Goal: Information Seeking & Learning: Find specific fact

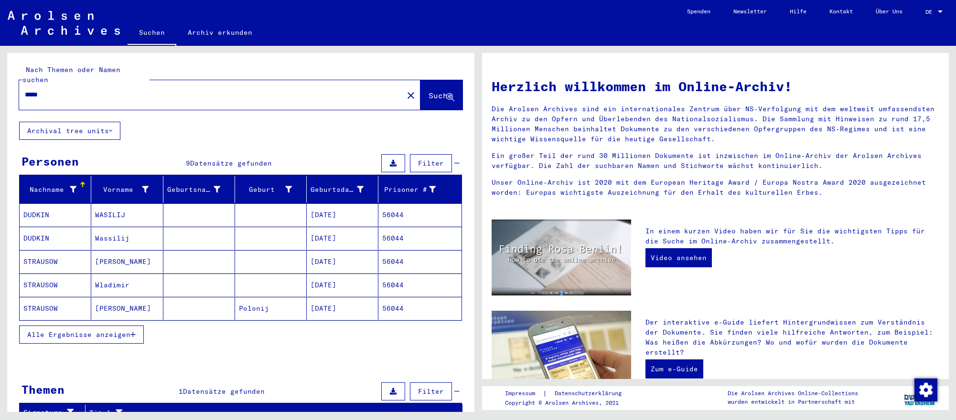
click at [76, 90] on input "*****" at bounding box center [208, 95] width 367 height 10
click at [340, 259] on mat-cell "[DATE]" at bounding box center [343, 261] width 72 height 23
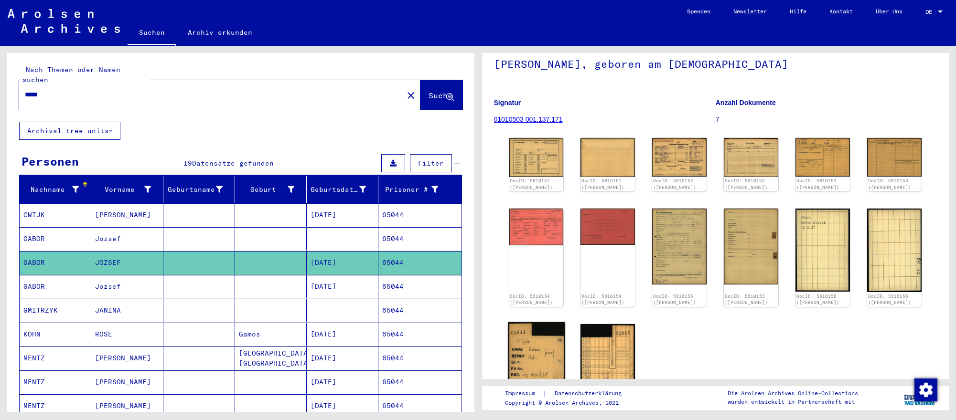
scroll to position [3, 0]
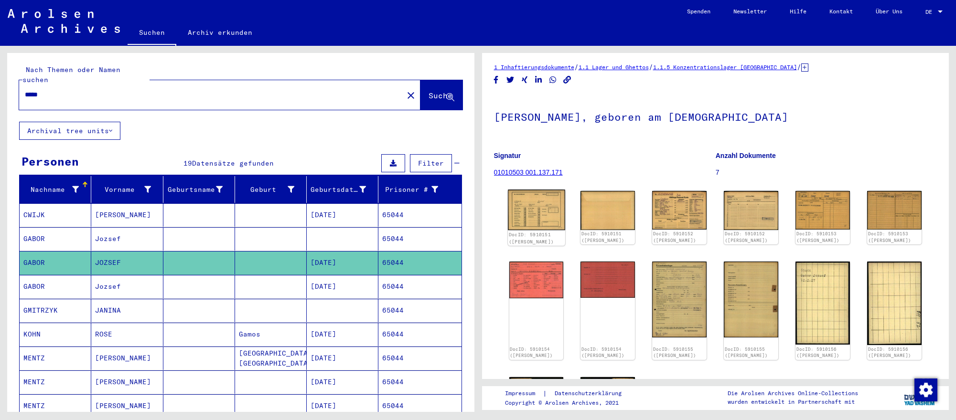
click at [556, 223] on img at bounding box center [536, 210] width 57 height 41
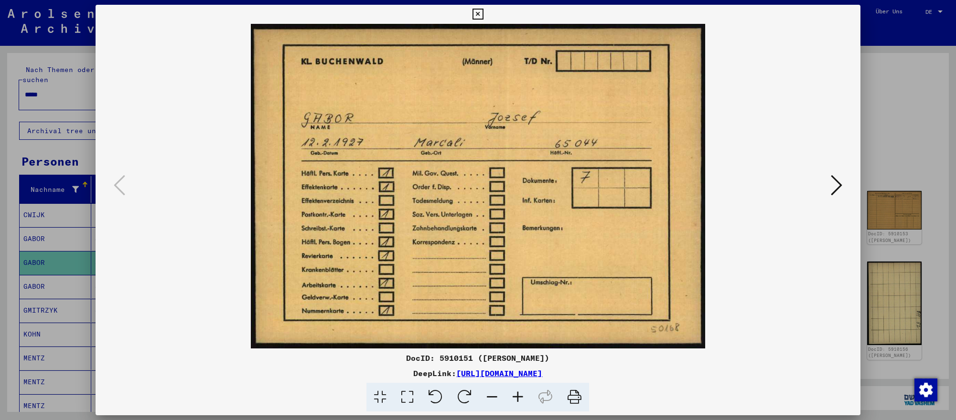
click at [838, 179] on icon at bounding box center [836, 185] width 11 height 23
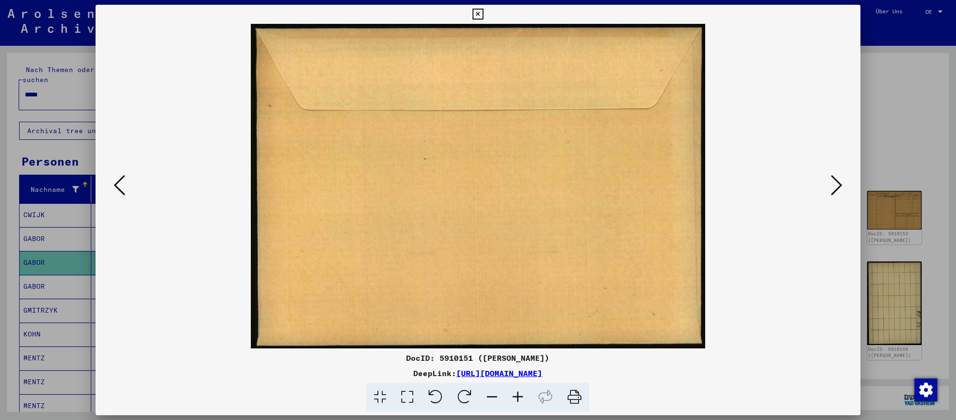
click at [838, 179] on icon at bounding box center [836, 185] width 11 height 23
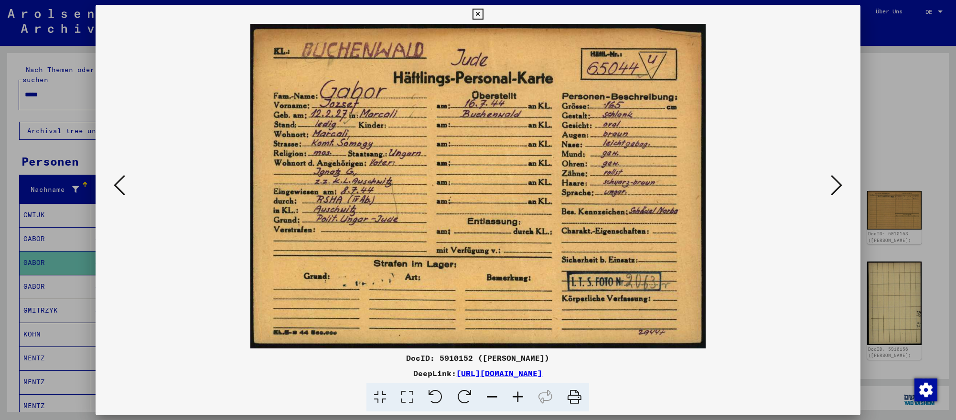
click at [838, 179] on icon at bounding box center [836, 185] width 11 height 23
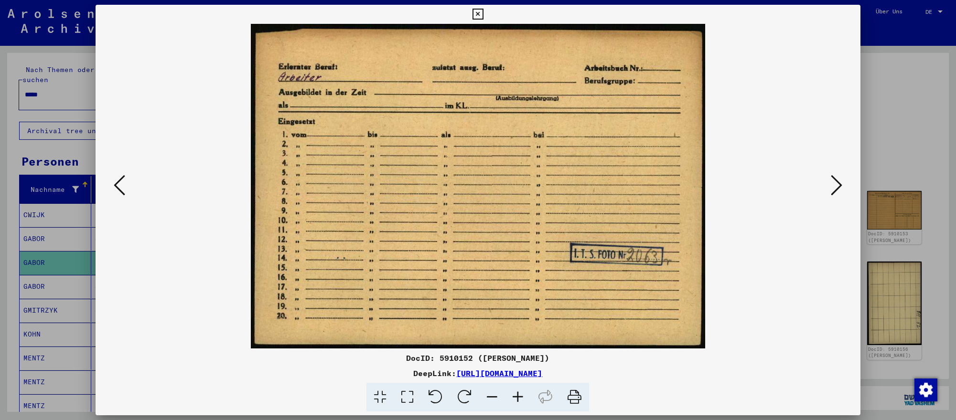
click at [838, 179] on icon at bounding box center [836, 185] width 11 height 23
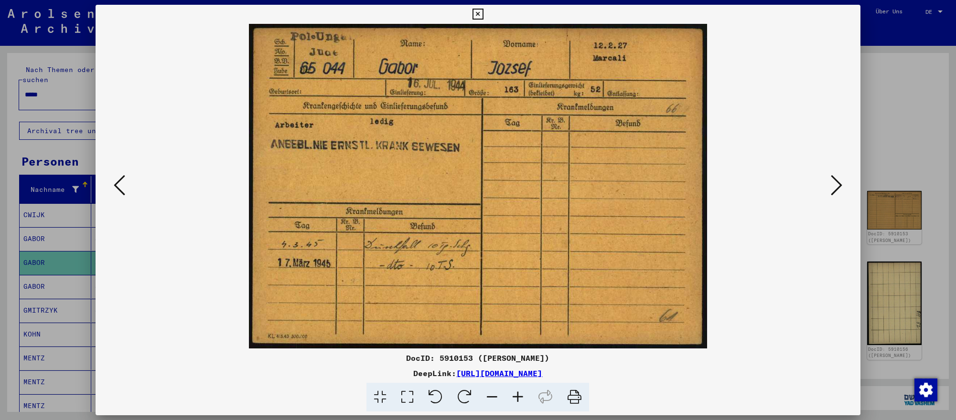
click at [838, 179] on icon at bounding box center [836, 185] width 11 height 23
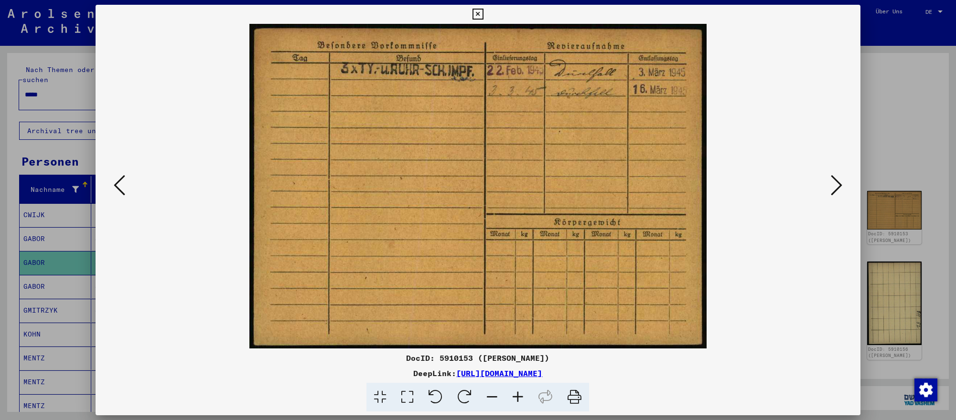
click at [838, 179] on icon at bounding box center [836, 185] width 11 height 23
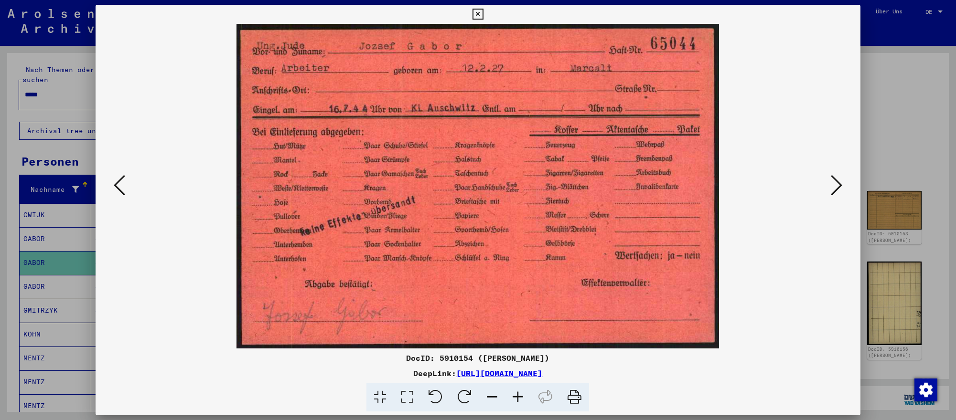
click at [838, 179] on icon at bounding box center [836, 185] width 11 height 23
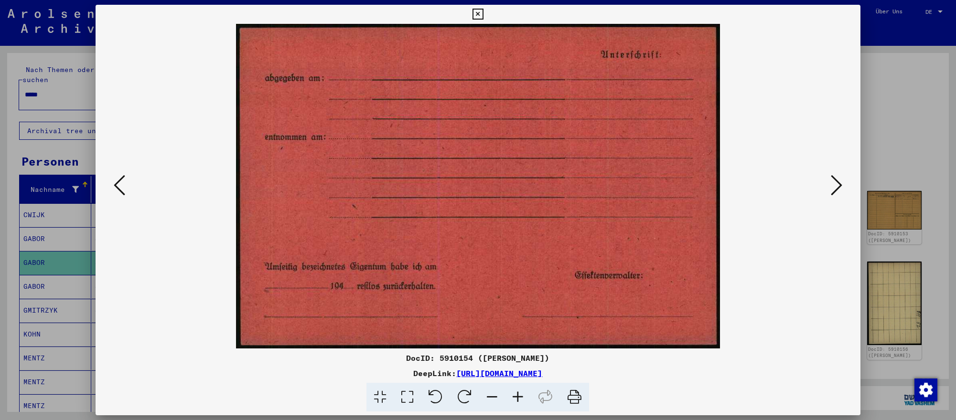
click at [838, 179] on icon at bounding box center [836, 185] width 11 height 23
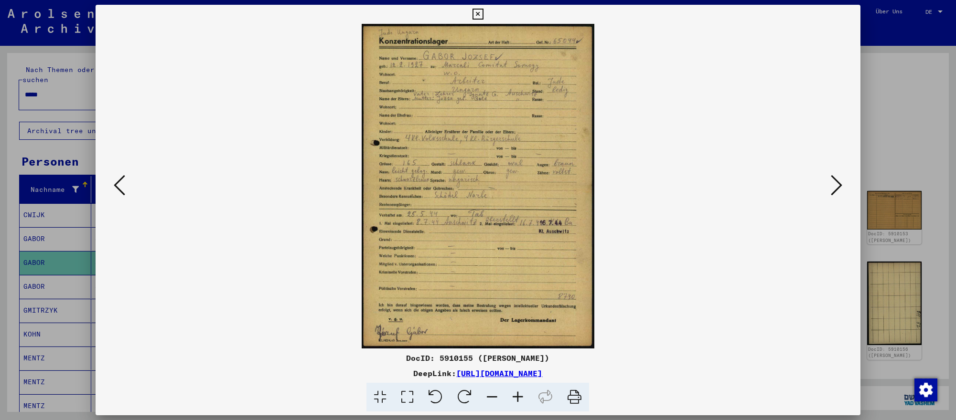
click at [837, 184] on icon at bounding box center [836, 185] width 11 height 23
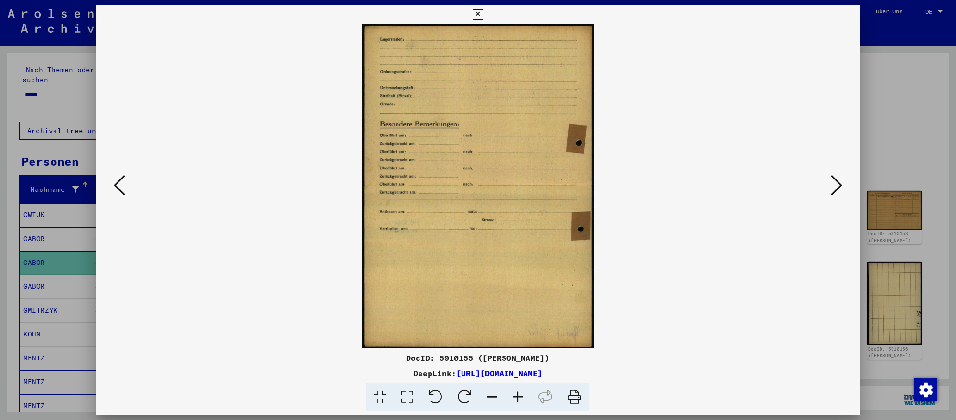
click at [837, 184] on icon at bounding box center [836, 185] width 11 height 23
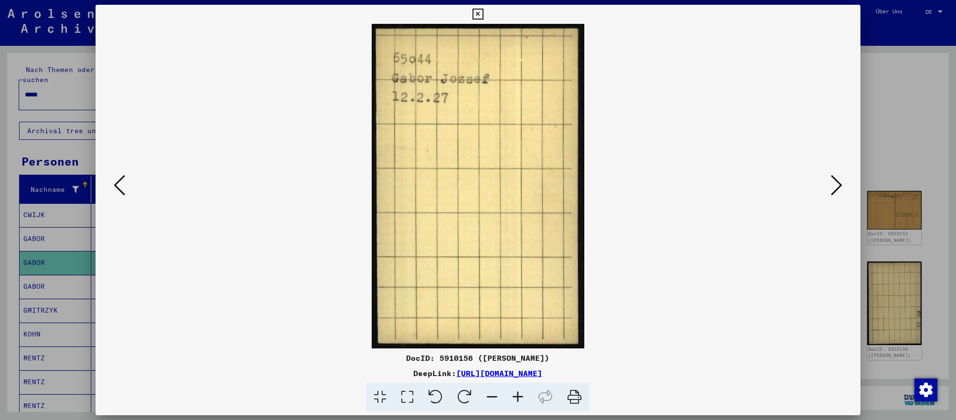
click at [837, 184] on icon at bounding box center [836, 185] width 11 height 23
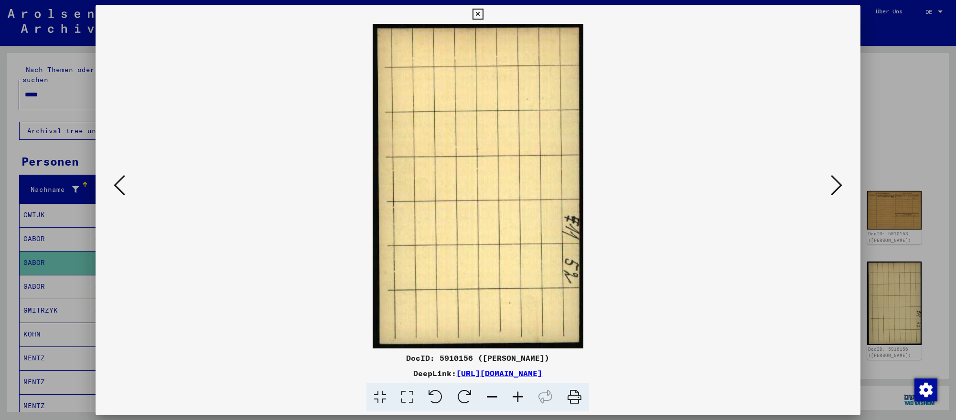
click at [837, 184] on icon at bounding box center [836, 185] width 11 height 23
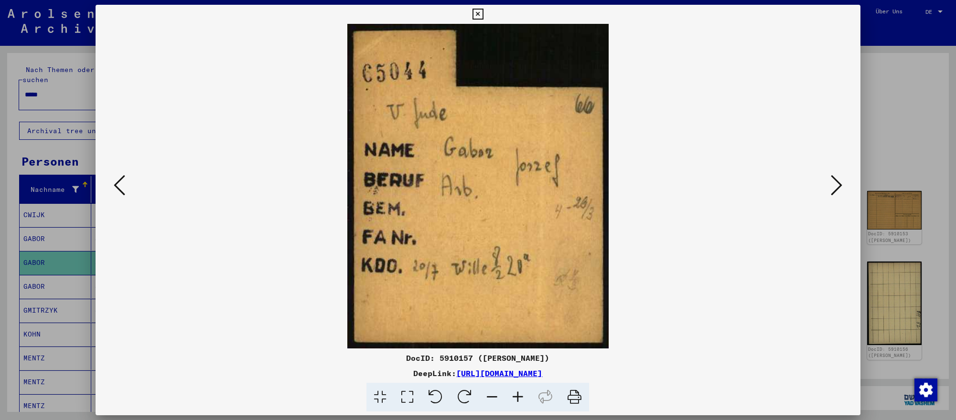
click at [837, 184] on icon at bounding box center [836, 185] width 11 height 23
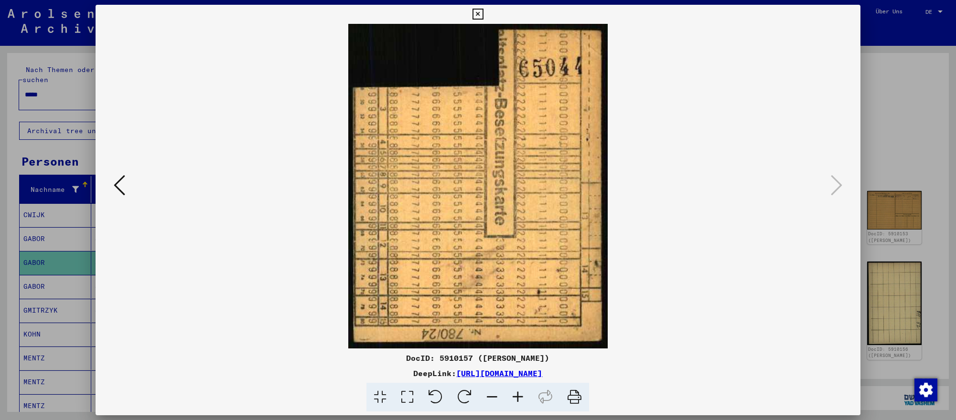
click at [878, 171] on div at bounding box center [478, 210] width 956 height 420
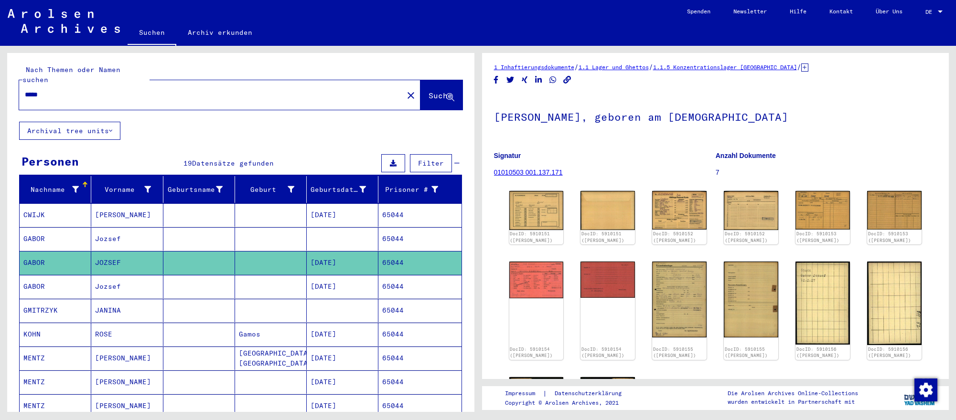
click at [63, 92] on input "*****" at bounding box center [211, 95] width 373 height 10
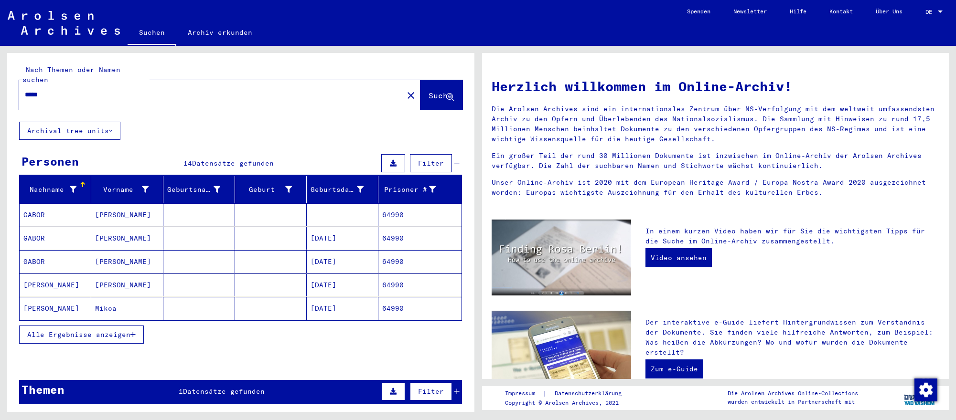
scroll to position [1, 0]
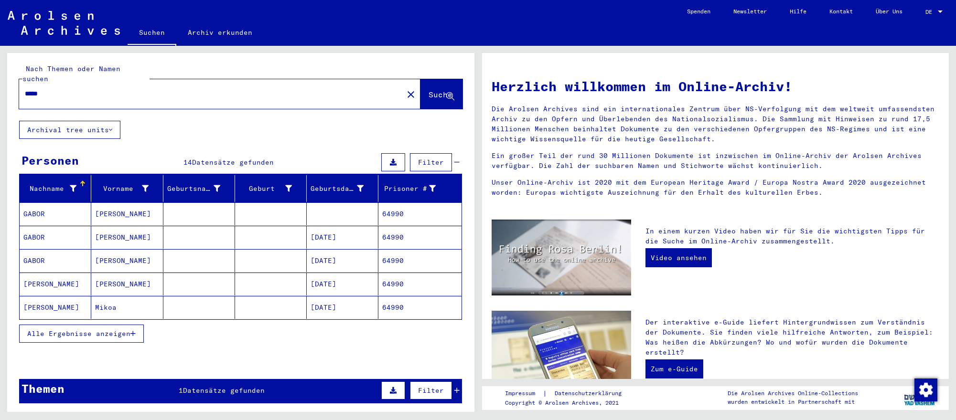
click at [349, 244] on mat-cell "[DATE]" at bounding box center [343, 237] width 72 height 23
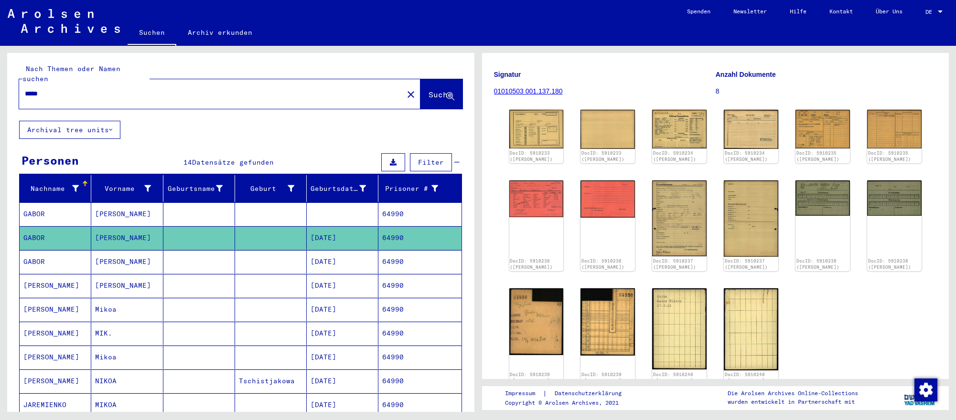
scroll to position [86, 0]
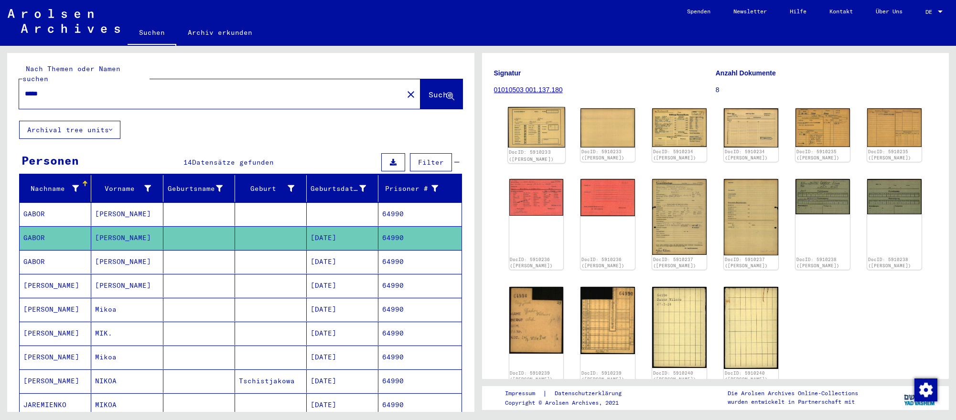
click at [552, 141] on img at bounding box center [536, 127] width 57 height 41
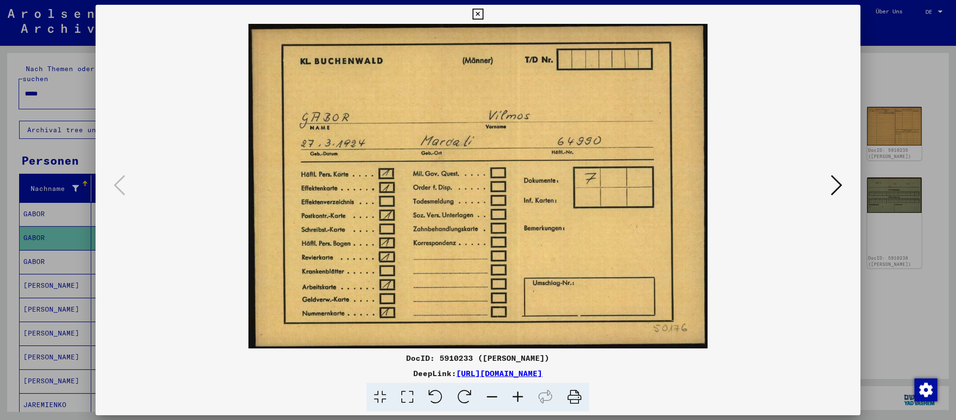
click at [834, 181] on icon at bounding box center [836, 185] width 11 height 23
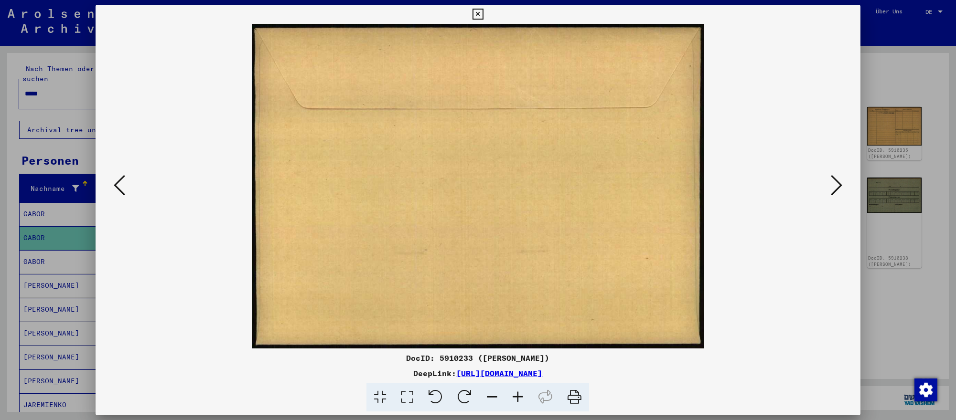
click at [834, 181] on icon at bounding box center [836, 185] width 11 height 23
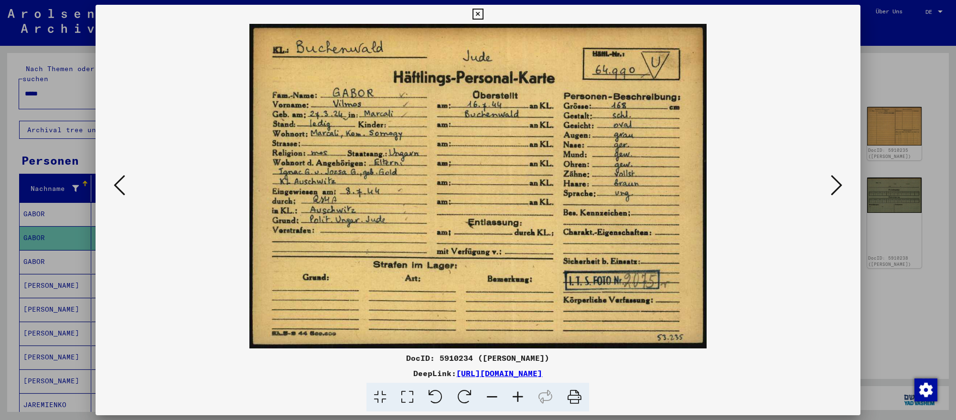
click at [834, 181] on icon at bounding box center [836, 185] width 11 height 23
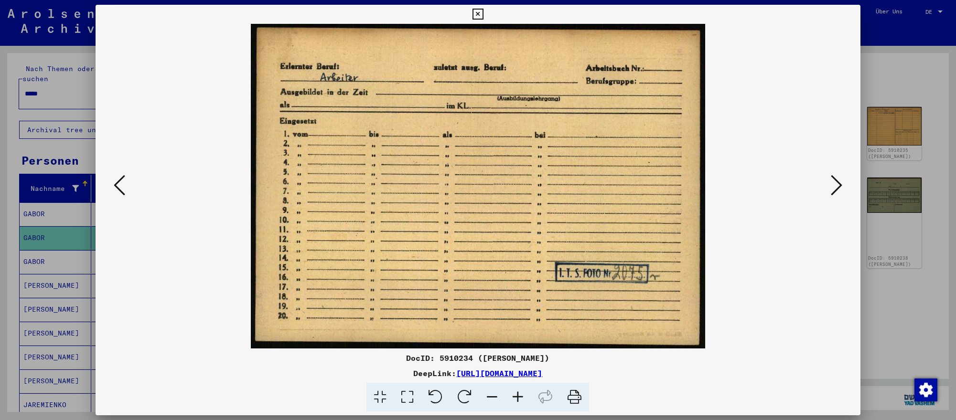
click at [888, 284] on div at bounding box center [478, 210] width 956 height 420
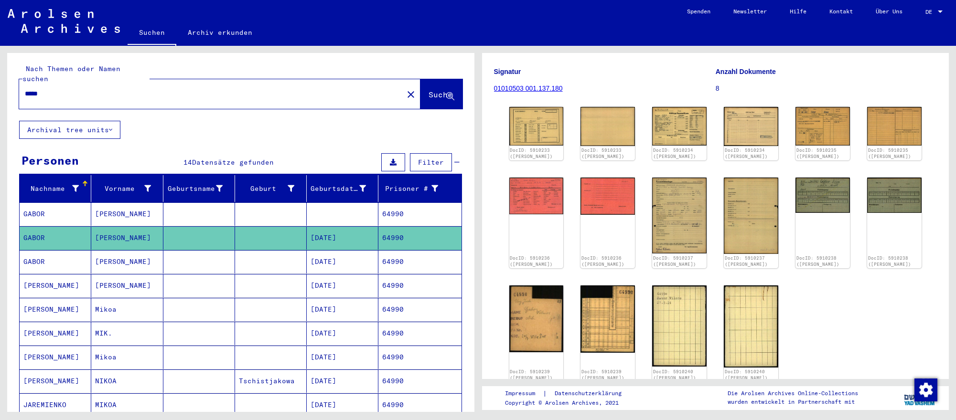
click at [180, 94] on input "*****" at bounding box center [211, 94] width 373 height 10
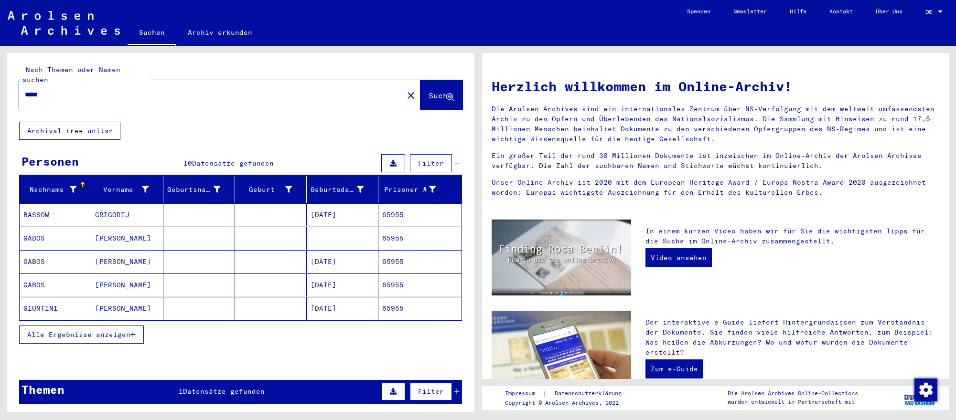
click at [332, 259] on mat-cell "[DATE]" at bounding box center [343, 261] width 72 height 23
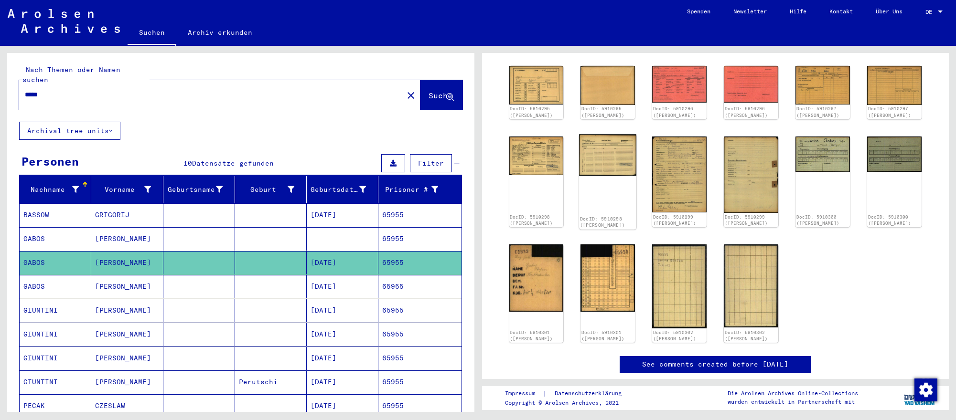
scroll to position [127, 0]
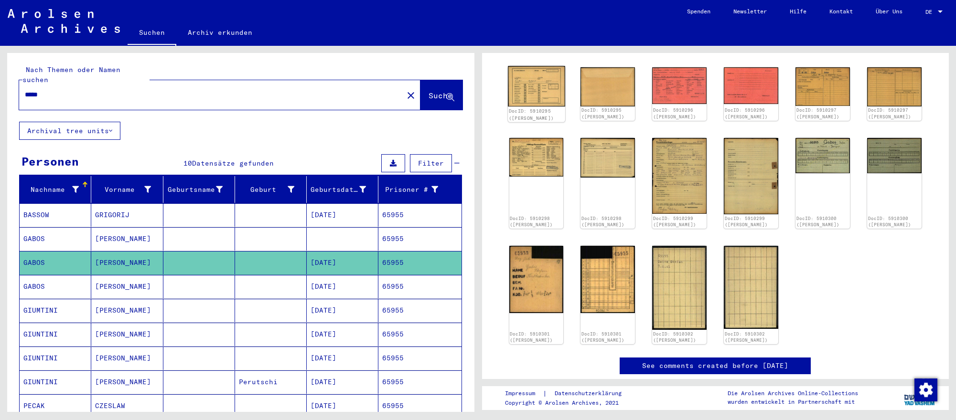
click at [554, 107] on img at bounding box center [536, 86] width 57 height 41
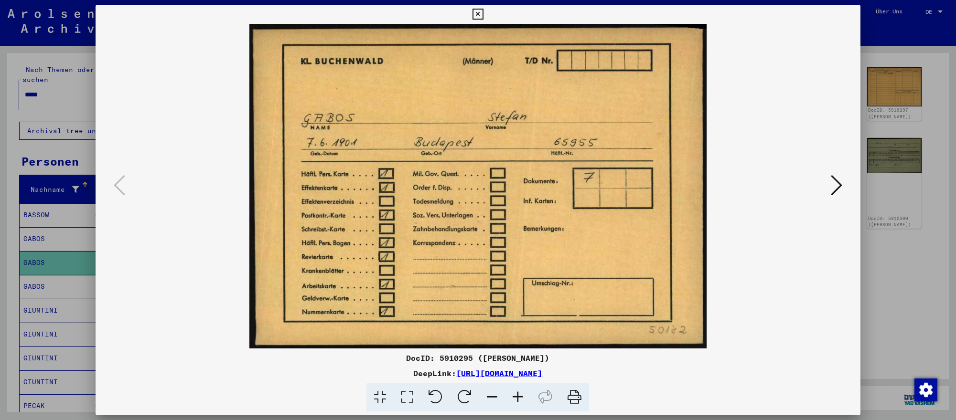
click at [838, 182] on icon at bounding box center [836, 185] width 11 height 23
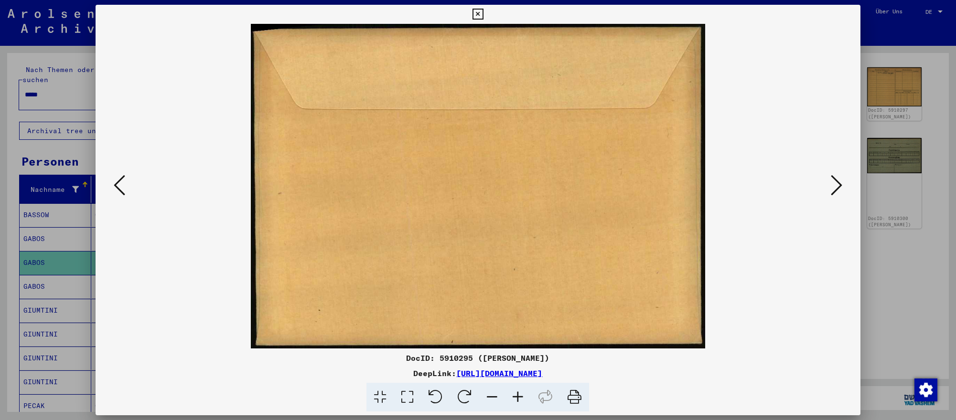
click at [838, 182] on icon at bounding box center [836, 185] width 11 height 23
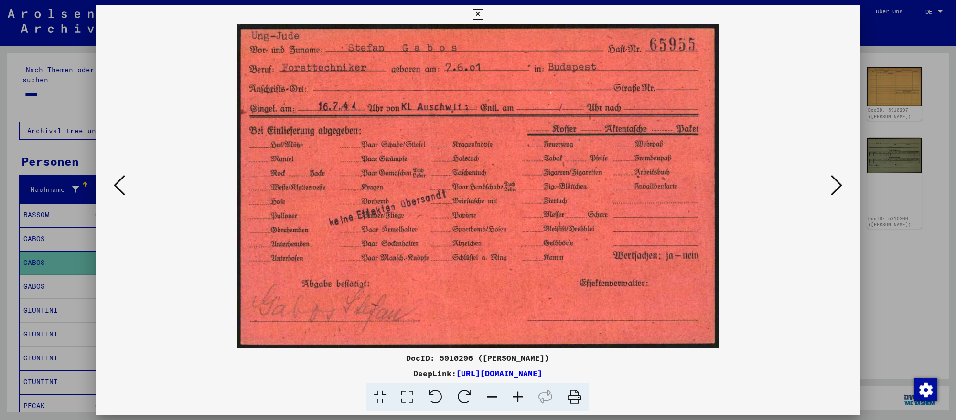
click at [57, 243] on div at bounding box center [478, 210] width 956 height 420
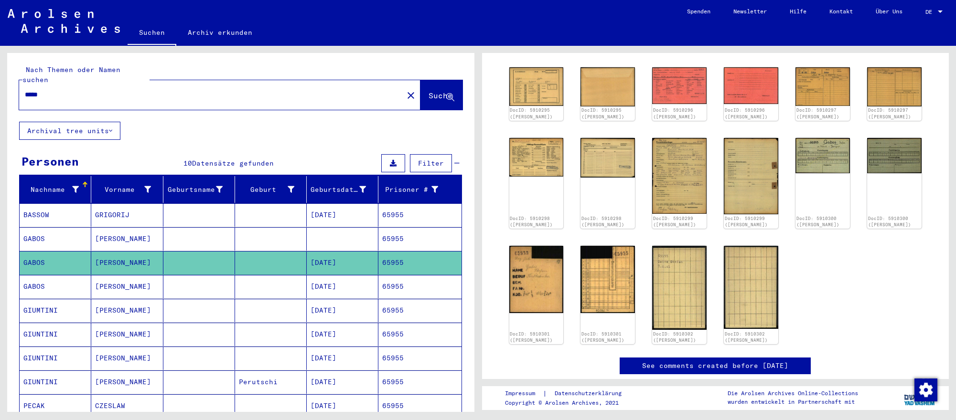
click at [92, 90] on input "*****" at bounding box center [211, 95] width 373 height 10
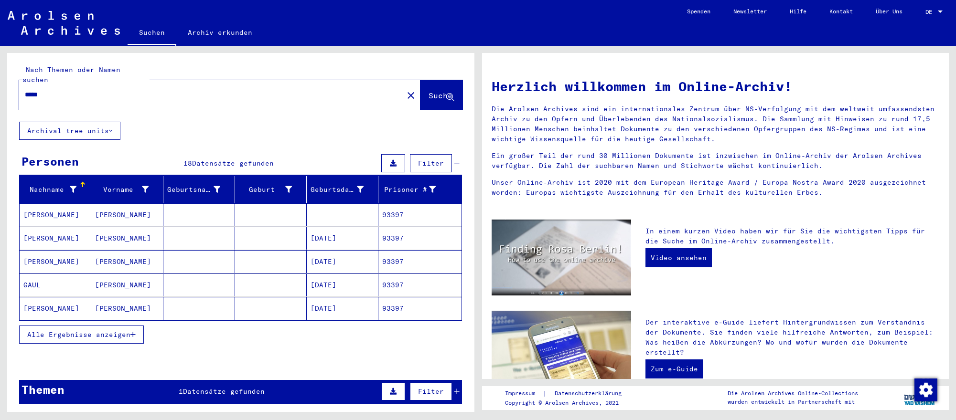
click at [318, 242] on mat-cell "[DATE]" at bounding box center [343, 238] width 72 height 23
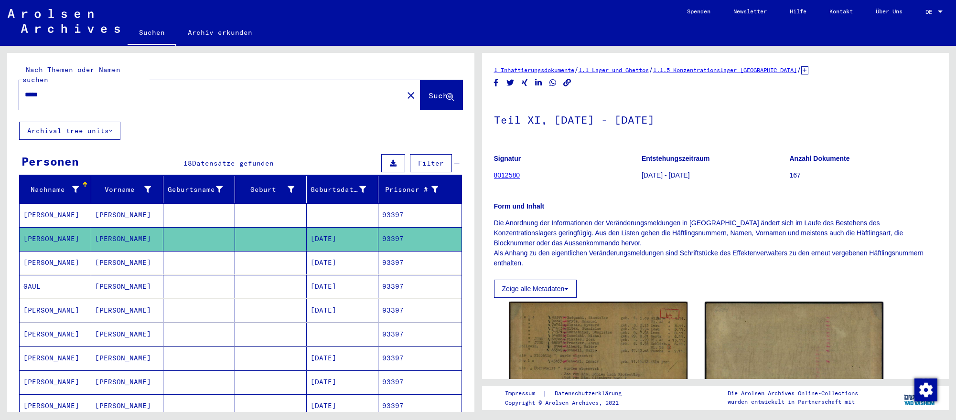
click at [354, 265] on mat-cell "[DATE]" at bounding box center [343, 262] width 72 height 23
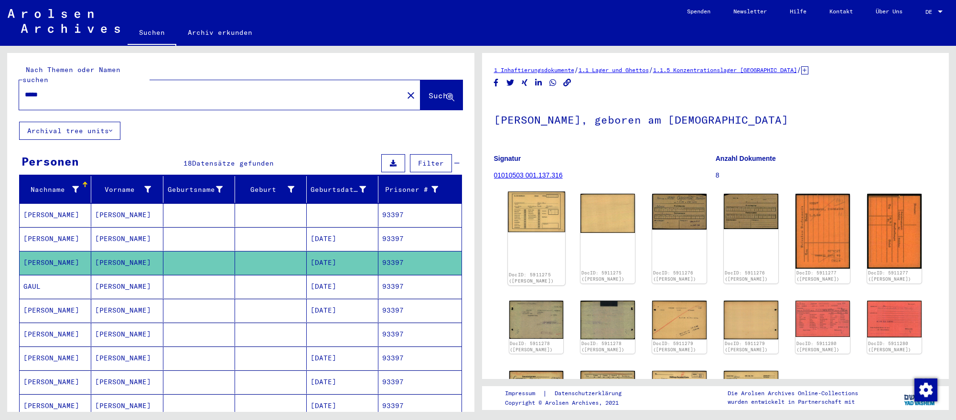
click at [528, 218] on img at bounding box center [536, 212] width 57 height 41
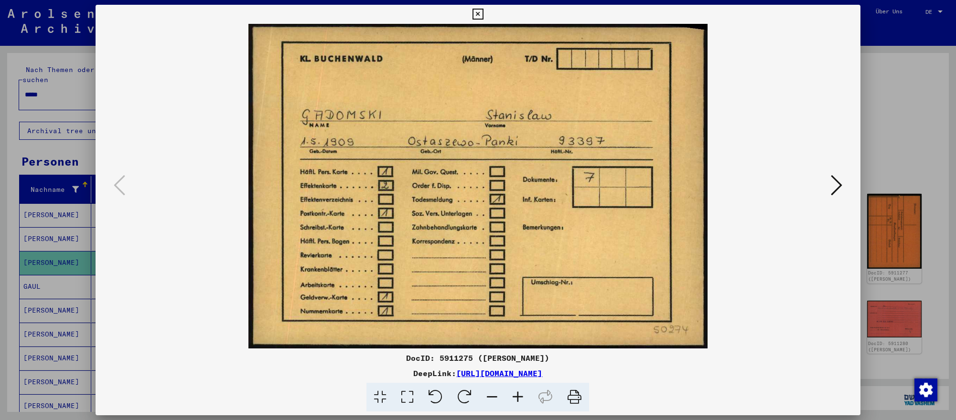
click at [833, 184] on icon at bounding box center [836, 185] width 11 height 23
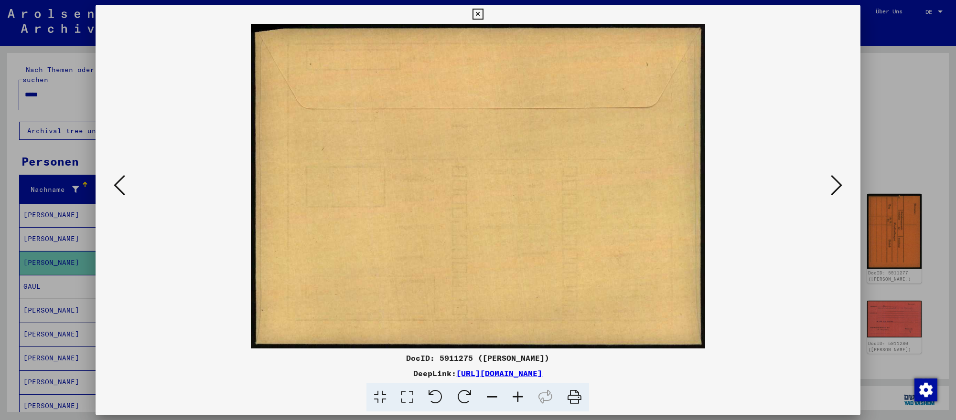
click at [833, 184] on icon at bounding box center [836, 185] width 11 height 23
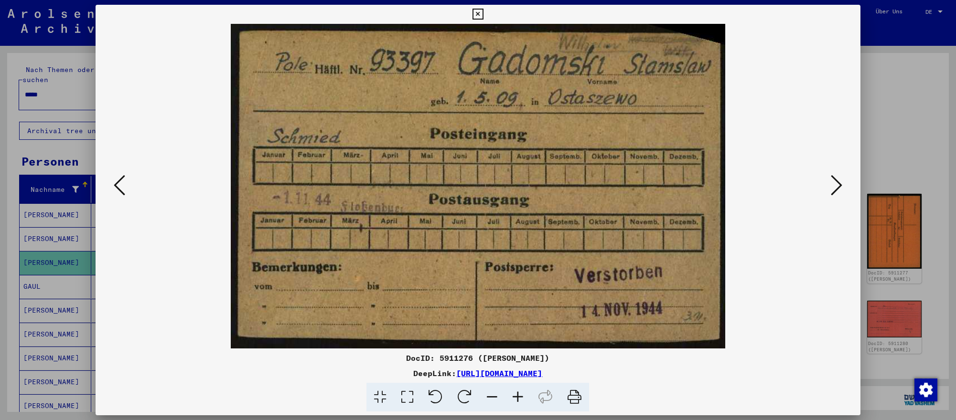
click at [913, 305] on div at bounding box center [478, 210] width 956 height 420
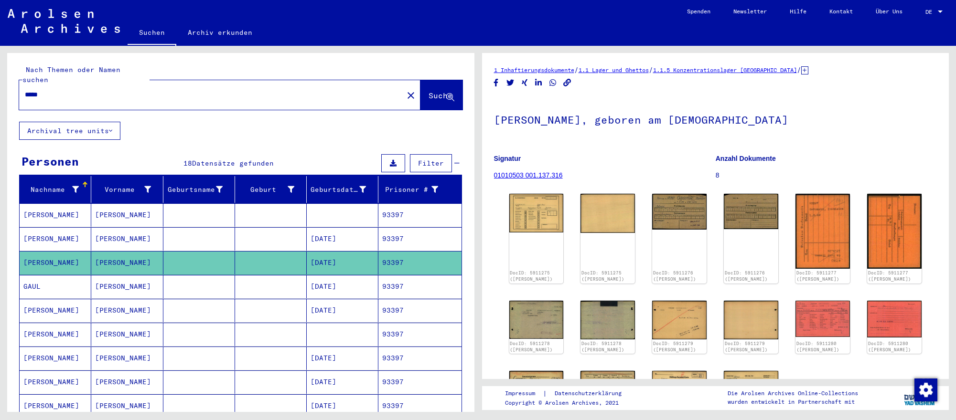
click at [305, 91] on input "*****" at bounding box center [211, 95] width 373 height 10
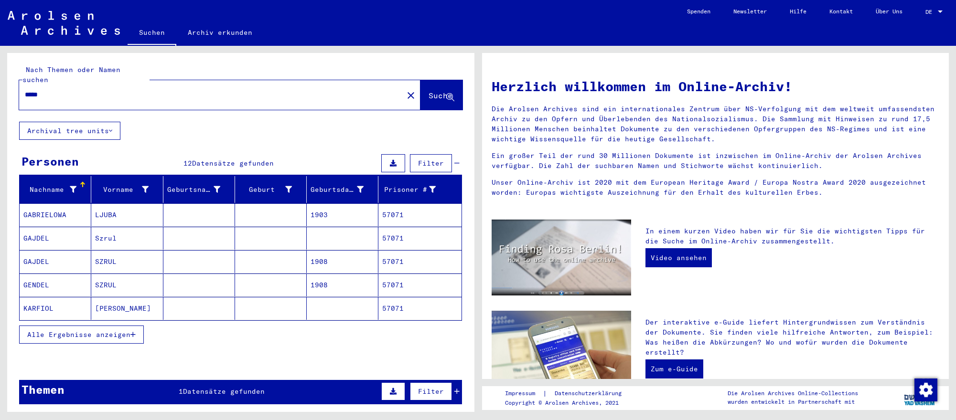
click at [152, 263] on mat-cell "SZRUL" at bounding box center [127, 261] width 72 height 23
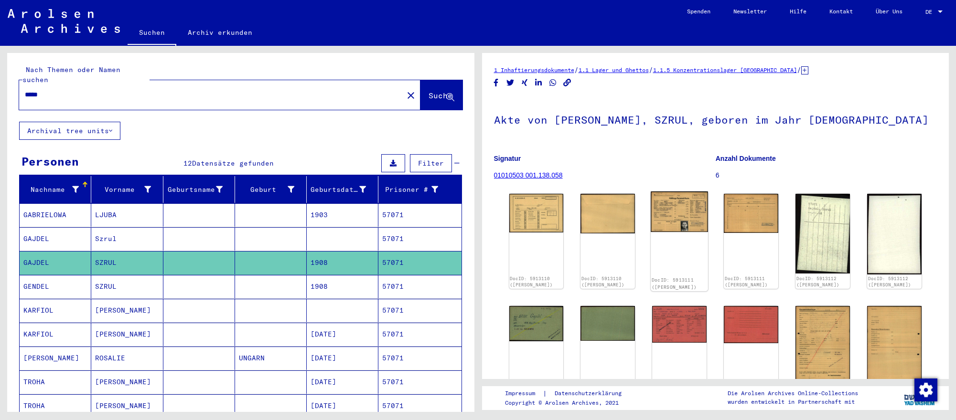
click at [688, 219] on img at bounding box center [679, 212] width 57 height 41
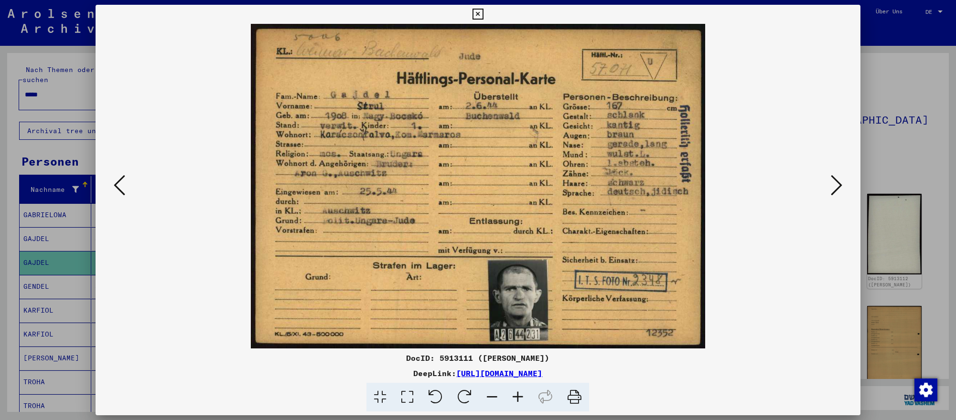
click at [834, 189] on icon at bounding box center [836, 185] width 11 height 23
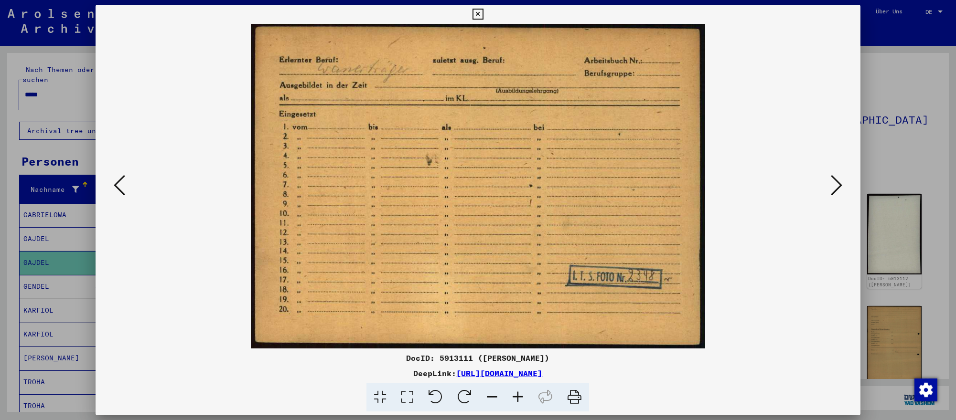
click at [834, 189] on icon at bounding box center [836, 185] width 11 height 23
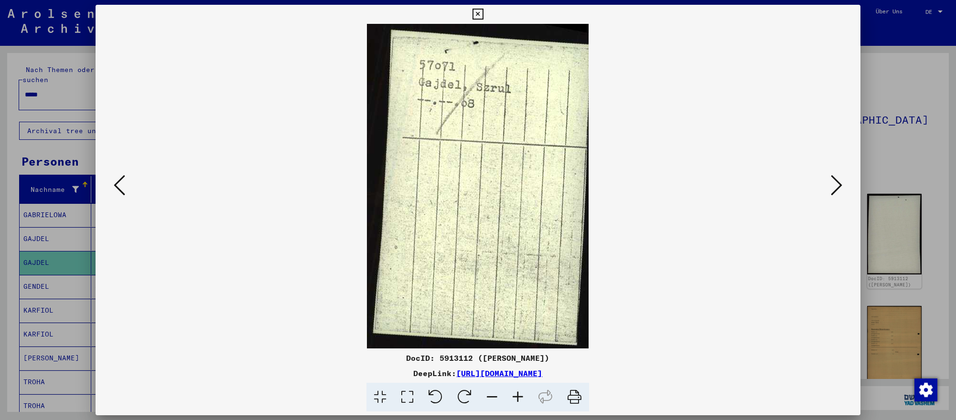
click at [834, 189] on icon at bounding box center [836, 185] width 11 height 23
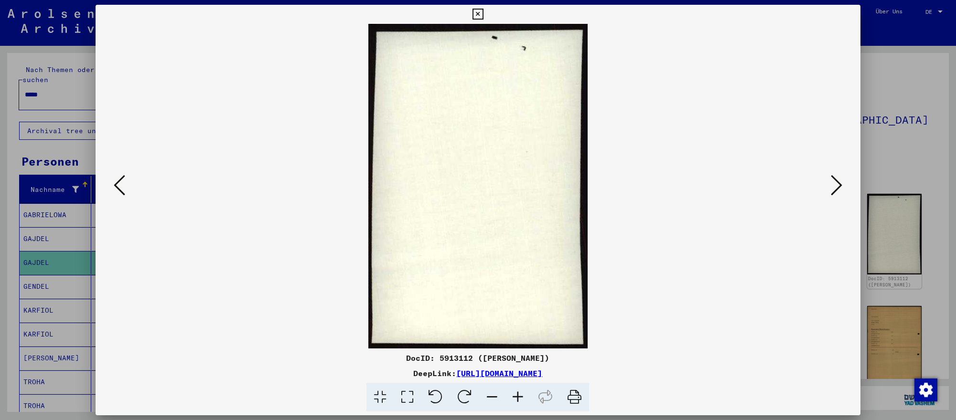
click at [834, 189] on icon at bounding box center [836, 185] width 11 height 23
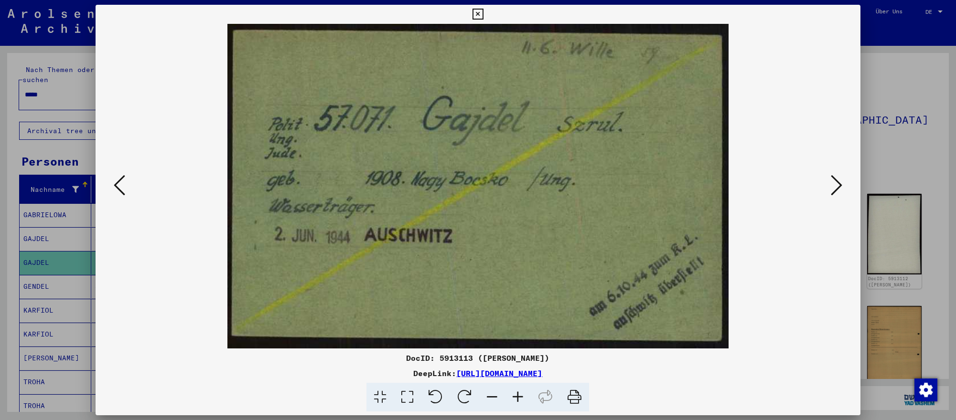
click at [919, 296] on div at bounding box center [478, 210] width 956 height 420
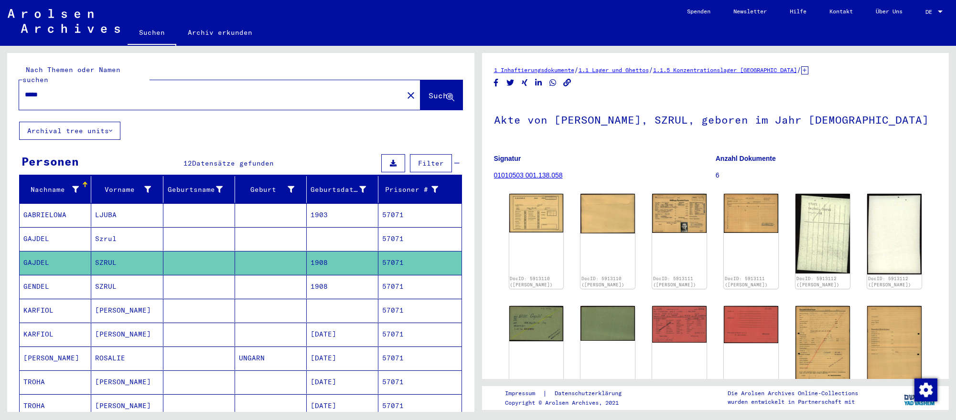
click at [933, 137] on h1 "Akte von [PERSON_NAME], SZRUL, geboren im Jahr [DEMOGRAPHIC_DATA]" at bounding box center [715, 119] width 443 height 42
click at [279, 91] on input "*****" at bounding box center [211, 95] width 373 height 10
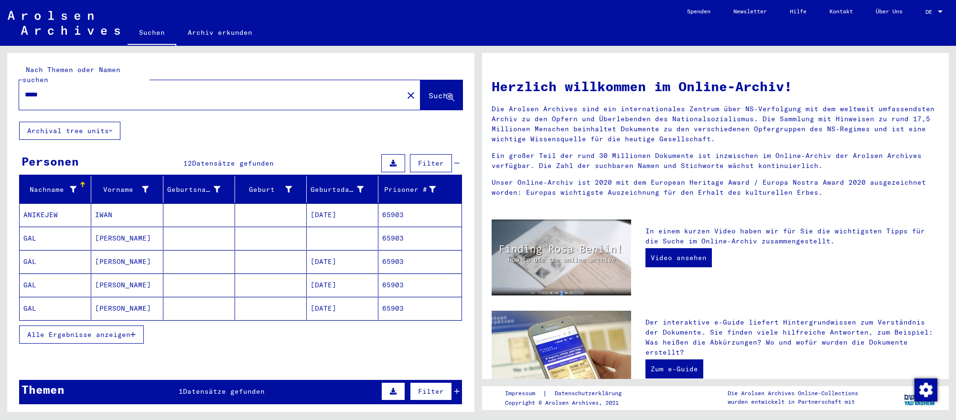
click at [363, 261] on mat-cell "[DATE]" at bounding box center [343, 261] width 72 height 23
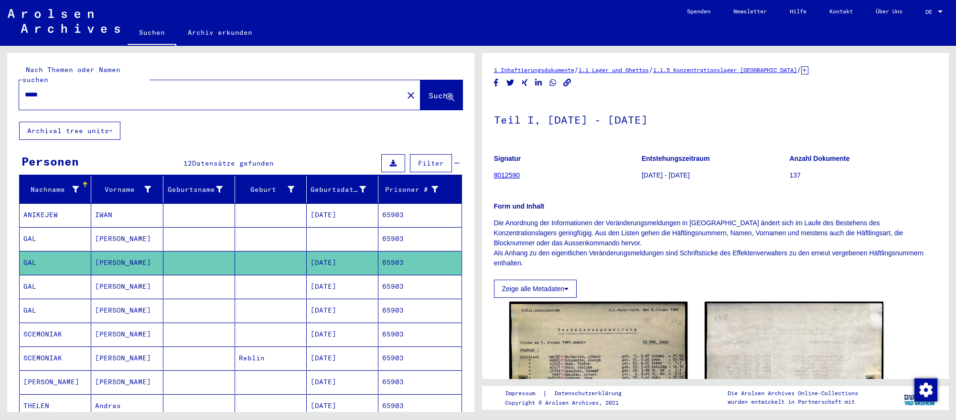
click at [366, 284] on mat-cell "[DATE]" at bounding box center [343, 286] width 72 height 23
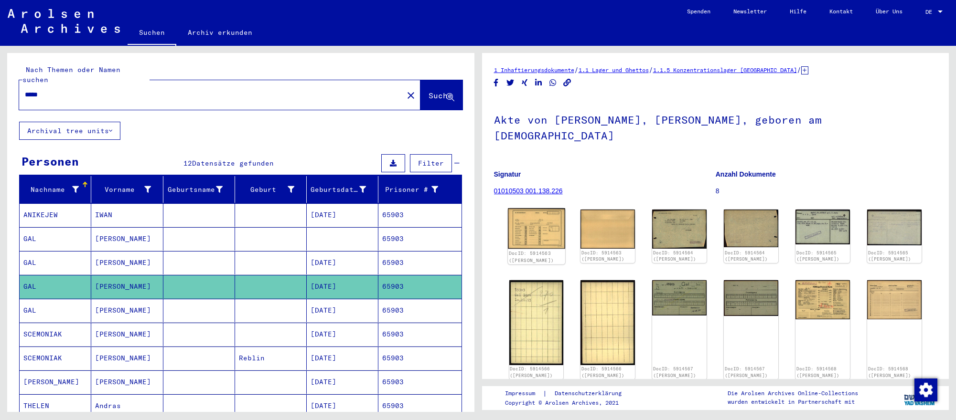
click at [516, 219] on img at bounding box center [536, 228] width 57 height 41
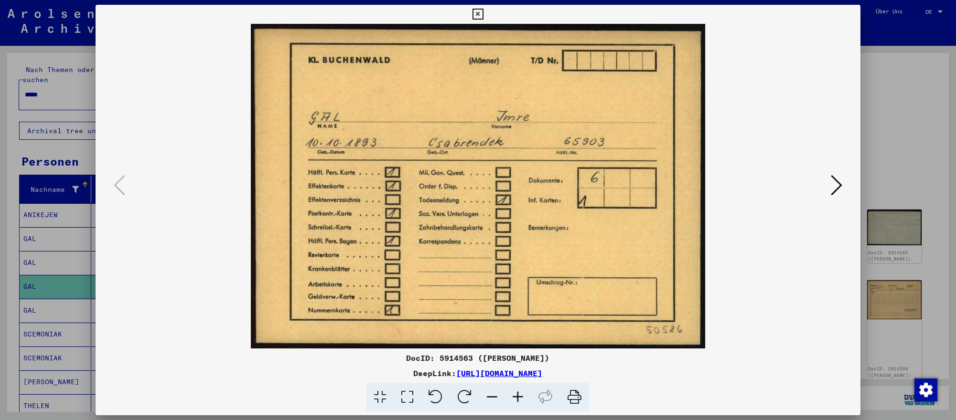
click at [834, 189] on icon at bounding box center [836, 185] width 11 height 23
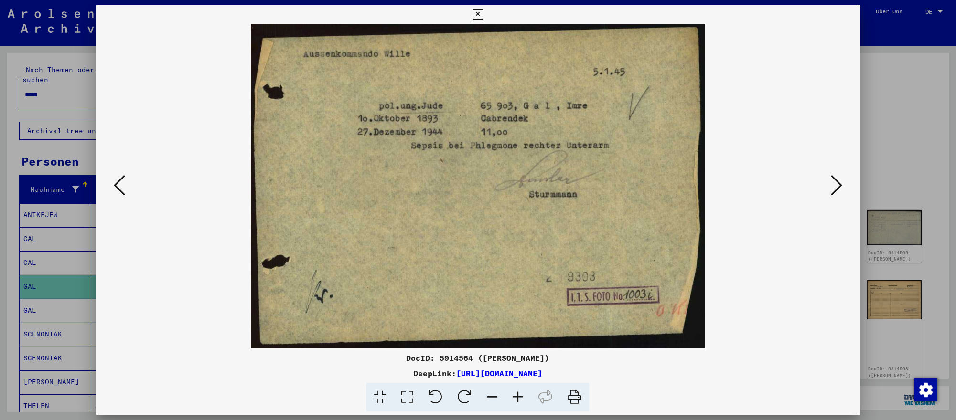
click at [834, 189] on icon at bounding box center [836, 185] width 11 height 23
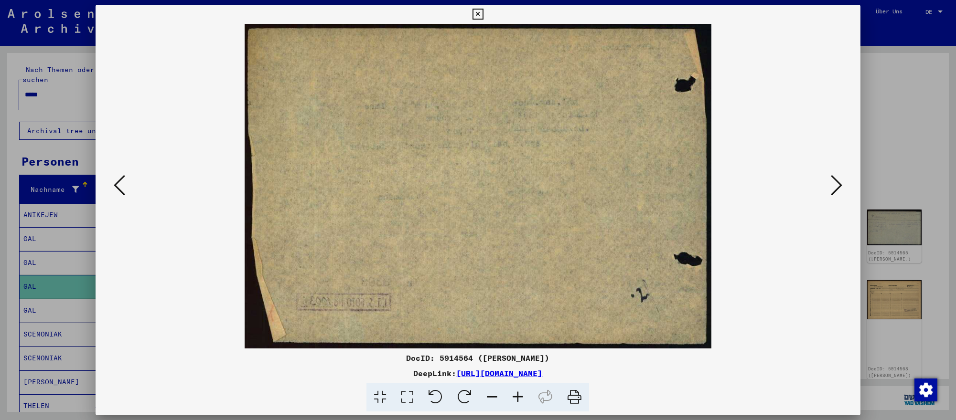
click at [834, 189] on icon at bounding box center [836, 185] width 11 height 23
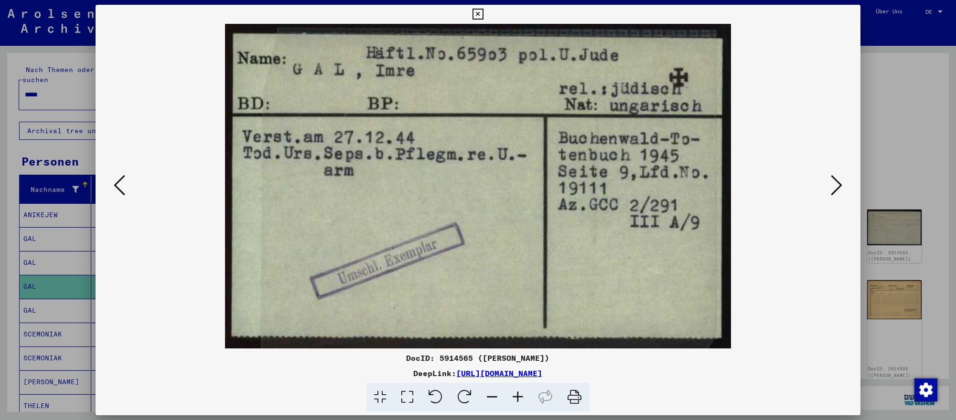
click at [834, 189] on icon at bounding box center [836, 185] width 11 height 23
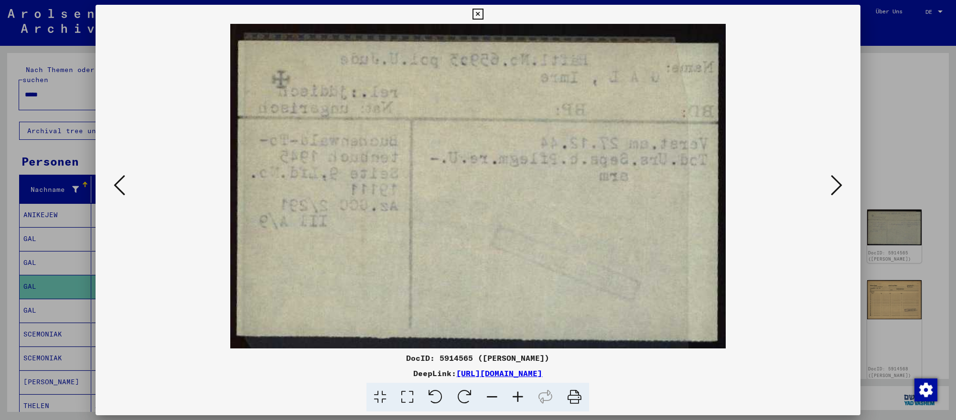
click at [834, 189] on icon at bounding box center [836, 185] width 11 height 23
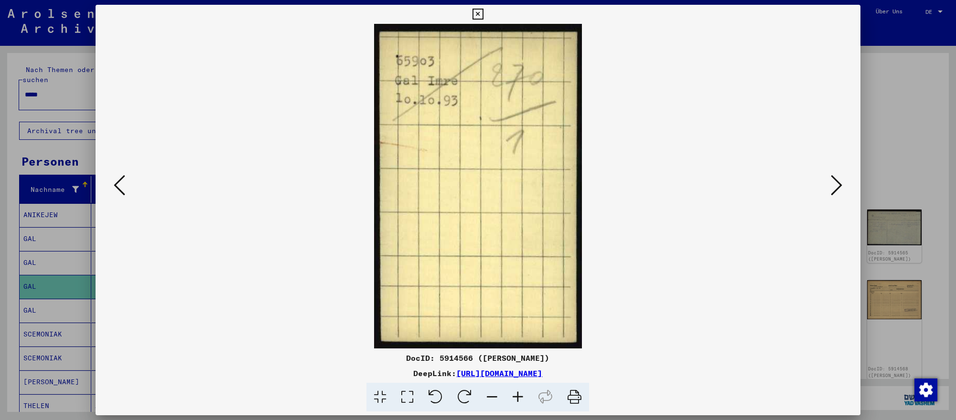
click at [834, 189] on icon at bounding box center [836, 185] width 11 height 23
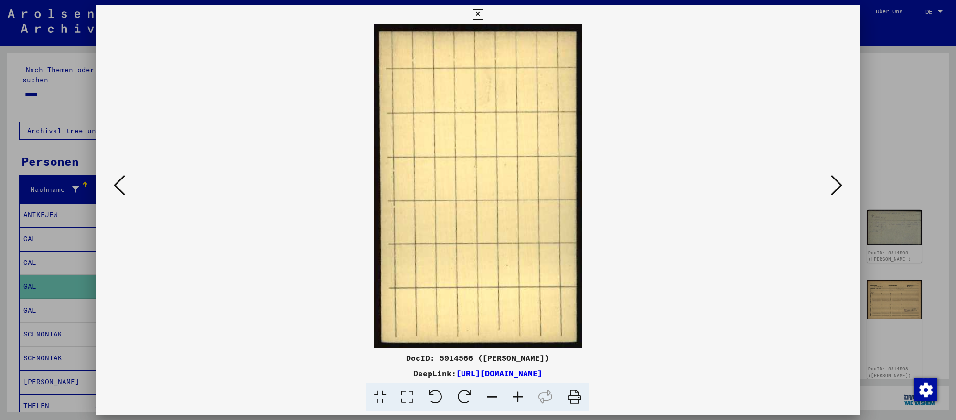
click at [834, 189] on icon at bounding box center [836, 185] width 11 height 23
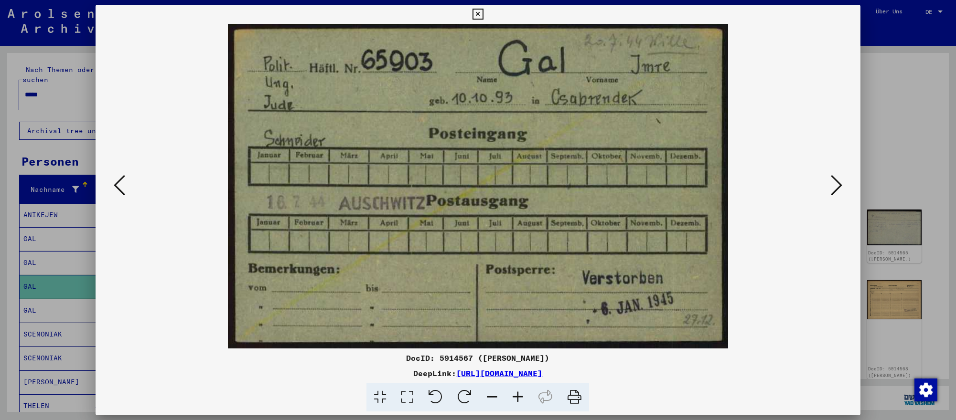
click at [935, 325] on div at bounding box center [478, 210] width 956 height 420
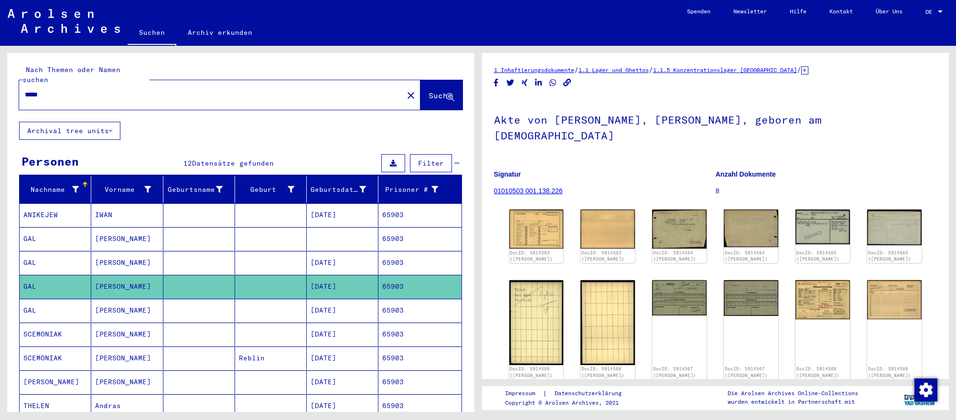
click at [246, 93] on input "*****" at bounding box center [211, 95] width 373 height 10
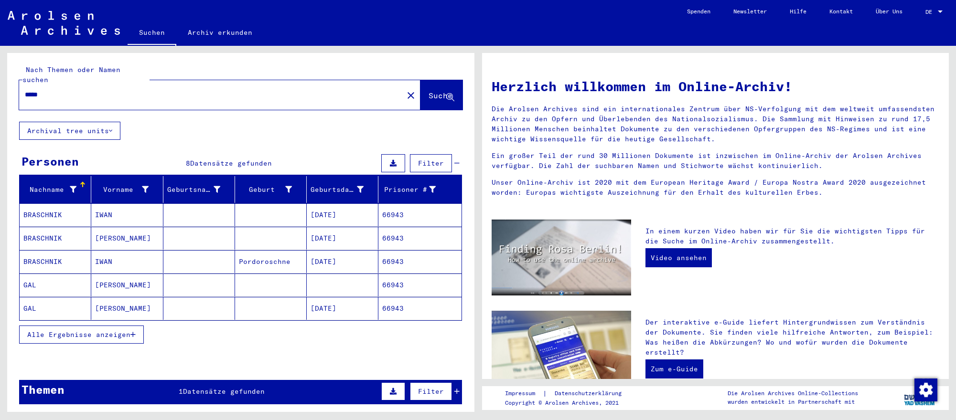
click at [343, 287] on mat-cell at bounding box center [343, 285] width 72 height 23
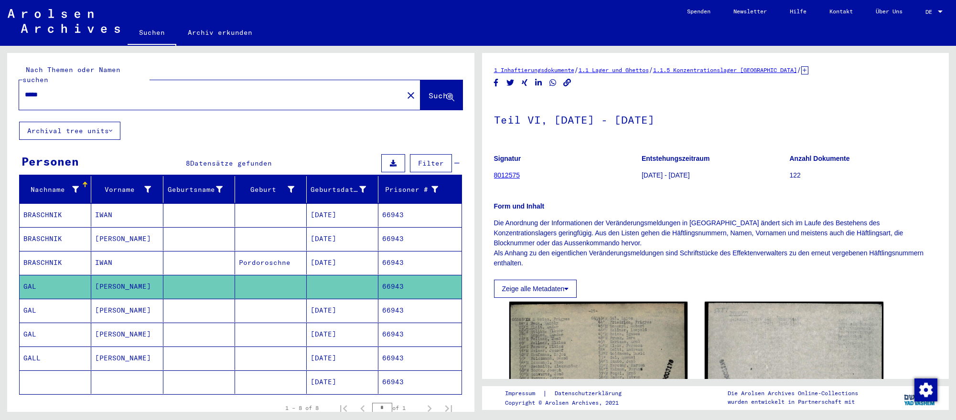
click at [351, 311] on mat-cell "[DATE]" at bounding box center [343, 310] width 72 height 23
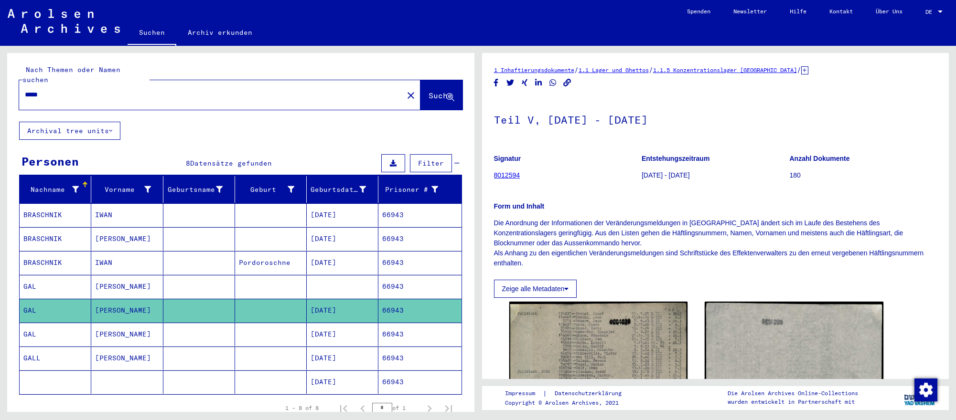
click at [376, 329] on mat-cell "[DATE]" at bounding box center [343, 334] width 72 height 23
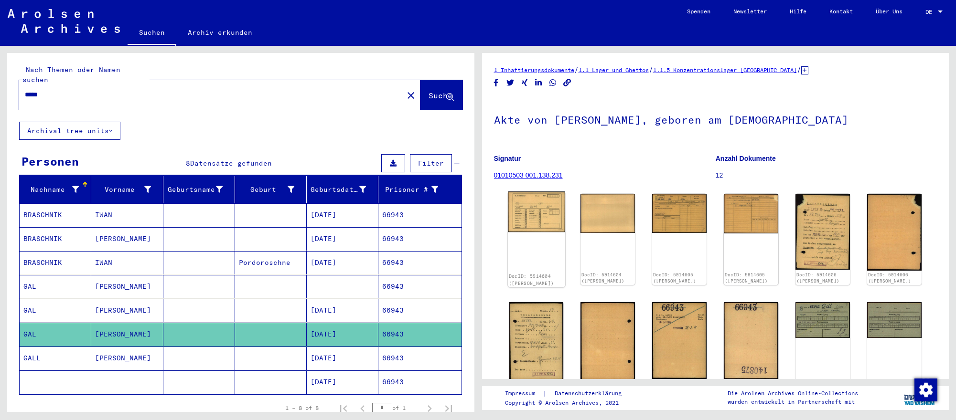
click at [549, 215] on img at bounding box center [536, 212] width 57 height 41
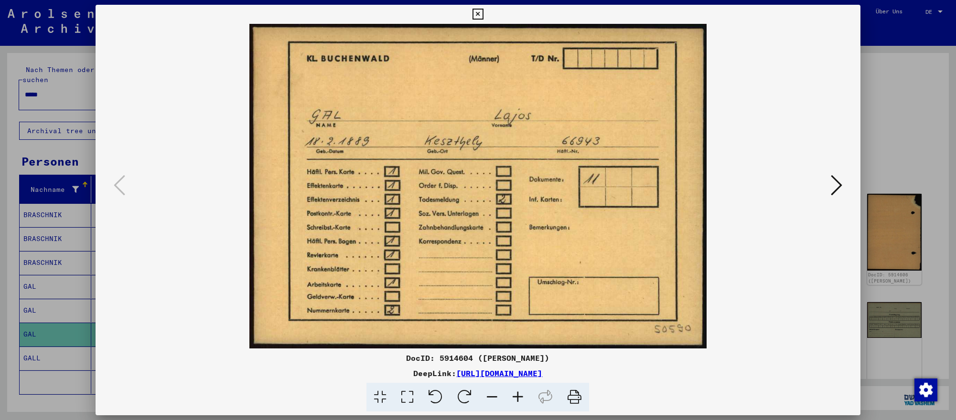
click at [831, 187] on icon at bounding box center [836, 185] width 11 height 23
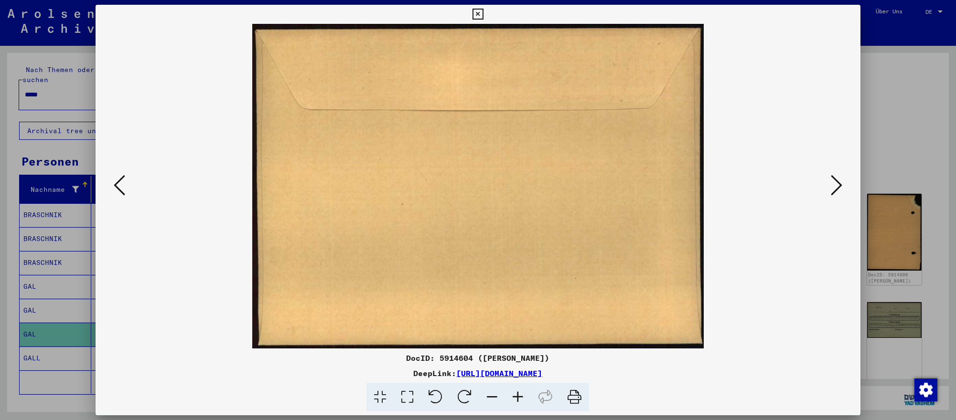
click at [831, 187] on icon at bounding box center [836, 185] width 11 height 23
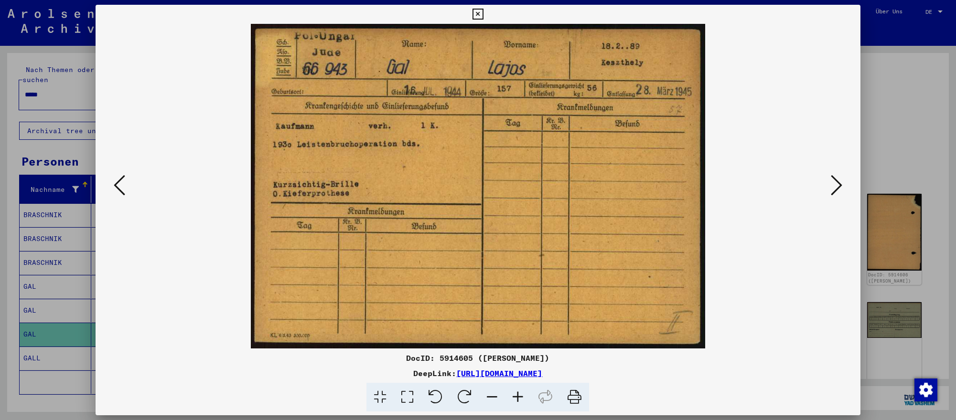
click at [67, 92] on div at bounding box center [478, 210] width 956 height 420
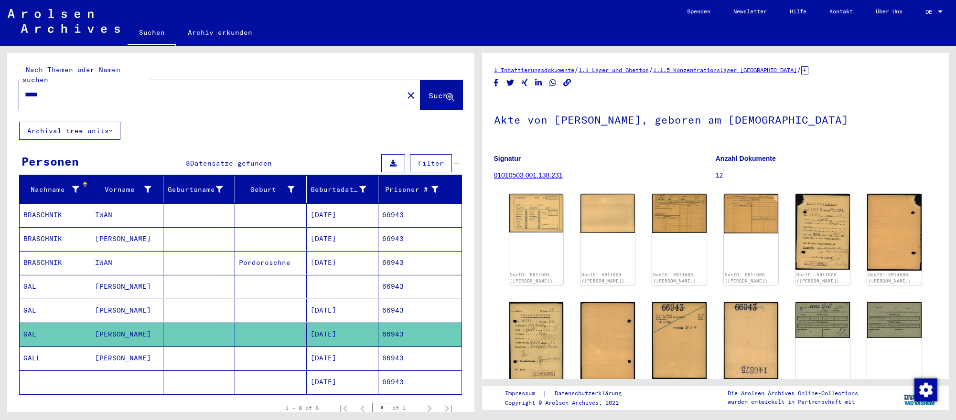
click at [67, 92] on input "*****" at bounding box center [211, 95] width 373 height 10
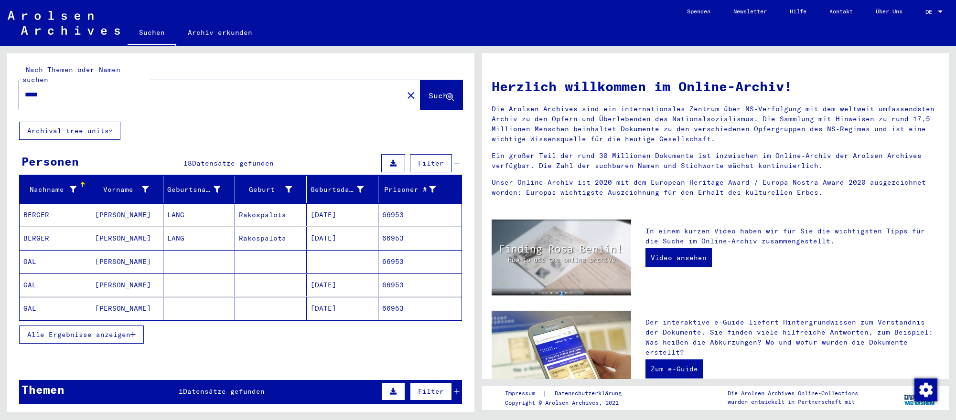
click at [333, 287] on mat-cell "[DATE]" at bounding box center [343, 285] width 72 height 23
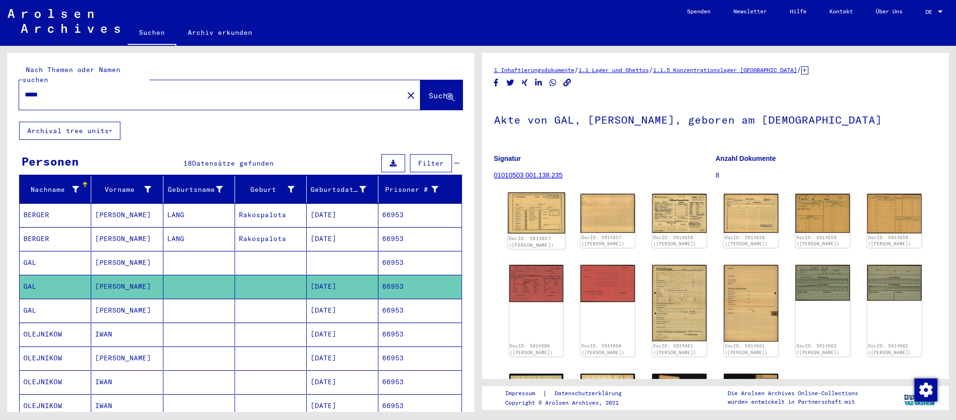
click at [555, 224] on img at bounding box center [536, 212] width 57 height 41
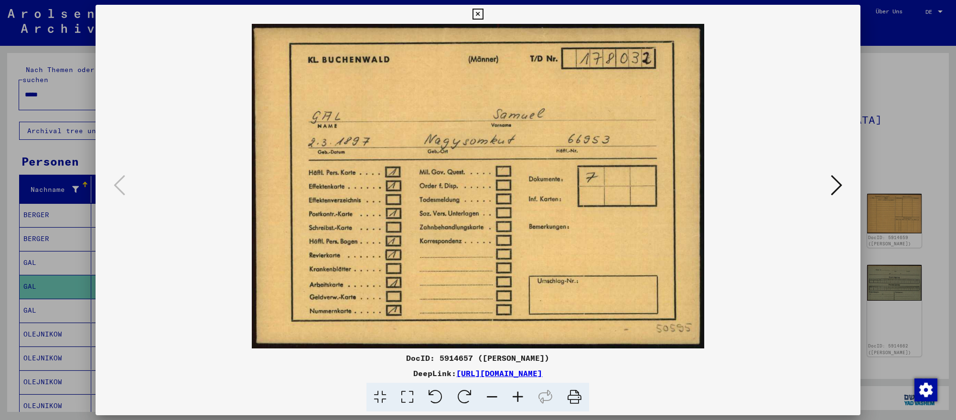
click at [831, 185] on icon at bounding box center [836, 185] width 11 height 23
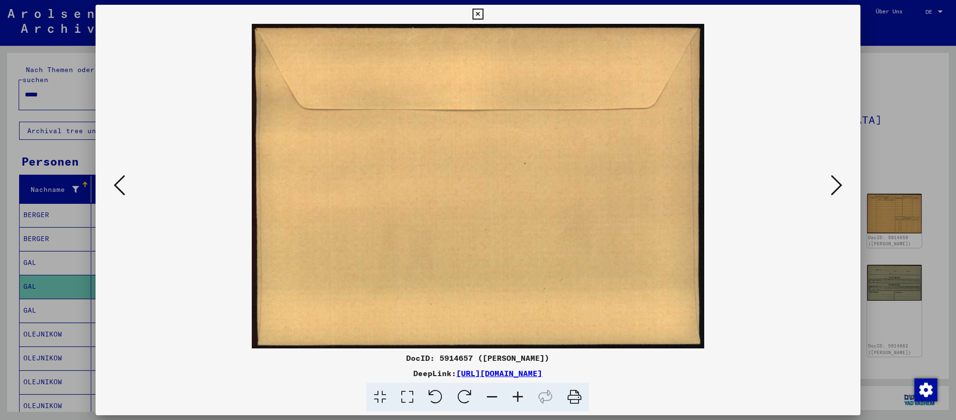
click at [831, 185] on icon at bounding box center [836, 185] width 11 height 23
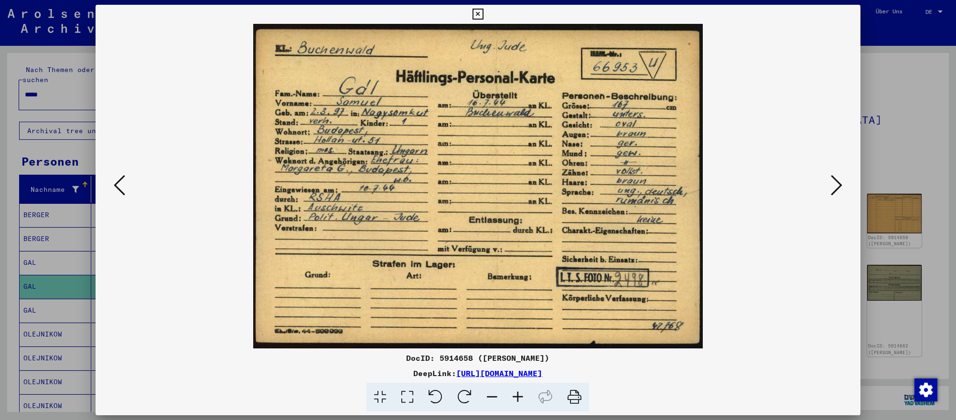
click at [831, 185] on icon at bounding box center [836, 185] width 11 height 23
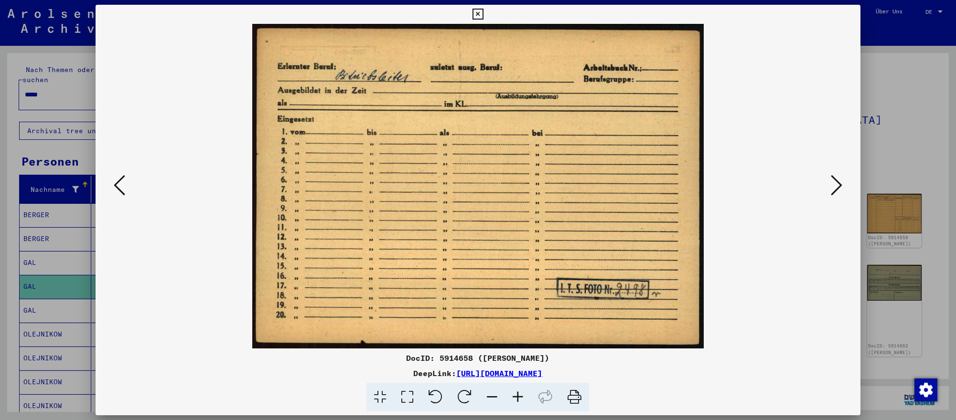
click at [75, 96] on div at bounding box center [478, 210] width 956 height 420
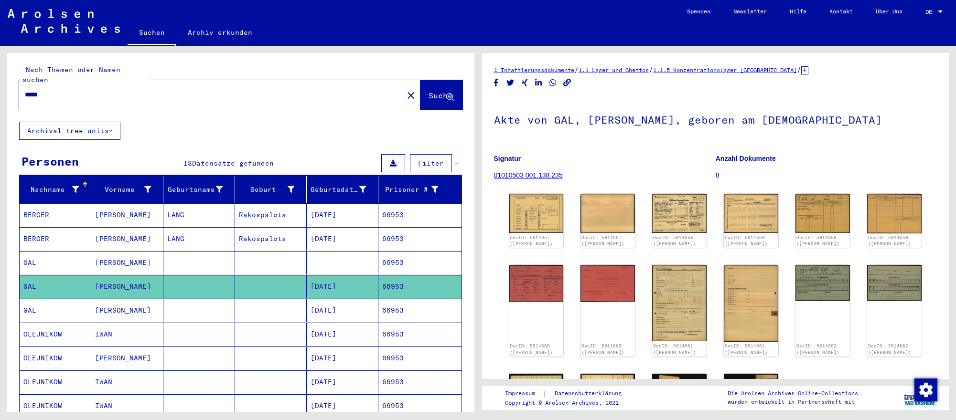
click at [76, 96] on input "*****" at bounding box center [211, 95] width 373 height 10
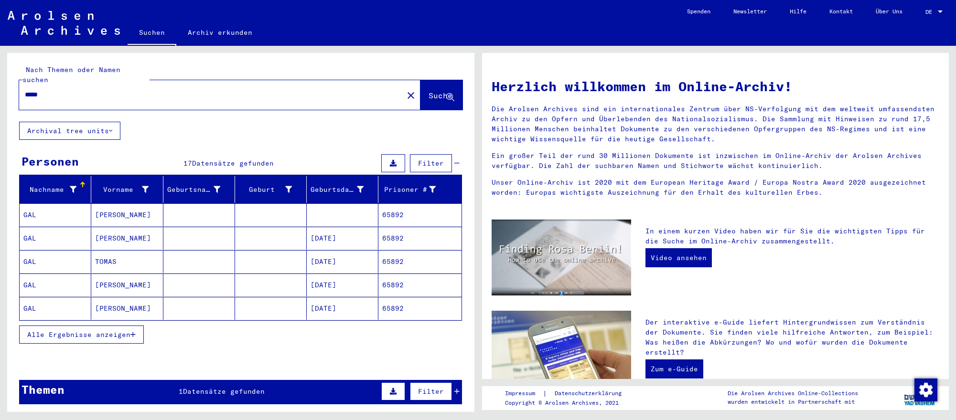
click at [363, 244] on mat-cell "[DATE]" at bounding box center [343, 238] width 72 height 23
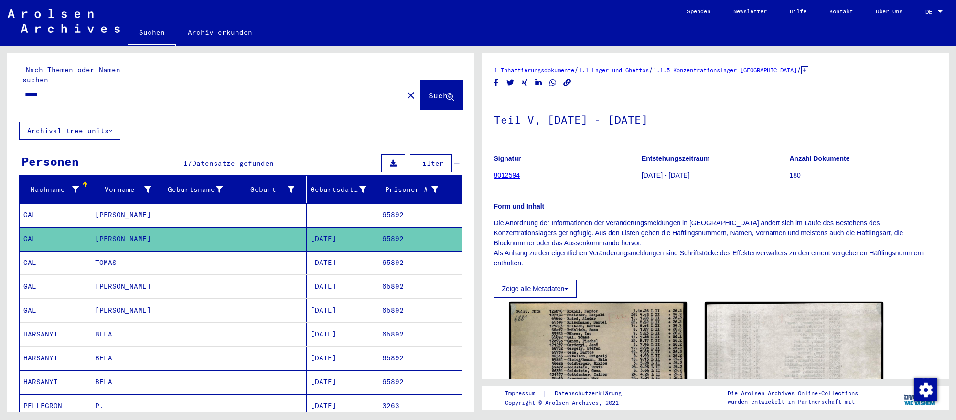
click at [365, 266] on mat-cell "[DATE]" at bounding box center [343, 262] width 72 height 23
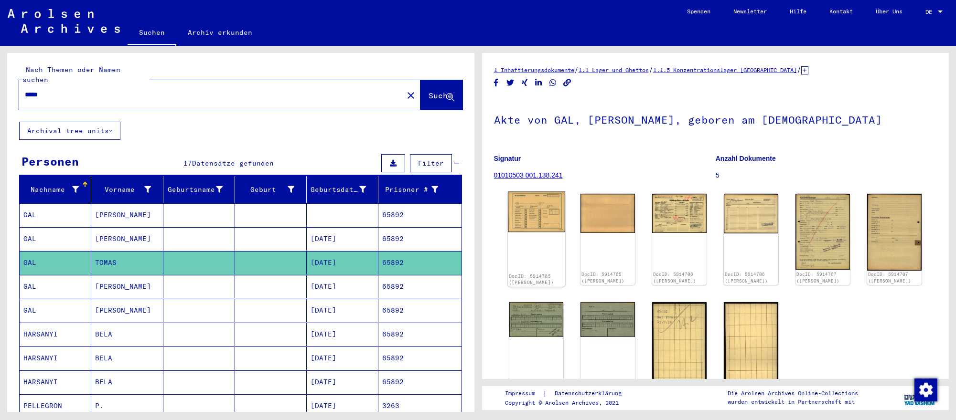
click at [550, 232] on img at bounding box center [536, 212] width 57 height 41
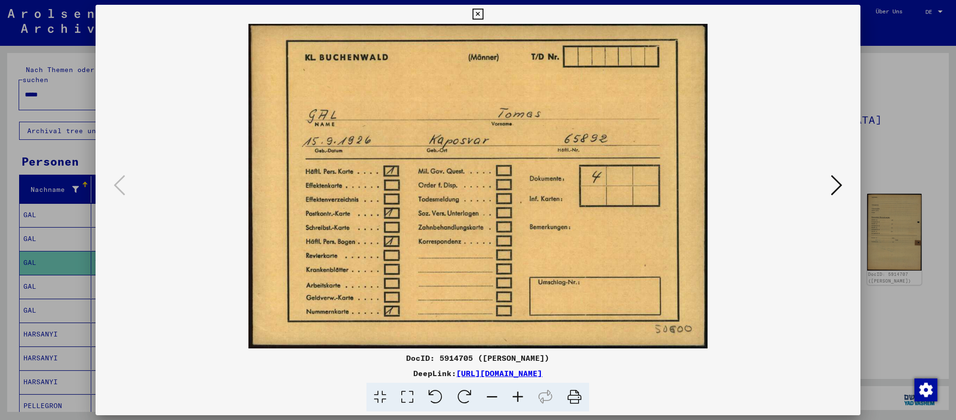
click at [837, 182] on icon at bounding box center [836, 185] width 11 height 23
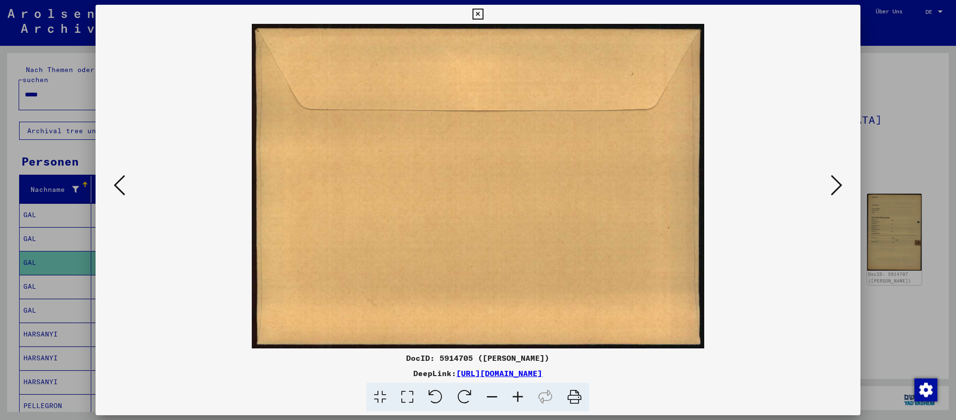
click at [837, 182] on icon at bounding box center [836, 185] width 11 height 23
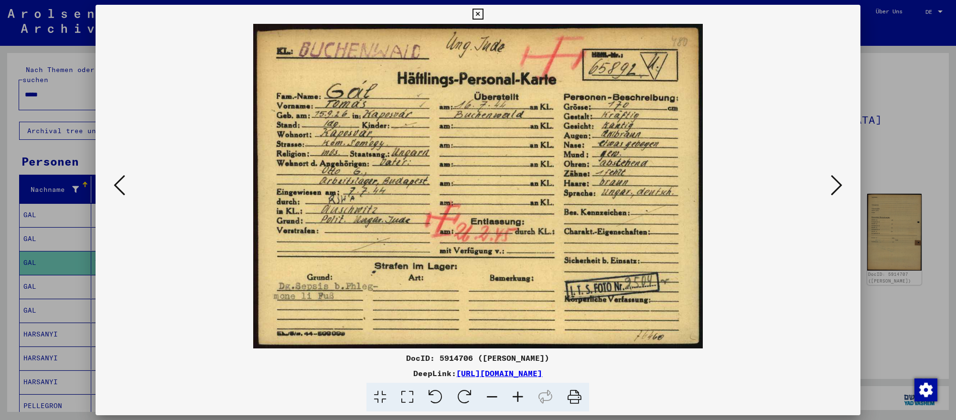
click at [834, 187] on icon at bounding box center [836, 185] width 11 height 23
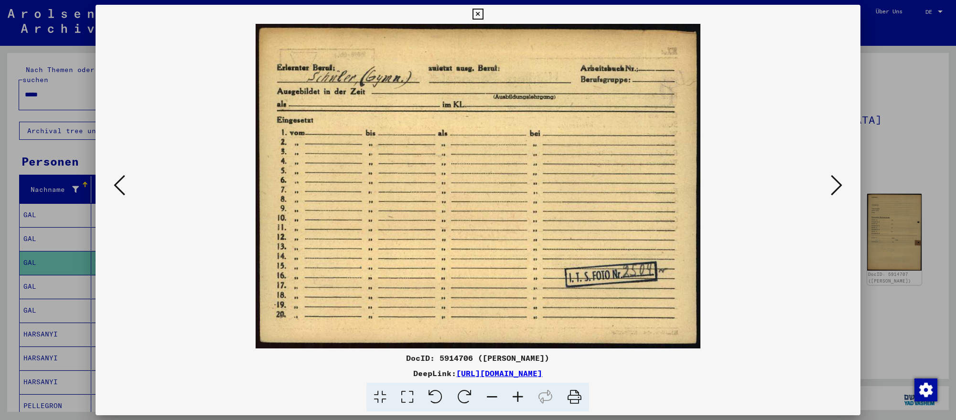
click at [834, 187] on icon at bounding box center [836, 185] width 11 height 23
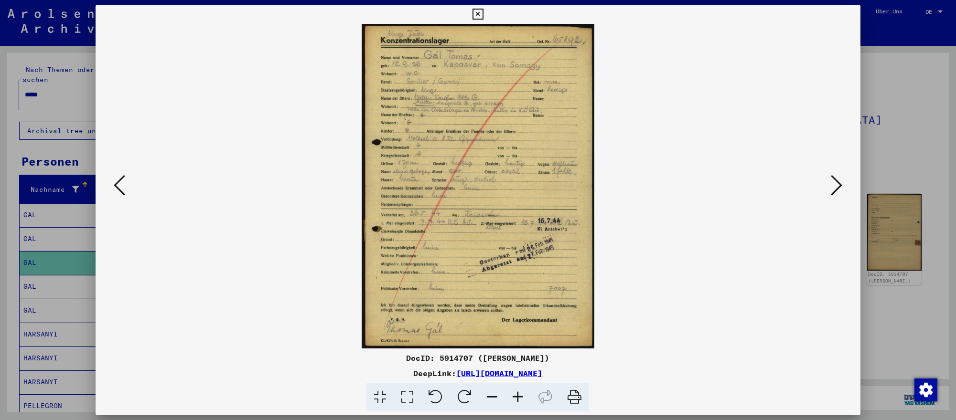
click at [118, 191] on icon at bounding box center [119, 185] width 11 height 23
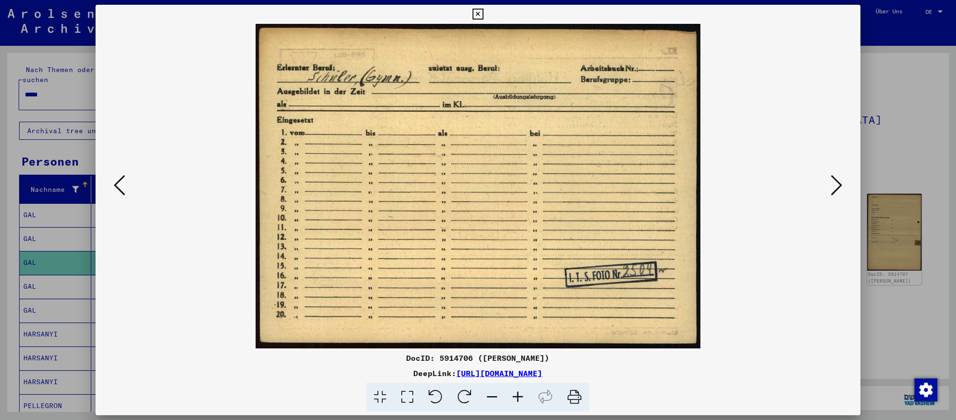
click at [837, 185] on icon at bounding box center [836, 185] width 11 height 23
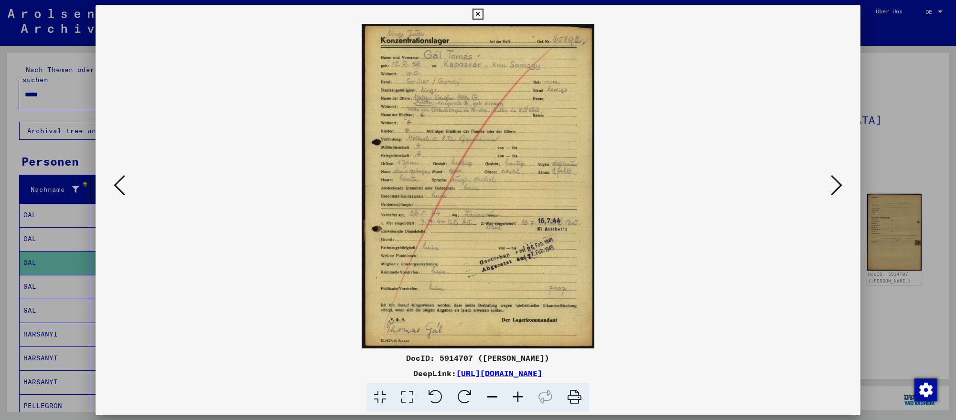
click at [837, 185] on icon at bounding box center [836, 185] width 11 height 23
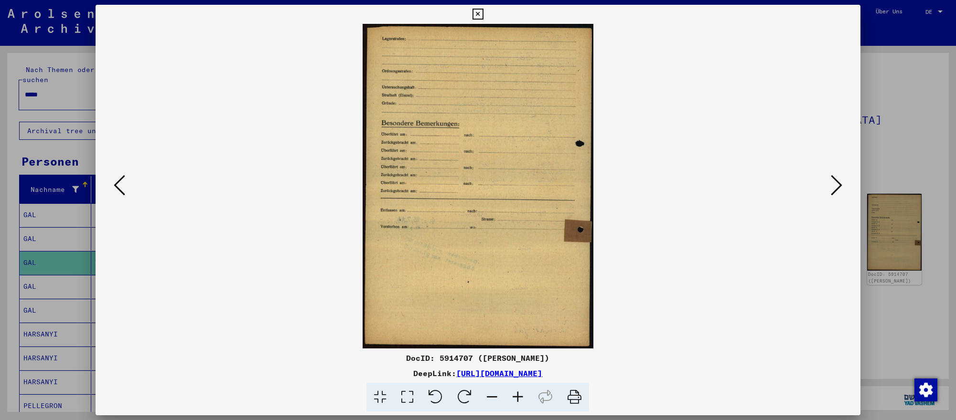
click at [837, 185] on icon at bounding box center [836, 185] width 11 height 23
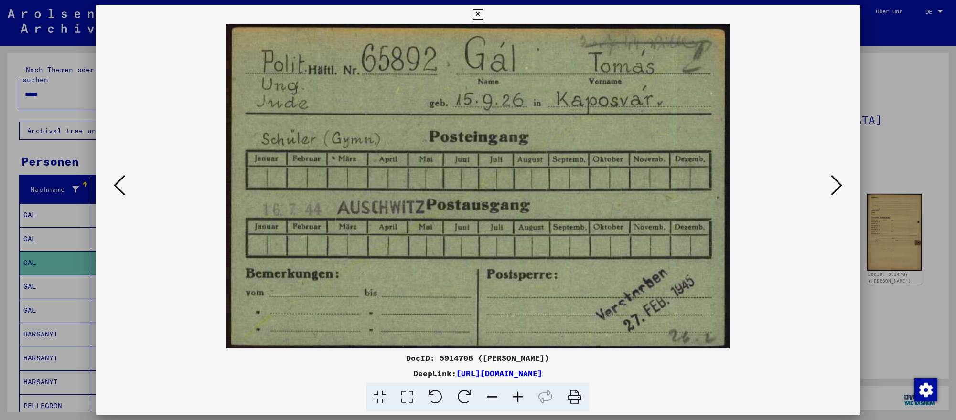
click at [837, 185] on icon at bounding box center [836, 185] width 11 height 23
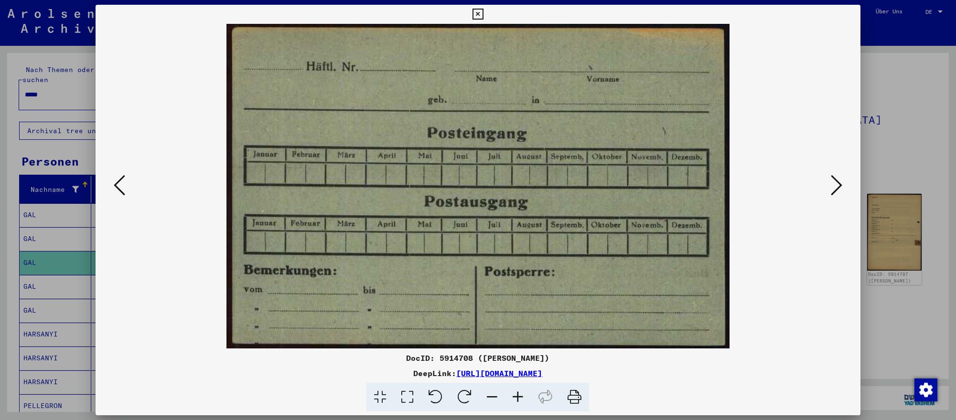
click at [837, 185] on icon at bounding box center [836, 185] width 11 height 23
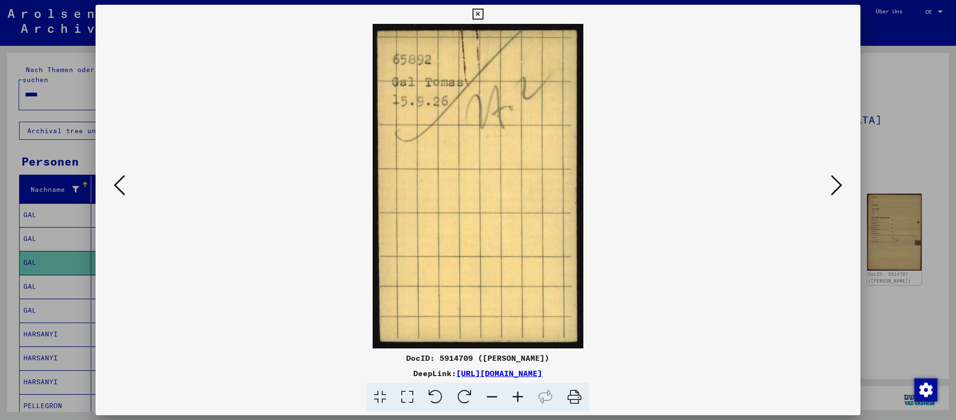
click at [837, 185] on icon at bounding box center [836, 185] width 11 height 23
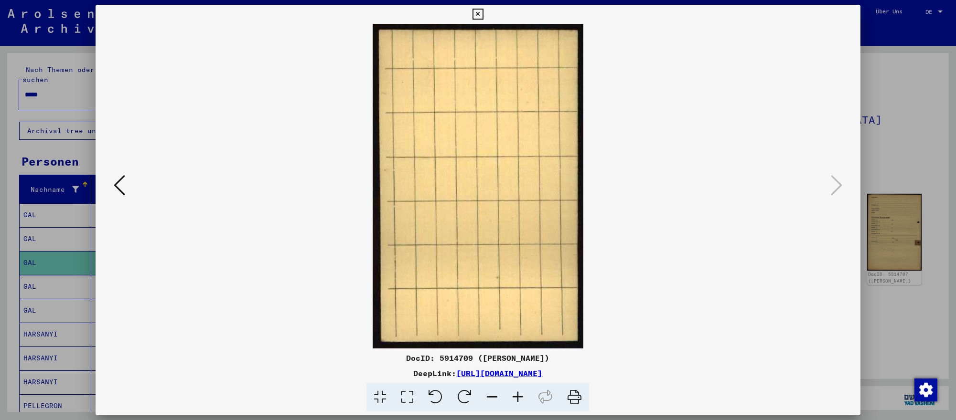
click at [125, 184] on icon at bounding box center [119, 185] width 11 height 23
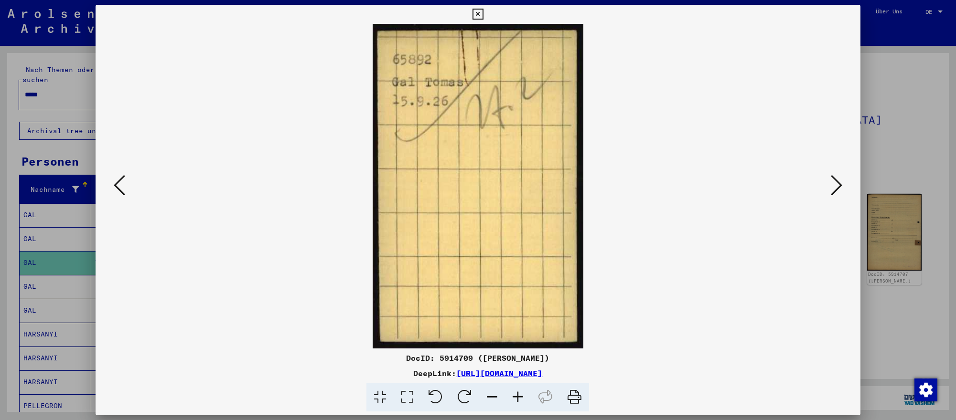
click at [125, 184] on icon at bounding box center [119, 185] width 11 height 23
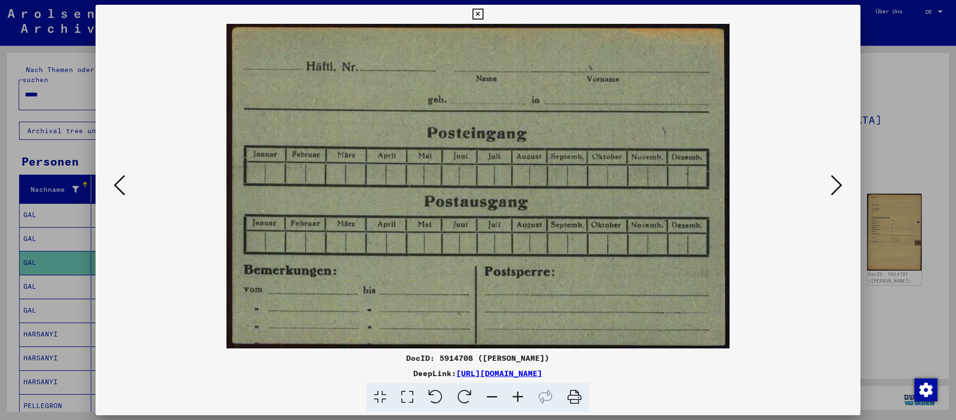
click at [125, 184] on icon at bounding box center [119, 185] width 11 height 23
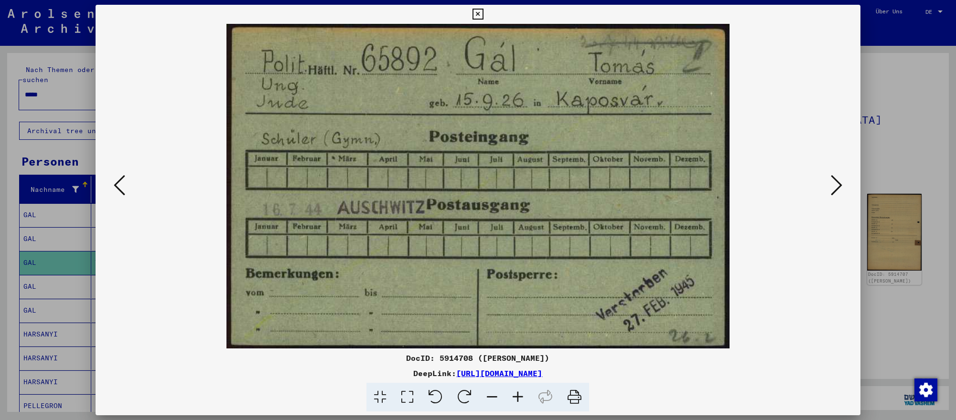
click at [125, 184] on icon at bounding box center [119, 185] width 11 height 23
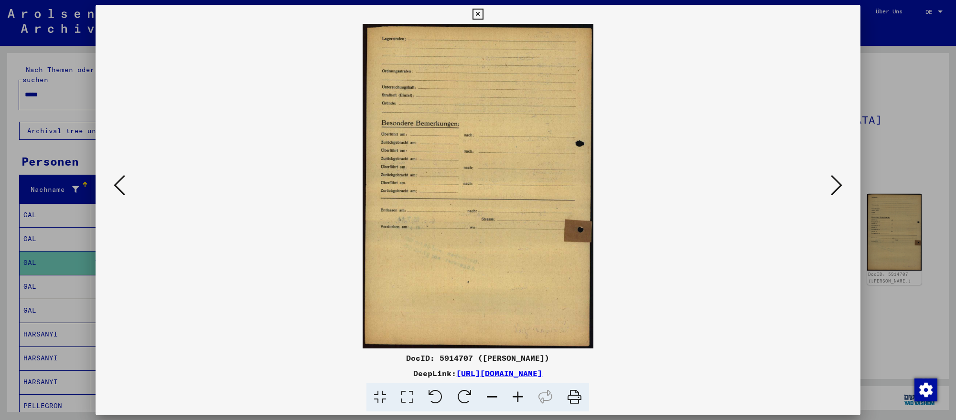
click at [125, 184] on icon at bounding box center [119, 185] width 11 height 23
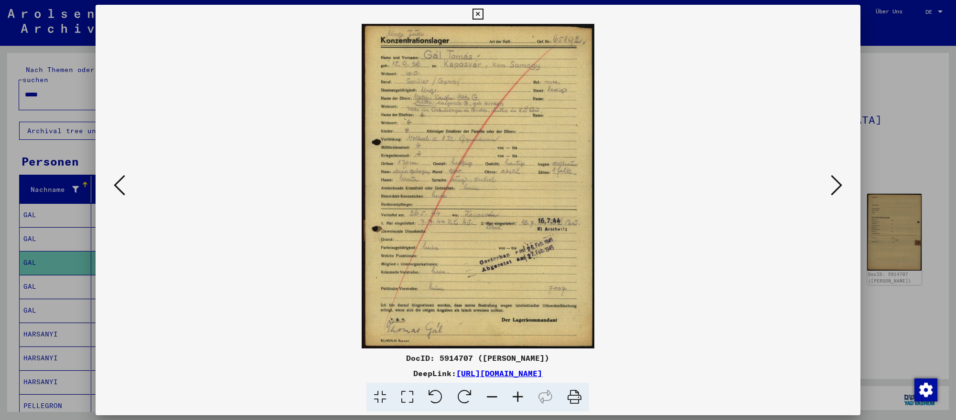
click at [125, 184] on icon at bounding box center [119, 185] width 11 height 23
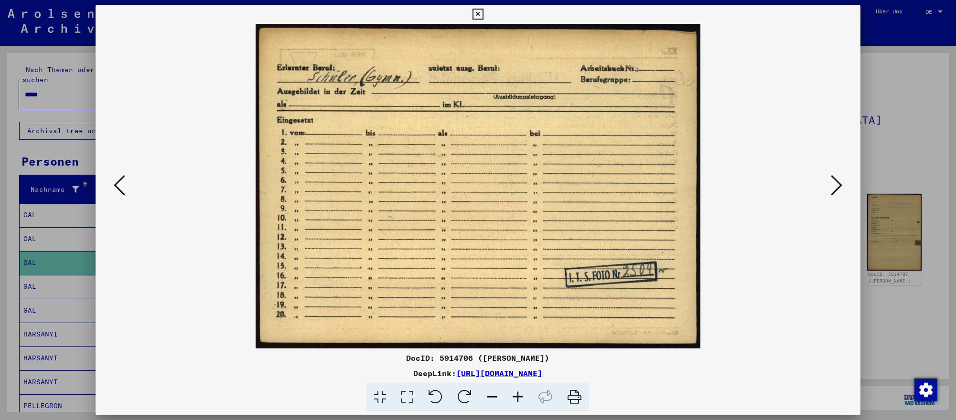
click at [122, 191] on icon at bounding box center [119, 185] width 11 height 23
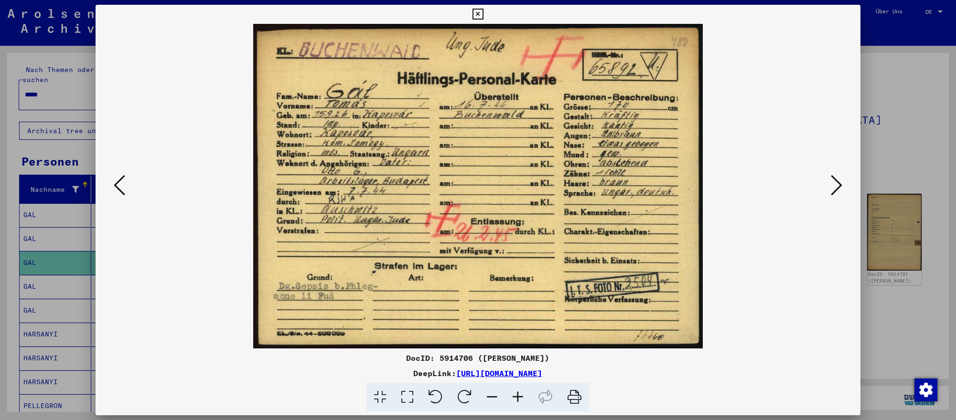
click at [56, 92] on div at bounding box center [478, 210] width 956 height 420
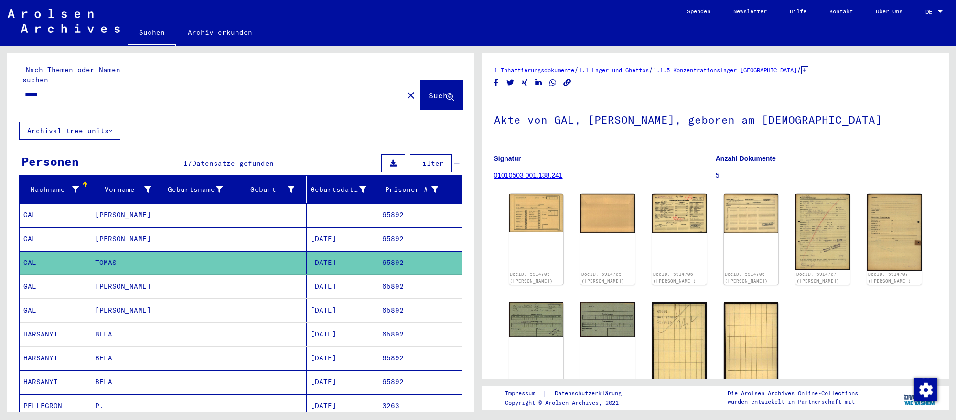
click at [56, 92] on input "*****" at bounding box center [211, 95] width 373 height 10
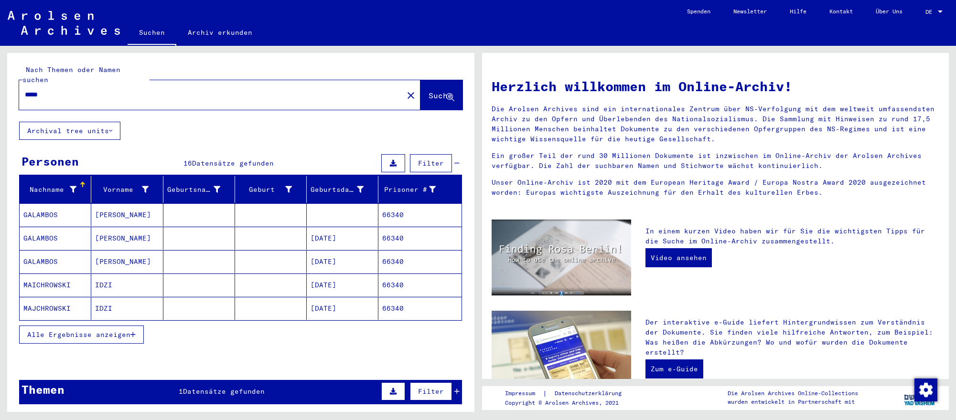
click at [363, 242] on mat-cell "[DATE]" at bounding box center [343, 238] width 72 height 23
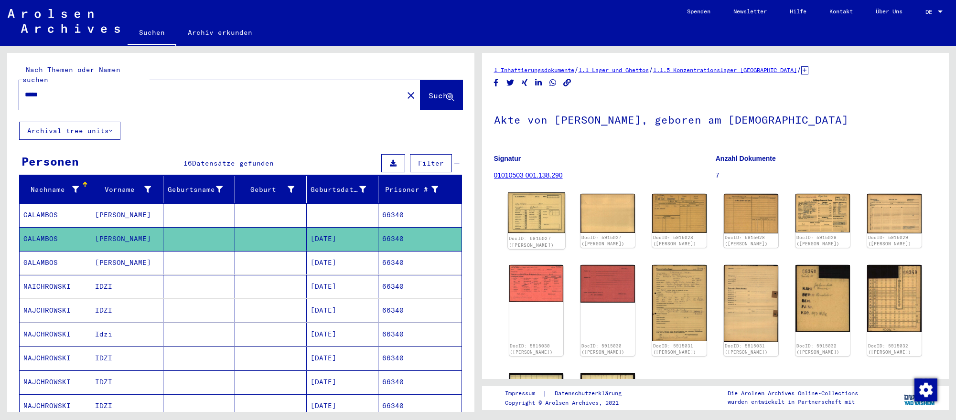
click at [533, 224] on img at bounding box center [536, 212] width 57 height 41
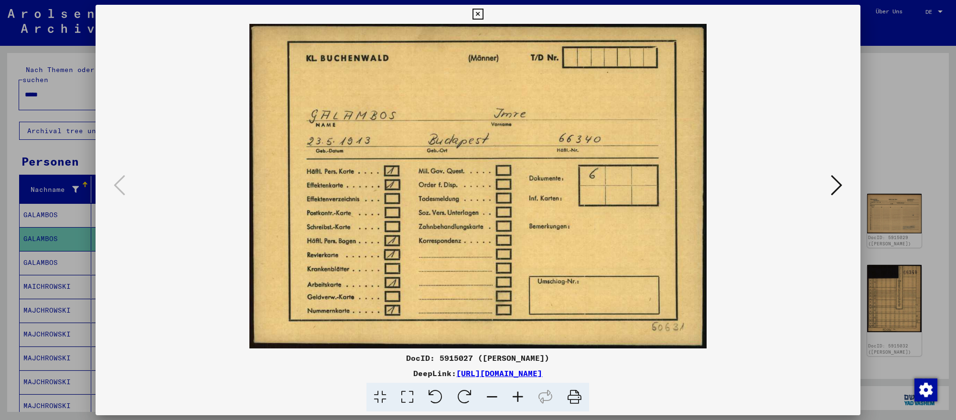
click at [833, 185] on icon at bounding box center [836, 185] width 11 height 23
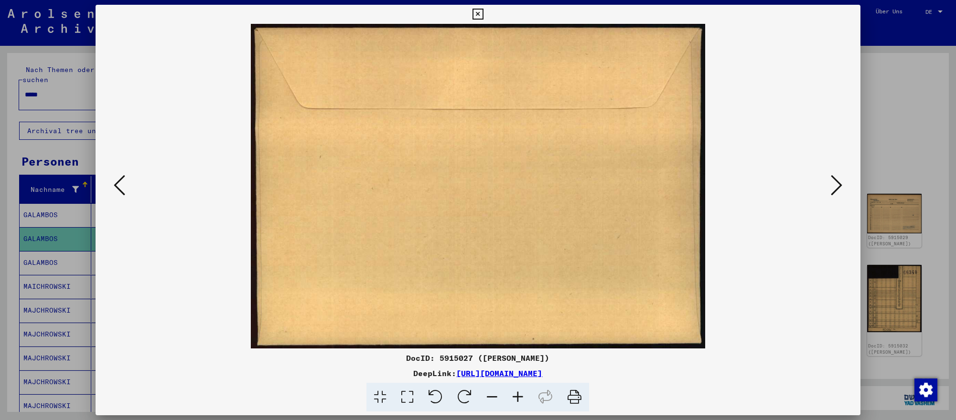
click at [833, 185] on icon at bounding box center [836, 185] width 11 height 23
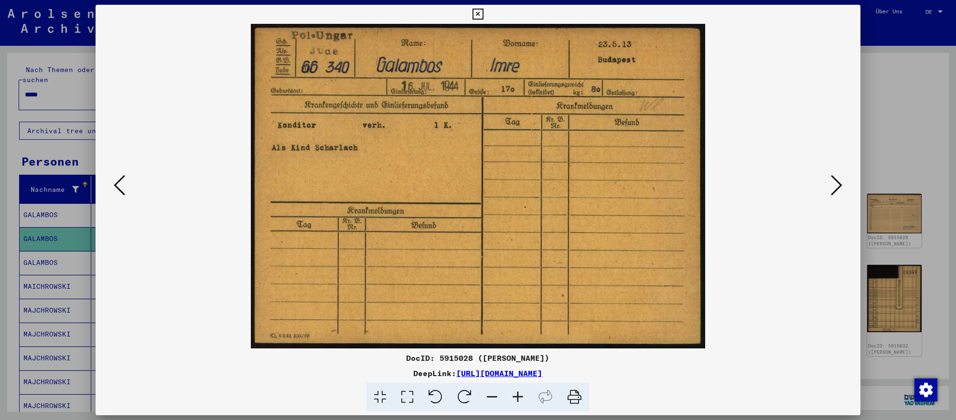
click at [926, 255] on div at bounding box center [478, 210] width 956 height 420
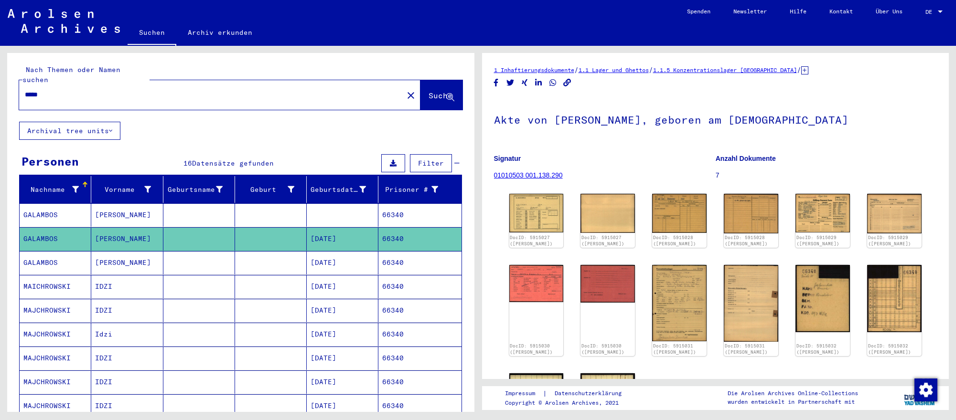
click at [298, 94] on input "*****" at bounding box center [211, 95] width 373 height 10
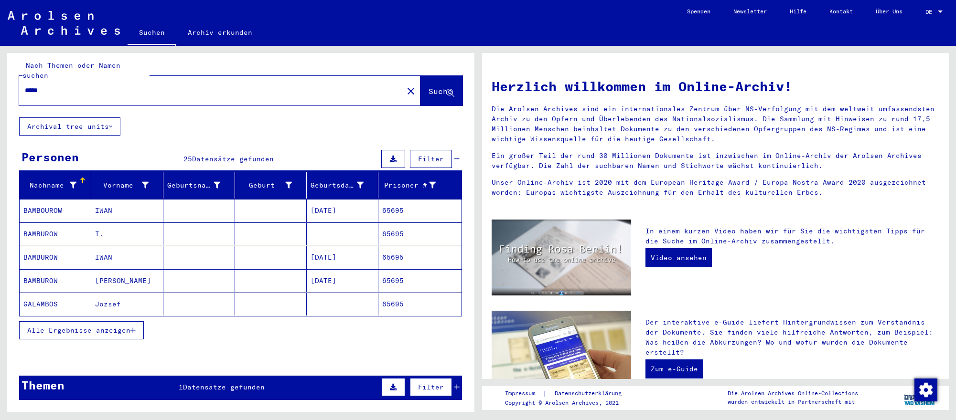
click at [347, 301] on mat-cell at bounding box center [343, 304] width 72 height 23
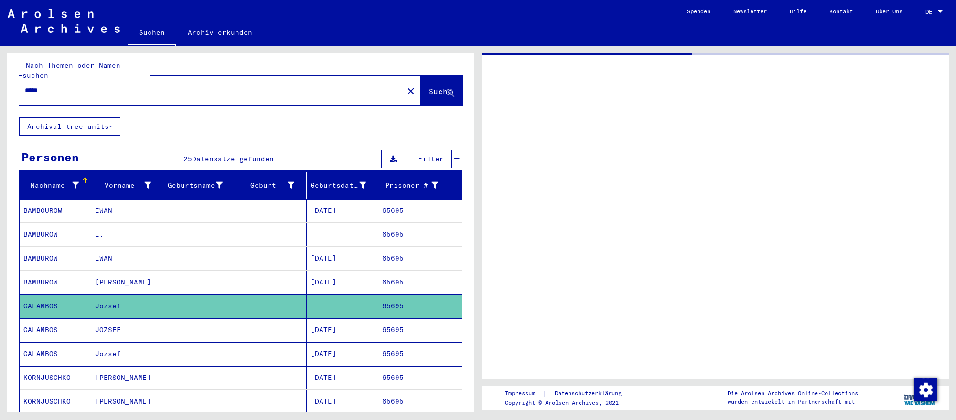
scroll to position [5, 0]
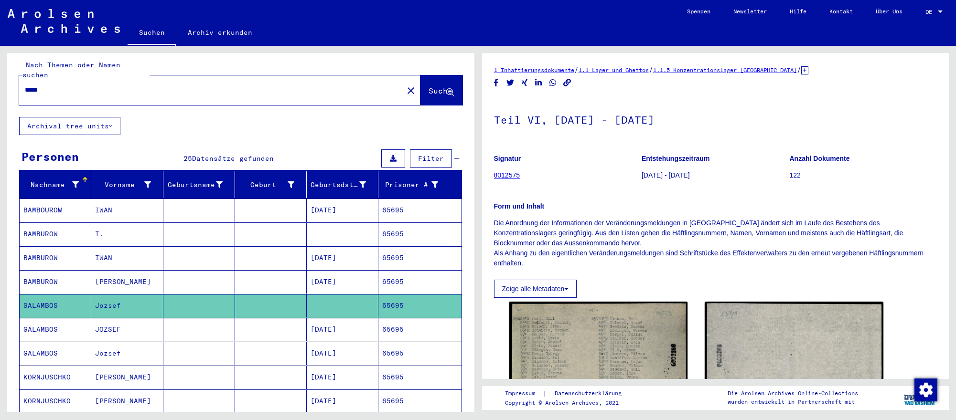
click at [358, 286] on mat-cell "[DATE]" at bounding box center [343, 281] width 72 height 23
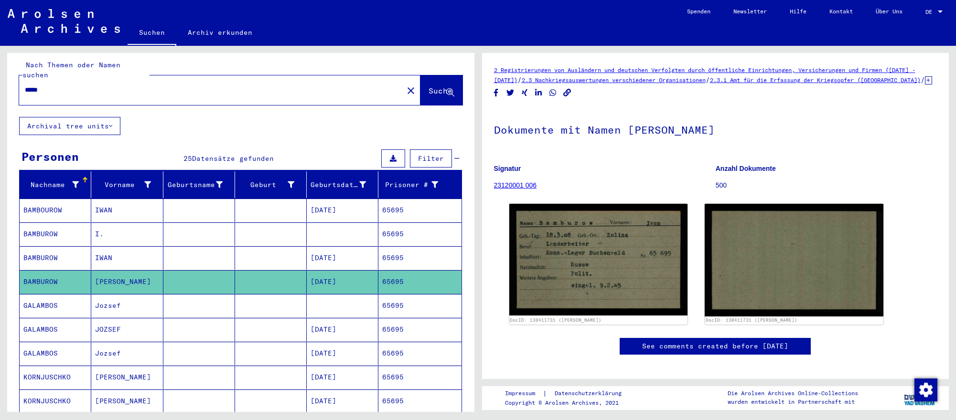
click at [357, 331] on mat-cell "[DATE]" at bounding box center [343, 329] width 72 height 23
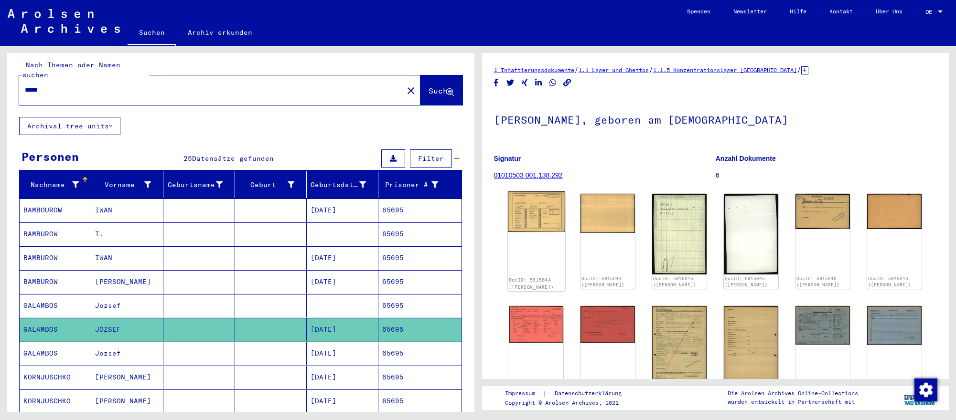
click at [545, 223] on img at bounding box center [536, 212] width 57 height 41
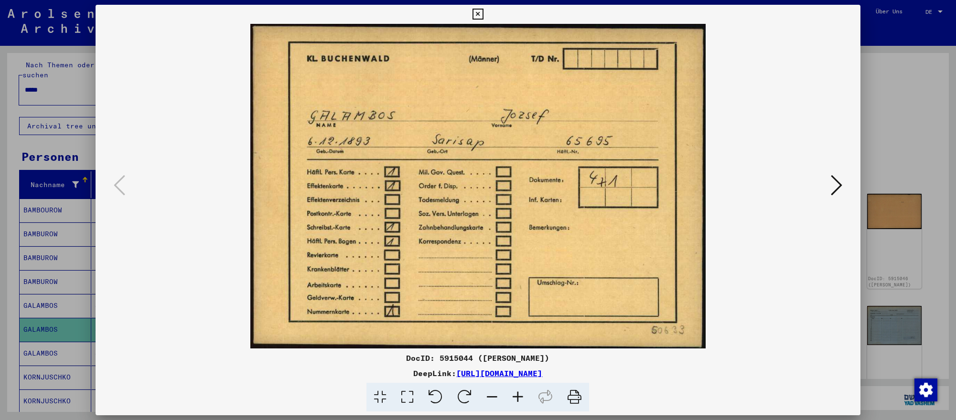
click at [838, 186] on icon at bounding box center [836, 185] width 11 height 23
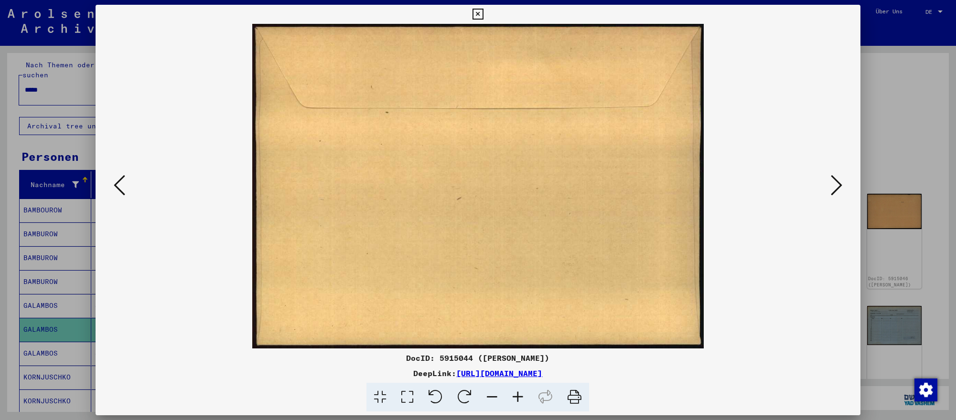
click at [838, 186] on icon at bounding box center [836, 185] width 11 height 23
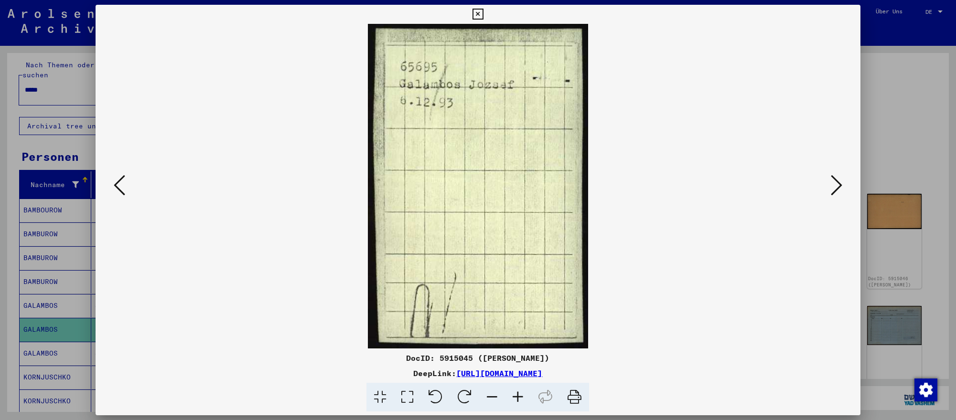
click at [838, 186] on icon at bounding box center [836, 185] width 11 height 23
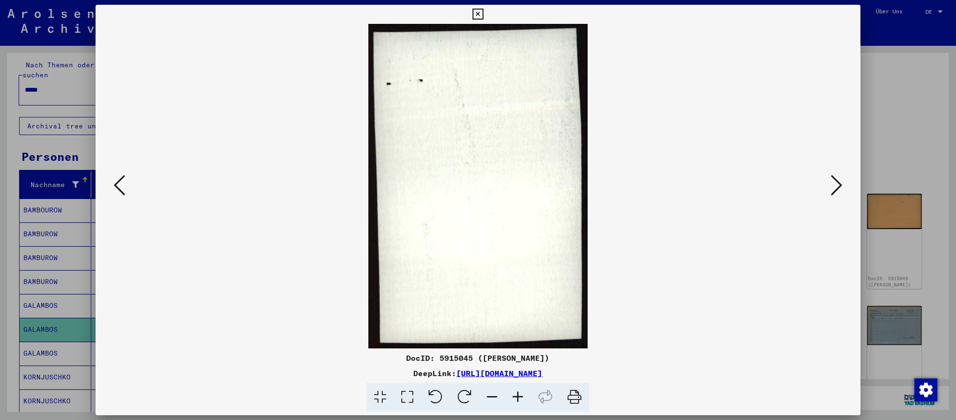
click at [838, 186] on icon at bounding box center [836, 185] width 11 height 23
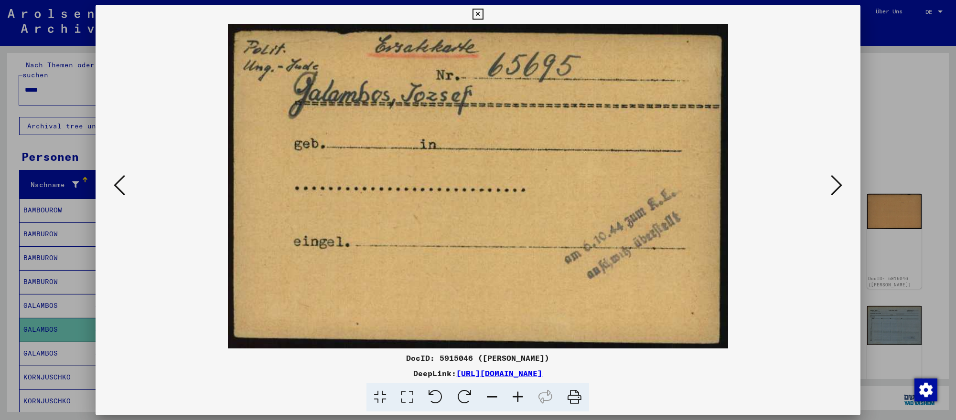
click at [838, 186] on icon at bounding box center [836, 185] width 11 height 23
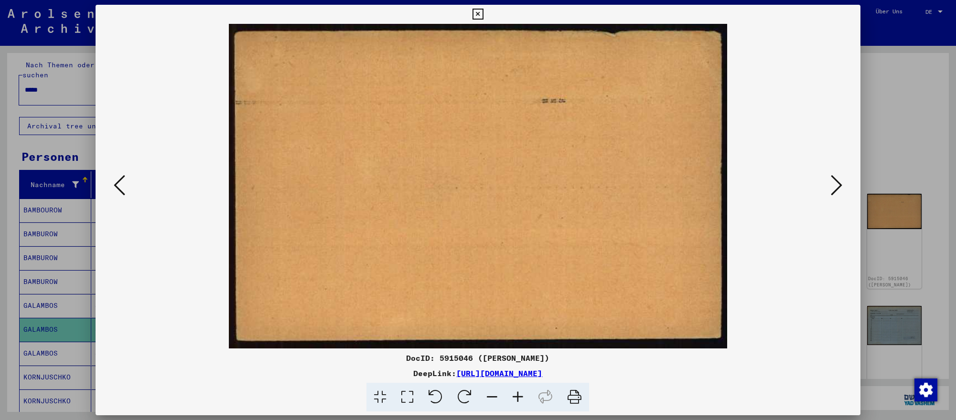
click at [838, 186] on icon at bounding box center [836, 185] width 11 height 23
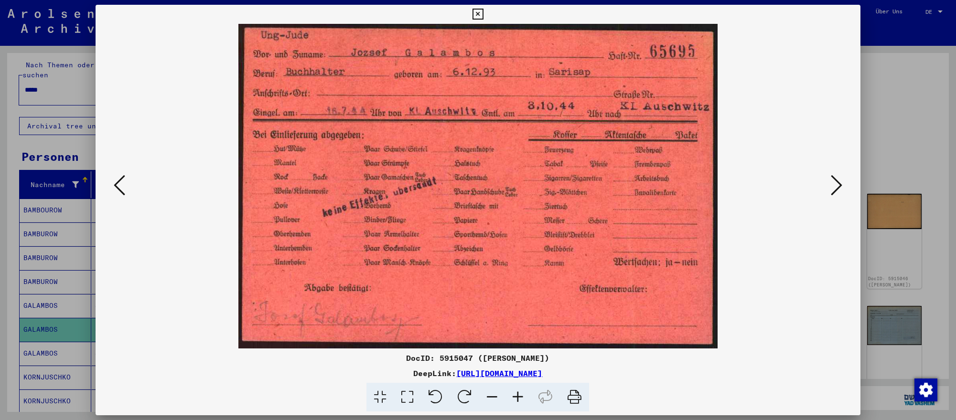
click at [922, 253] on div at bounding box center [478, 210] width 956 height 420
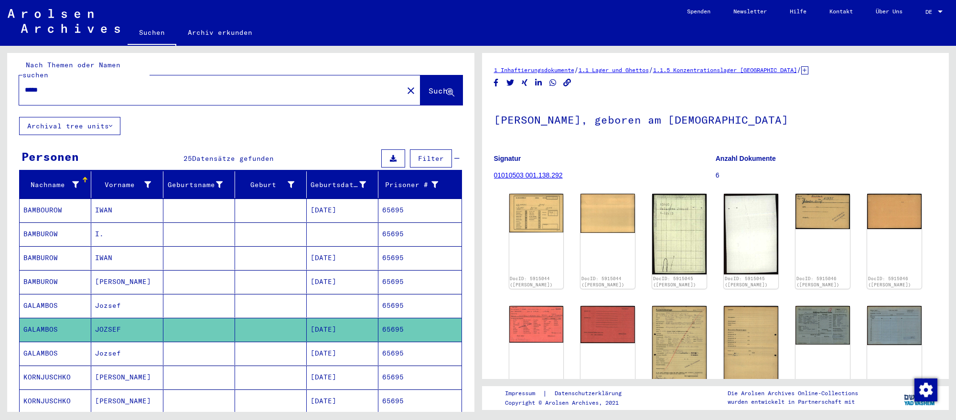
click at [265, 85] on input "*****" at bounding box center [211, 90] width 373 height 10
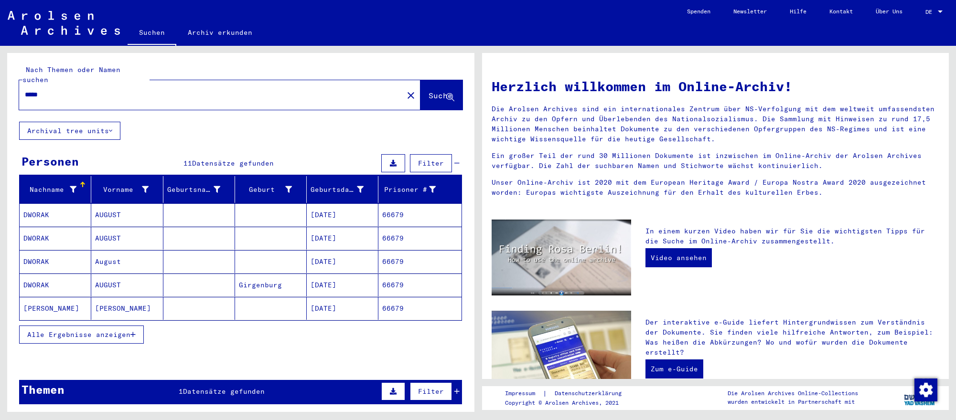
click at [81, 267] on mat-cell "DWORAK" at bounding box center [56, 261] width 72 height 23
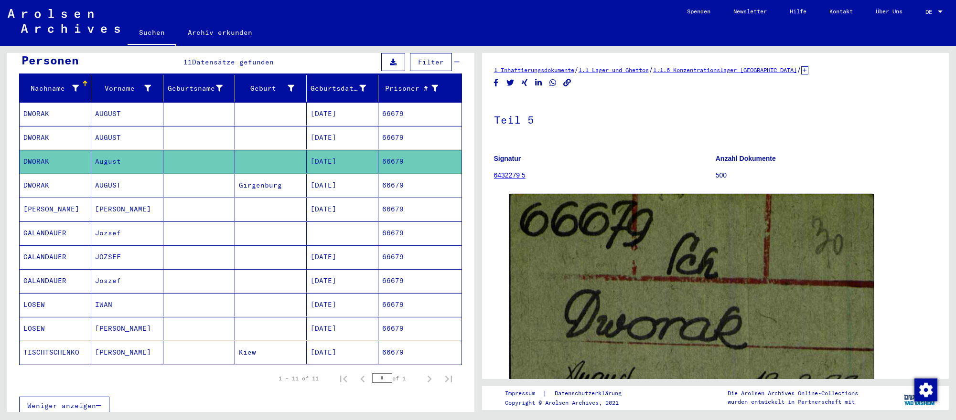
scroll to position [110, 0]
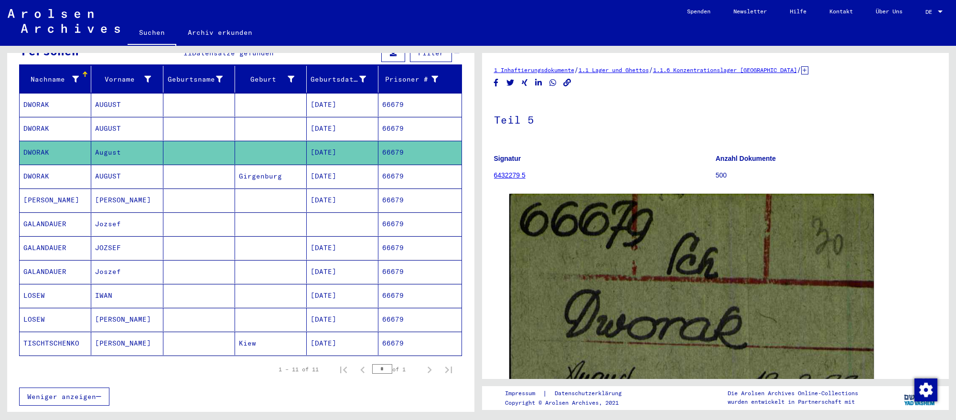
click at [251, 247] on mat-cell at bounding box center [271, 247] width 72 height 23
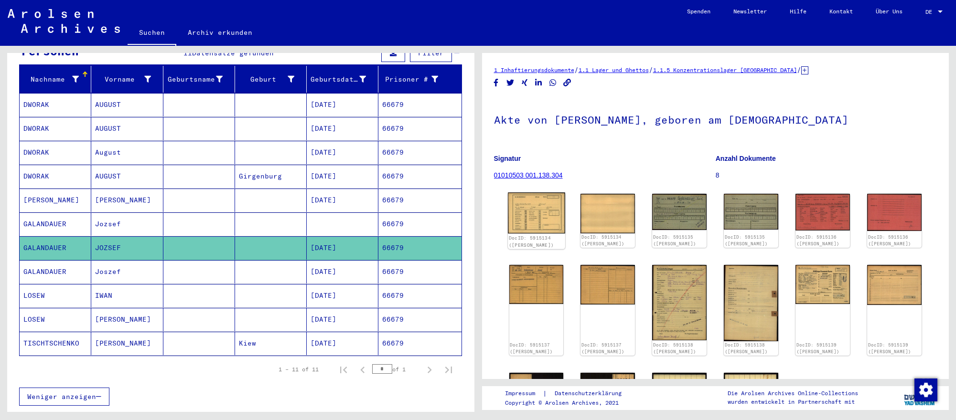
click at [555, 225] on img at bounding box center [536, 212] width 57 height 41
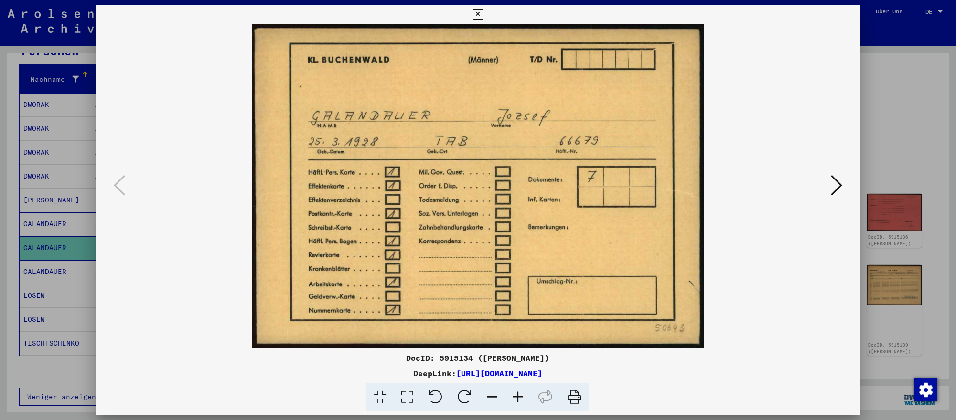
click at [838, 186] on icon at bounding box center [836, 185] width 11 height 23
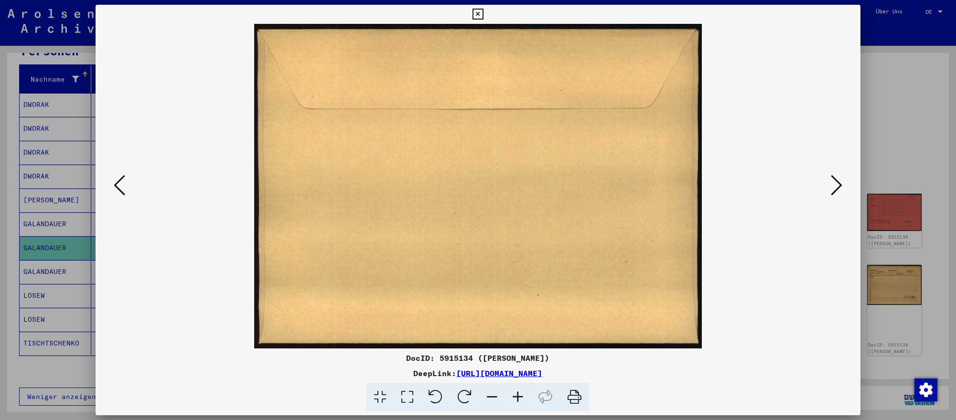
click at [838, 186] on icon at bounding box center [836, 185] width 11 height 23
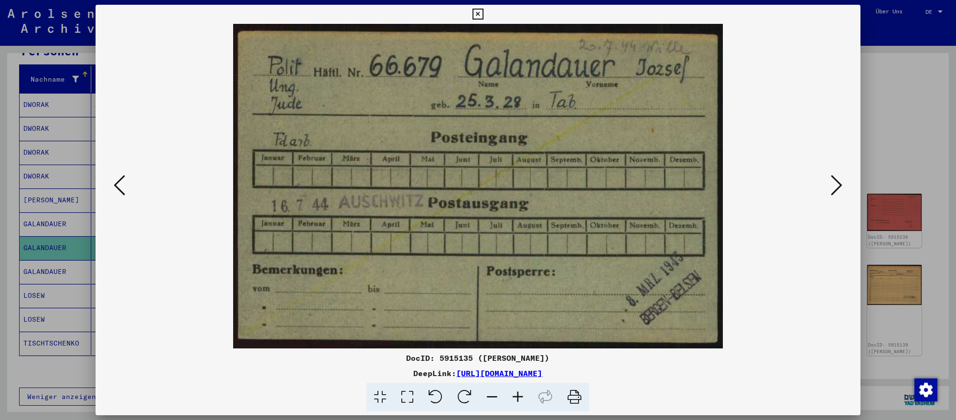
click at [919, 166] on div at bounding box center [478, 210] width 956 height 420
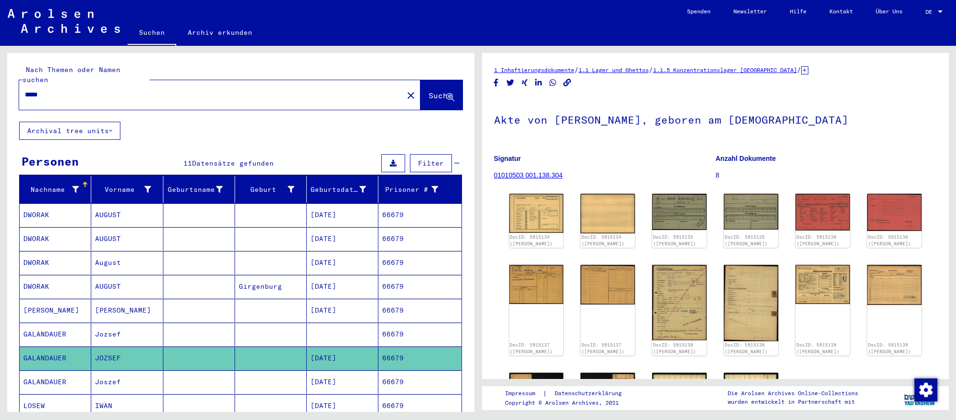
click at [278, 94] on input "*****" at bounding box center [211, 95] width 373 height 10
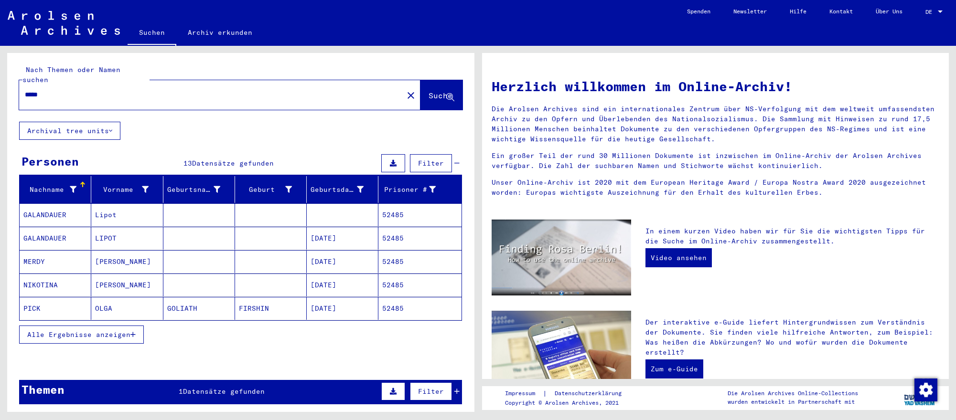
click at [332, 246] on mat-cell "[DATE]" at bounding box center [343, 238] width 72 height 23
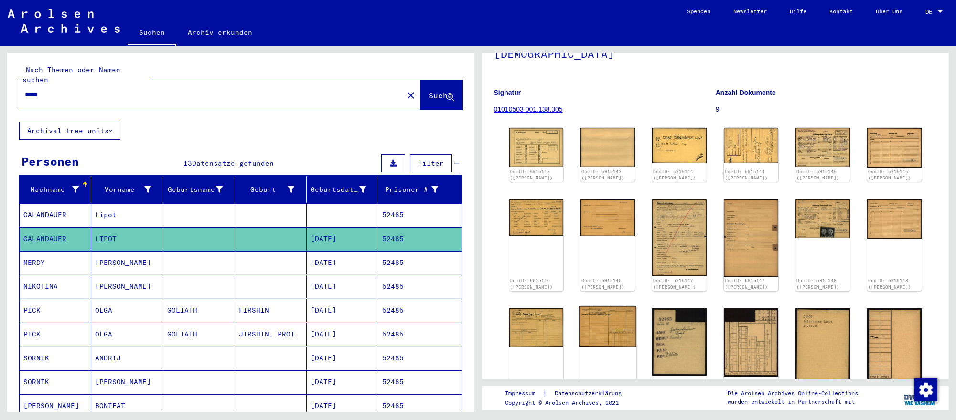
scroll to position [84, 0]
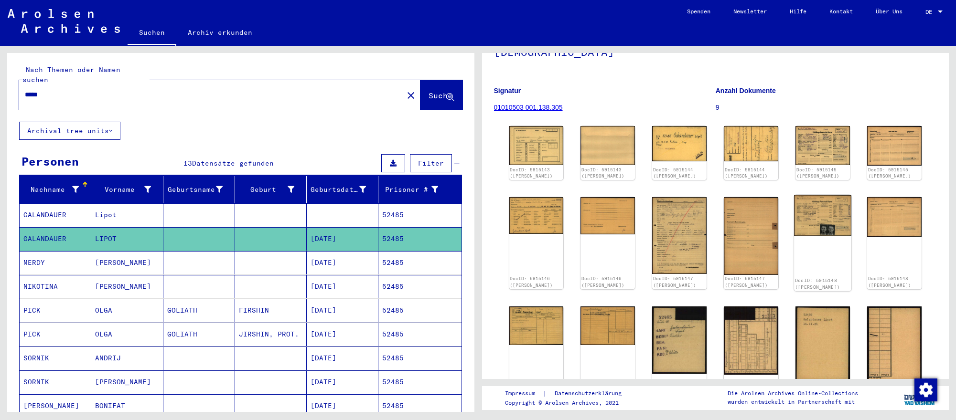
click at [822, 205] on img at bounding box center [822, 215] width 57 height 41
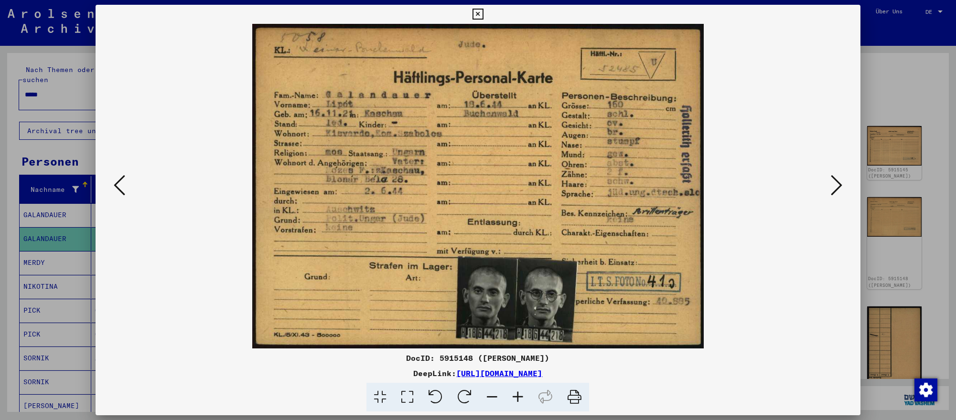
click at [831, 185] on icon at bounding box center [836, 185] width 11 height 23
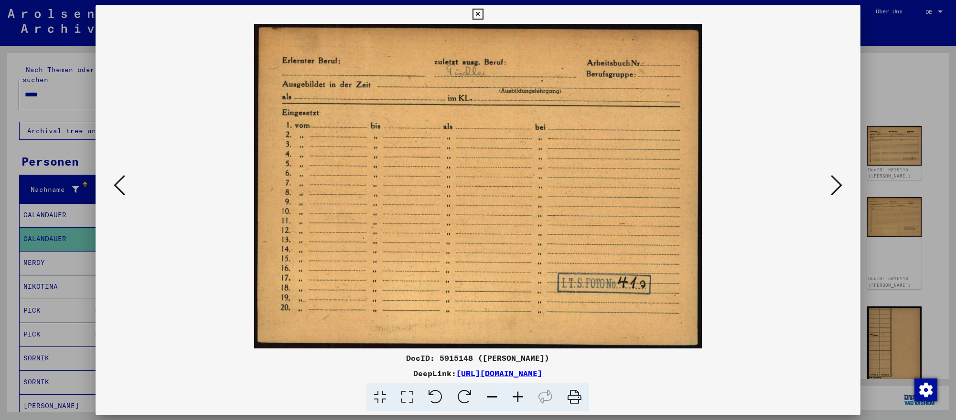
click at [831, 185] on icon at bounding box center [836, 185] width 11 height 23
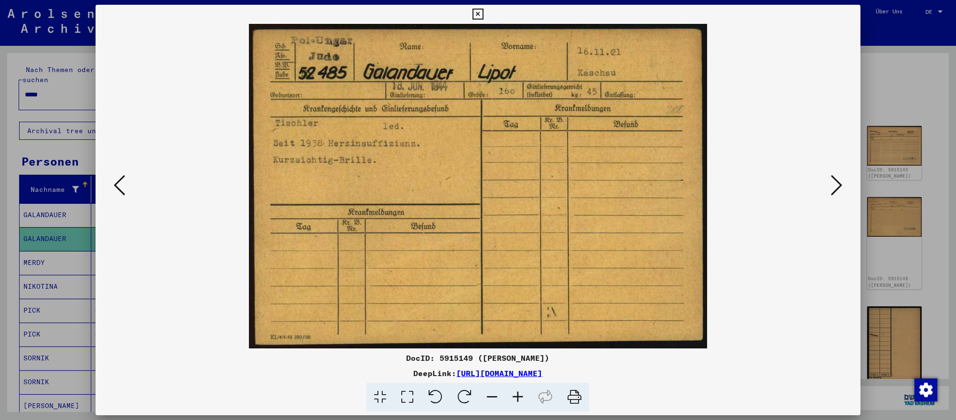
click at [76, 95] on div at bounding box center [478, 210] width 956 height 420
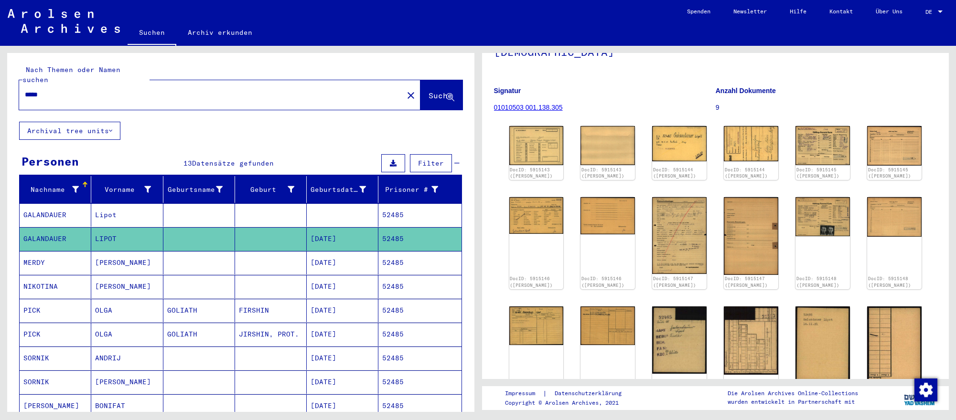
click at [73, 94] on input "*****" at bounding box center [211, 95] width 373 height 10
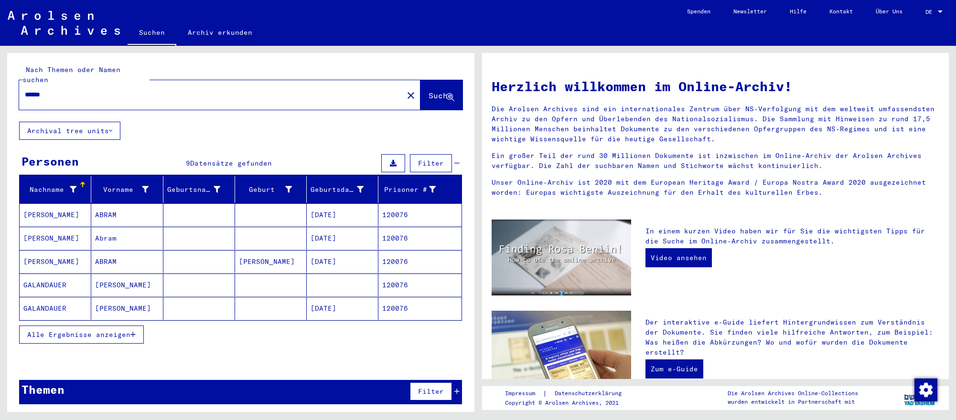
click at [353, 310] on mat-cell "[DATE]" at bounding box center [343, 308] width 72 height 23
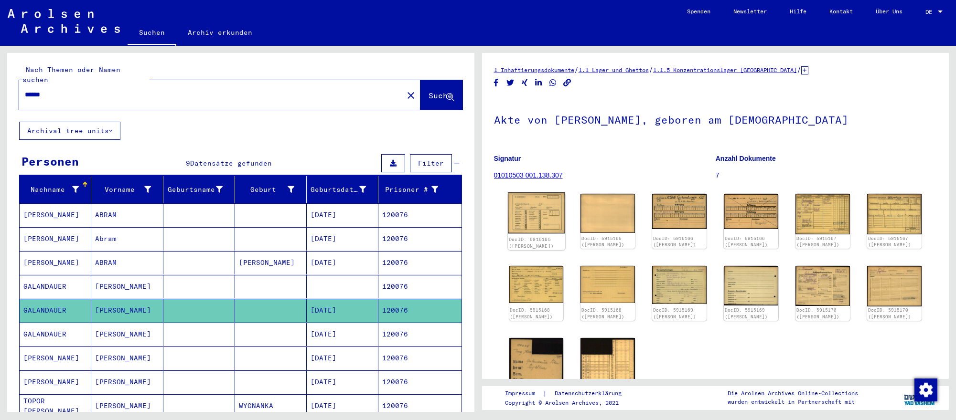
click at [537, 223] on img at bounding box center [536, 212] width 57 height 41
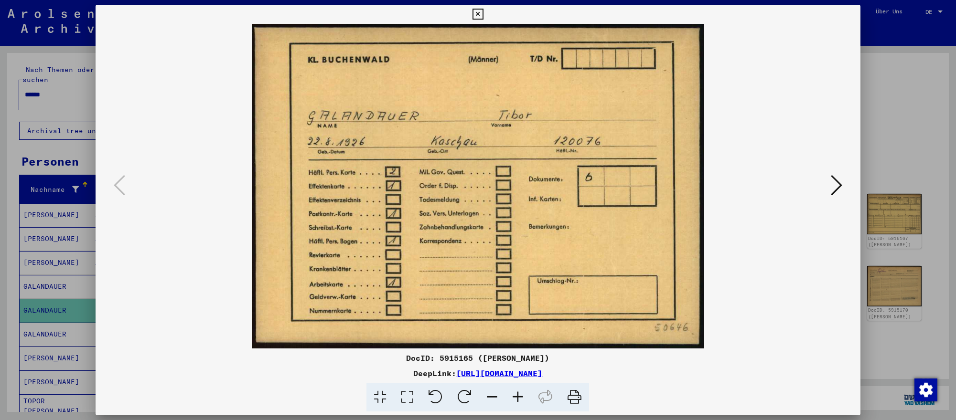
click at [835, 186] on icon at bounding box center [836, 185] width 11 height 23
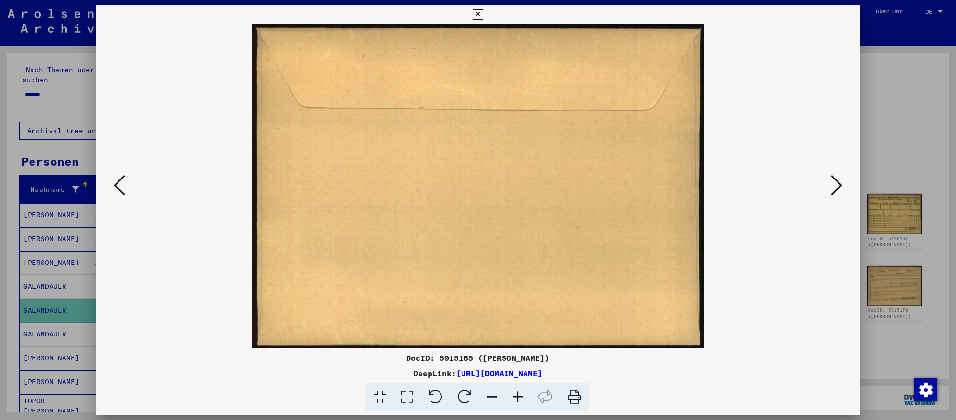
click at [835, 186] on icon at bounding box center [836, 185] width 11 height 23
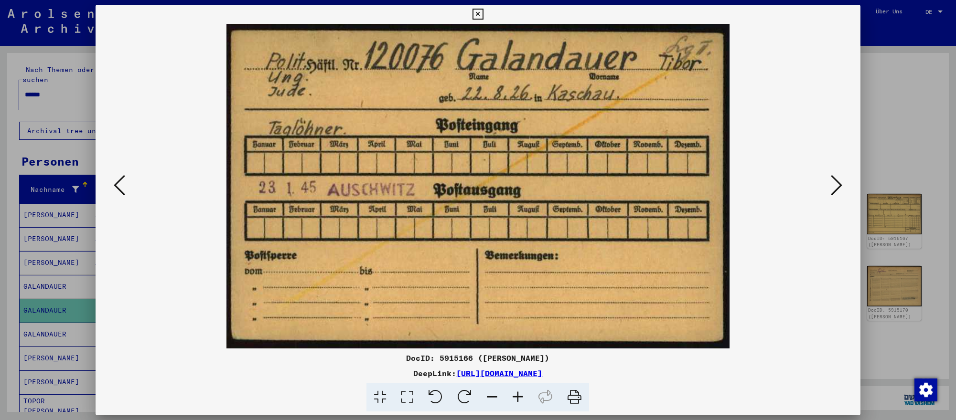
click at [909, 353] on div at bounding box center [478, 210] width 956 height 420
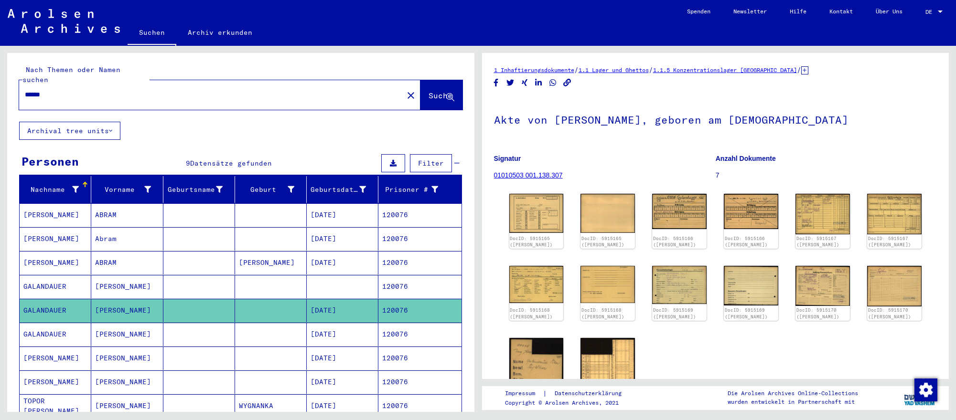
click at [178, 91] on input "******" at bounding box center [211, 95] width 373 height 10
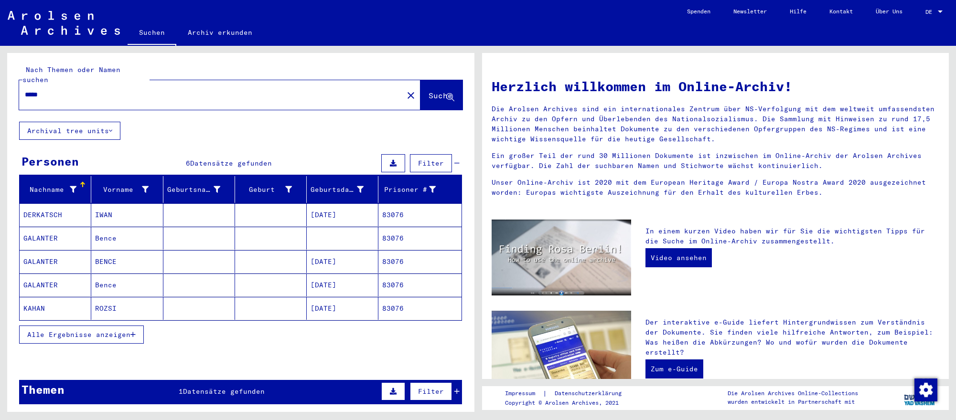
click at [330, 266] on mat-cell "[DATE]" at bounding box center [343, 261] width 72 height 23
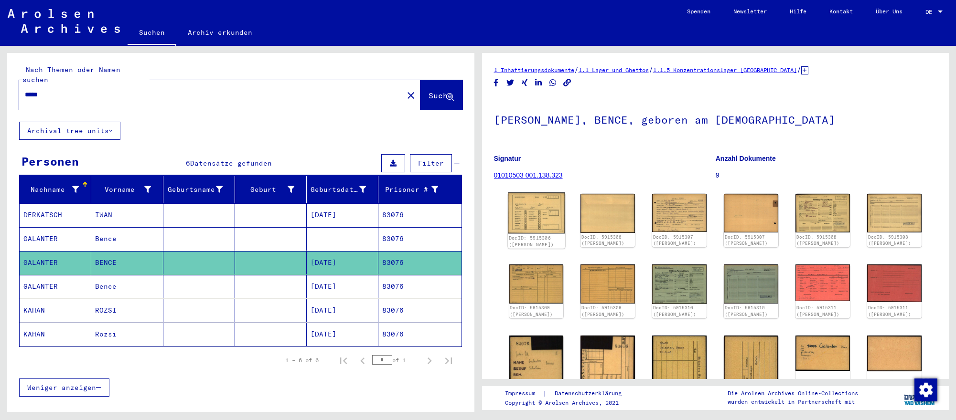
click at [548, 229] on img at bounding box center [536, 212] width 57 height 41
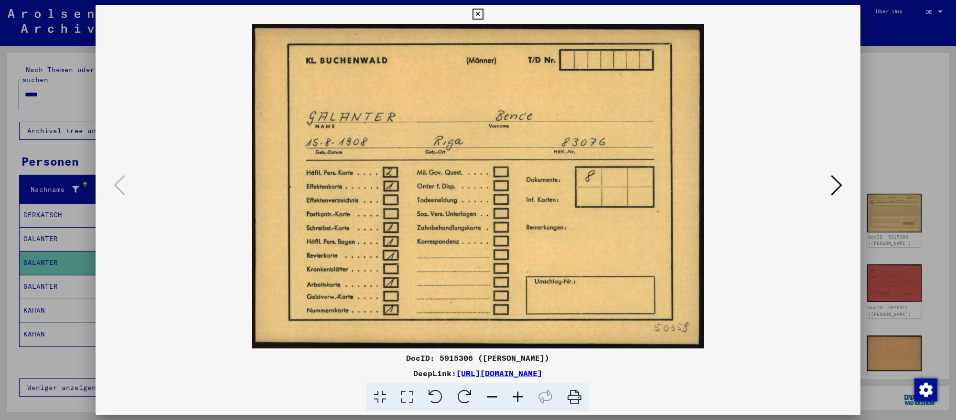
click at [831, 186] on icon at bounding box center [836, 185] width 11 height 23
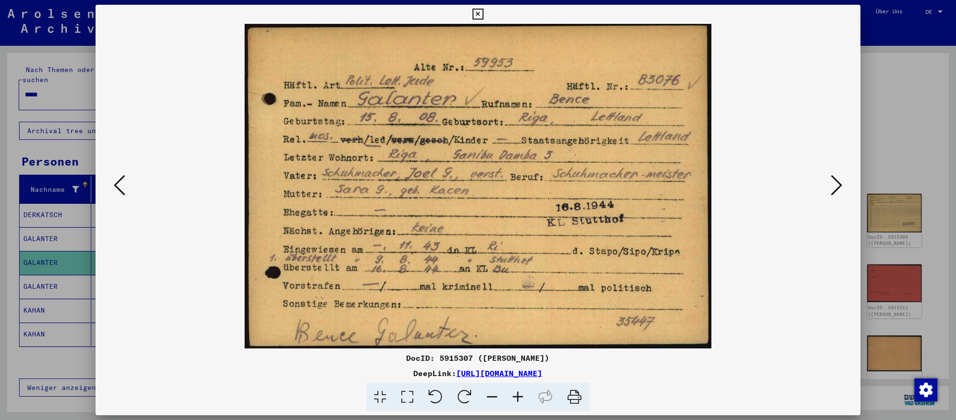
click at [831, 186] on icon at bounding box center [836, 185] width 11 height 23
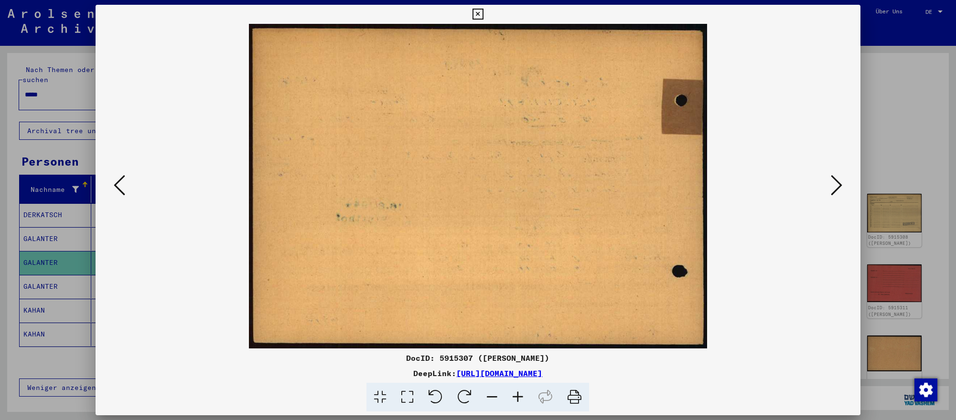
click at [831, 186] on icon at bounding box center [836, 185] width 11 height 23
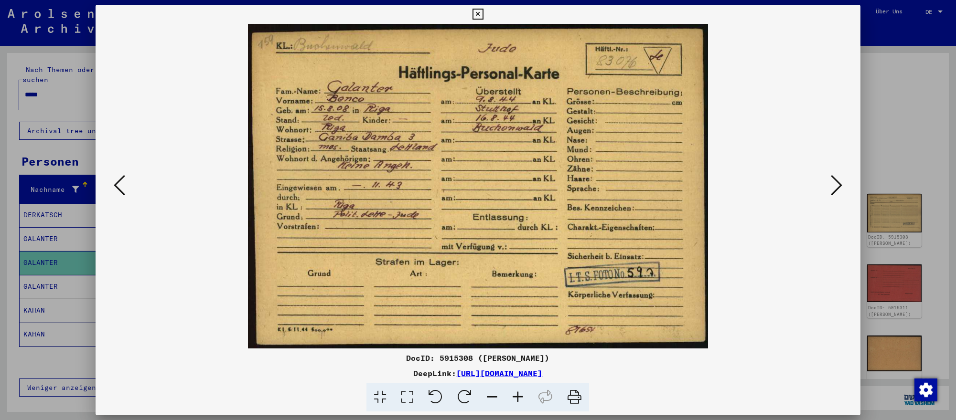
click at [831, 186] on icon at bounding box center [836, 185] width 11 height 23
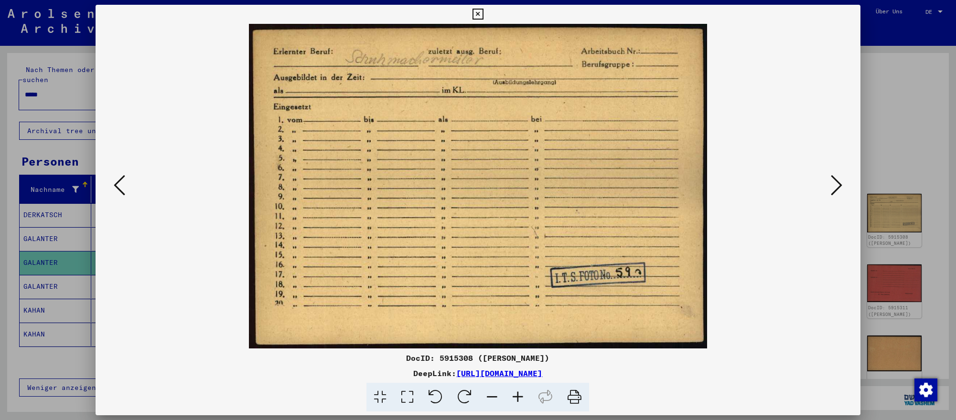
click at [930, 321] on div at bounding box center [478, 210] width 956 height 420
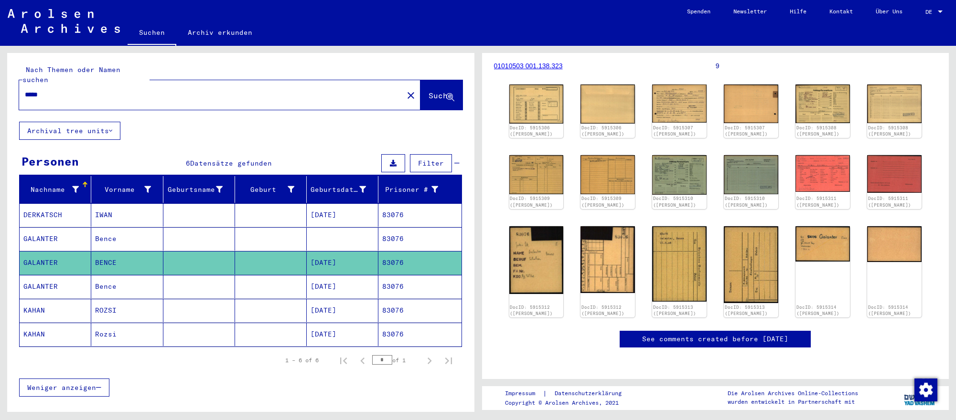
scroll to position [163, 0]
click at [210, 86] on div "*****" at bounding box center [208, 94] width 378 height 21
click at [209, 93] on input "*****" at bounding box center [211, 95] width 373 height 10
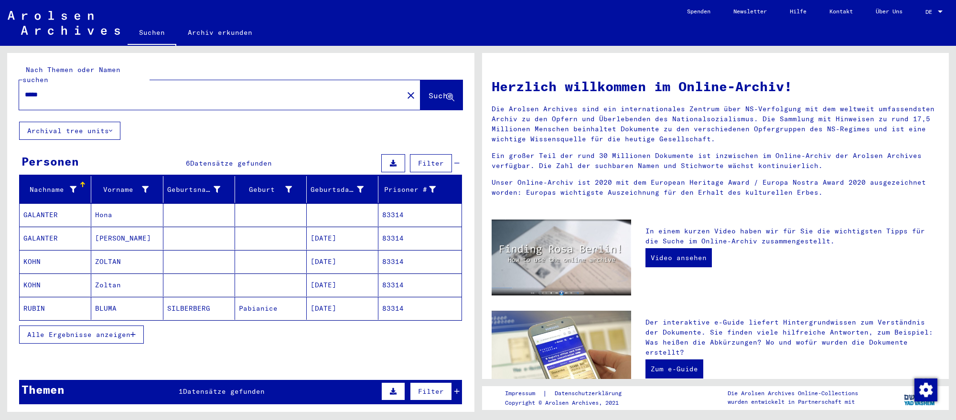
click at [299, 238] on mat-cell at bounding box center [271, 238] width 72 height 23
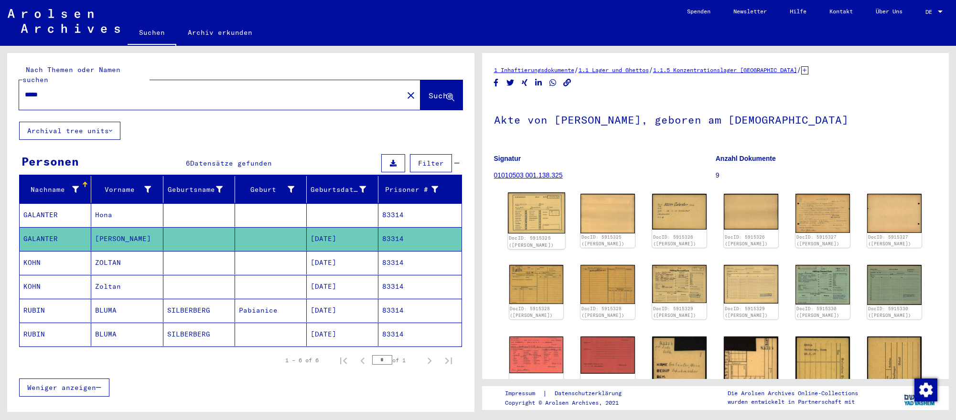
click at [536, 223] on img at bounding box center [536, 212] width 57 height 41
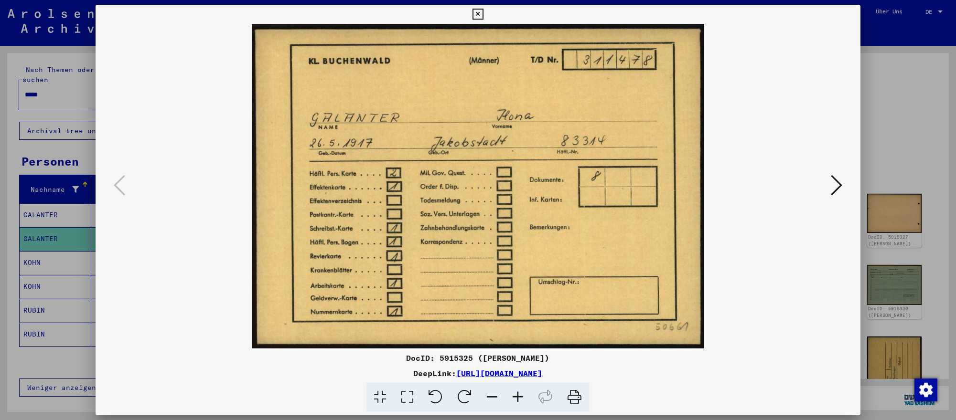
click at [832, 188] on icon at bounding box center [836, 185] width 11 height 23
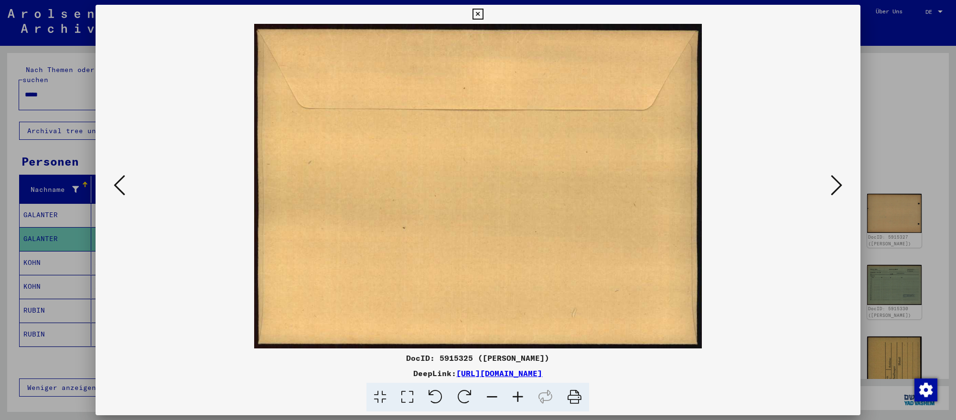
click at [832, 188] on icon at bounding box center [836, 185] width 11 height 23
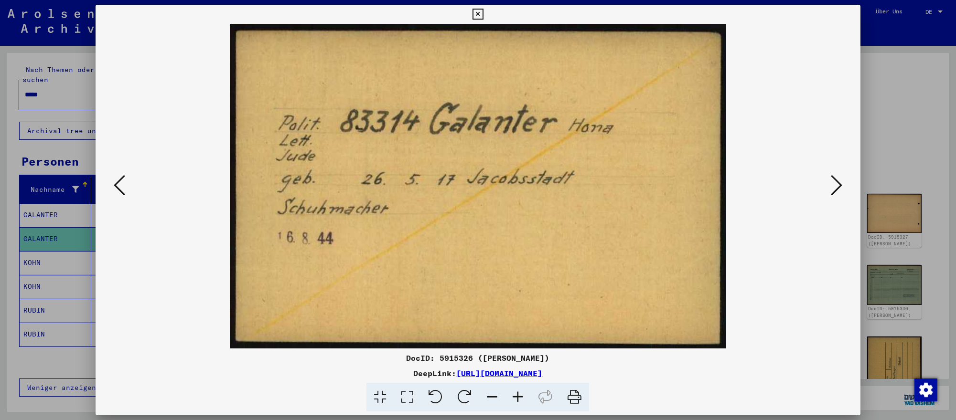
click at [905, 298] on div at bounding box center [478, 210] width 956 height 420
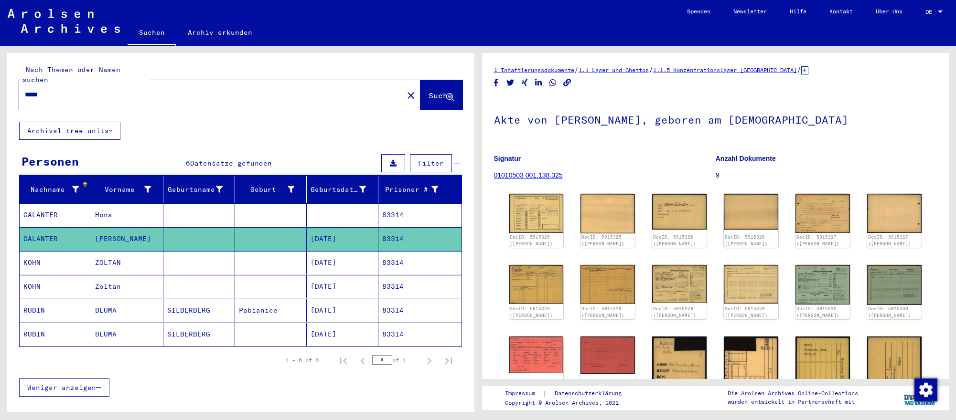
click at [73, 96] on input "*****" at bounding box center [211, 95] width 373 height 10
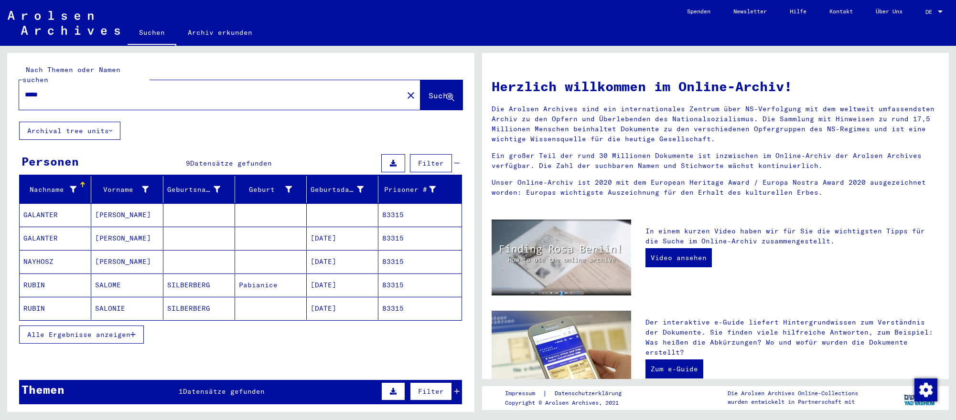
click at [318, 235] on mat-cell "[DATE]" at bounding box center [343, 238] width 72 height 23
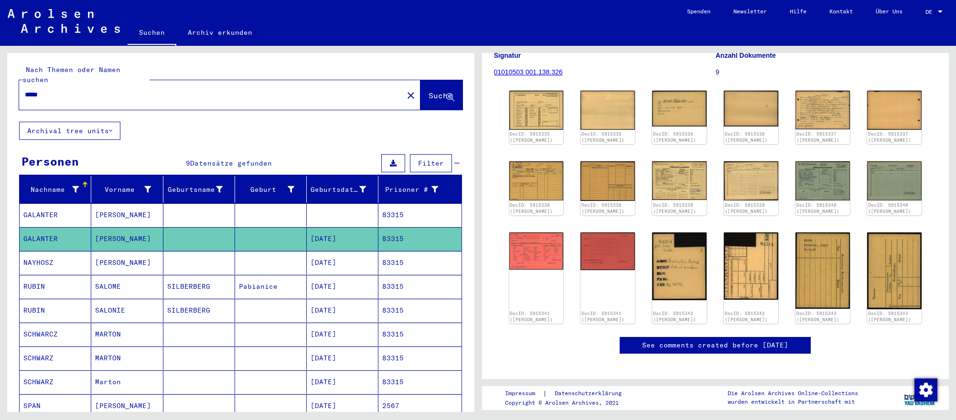
scroll to position [106, 0]
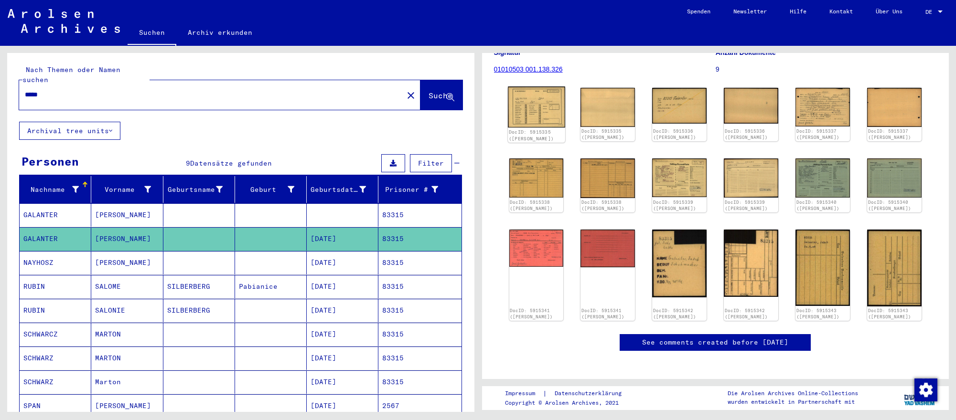
click at [544, 112] on img at bounding box center [536, 106] width 57 height 41
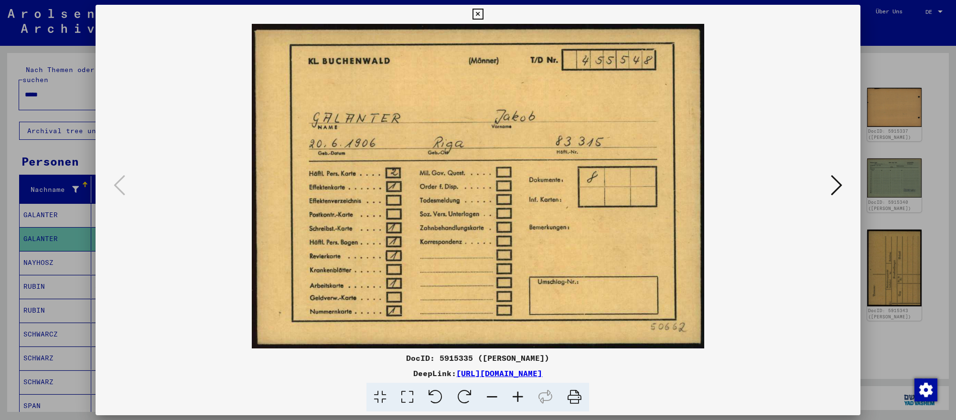
click at [835, 186] on icon at bounding box center [836, 185] width 11 height 23
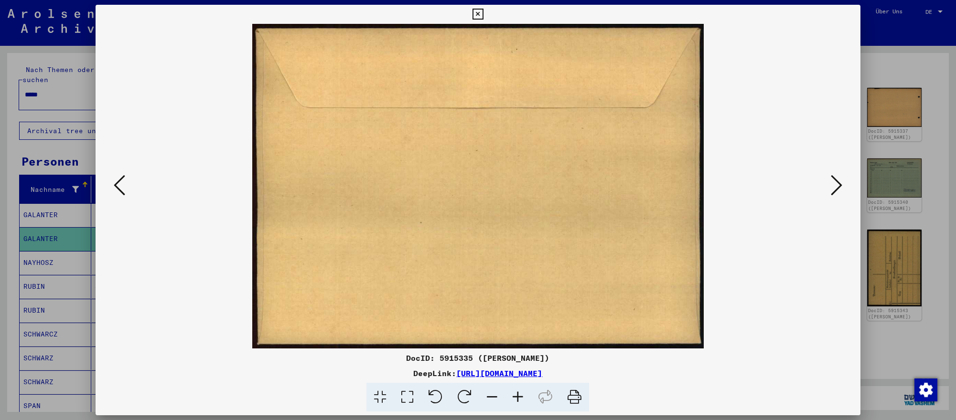
click at [835, 186] on icon at bounding box center [836, 185] width 11 height 23
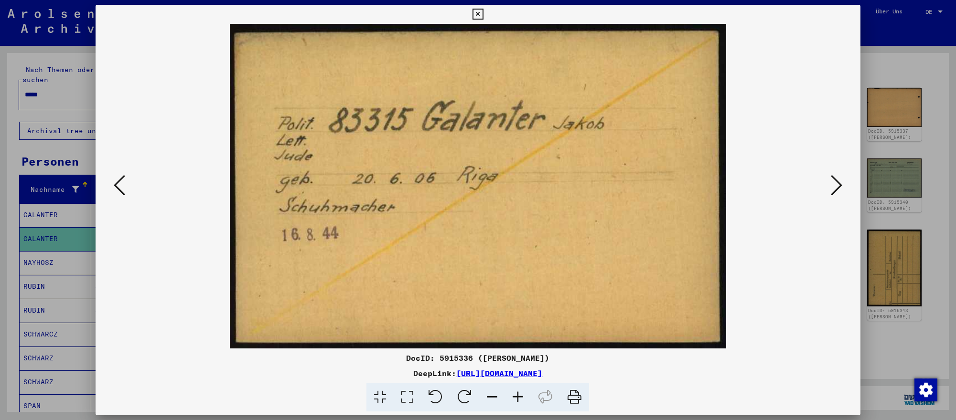
click at [921, 337] on div at bounding box center [478, 210] width 956 height 420
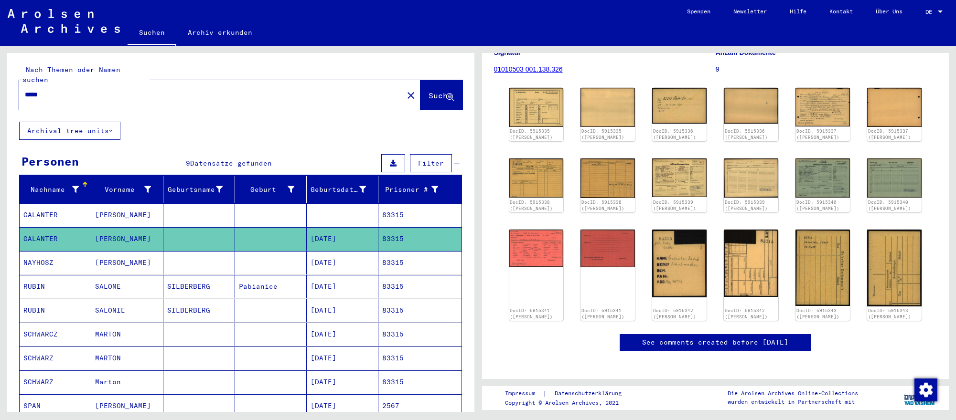
click at [208, 96] on input "*****" at bounding box center [211, 95] width 373 height 10
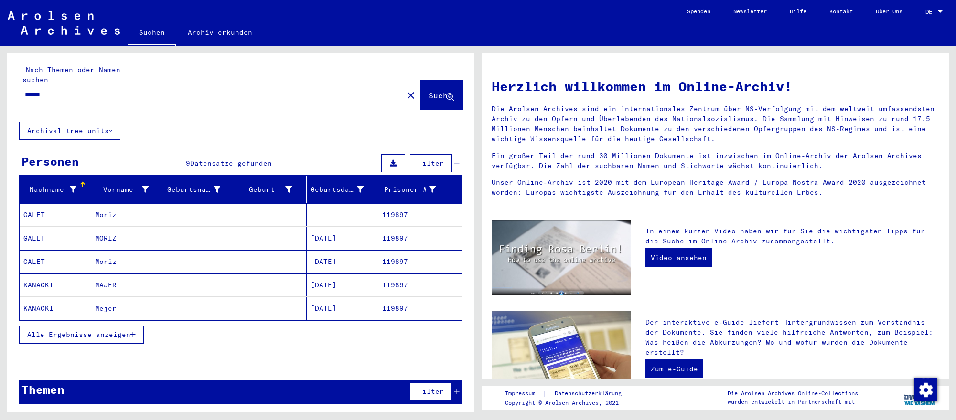
click at [354, 240] on mat-cell "[DATE]" at bounding box center [343, 238] width 72 height 23
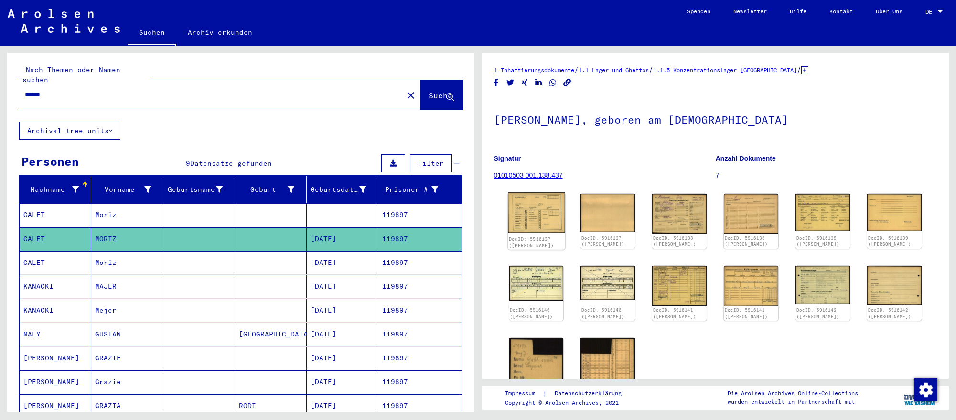
click at [537, 228] on img at bounding box center [536, 212] width 57 height 41
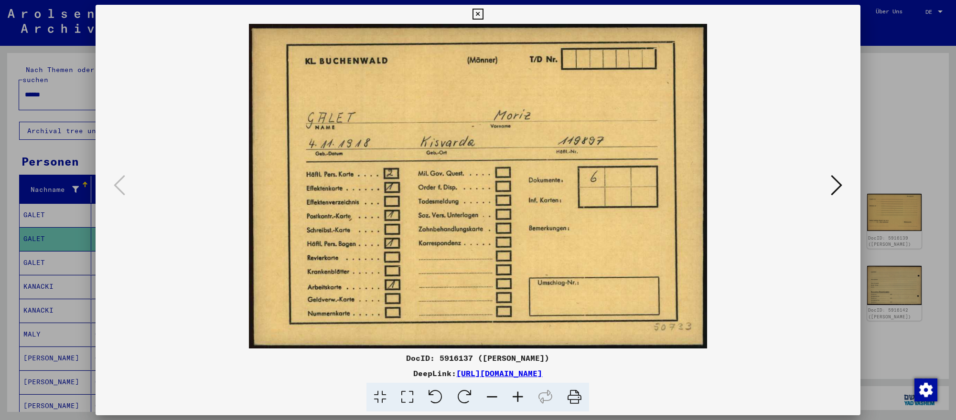
scroll to position [0, 0]
click at [828, 180] on button at bounding box center [836, 185] width 17 height 27
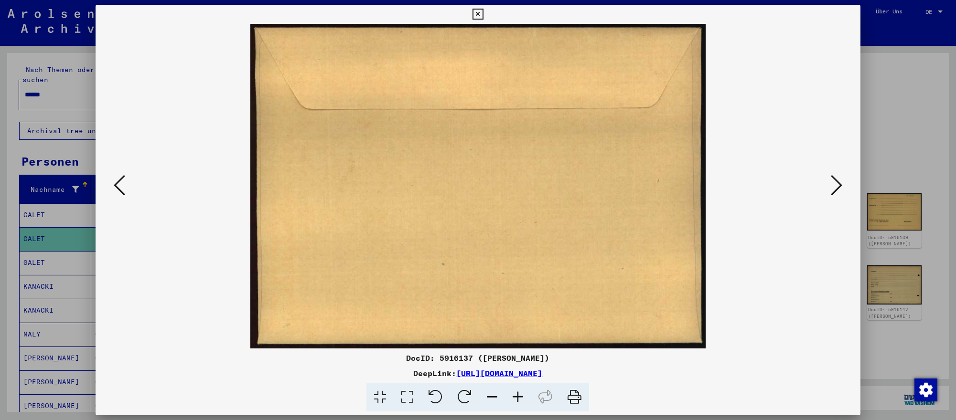
click at [828, 180] on button at bounding box center [836, 185] width 17 height 27
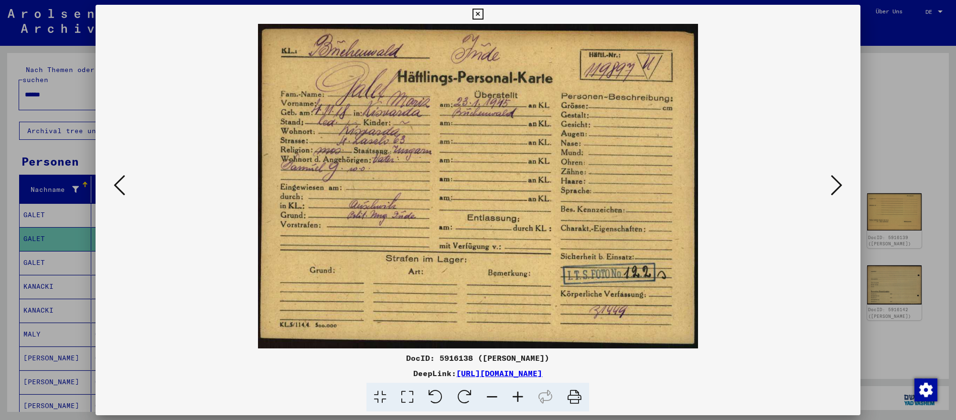
click at [828, 180] on button at bounding box center [836, 185] width 17 height 27
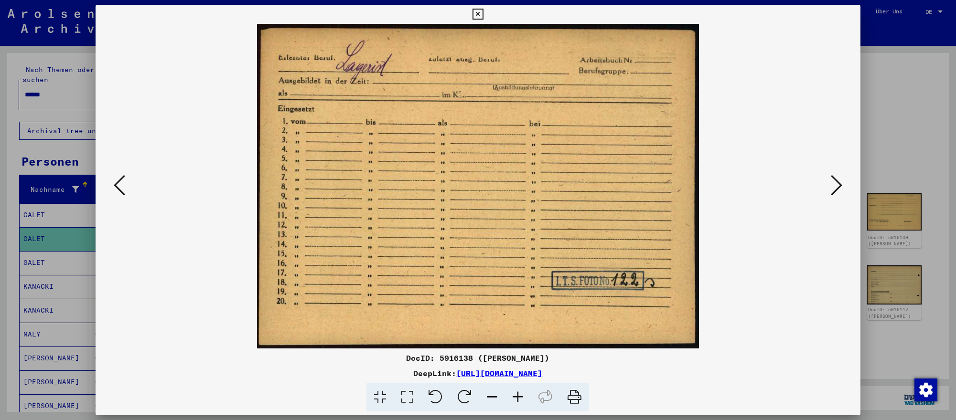
click at [921, 327] on div at bounding box center [478, 210] width 956 height 420
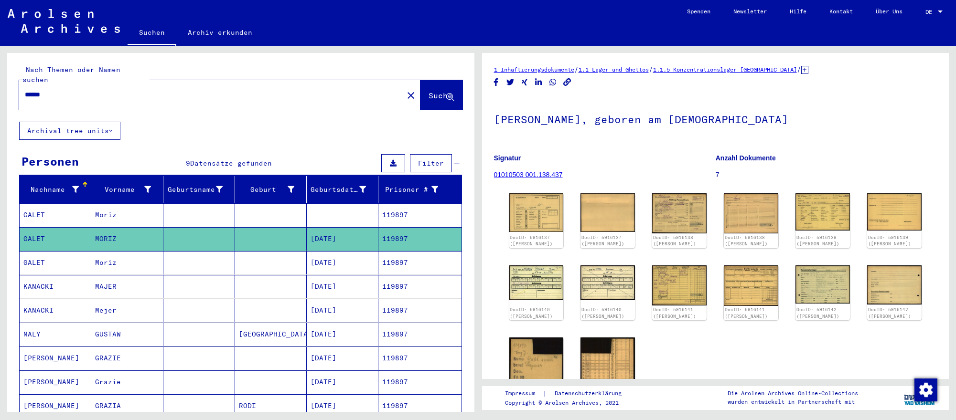
click at [87, 90] on input "******" at bounding box center [211, 95] width 373 height 10
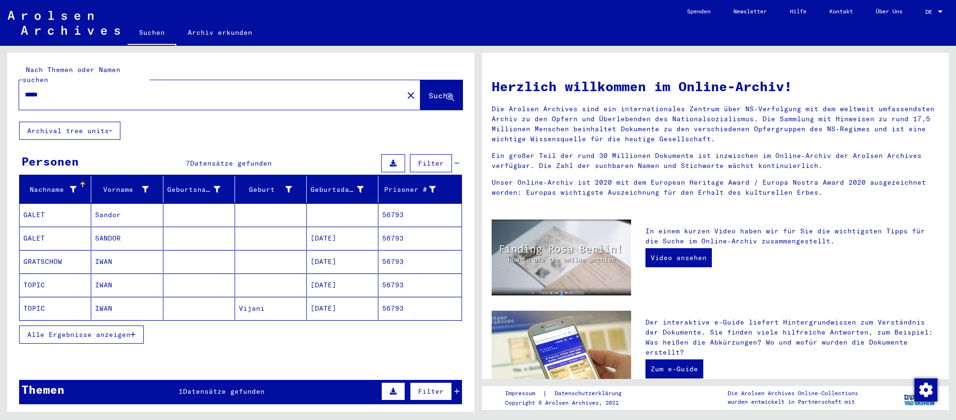
click at [353, 240] on mat-cell "[DATE]" at bounding box center [343, 238] width 72 height 23
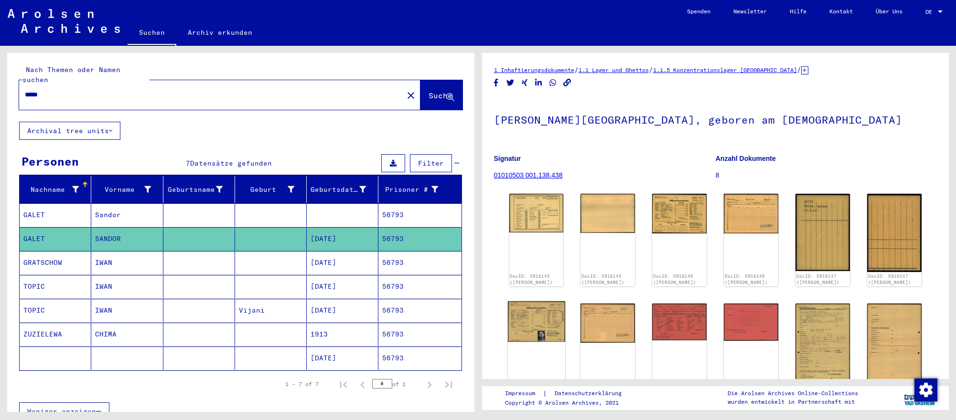
click at [546, 321] on img at bounding box center [536, 321] width 57 height 41
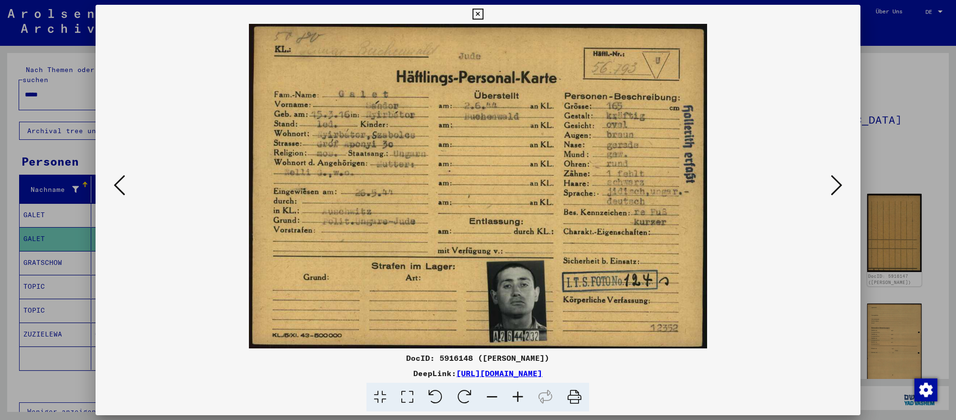
click at [842, 187] on button at bounding box center [836, 185] width 17 height 27
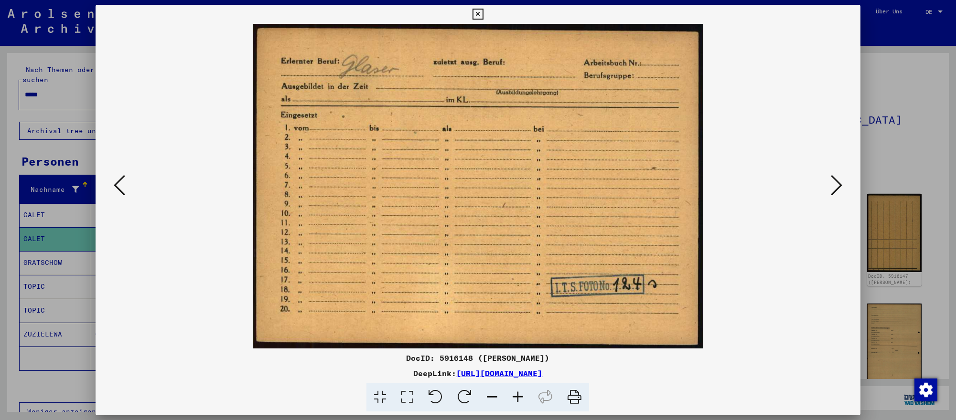
click at [912, 196] on div at bounding box center [478, 210] width 956 height 420
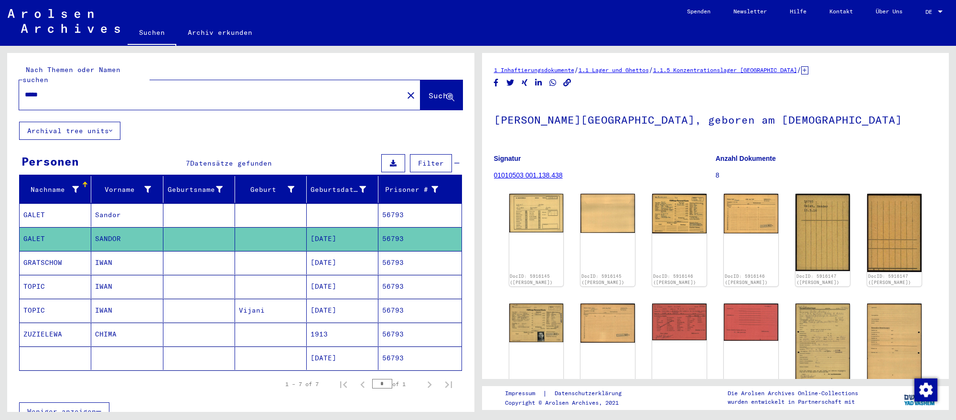
click at [893, 116] on h1 "[PERSON_NAME][GEOGRAPHIC_DATA], geboren am [DEMOGRAPHIC_DATA]" at bounding box center [715, 119] width 443 height 42
click at [224, 90] on input "*****" at bounding box center [211, 95] width 373 height 10
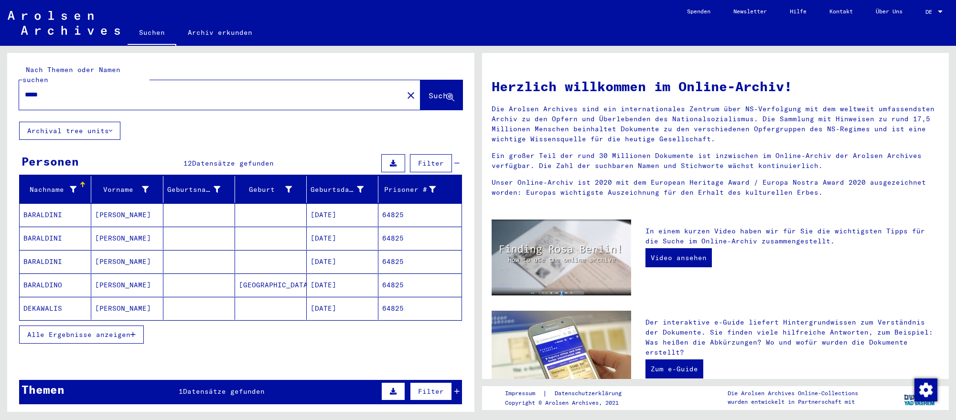
click at [85, 307] on mat-cell "DEKAWALIS" at bounding box center [56, 308] width 72 height 23
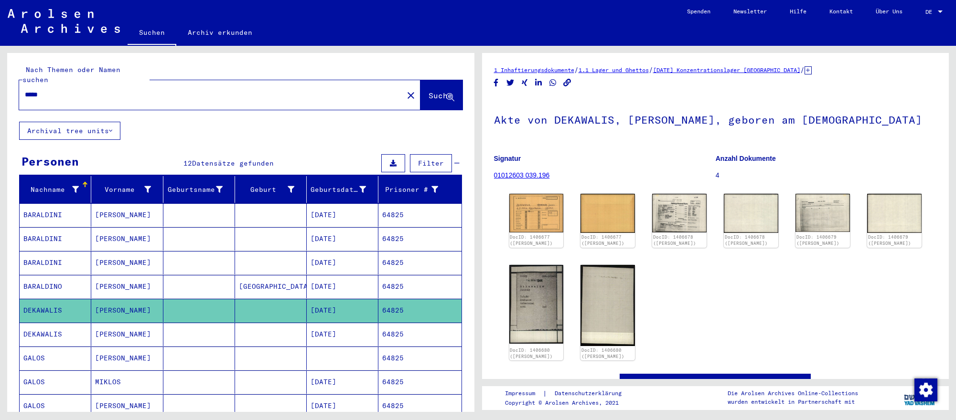
click at [316, 372] on mat-cell "[DATE]" at bounding box center [343, 382] width 72 height 23
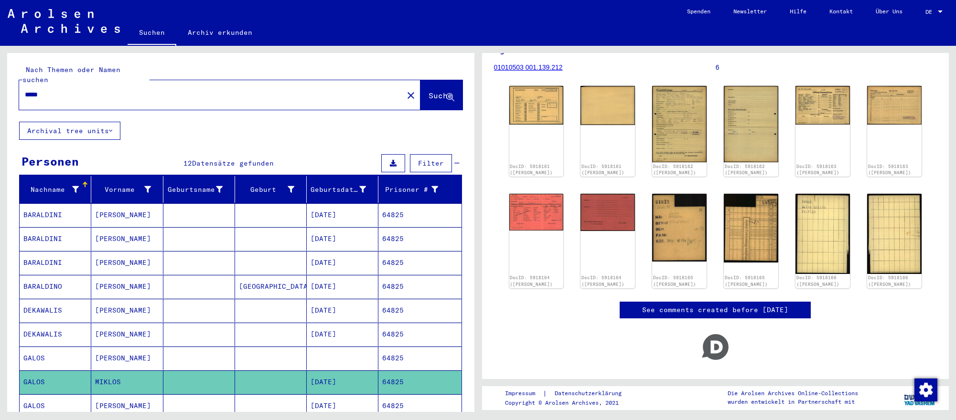
scroll to position [131, 0]
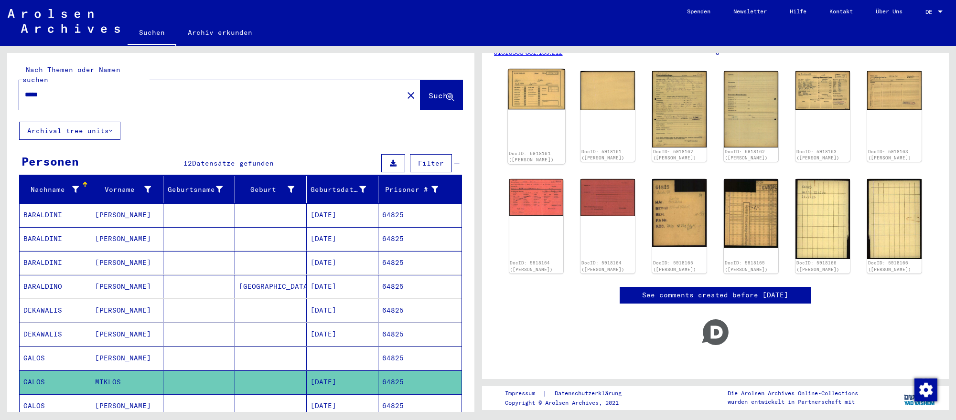
click at [541, 81] on img at bounding box center [536, 89] width 57 height 41
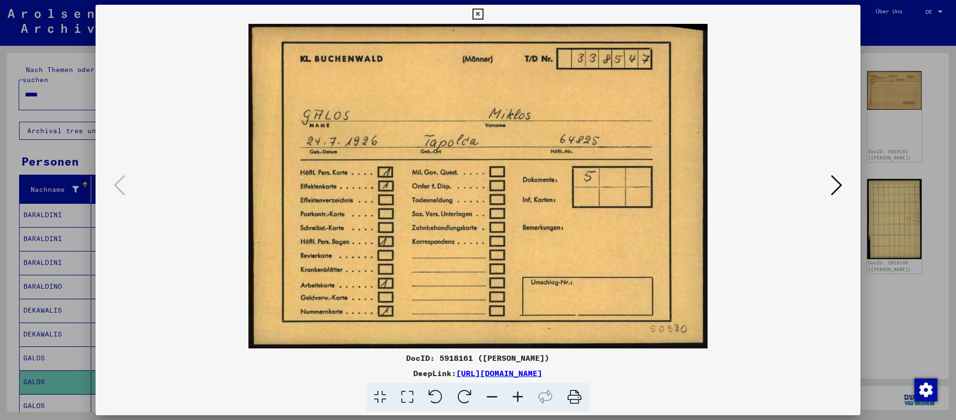
click at [841, 184] on icon at bounding box center [836, 185] width 11 height 23
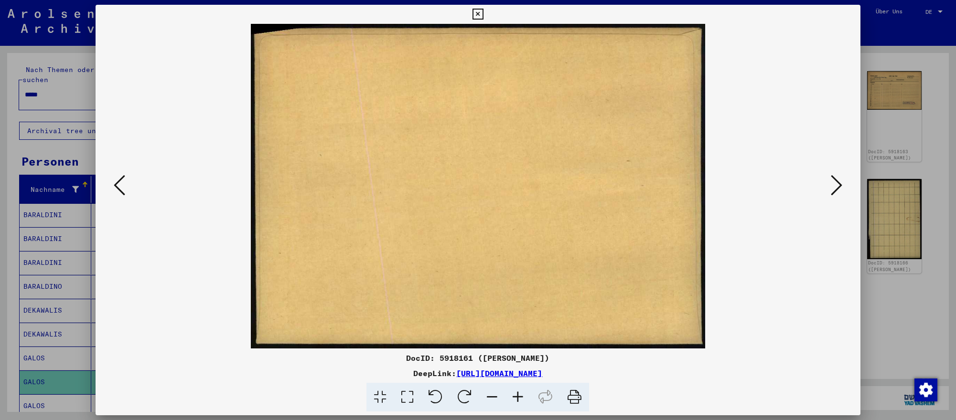
click at [841, 184] on icon at bounding box center [836, 185] width 11 height 23
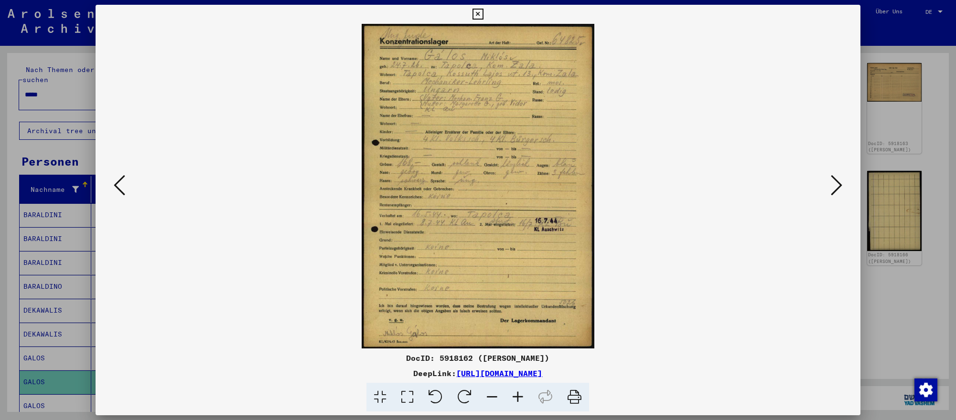
click at [911, 314] on div at bounding box center [478, 210] width 956 height 420
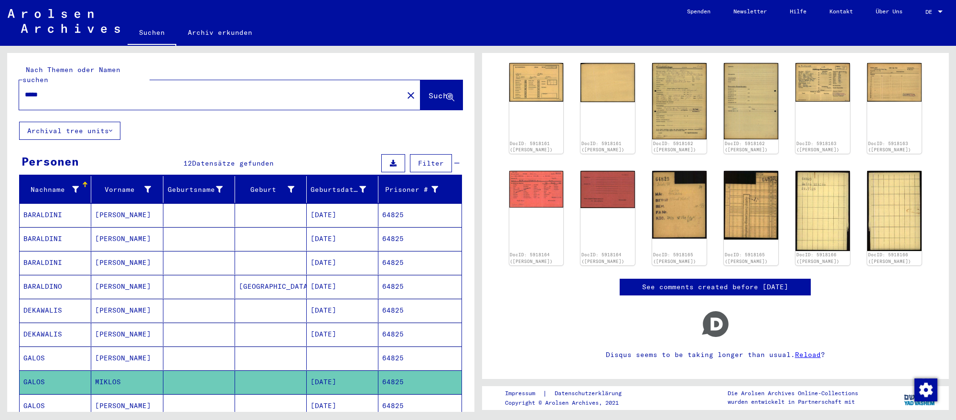
click at [241, 91] on input "*****" at bounding box center [211, 95] width 373 height 10
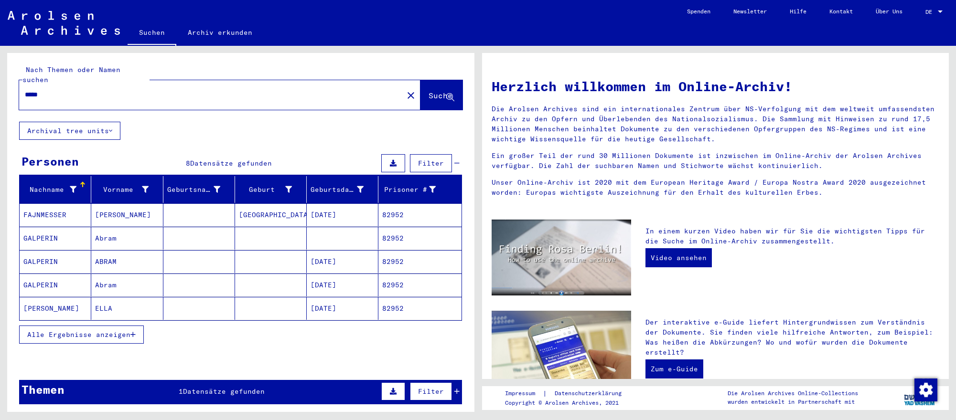
click at [364, 284] on mat-cell "[DATE]" at bounding box center [343, 285] width 72 height 23
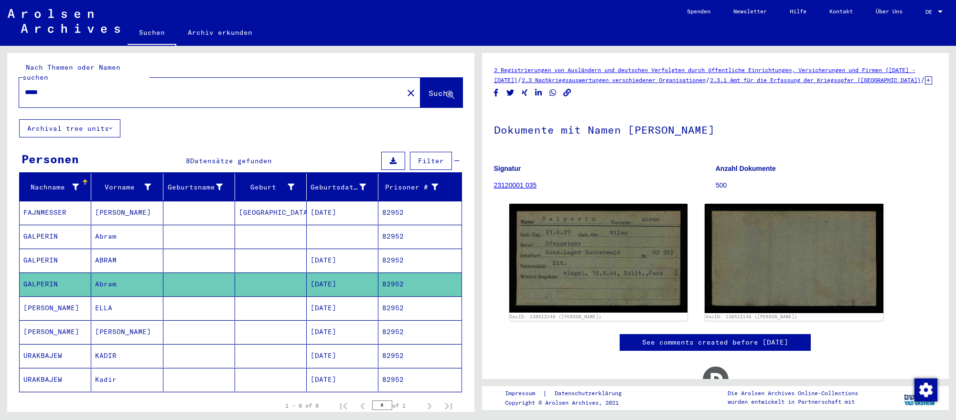
click at [120, 263] on mat-cell "ABRAM" at bounding box center [127, 260] width 72 height 23
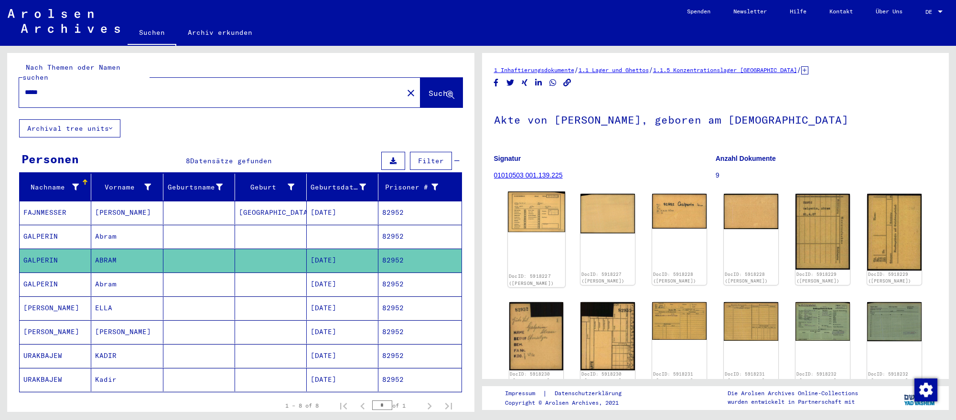
click at [534, 231] on img at bounding box center [536, 212] width 57 height 41
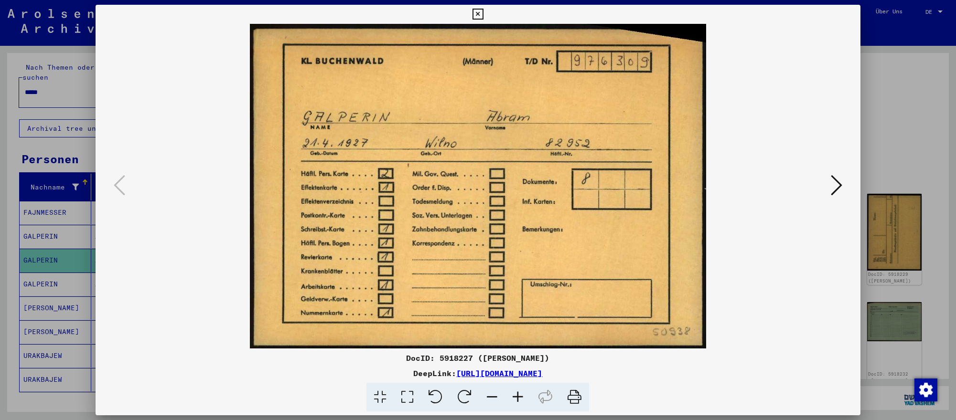
click at [843, 187] on button at bounding box center [836, 185] width 17 height 27
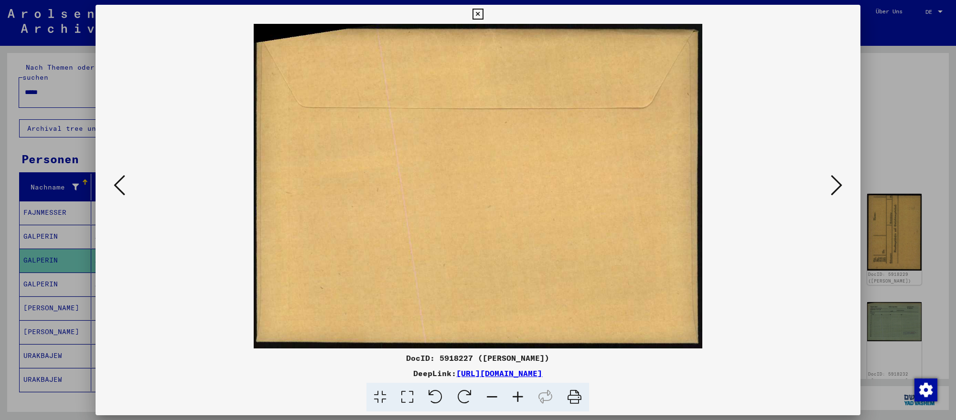
click at [843, 187] on button at bounding box center [836, 185] width 17 height 27
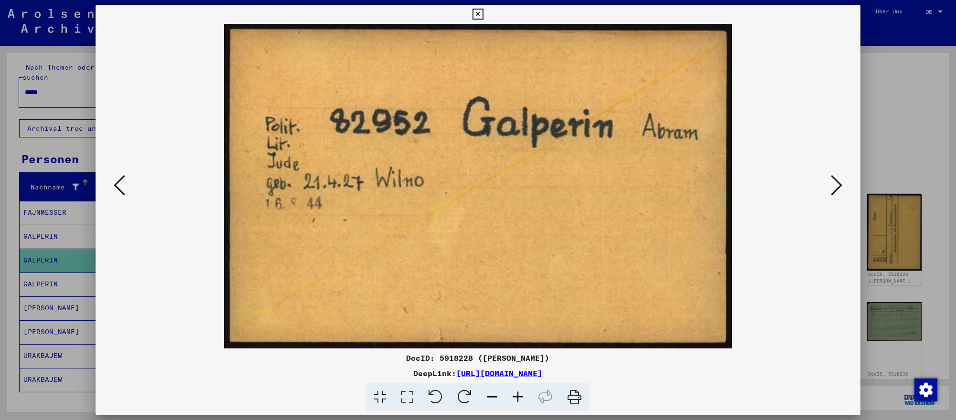
click at [843, 187] on button at bounding box center [836, 185] width 17 height 27
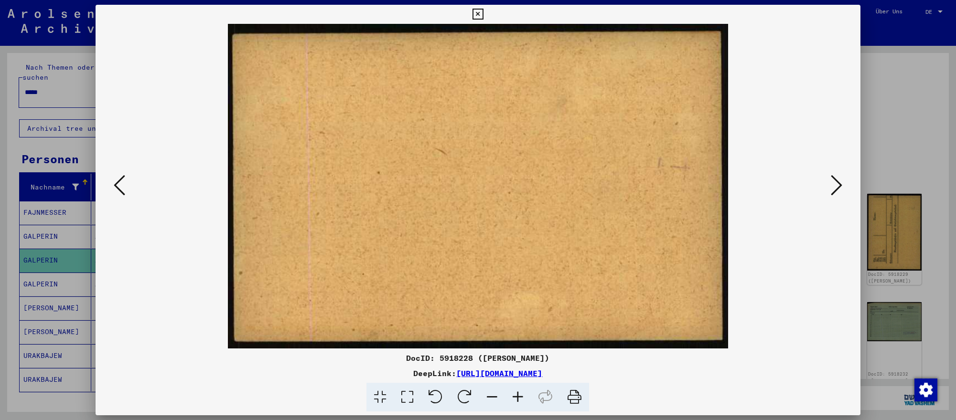
click at [843, 187] on button at bounding box center [836, 185] width 17 height 27
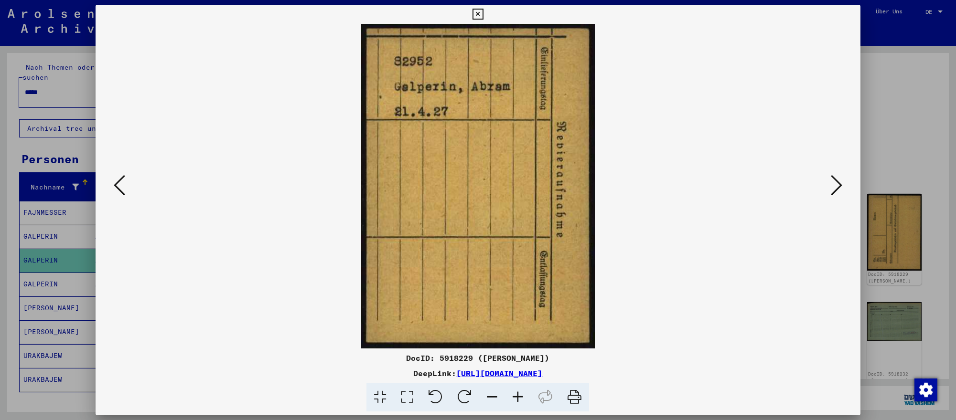
click at [843, 187] on button at bounding box center [836, 185] width 17 height 27
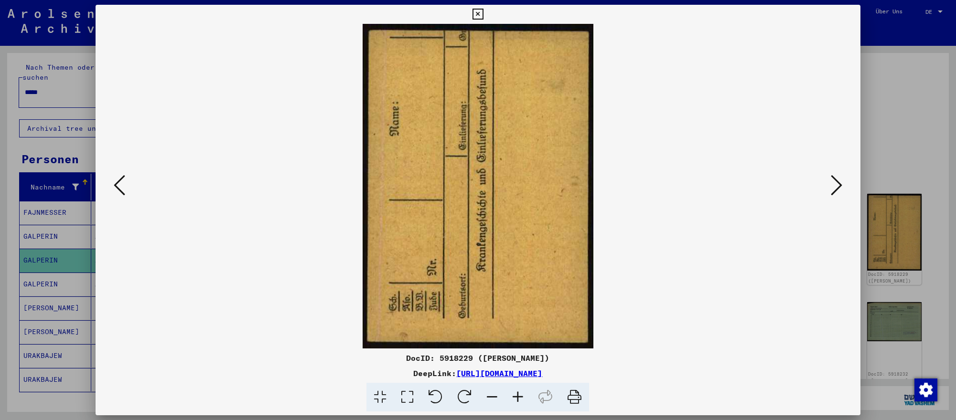
click at [843, 187] on button at bounding box center [836, 185] width 17 height 27
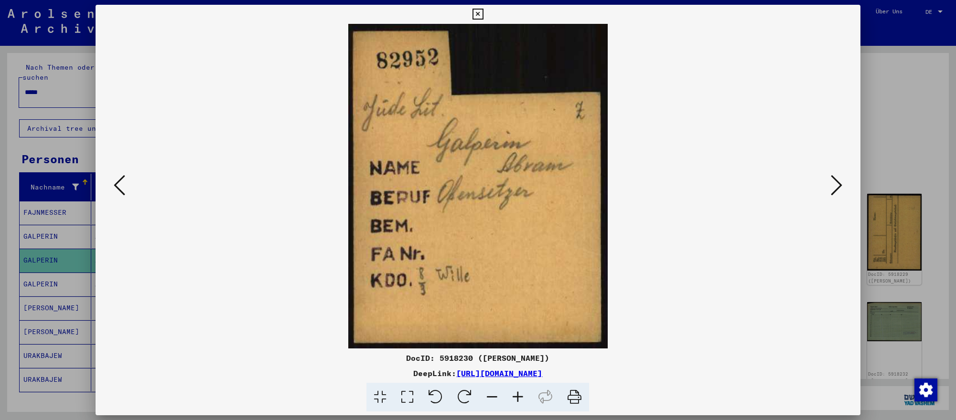
click at [925, 334] on div at bounding box center [478, 210] width 956 height 420
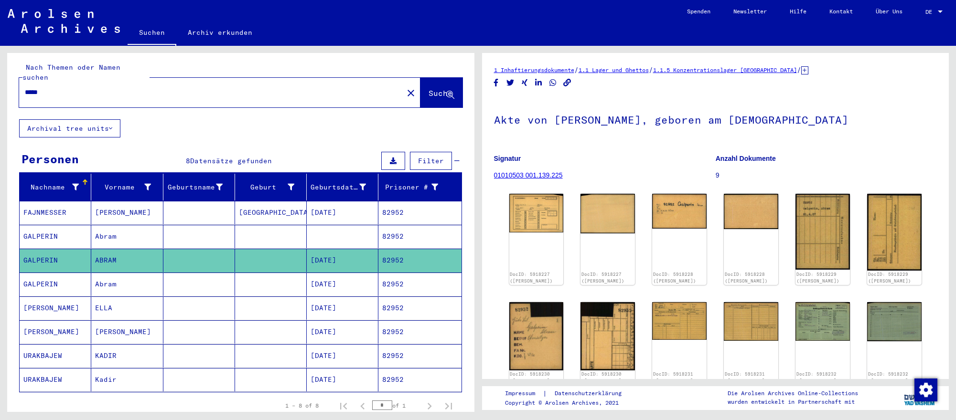
click at [225, 92] on input "*****" at bounding box center [211, 92] width 373 height 10
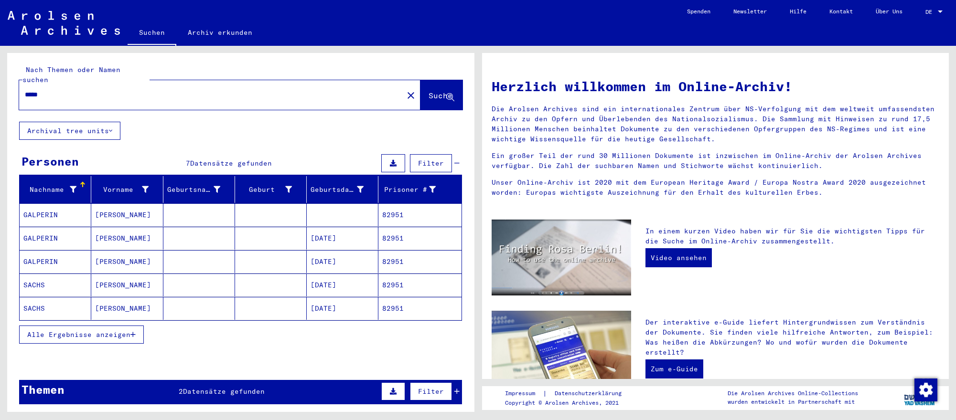
scroll to position [1, 0]
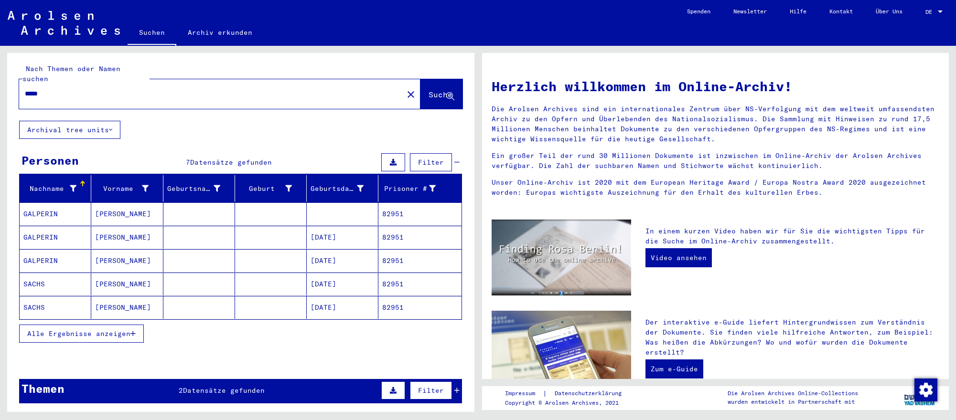
click at [356, 241] on mat-cell "[DATE]" at bounding box center [343, 237] width 72 height 23
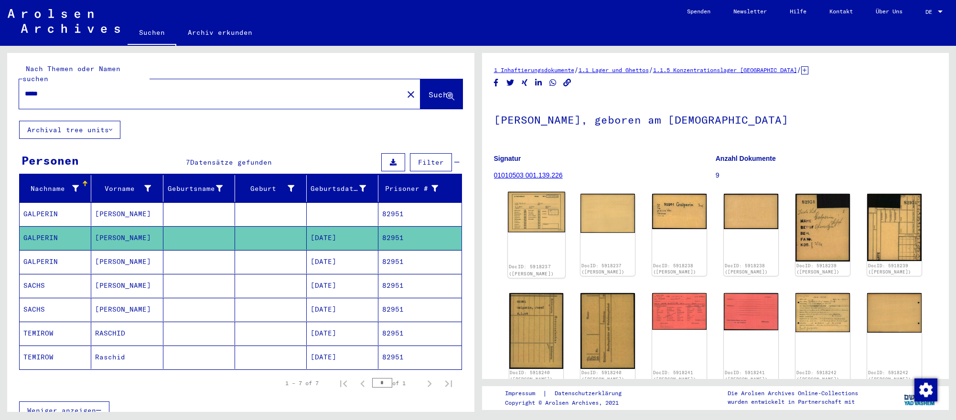
click at [541, 218] on img at bounding box center [536, 212] width 57 height 41
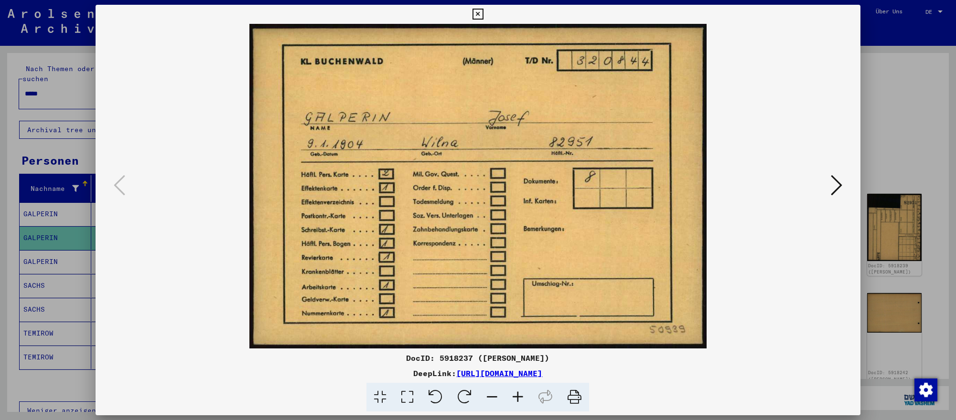
click at [833, 185] on icon at bounding box center [836, 185] width 11 height 23
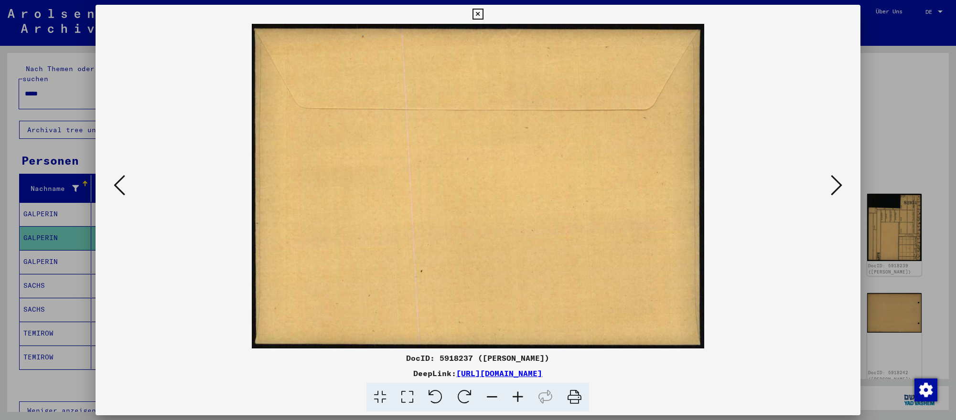
click at [833, 185] on icon at bounding box center [836, 185] width 11 height 23
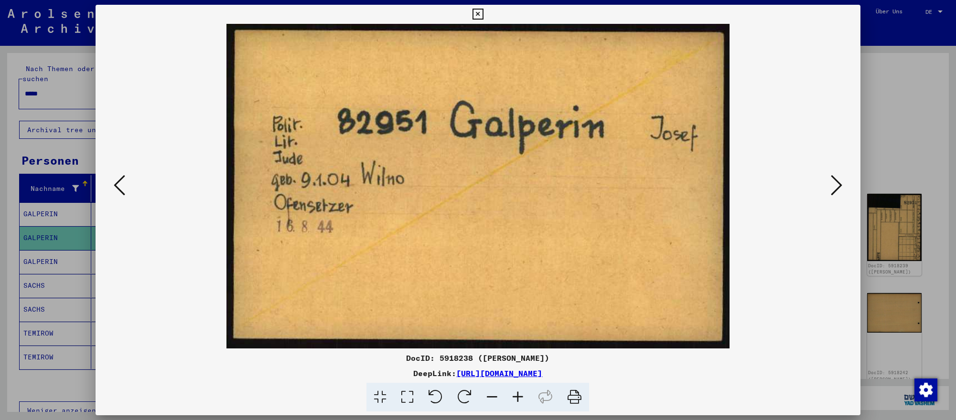
click at [951, 331] on div at bounding box center [478, 210] width 956 height 420
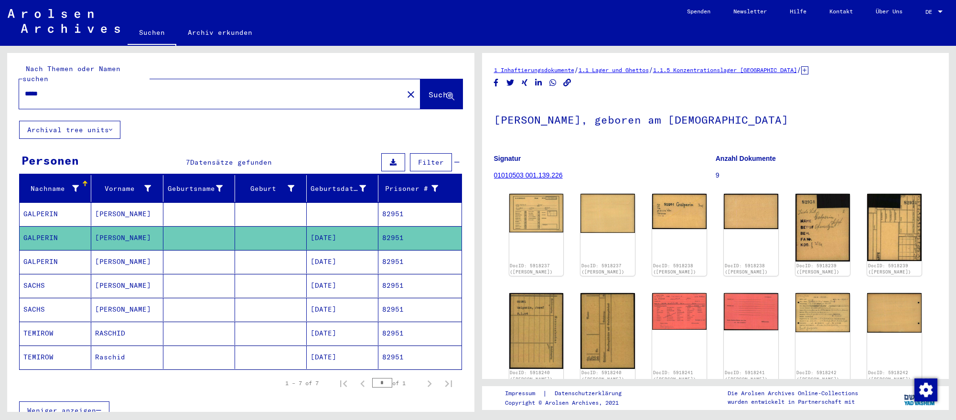
click at [176, 90] on input "*****" at bounding box center [211, 94] width 373 height 10
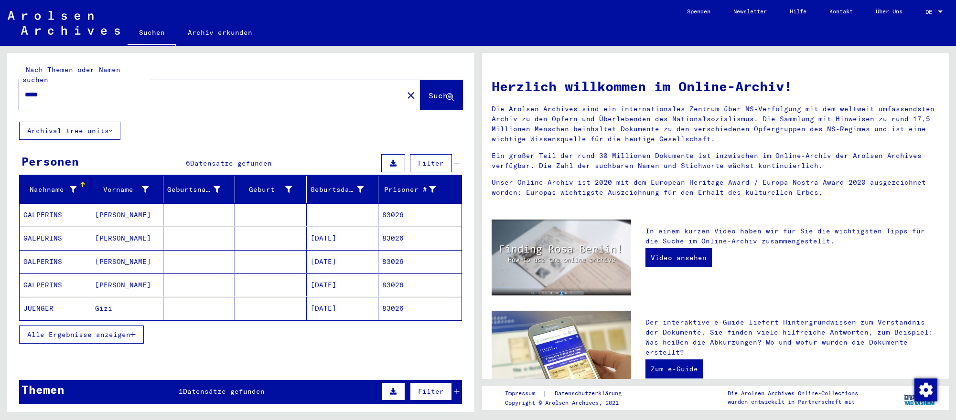
click at [358, 242] on mat-cell "[DATE]" at bounding box center [343, 238] width 72 height 23
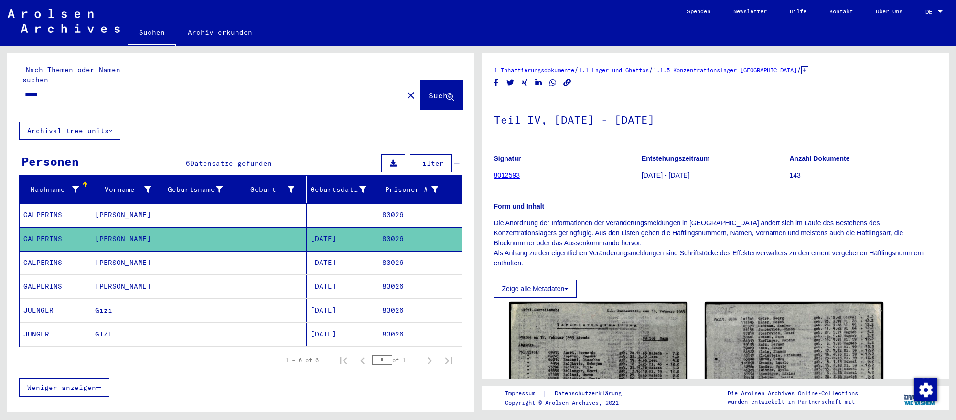
click at [363, 265] on mat-cell "[DATE]" at bounding box center [343, 262] width 72 height 23
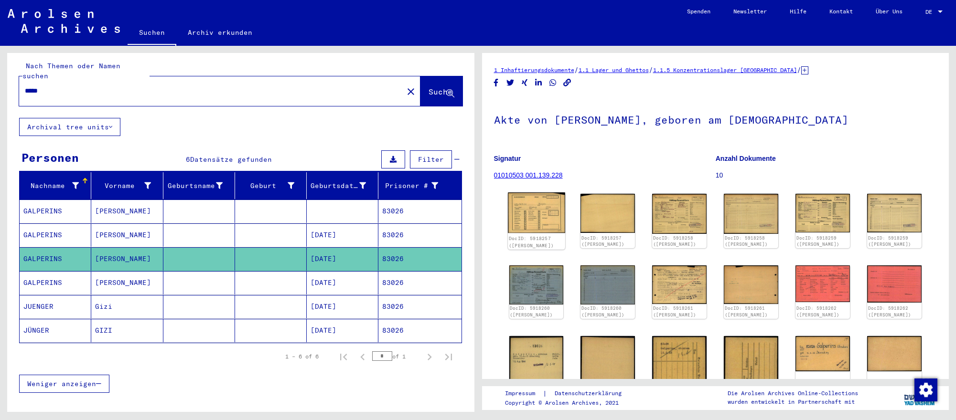
click at [542, 216] on img at bounding box center [536, 212] width 57 height 41
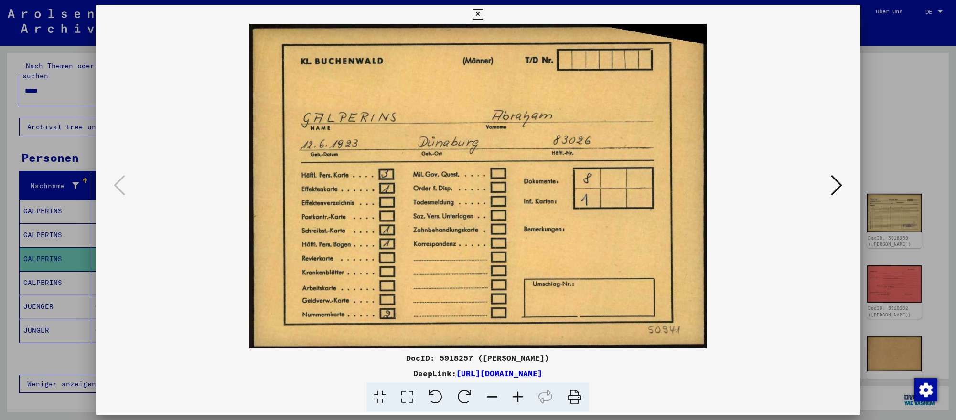
click at [834, 182] on icon at bounding box center [836, 185] width 11 height 23
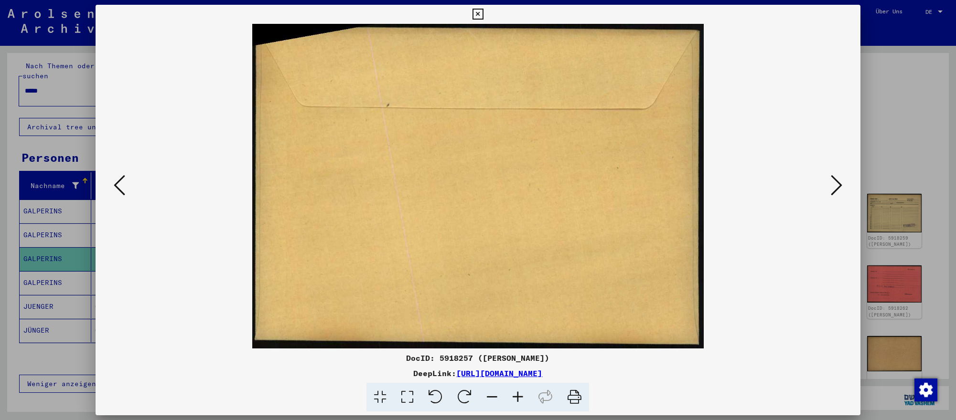
click at [834, 182] on icon at bounding box center [836, 185] width 11 height 23
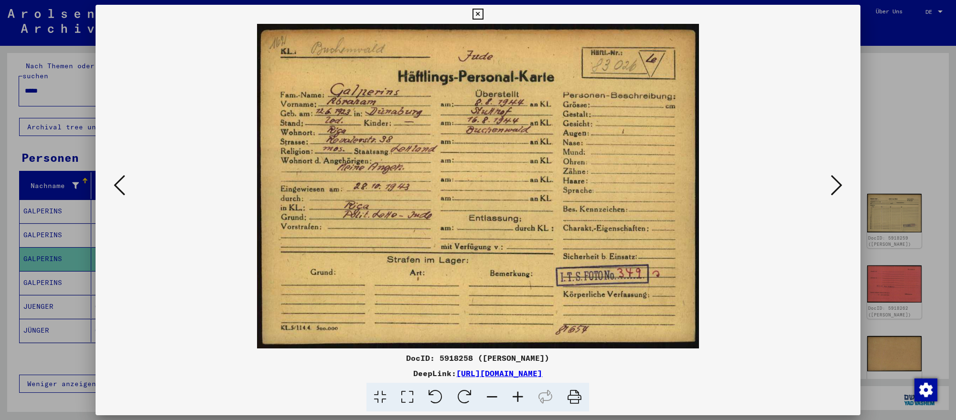
click at [834, 182] on icon at bounding box center [836, 185] width 11 height 23
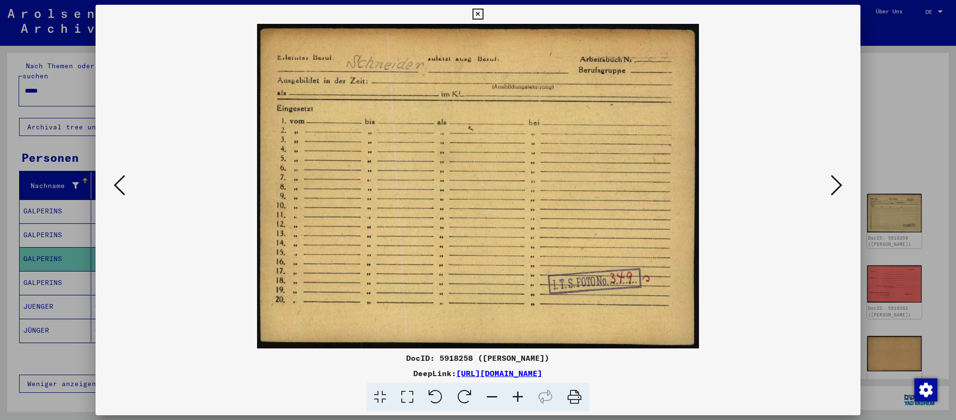
click at [892, 308] on div at bounding box center [478, 210] width 956 height 420
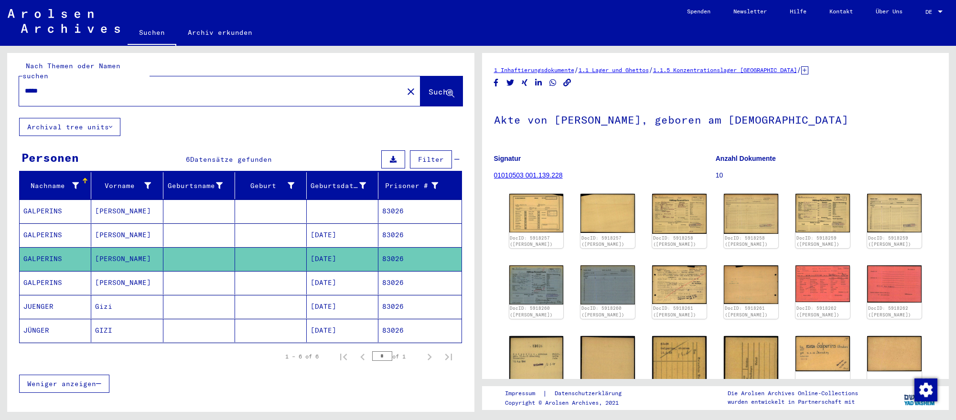
click at [317, 90] on input "*****" at bounding box center [211, 91] width 373 height 10
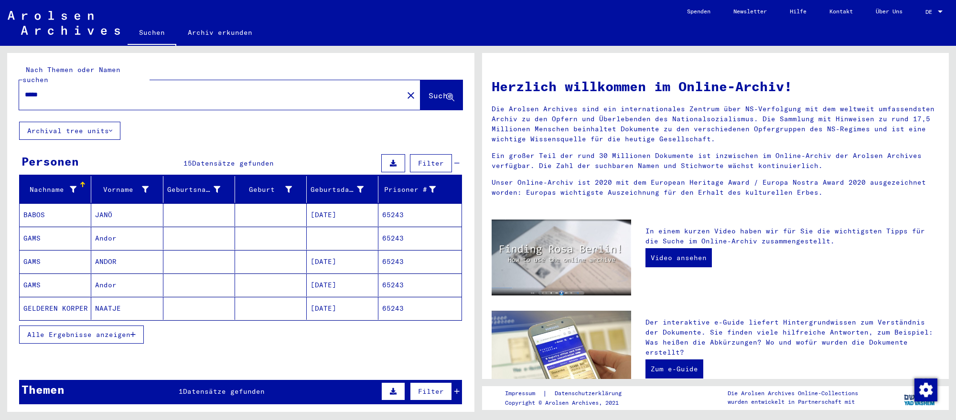
click at [361, 263] on mat-cell "[DATE]" at bounding box center [343, 261] width 72 height 23
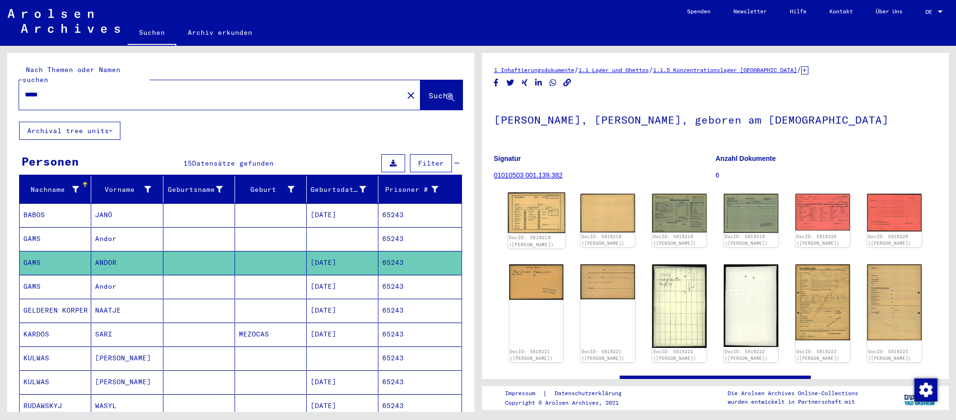
click at [539, 222] on img at bounding box center [536, 212] width 57 height 41
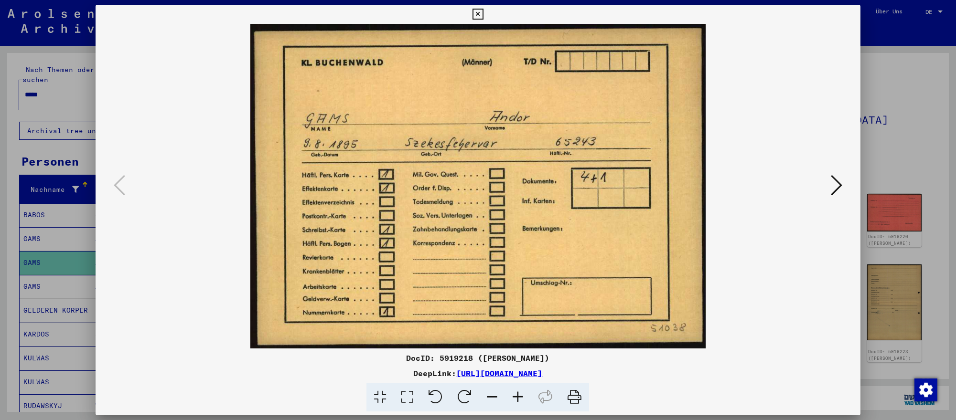
click at [834, 175] on icon at bounding box center [836, 185] width 11 height 23
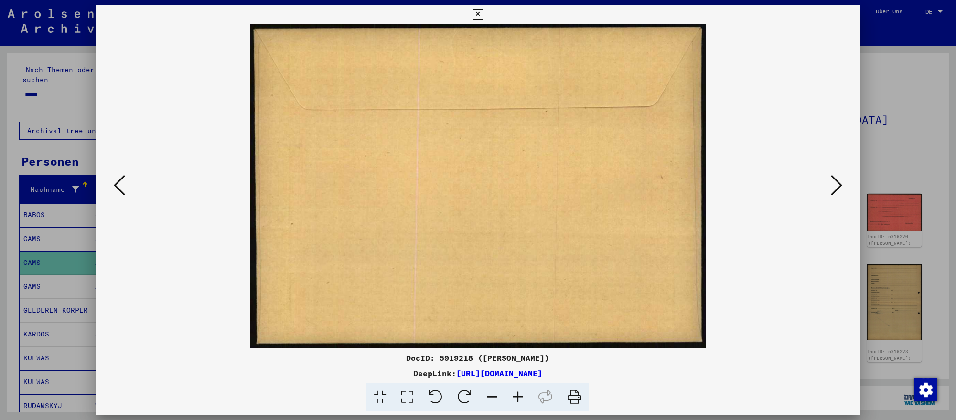
click at [834, 175] on icon at bounding box center [836, 185] width 11 height 23
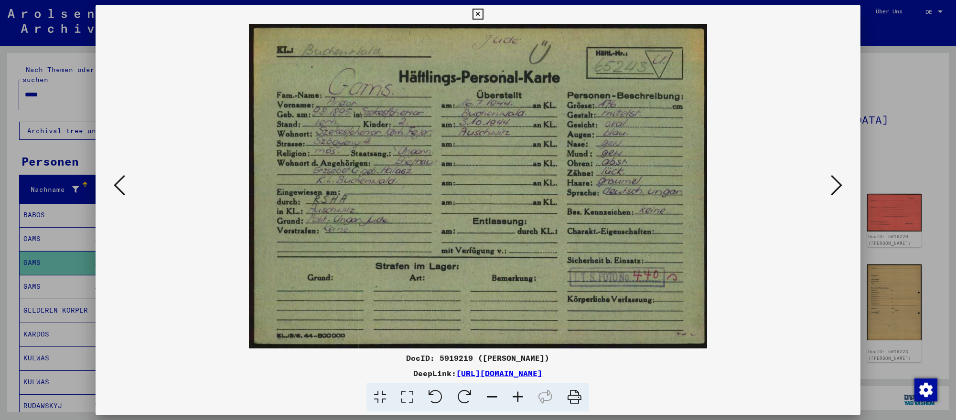
click at [834, 175] on icon at bounding box center [836, 185] width 11 height 23
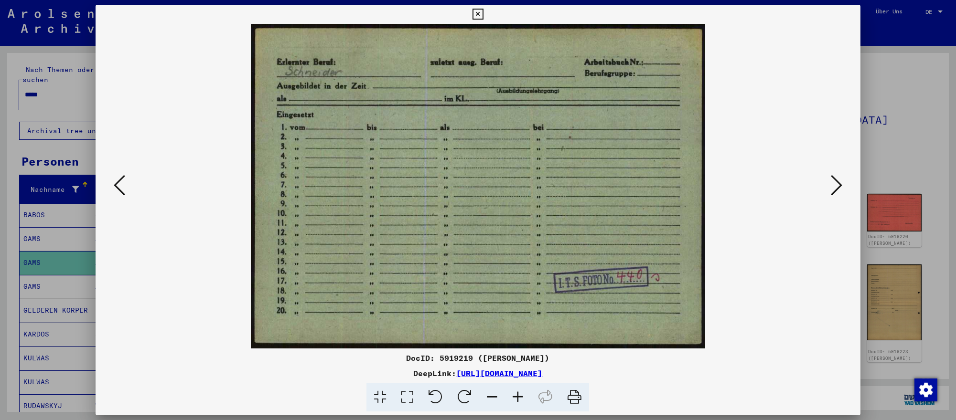
click at [911, 143] on div at bounding box center [478, 210] width 956 height 420
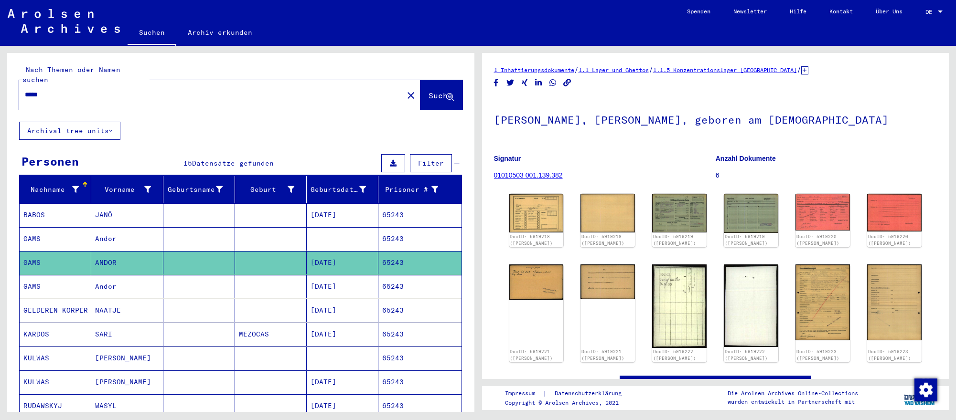
click at [122, 90] on input "*****" at bounding box center [211, 95] width 373 height 10
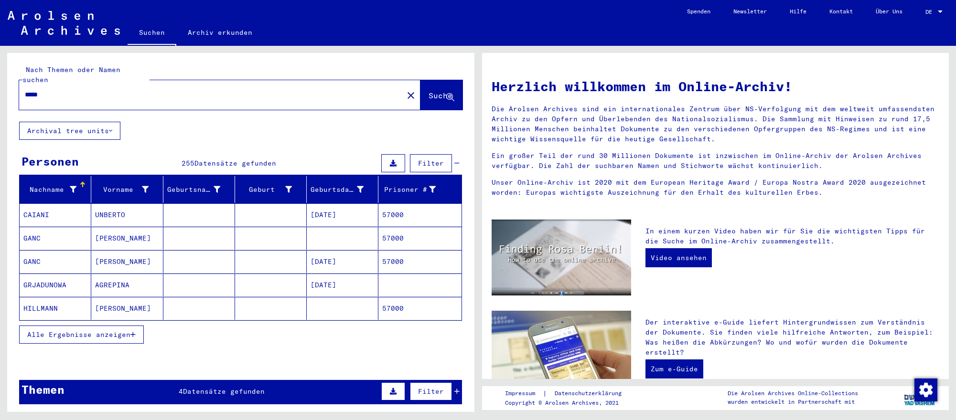
click at [337, 260] on mat-cell "[DATE]" at bounding box center [343, 261] width 72 height 23
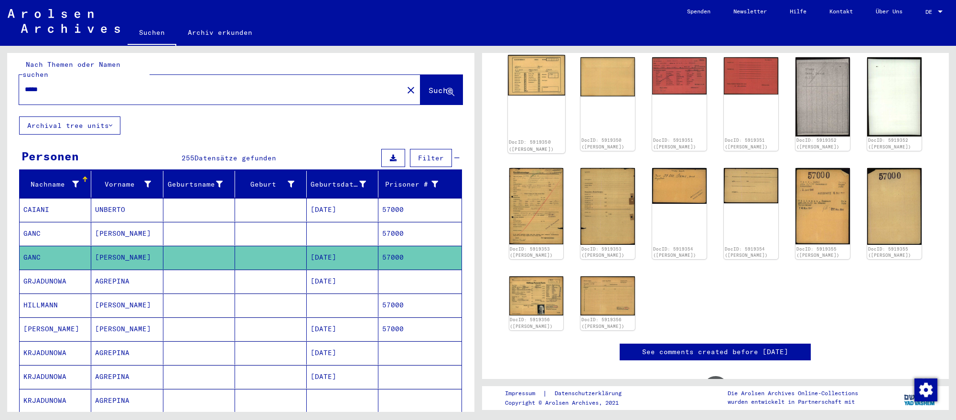
scroll to position [202, 0]
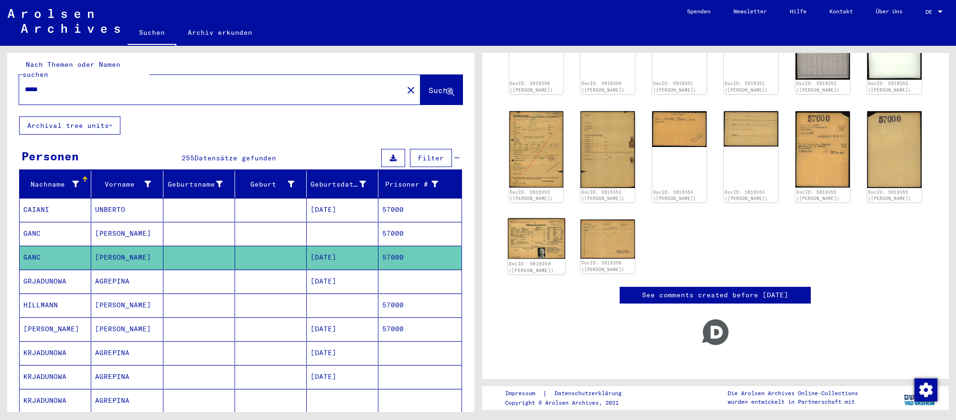
drag, startPoint x: 552, startPoint y: 219, endPoint x: 532, endPoint y: 229, distance: 22.9
click at [532, 229] on img at bounding box center [536, 238] width 57 height 41
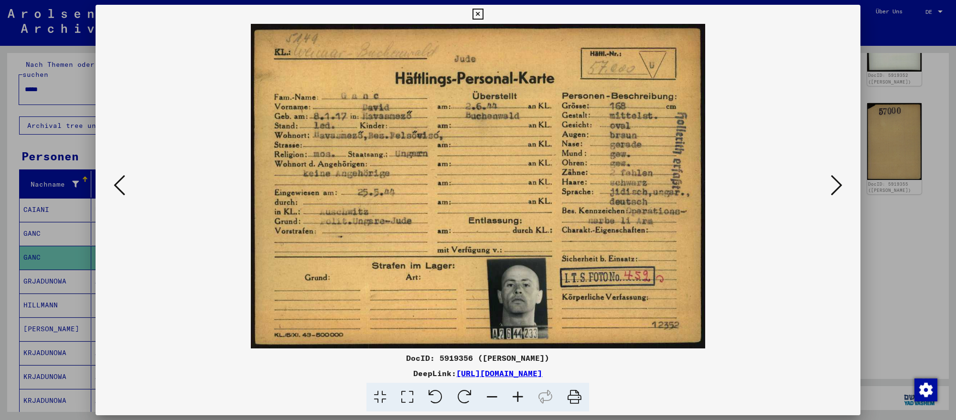
click at [840, 184] on icon at bounding box center [836, 185] width 11 height 23
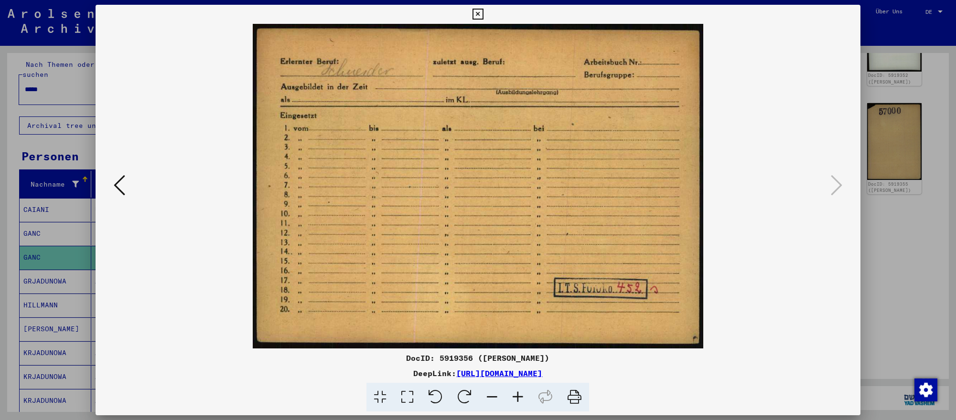
click at [928, 200] on div at bounding box center [478, 210] width 956 height 420
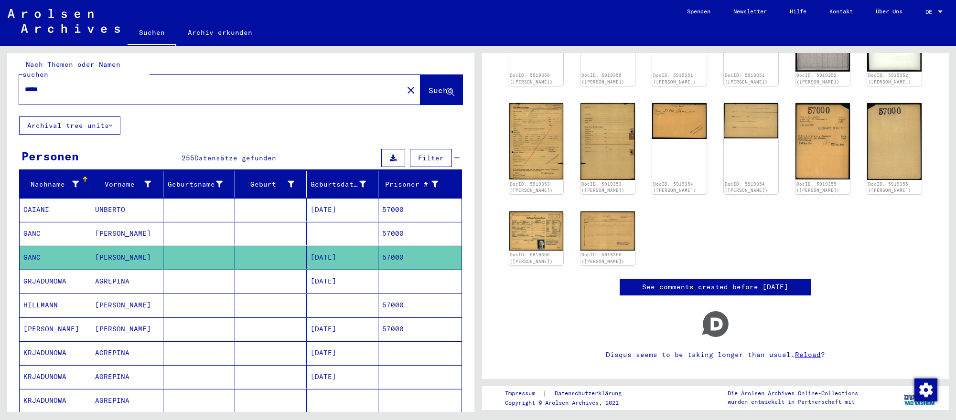
click at [182, 86] on input "*****" at bounding box center [211, 90] width 373 height 10
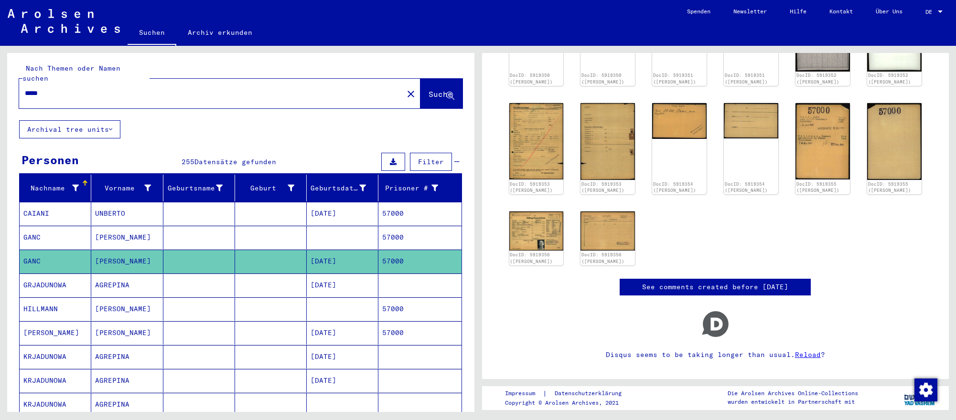
click at [182, 88] on input "*****" at bounding box center [211, 93] width 373 height 10
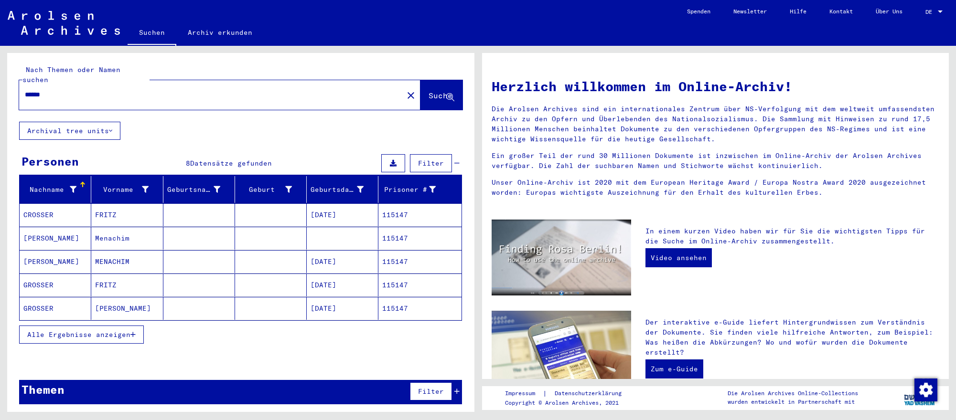
click at [321, 254] on mat-cell "[DATE]" at bounding box center [343, 261] width 72 height 23
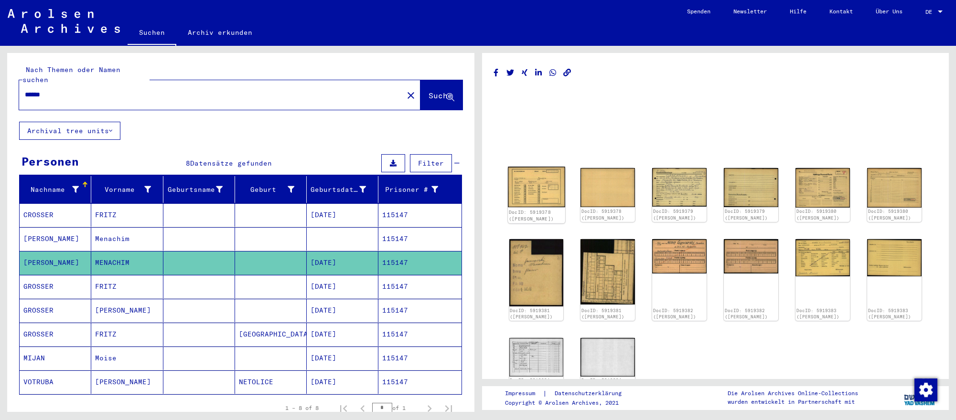
click at [560, 196] on img at bounding box center [536, 187] width 57 height 41
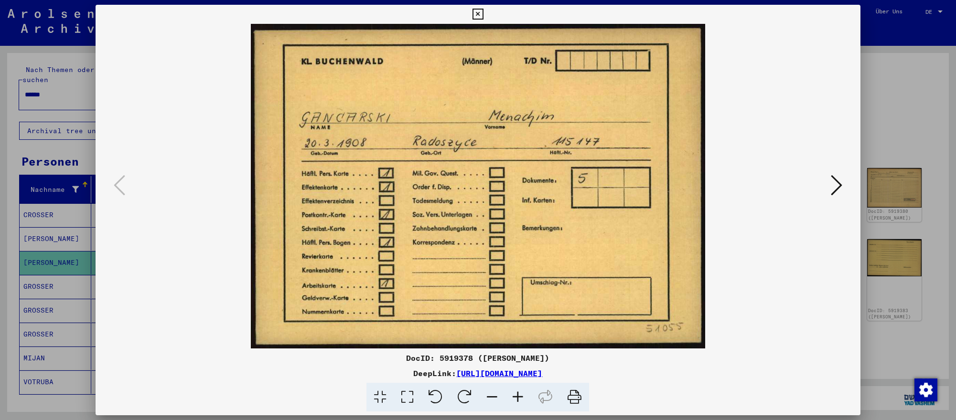
click at [838, 189] on icon at bounding box center [836, 185] width 11 height 23
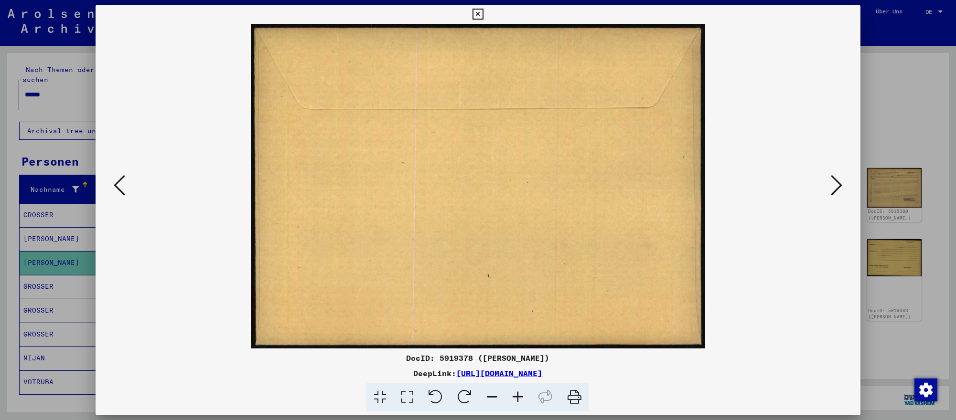
click at [838, 189] on icon at bounding box center [836, 185] width 11 height 23
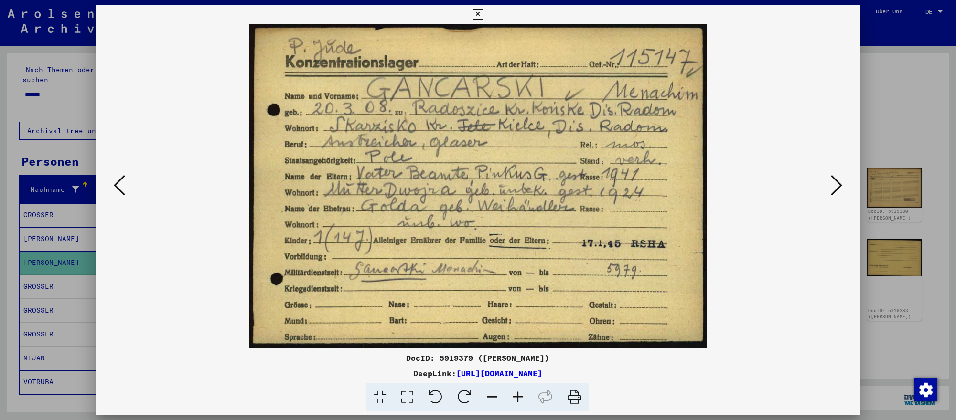
click at [838, 189] on icon at bounding box center [836, 185] width 11 height 23
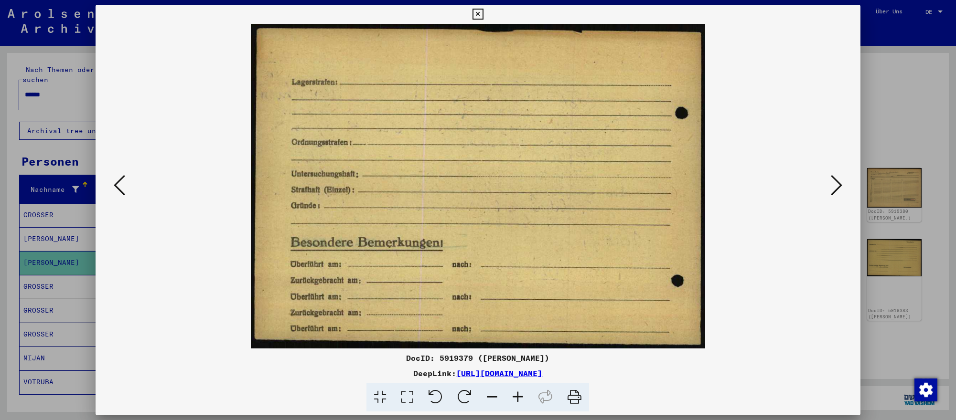
click at [838, 189] on icon at bounding box center [836, 185] width 11 height 23
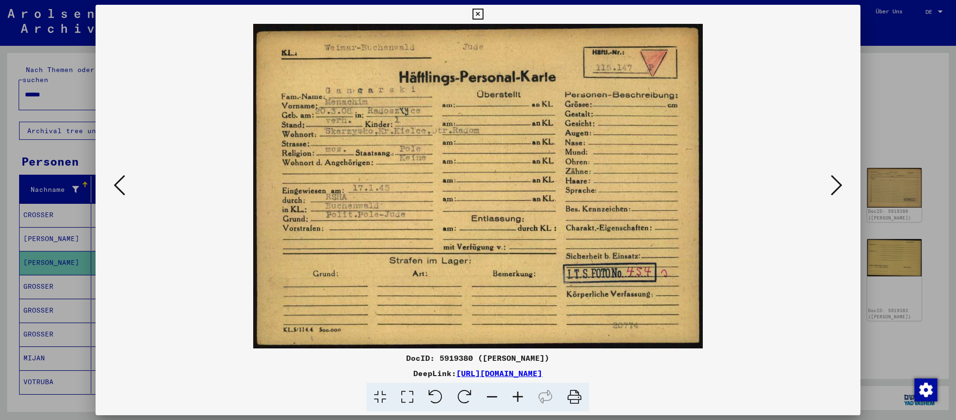
click at [838, 189] on icon at bounding box center [836, 185] width 11 height 23
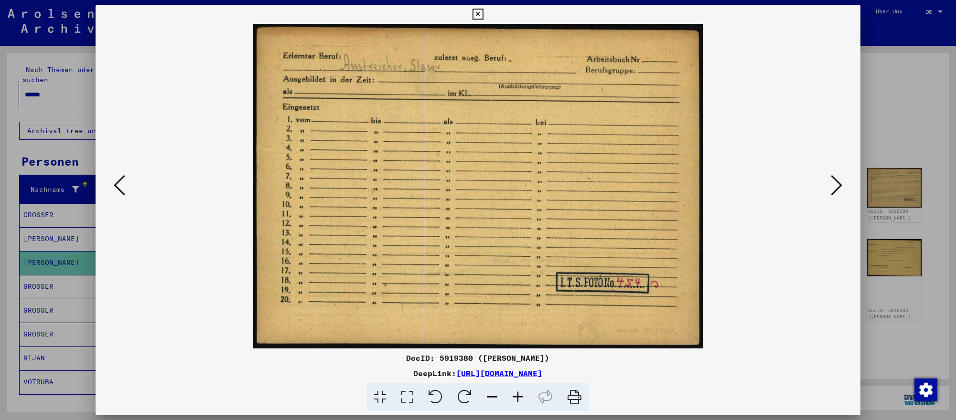
click at [937, 145] on div at bounding box center [478, 210] width 956 height 420
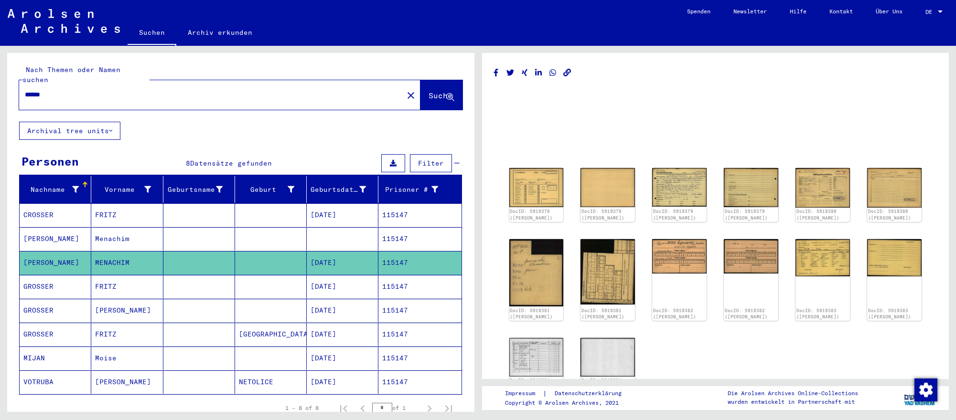
click at [320, 95] on input "******" at bounding box center [211, 95] width 373 height 10
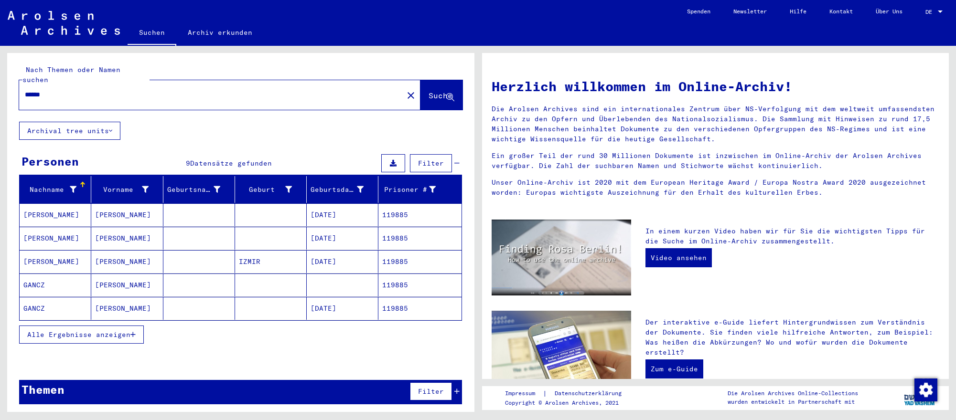
click at [250, 322] on div "Alle Ergebnisse anzeigen" at bounding box center [240, 335] width 443 height 28
click at [260, 310] on mat-cell at bounding box center [271, 308] width 72 height 23
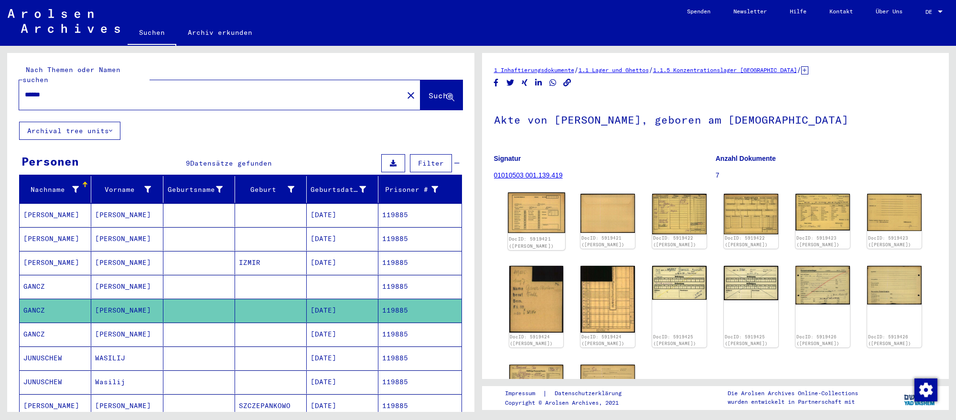
click at [538, 224] on img at bounding box center [536, 212] width 57 height 41
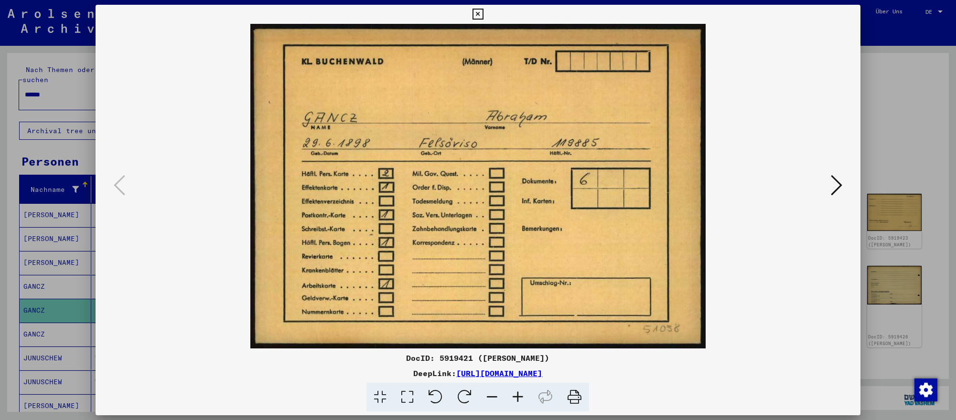
click at [828, 181] on button at bounding box center [836, 185] width 17 height 27
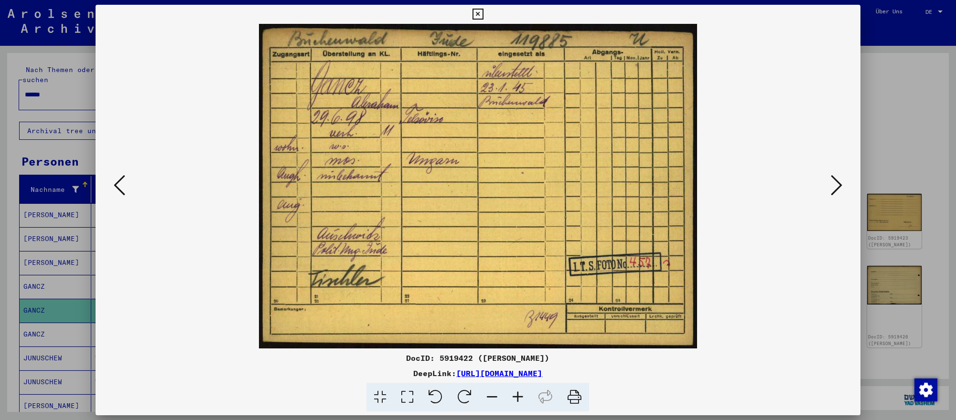
click at [873, 88] on div at bounding box center [478, 210] width 956 height 420
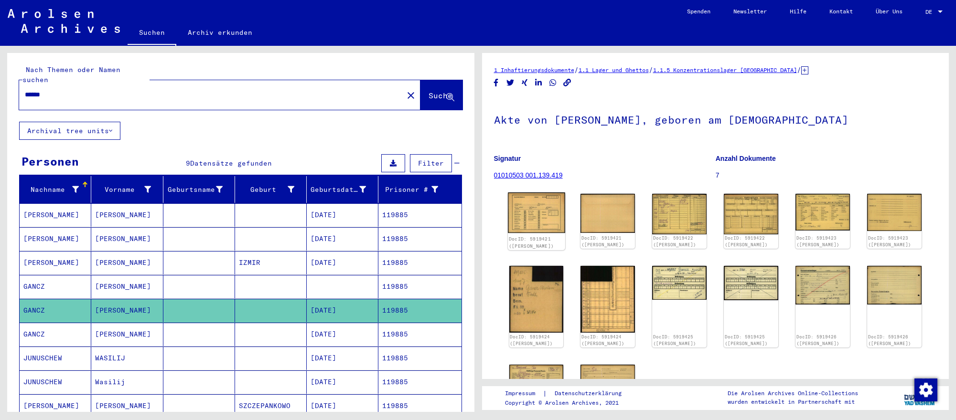
click at [531, 216] on img at bounding box center [536, 212] width 57 height 41
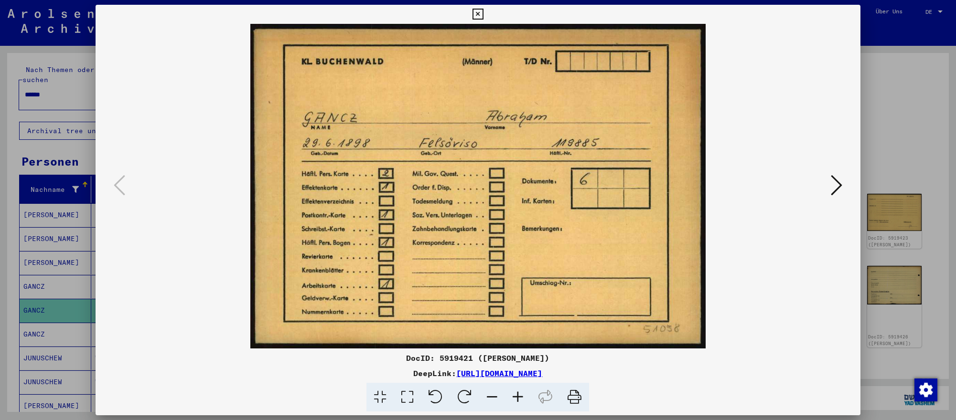
click at [837, 182] on icon at bounding box center [836, 185] width 11 height 23
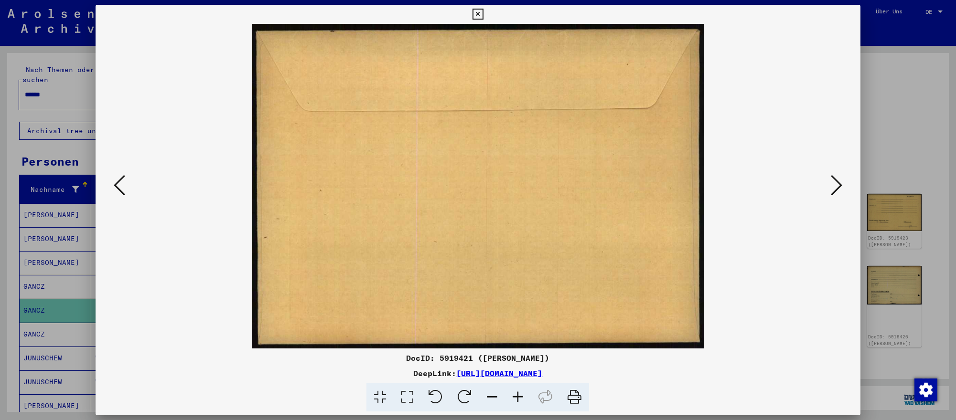
click at [837, 182] on icon at bounding box center [836, 185] width 11 height 23
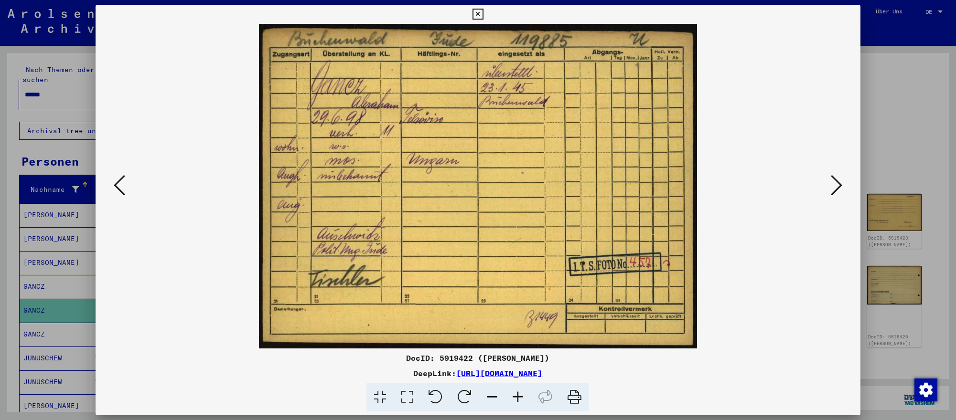
click at [837, 182] on icon at bounding box center [836, 185] width 11 height 23
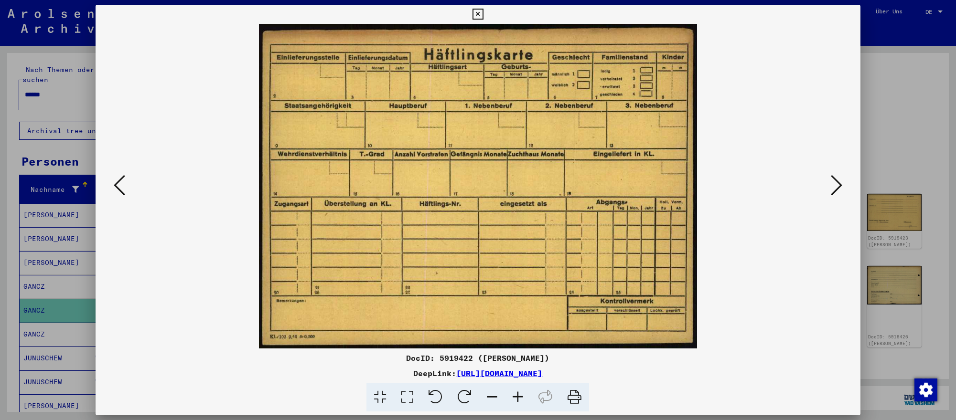
click at [837, 182] on icon at bounding box center [836, 185] width 11 height 23
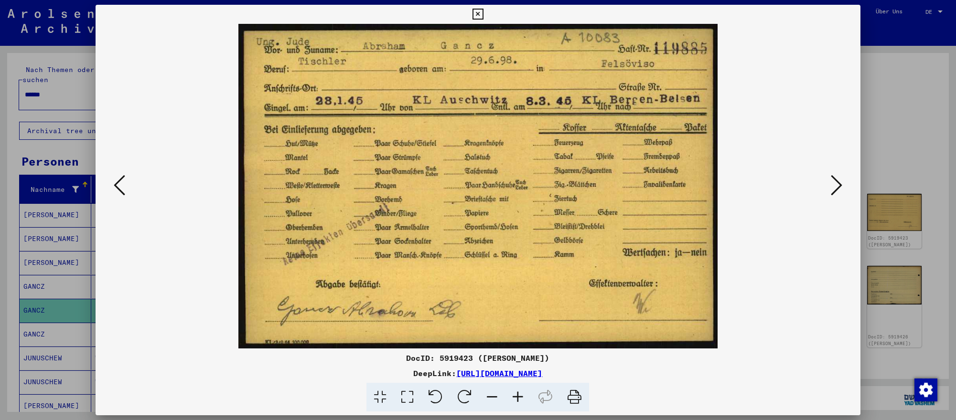
click at [915, 144] on div at bounding box center [478, 210] width 956 height 420
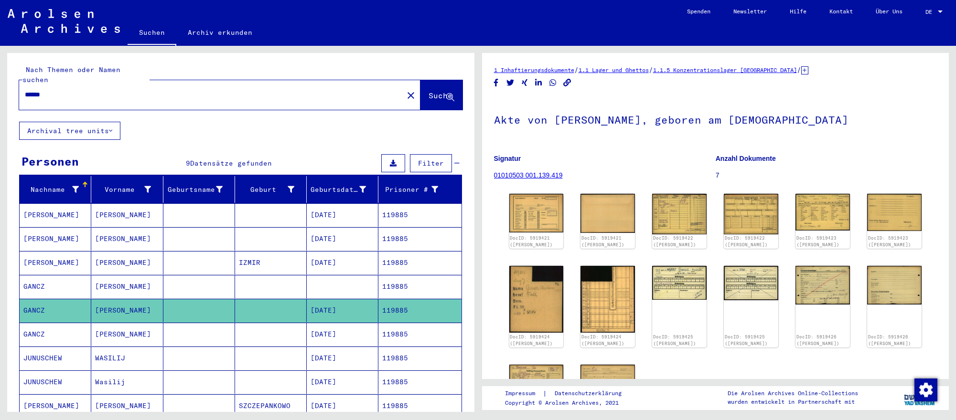
click at [70, 94] on input "******" at bounding box center [211, 95] width 373 height 10
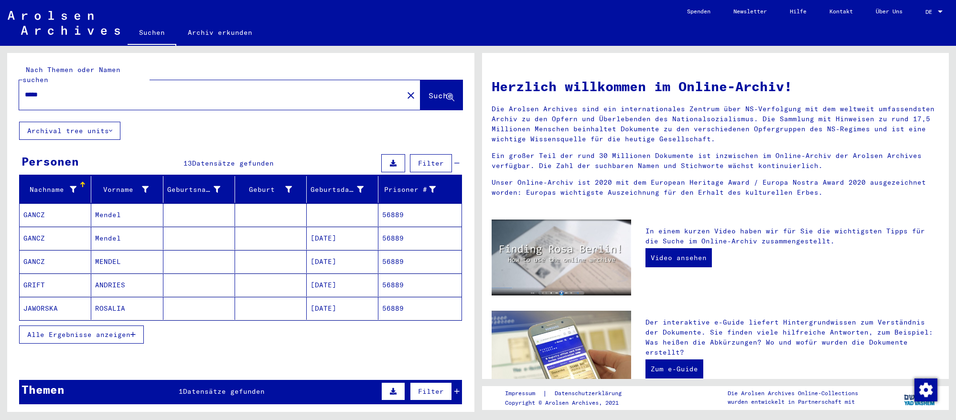
click at [342, 264] on mat-cell "[DATE]" at bounding box center [343, 261] width 72 height 23
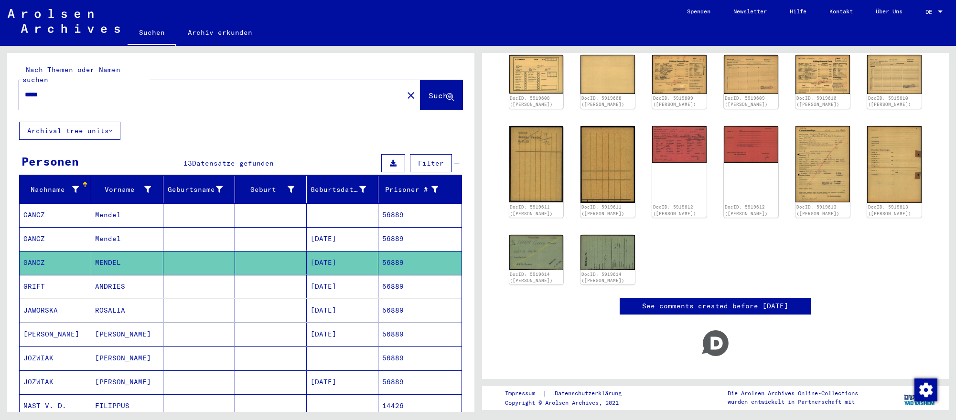
scroll to position [144, 0]
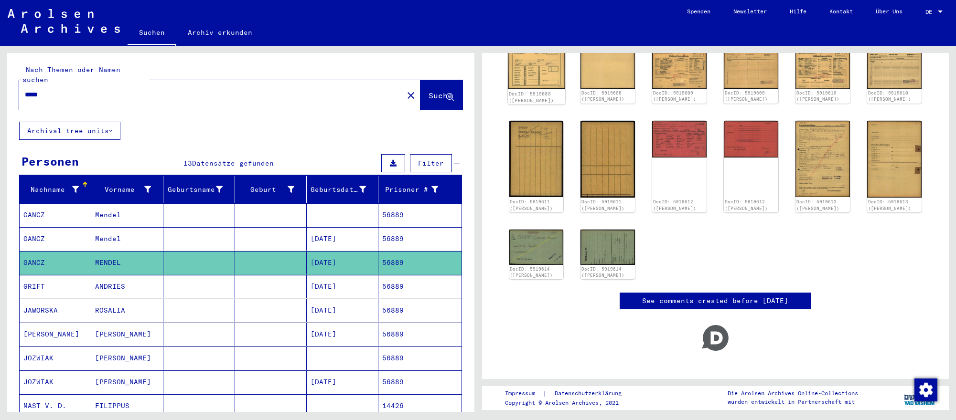
click at [540, 81] on img at bounding box center [536, 68] width 57 height 41
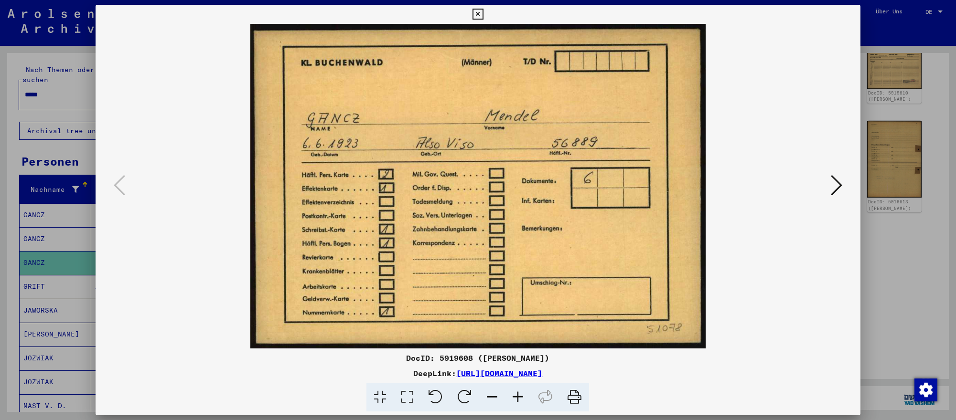
click at [839, 183] on icon at bounding box center [836, 185] width 11 height 23
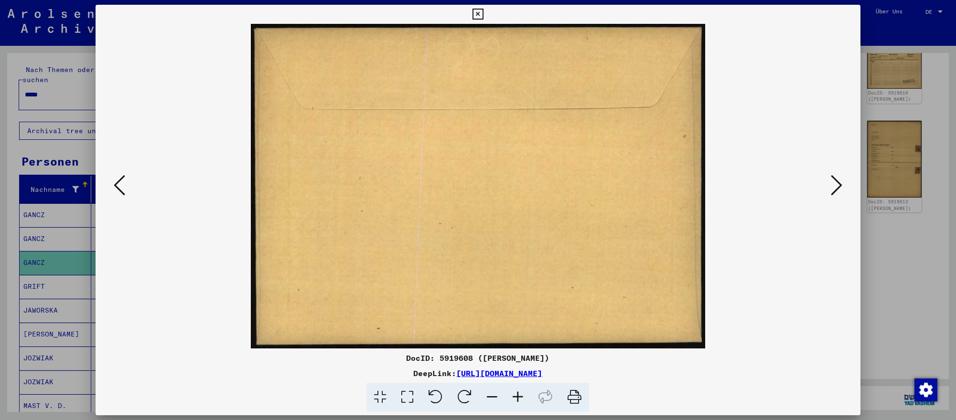
click at [839, 183] on icon at bounding box center [836, 185] width 11 height 23
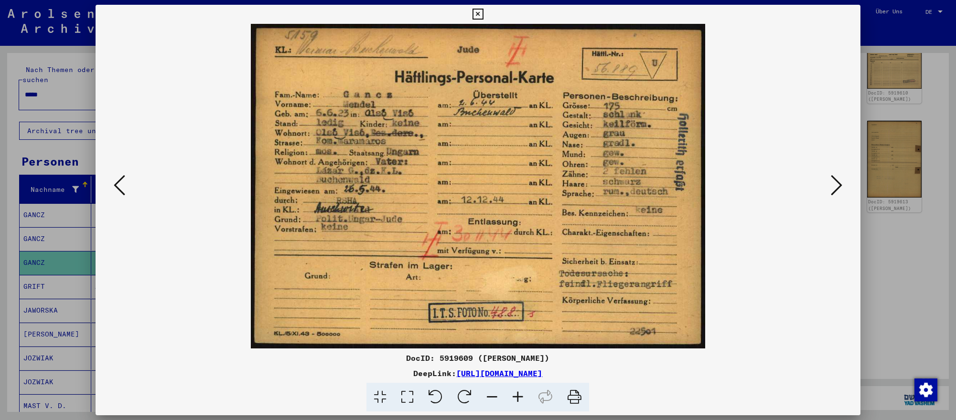
click at [839, 183] on icon at bounding box center [836, 185] width 11 height 23
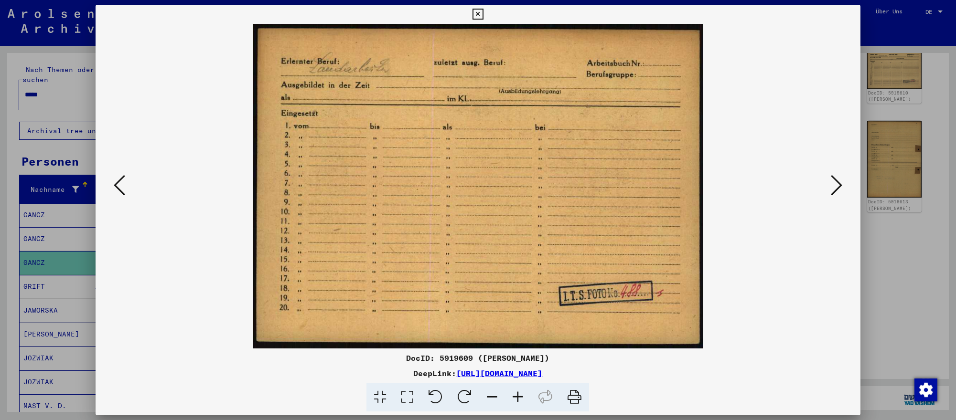
click at [71, 243] on div at bounding box center [478, 210] width 956 height 420
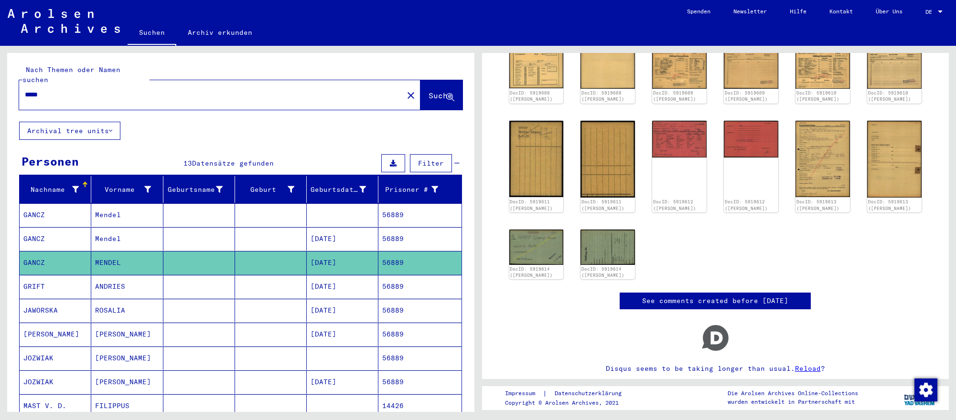
click at [71, 243] on mat-cell "GANCZ" at bounding box center [56, 238] width 72 height 23
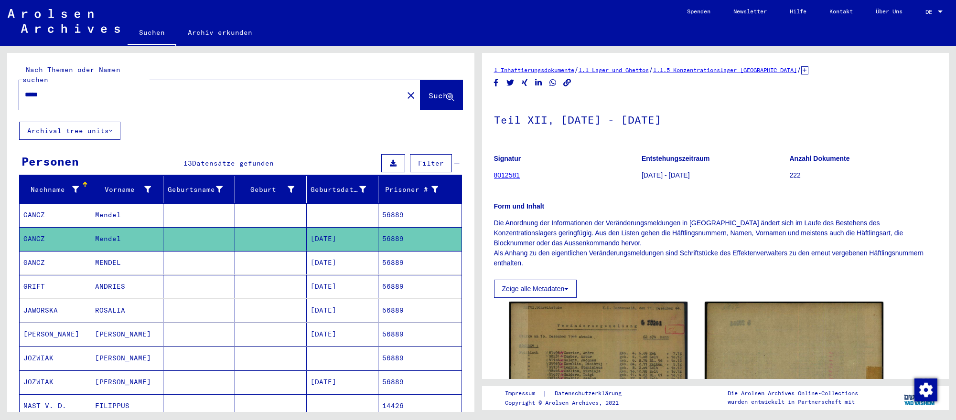
click at [367, 219] on mat-cell at bounding box center [343, 214] width 72 height 23
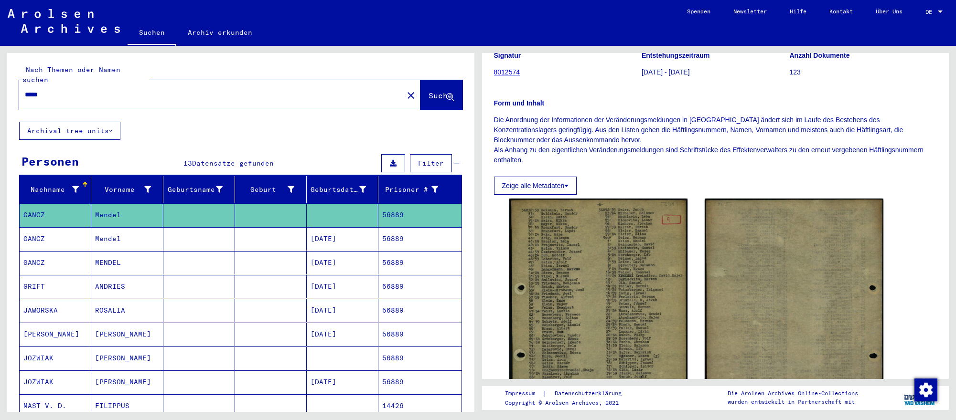
scroll to position [97, 0]
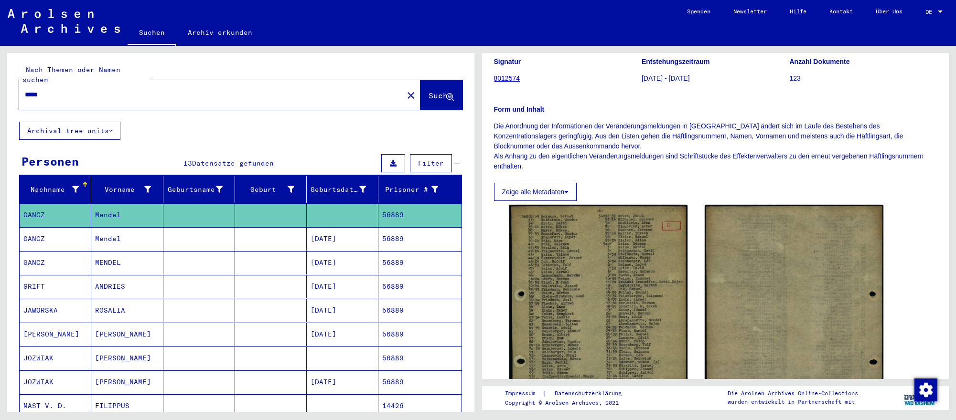
click at [408, 264] on mat-cell "56889" at bounding box center [419, 262] width 83 height 23
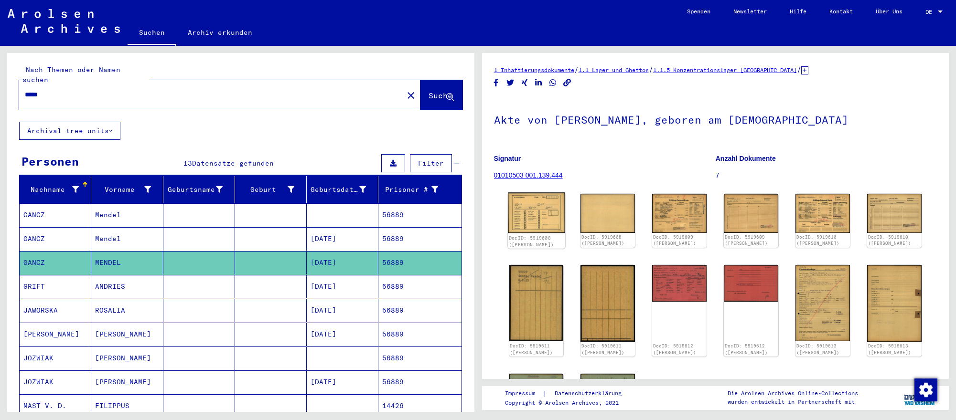
click at [553, 206] on img at bounding box center [536, 212] width 57 height 41
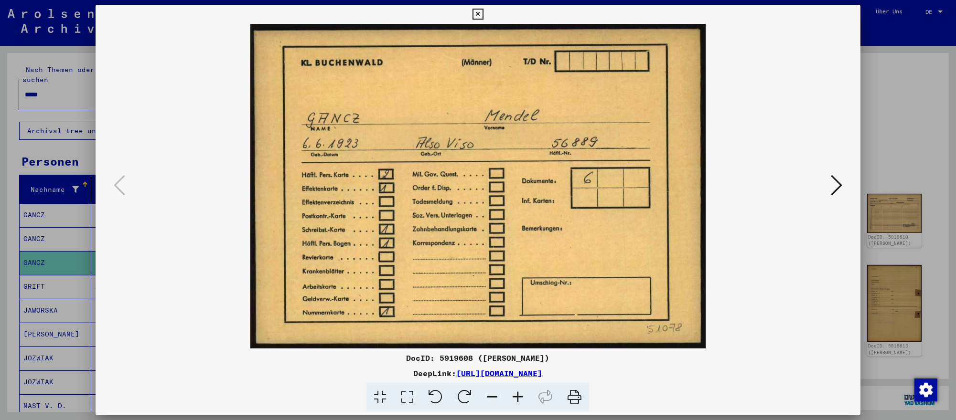
click at [839, 178] on icon at bounding box center [836, 185] width 11 height 23
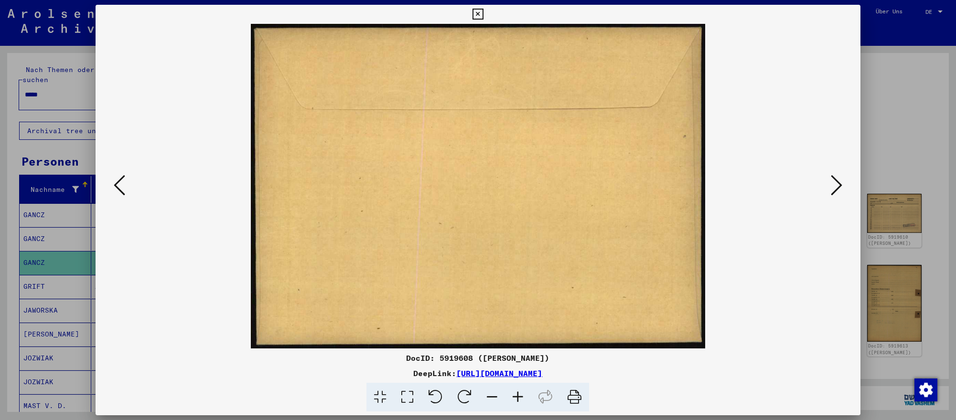
click at [839, 178] on icon at bounding box center [836, 185] width 11 height 23
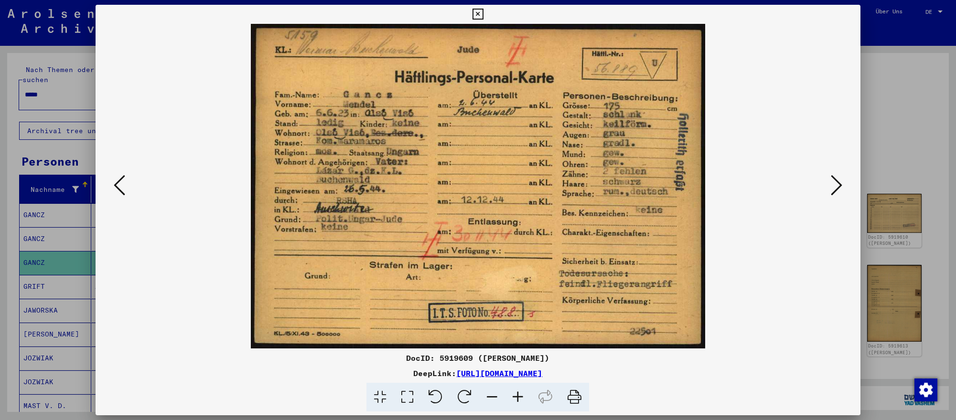
click at [839, 178] on icon at bounding box center [836, 185] width 11 height 23
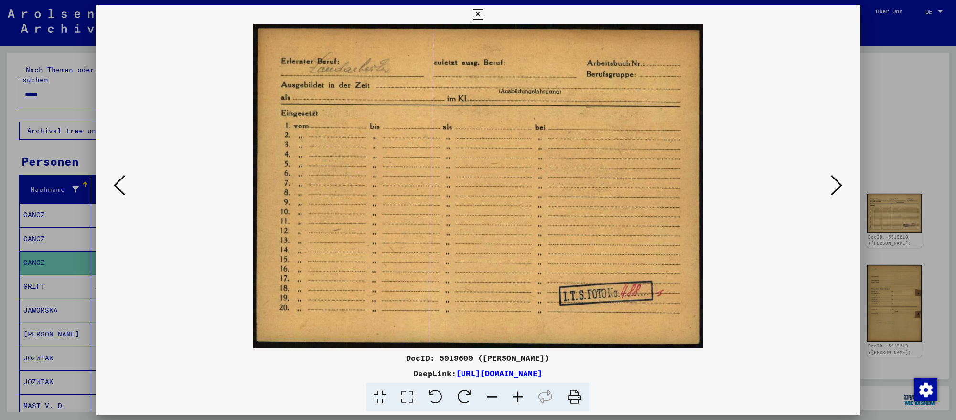
click at [839, 178] on icon at bounding box center [836, 185] width 11 height 23
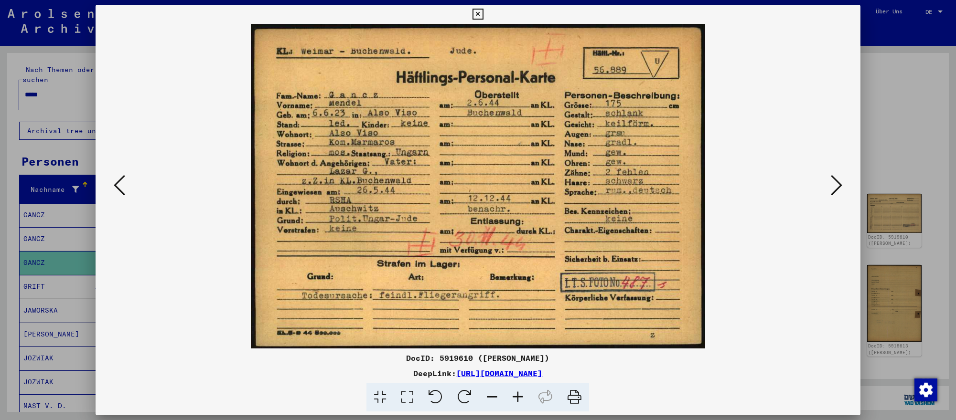
click at [839, 178] on icon at bounding box center [836, 185] width 11 height 23
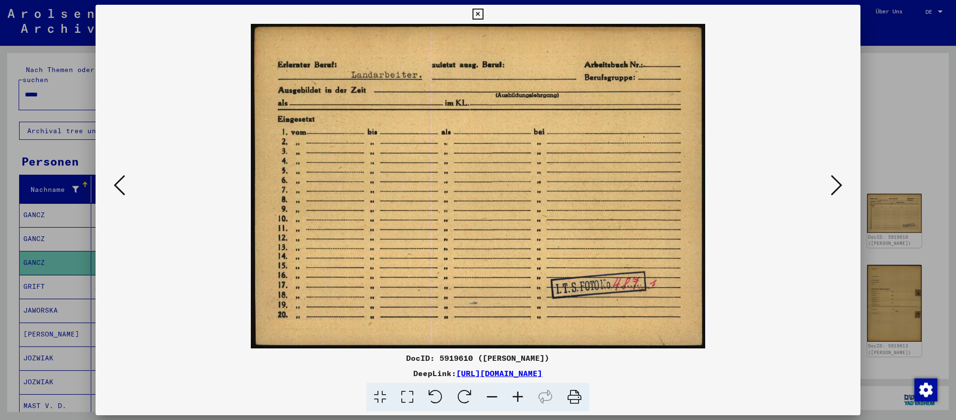
click at [839, 178] on icon at bounding box center [836, 185] width 11 height 23
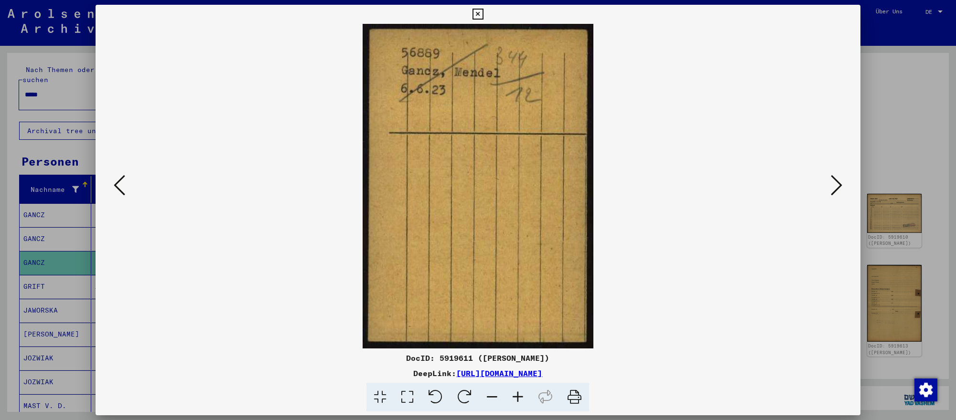
click at [839, 178] on icon at bounding box center [836, 185] width 11 height 23
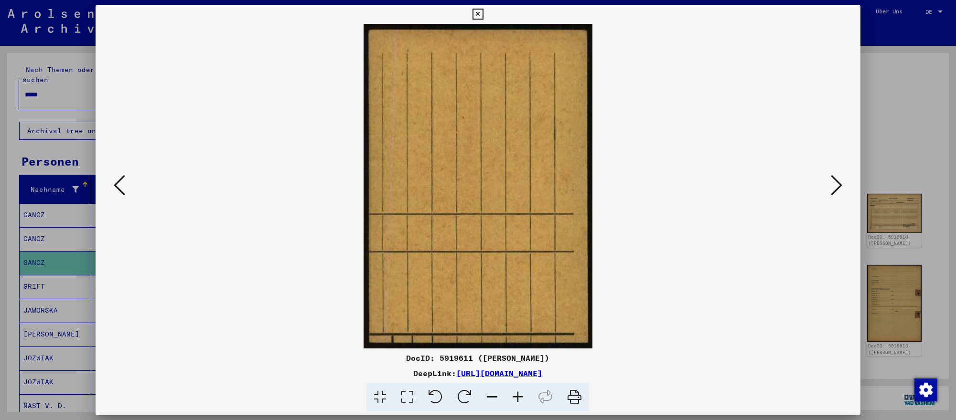
click at [839, 178] on icon at bounding box center [836, 185] width 11 height 23
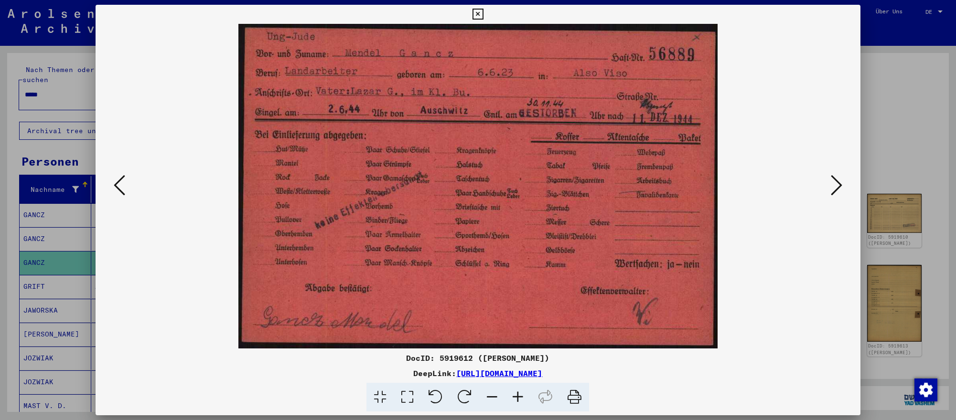
click at [930, 178] on div at bounding box center [478, 210] width 956 height 420
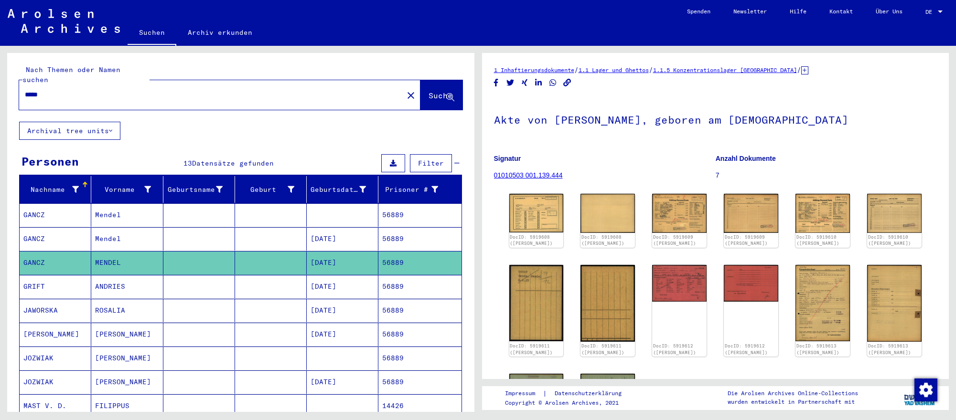
click at [330, 92] on input "*****" at bounding box center [211, 95] width 373 height 10
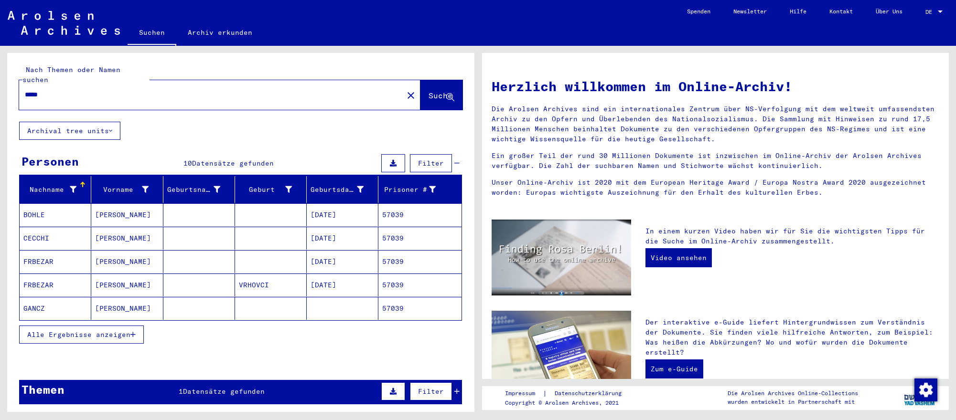
click at [336, 303] on mat-cell at bounding box center [343, 308] width 72 height 23
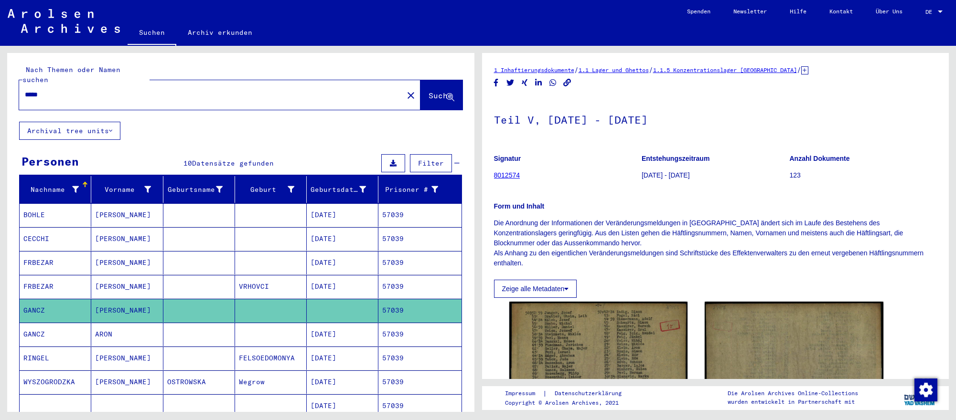
click at [358, 331] on mat-cell "[DATE]" at bounding box center [343, 334] width 72 height 23
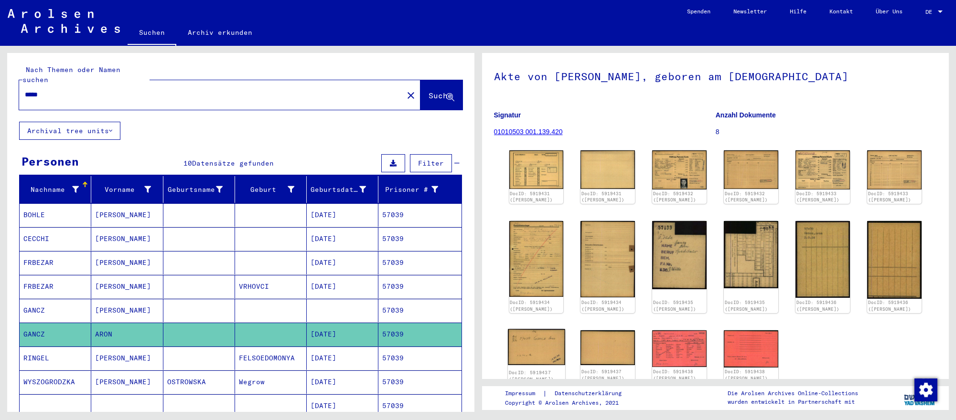
scroll to position [61, 0]
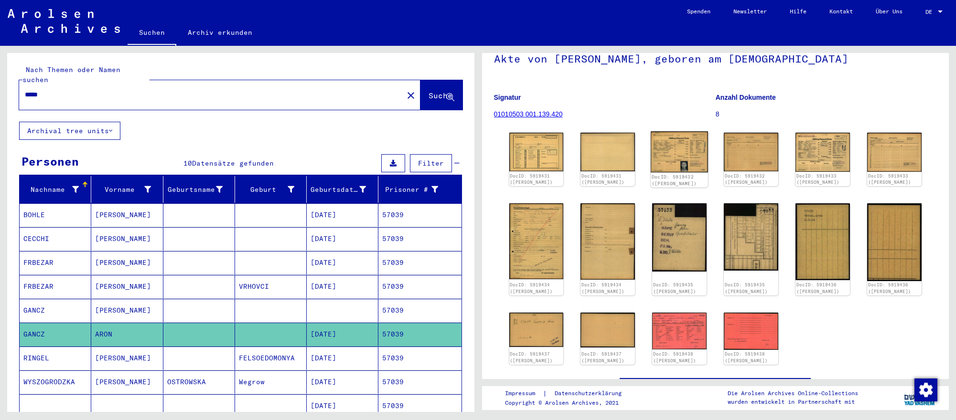
click at [671, 152] on img at bounding box center [679, 151] width 57 height 41
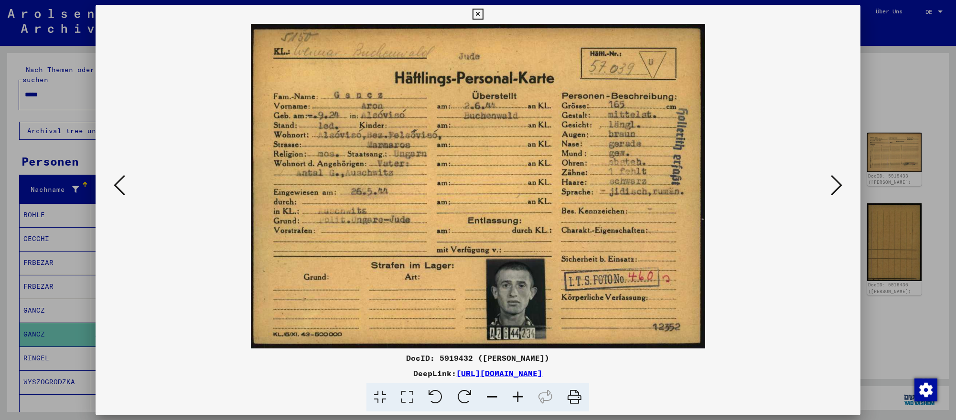
click at [837, 186] on icon at bounding box center [836, 185] width 11 height 23
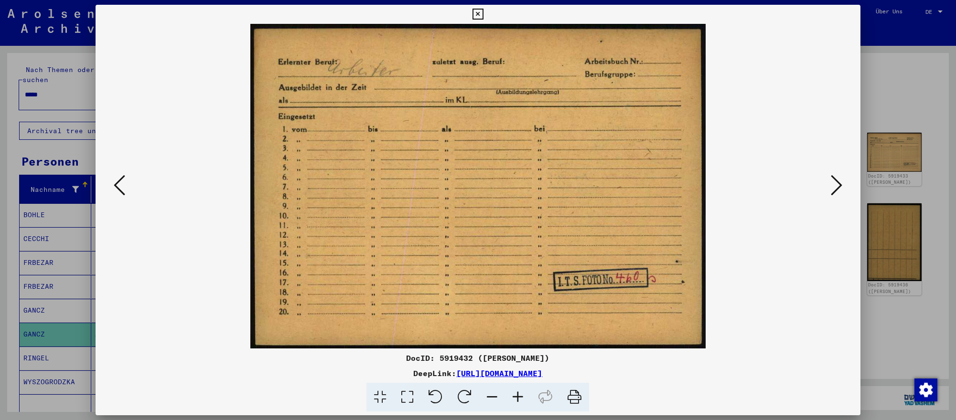
click at [73, 93] on div at bounding box center [478, 210] width 956 height 420
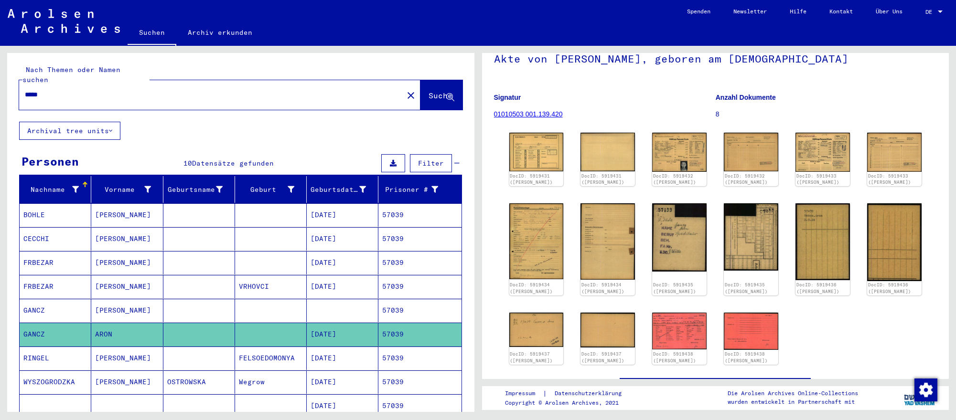
click at [73, 93] on input "*****" at bounding box center [211, 95] width 373 height 10
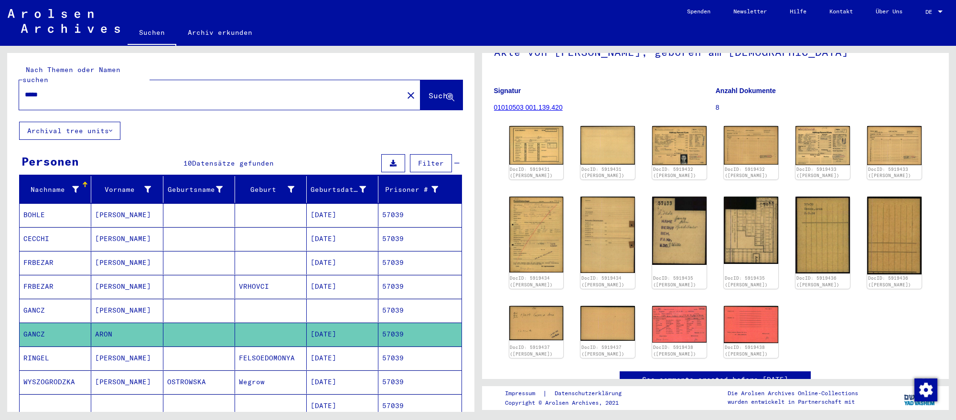
scroll to position [69, 0]
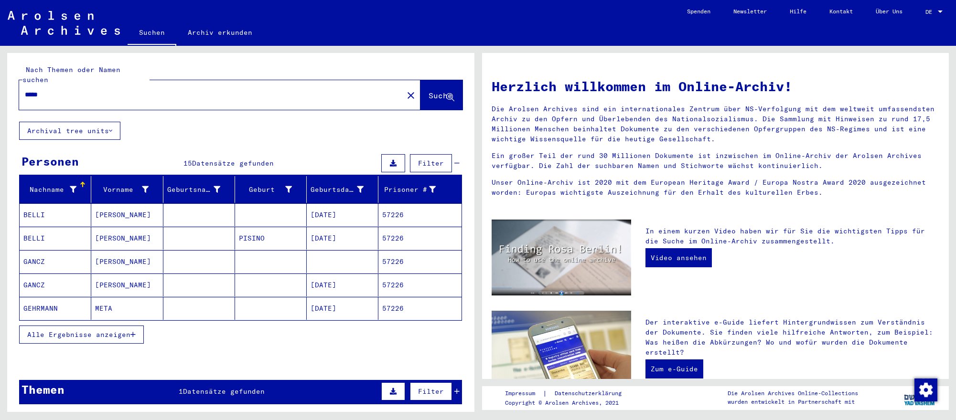
click at [364, 279] on mat-cell "[DATE]" at bounding box center [343, 285] width 72 height 23
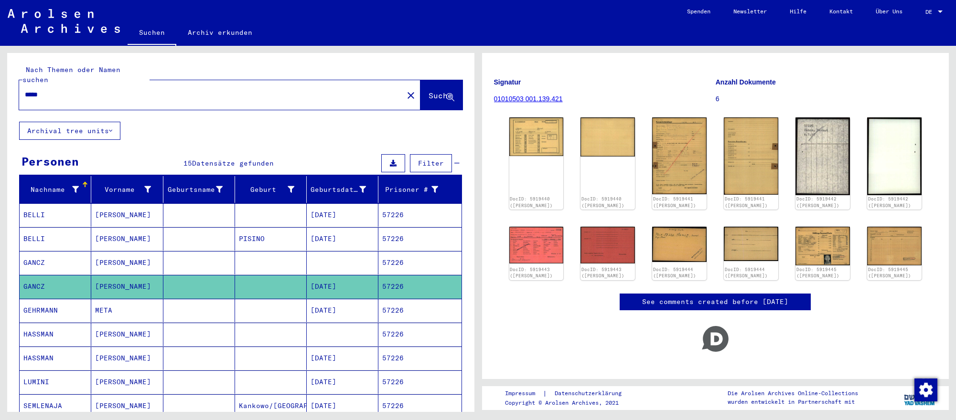
scroll to position [87, 0]
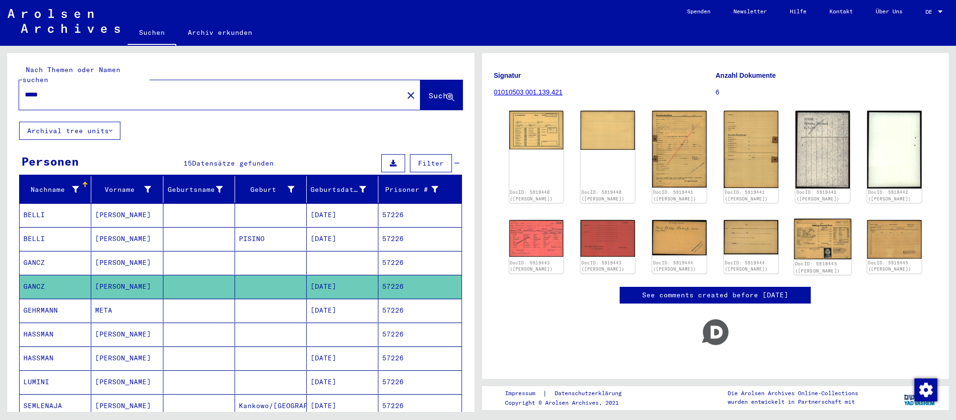
click at [819, 235] on img at bounding box center [822, 239] width 57 height 41
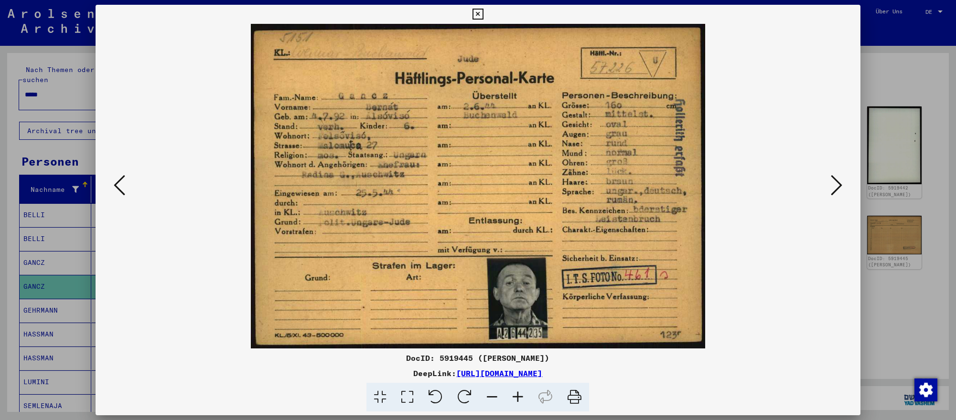
click at [832, 180] on icon at bounding box center [836, 185] width 11 height 23
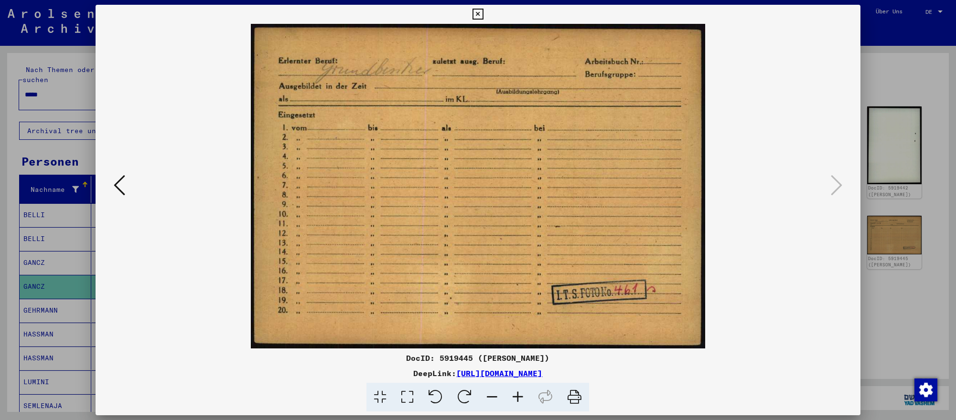
click at [63, 284] on div at bounding box center [478, 210] width 956 height 420
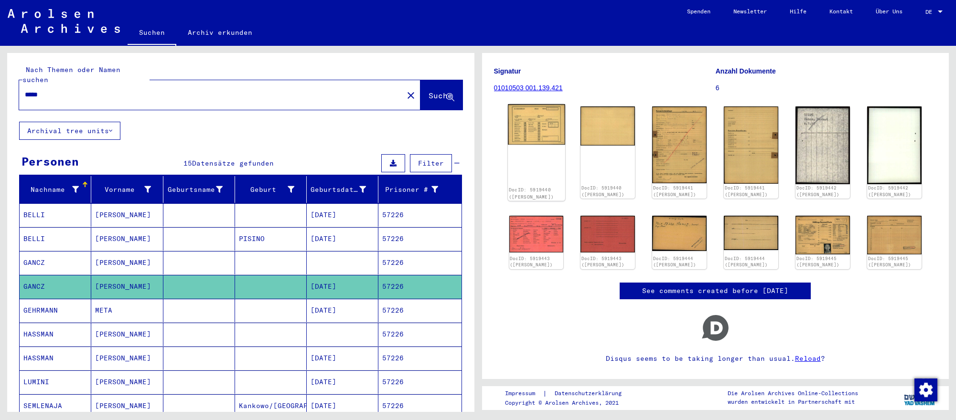
click at [535, 123] on img at bounding box center [536, 124] width 57 height 41
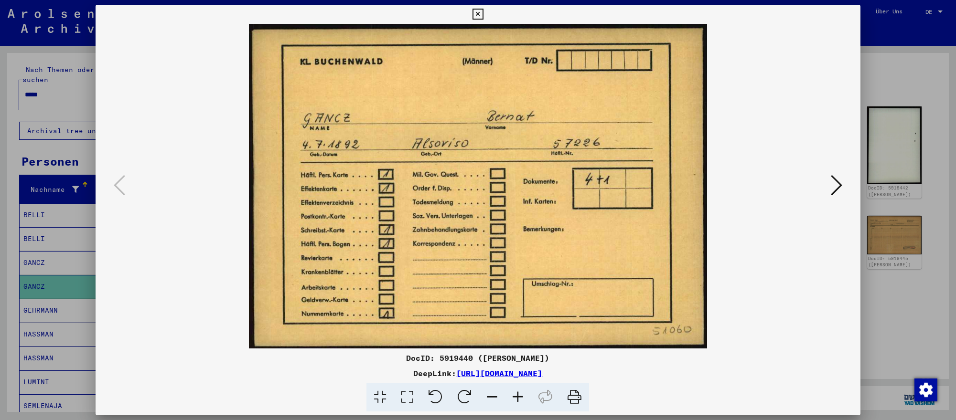
click at [845, 177] on div at bounding box center [478, 186] width 765 height 325
click at [823, 185] on img at bounding box center [478, 186] width 700 height 325
click at [831, 182] on icon at bounding box center [836, 185] width 11 height 23
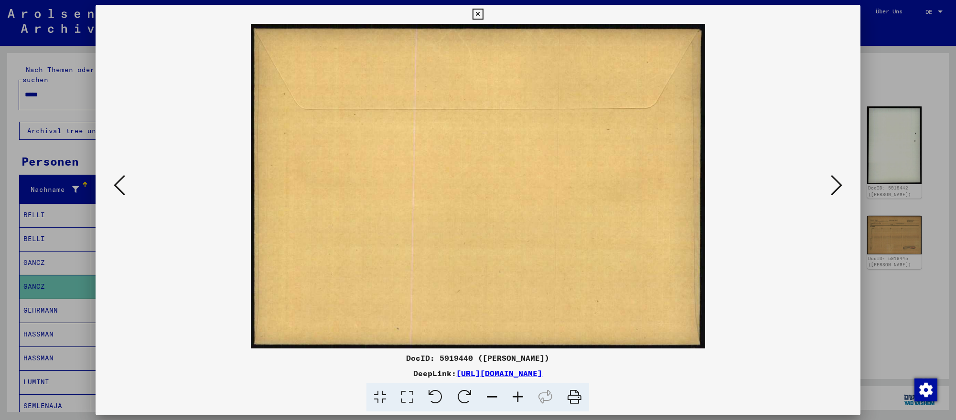
click at [833, 181] on icon at bounding box center [836, 185] width 11 height 23
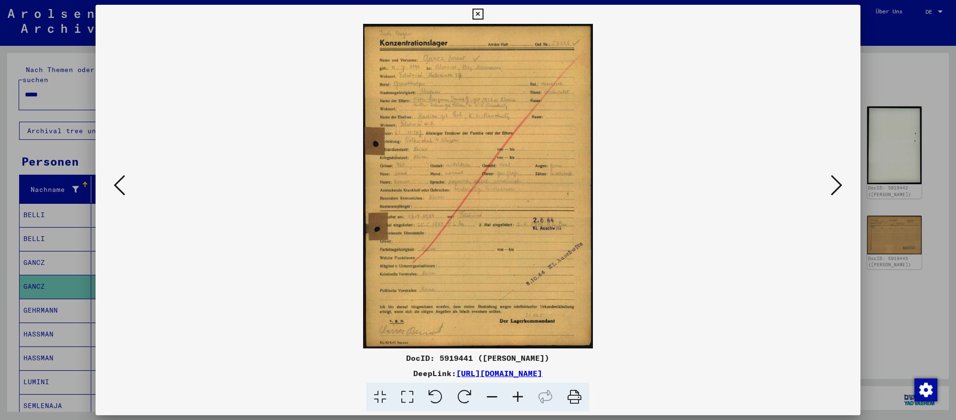
click at [833, 181] on icon at bounding box center [836, 185] width 11 height 23
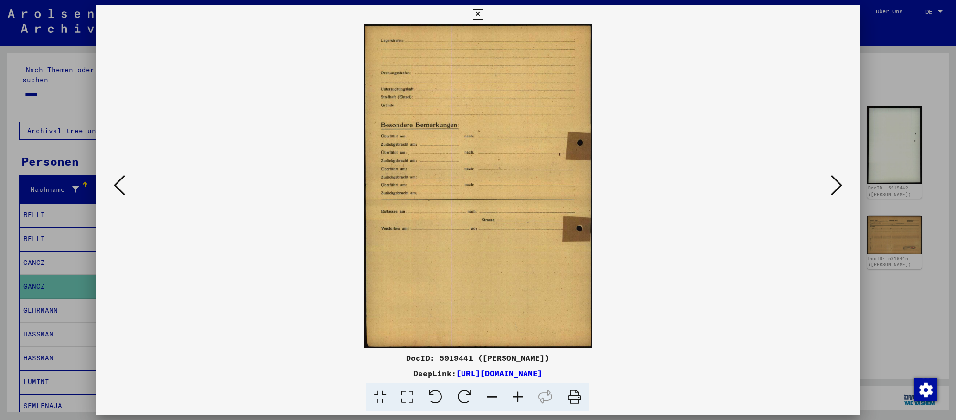
click at [833, 181] on icon at bounding box center [836, 185] width 11 height 23
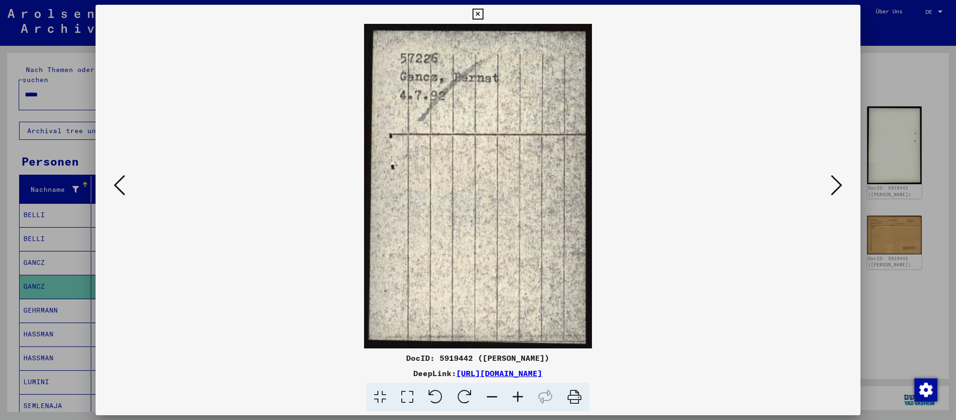
click at [833, 181] on icon at bounding box center [836, 185] width 11 height 23
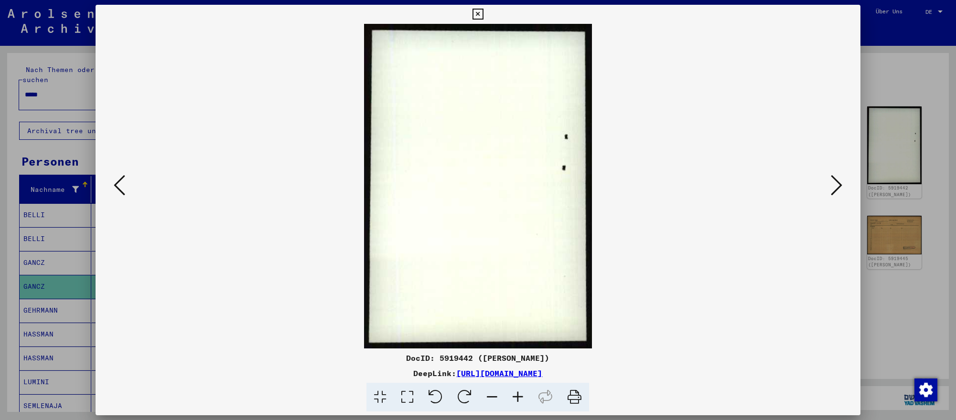
click at [833, 181] on icon at bounding box center [836, 185] width 11 height 23
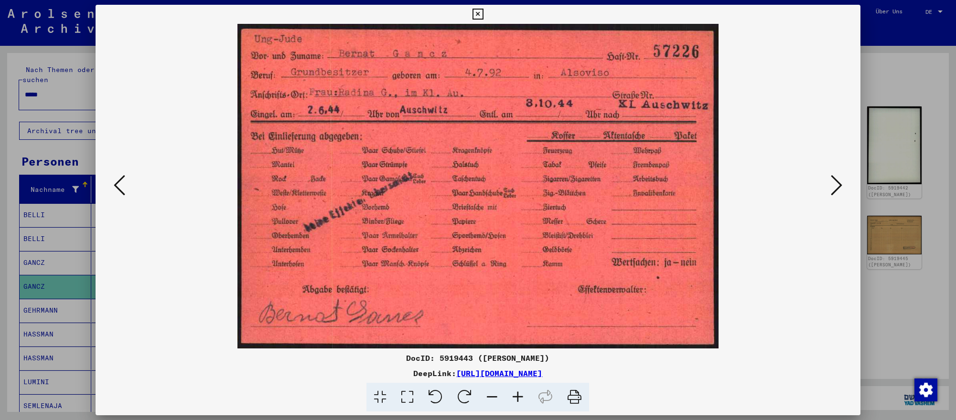
click at [79, 292] on div at bounding box center [478, 210] width 956 height 420
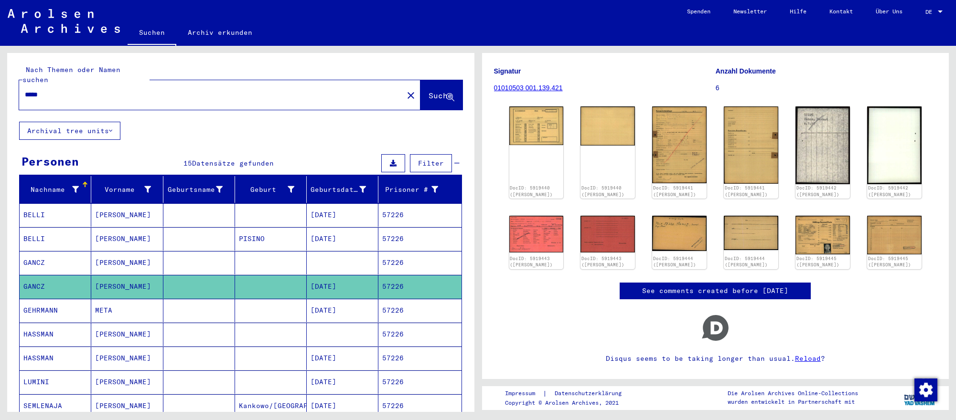
click at [160, 92] on input "*****" at bounding box center [211, 95] width 373 height 10
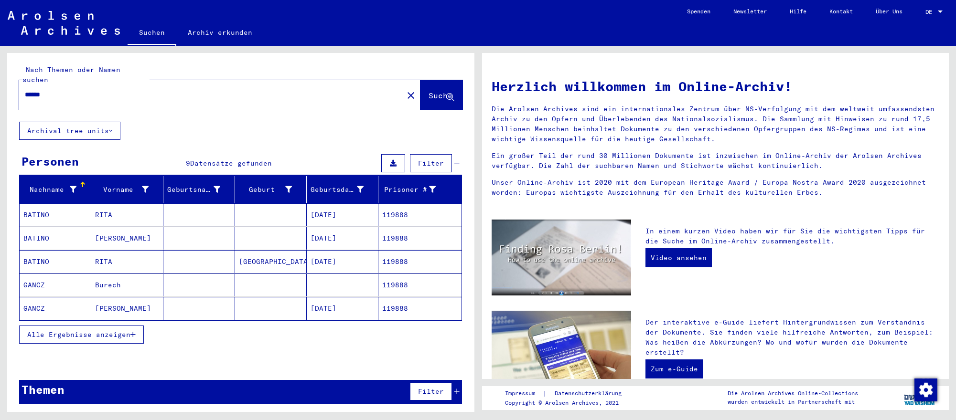
click at [343, 309] on mat-cell "[DATE]" at bounding box center [343, 308] width 72 height 23
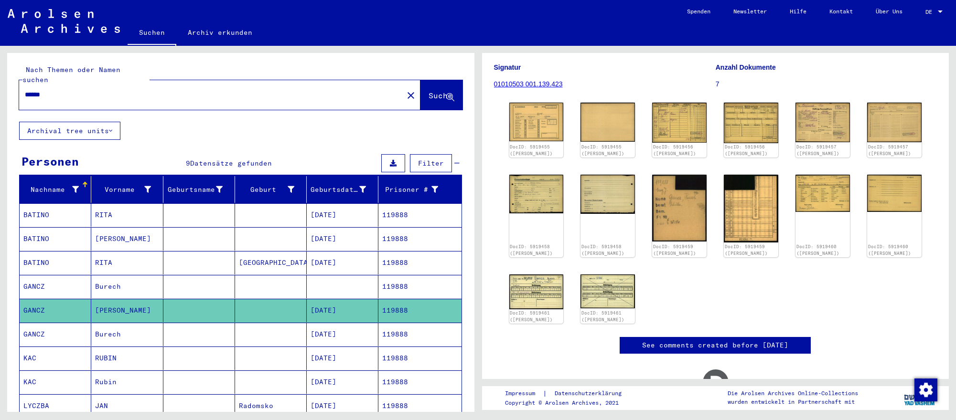
scroll to position [98, 0]
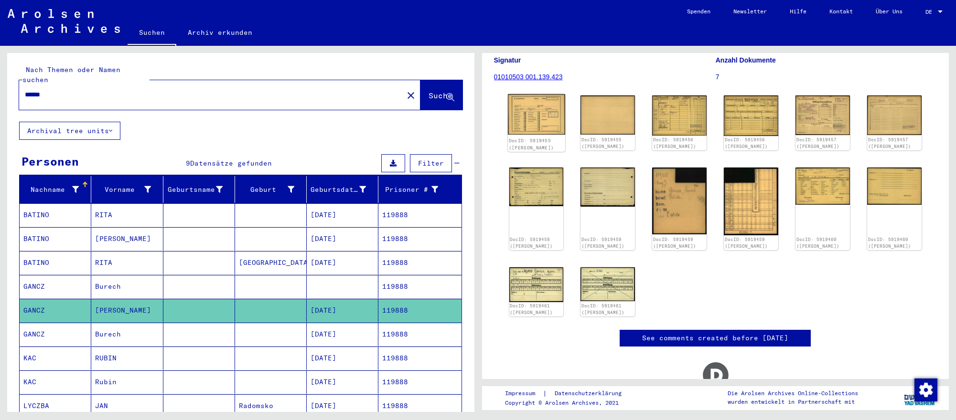
click at [529, 130] on img at bounding box center [536, 114] width 57 height 41
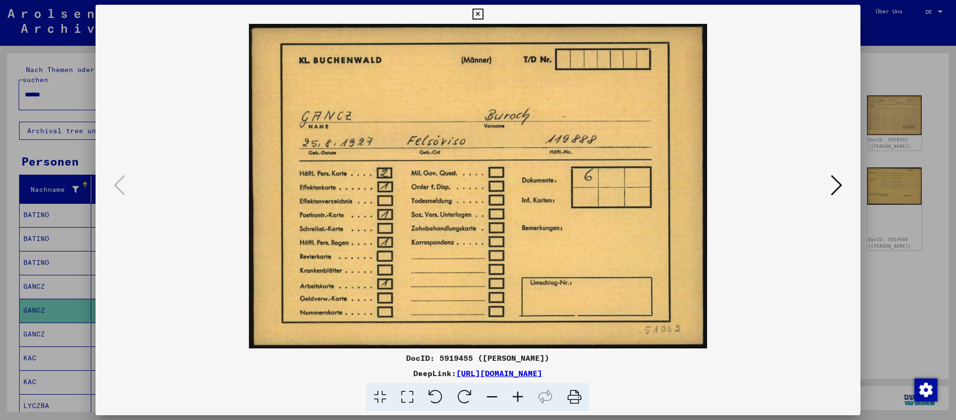
click at [832, 187] on icon at bounding box center [836, 185] width 11 height 23
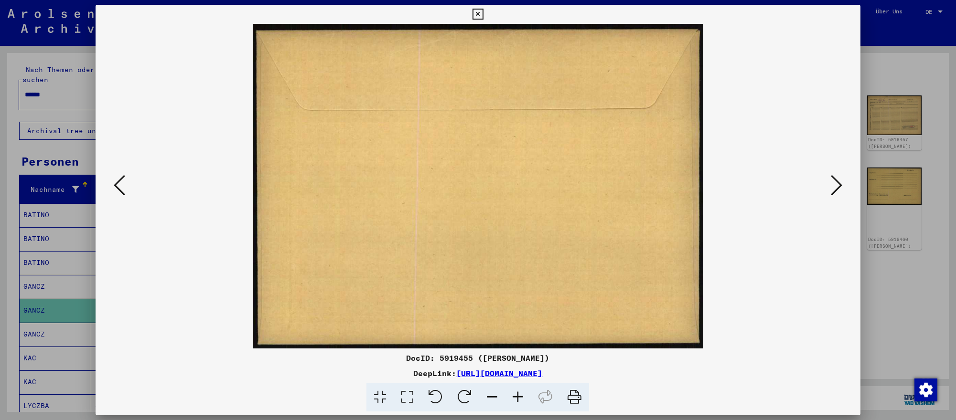
click at [832, 187] on icon at bounding box center [836, 185] width 11 height 23
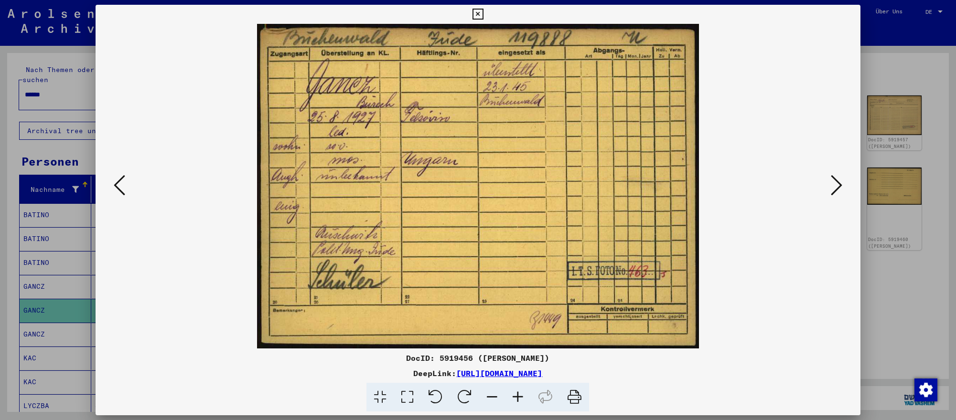
click at [832, 187] on icon at bounding box center [836, 185] width 11 height 23
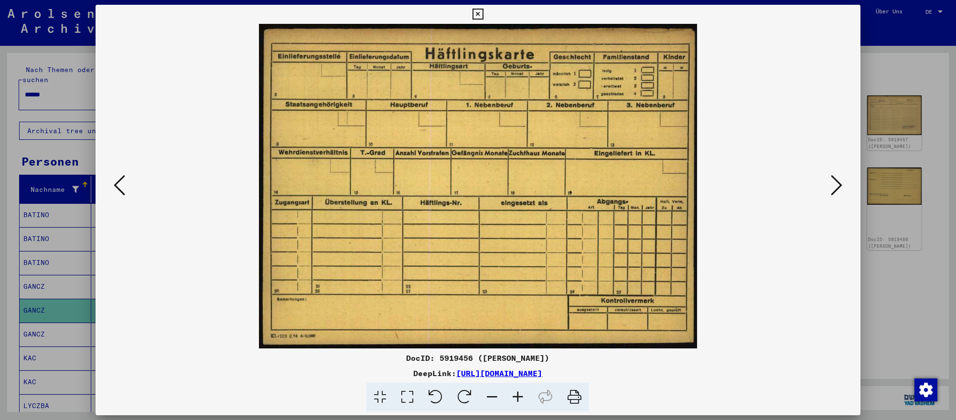
click at [68, 93] on div at bounding box center [478, 210] width 956 height 420
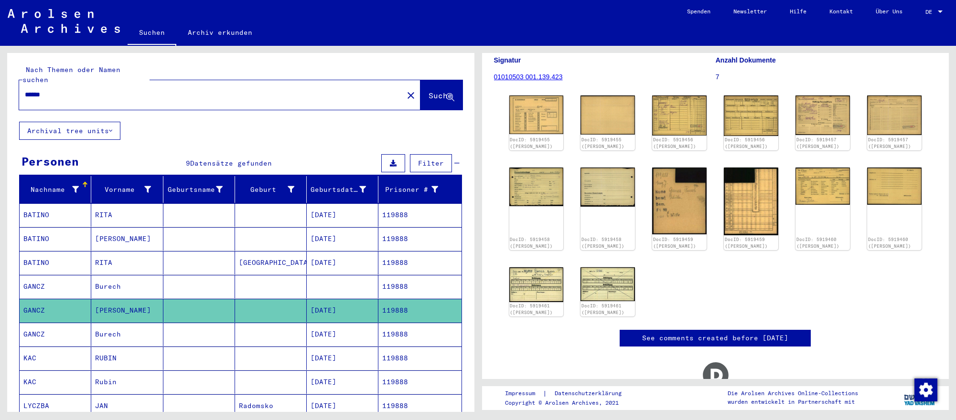
click at [68, 93] on input "******" at bounding box center [211, 95] width 373 height 10
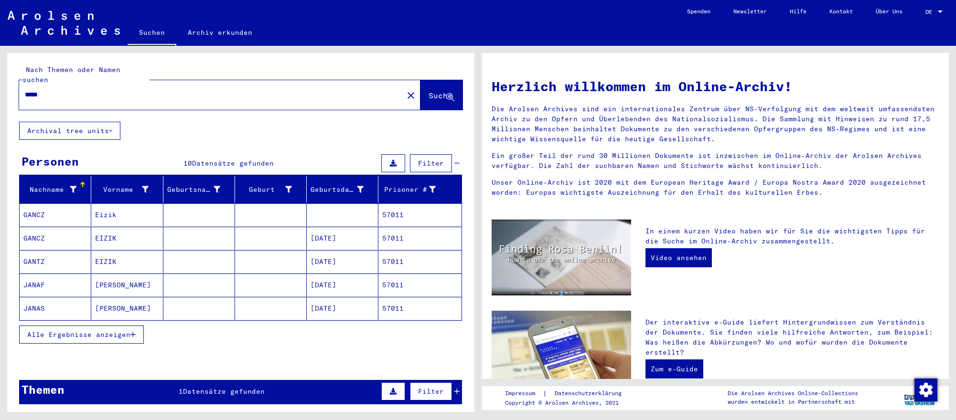
click at [369, 256] on mat-cell "[DATE]" at bounding box center [343, 261] width 72 height 23
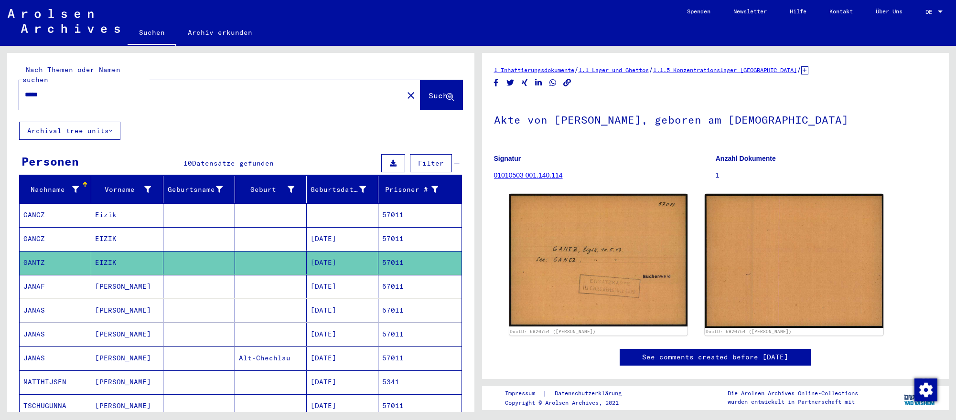
click at [368, 246] on mat-cell "[DATE]" at bounding box center [343, 238] width 72 height 23
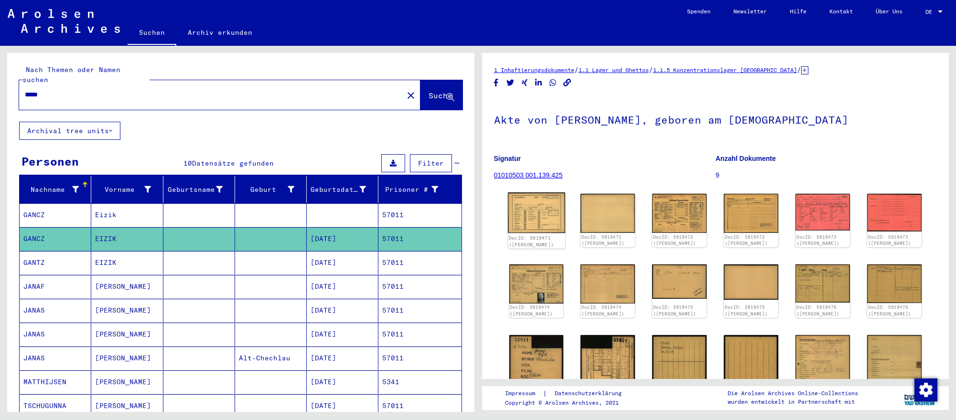
click at [546, 219] on img at bounding box center [536, 212] width 57 height 41
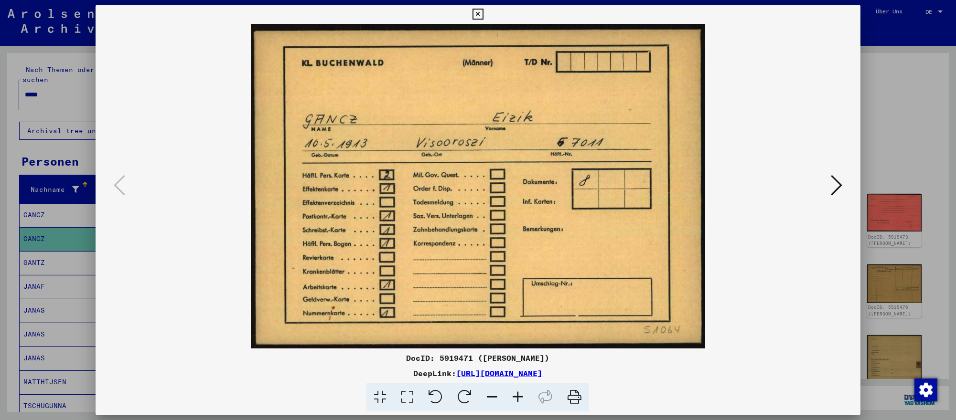
click at [843, 185] on button at bounding box center [836, 185] width 17 height 27
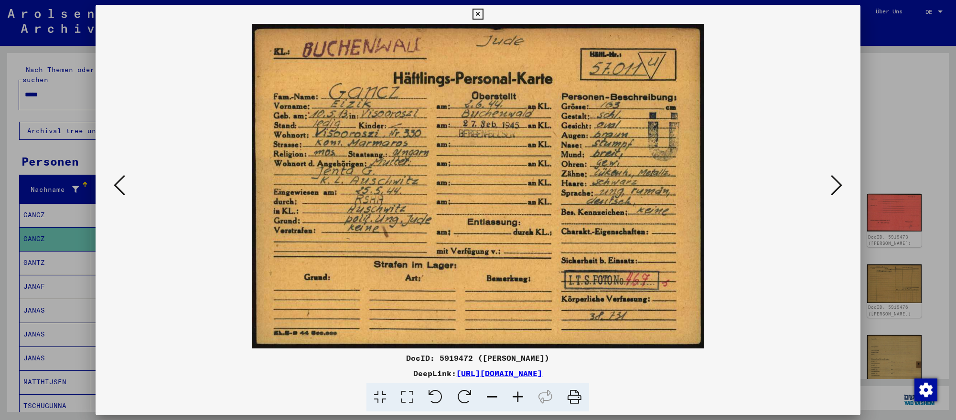
click at [843, 185] on button at bounding box center [836, 185] width 17 height 27
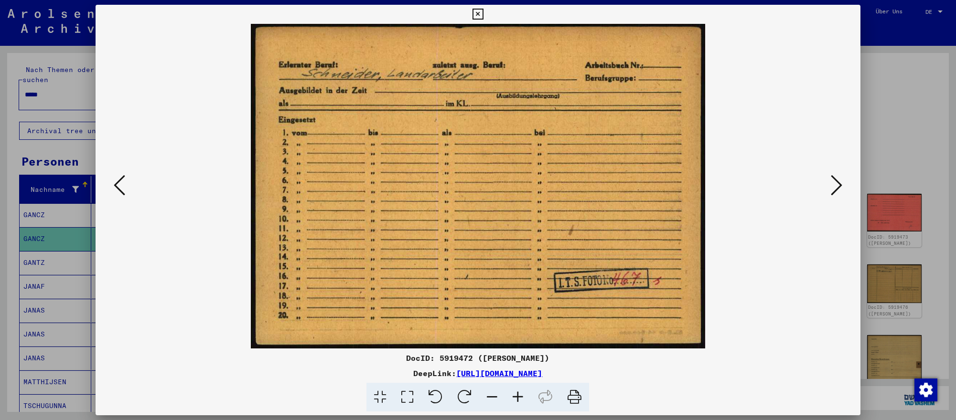
click at [916, 235] on div at bounding box center [478, 210] width 956 height 420
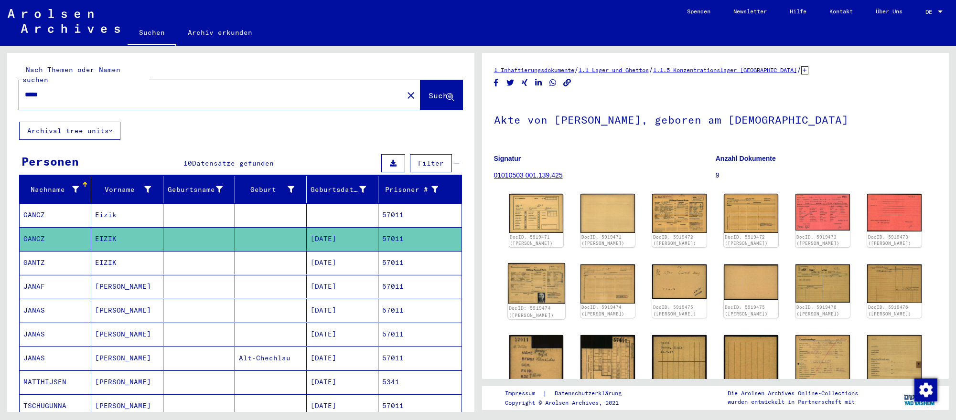
click at [559, 284] on img at bounding box center [536, 284] width 57 height 41
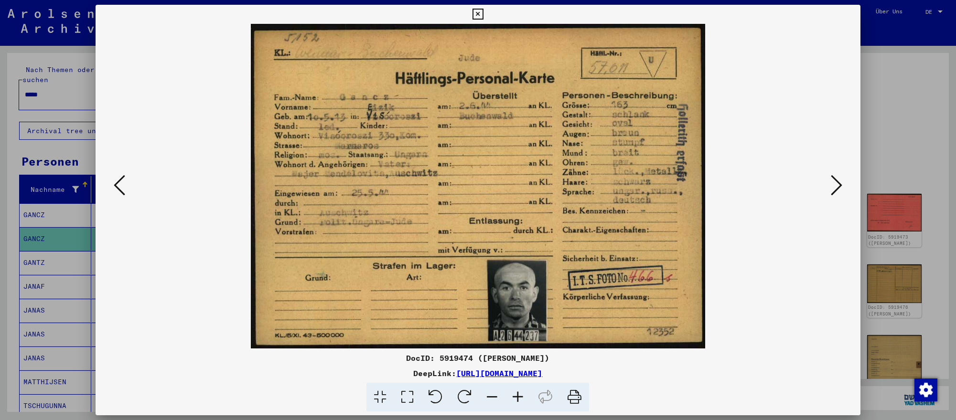
click at [892, 151] on div at bounding box center [478, 210] width 956 height 420
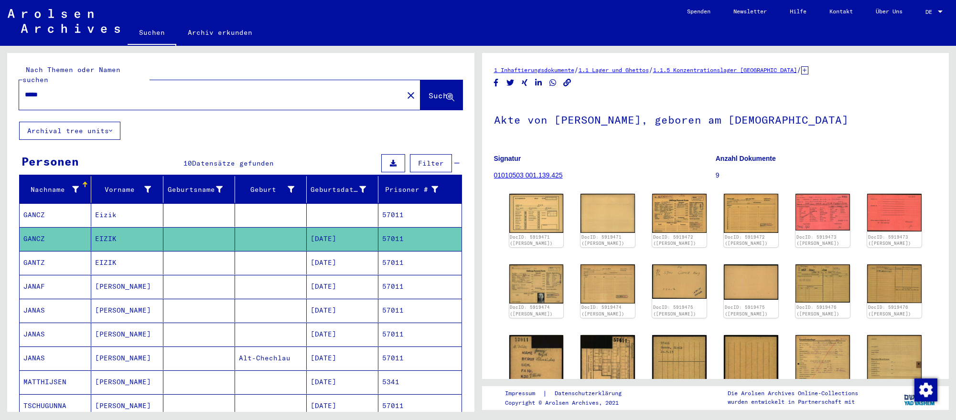
click at [265, 90] on input "*****" at bounding box center [211, 95] width 373 height 10
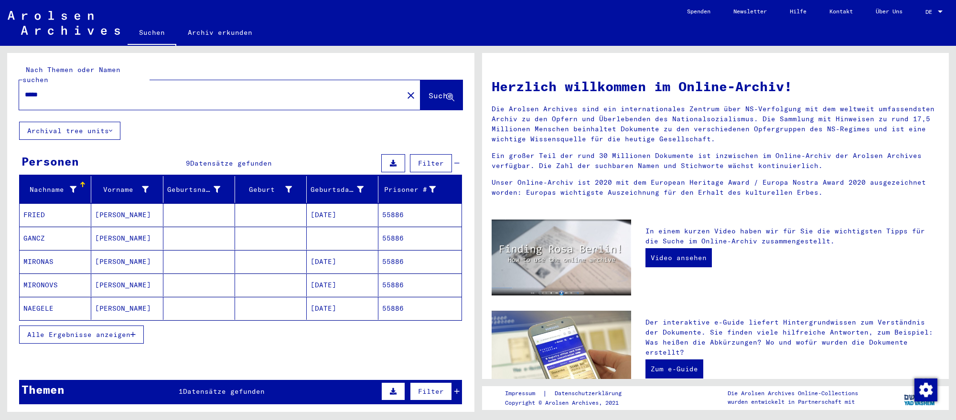
click at [353, 245] on mat-cell at bounding box center [343, 238] width 72 height 23
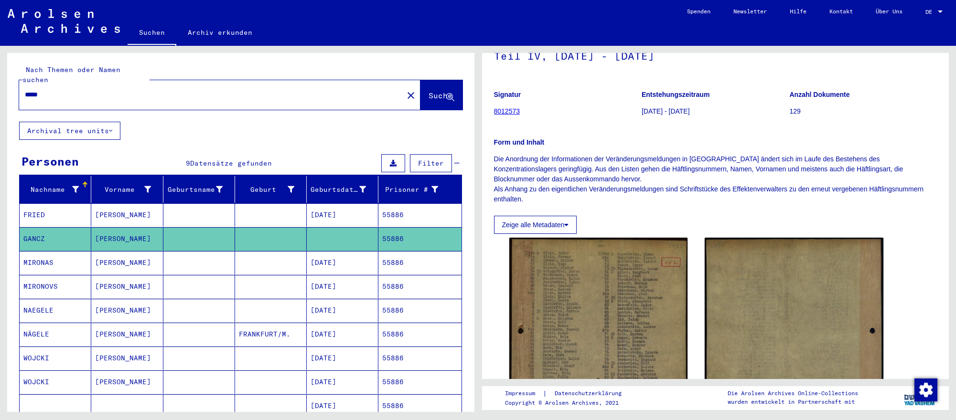
scroll to position [64, 0]
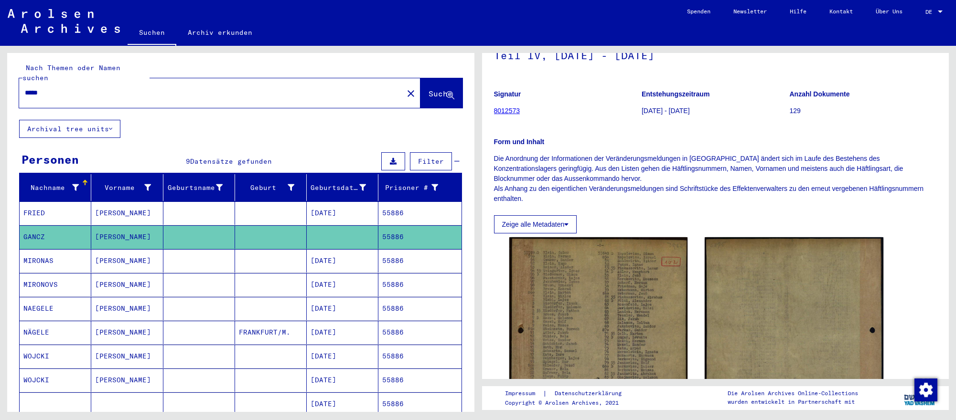
click at [153, 96] on div "*****" at bounding box center [208, 92] width 378 height 21
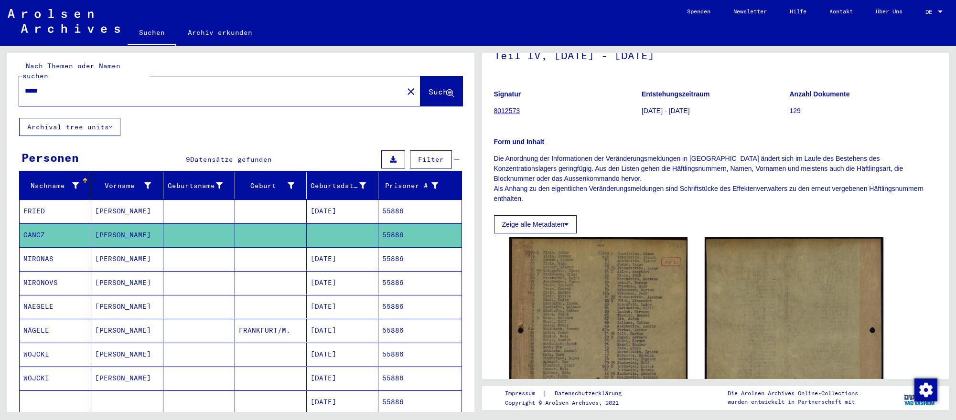
scroll to position [5, 0]
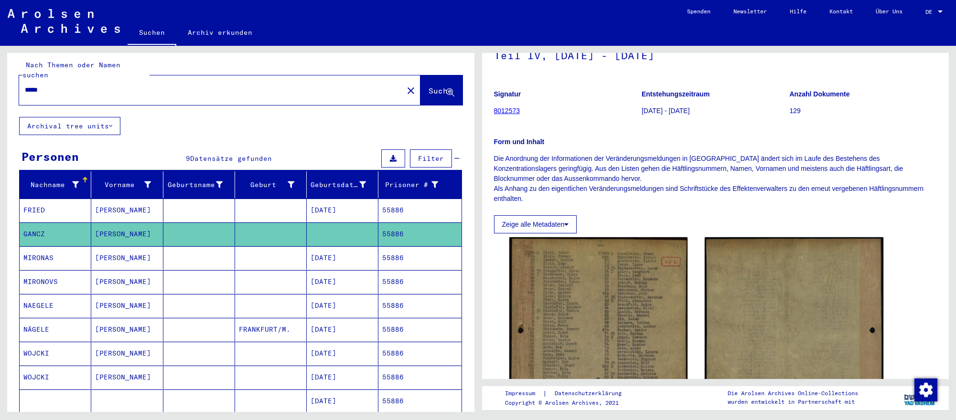
click at [153, 96] on div "*****" at bounding box center [208, 89] width 378 height 21
click at [166, 88] on input "*****" at bounding box center [211, 90] width 373 height 10
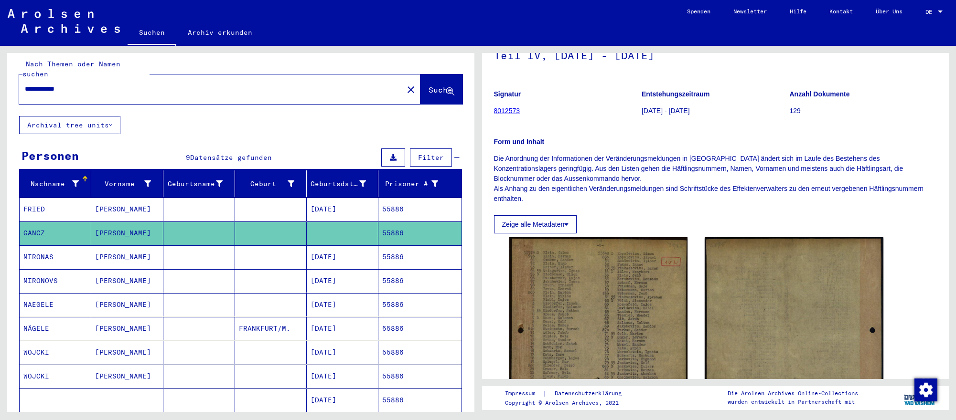
type input "**********"
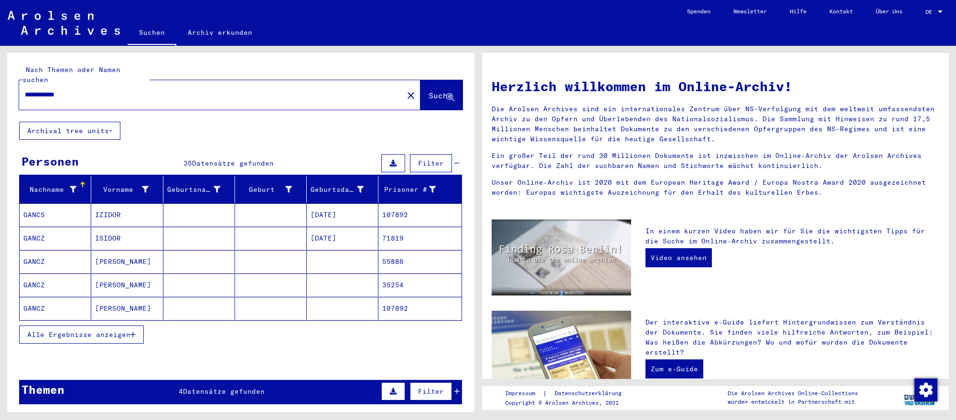
click at [335, 260] on mat-cell at bounding box center [343, 261] width 72 height 23
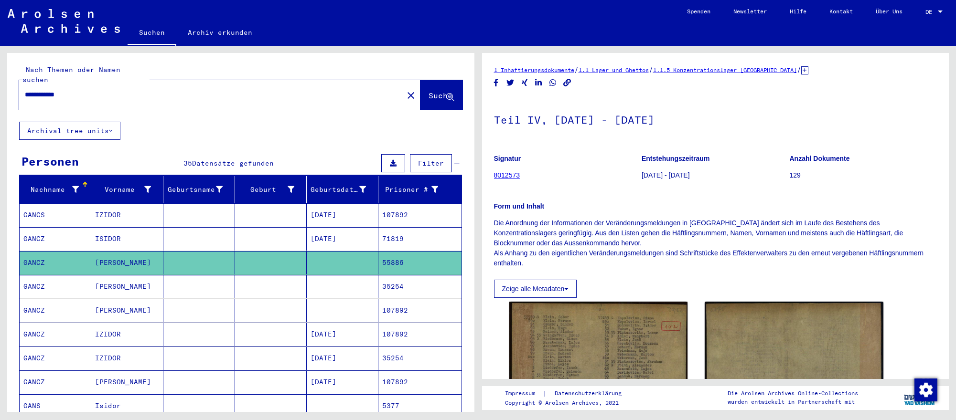
click at [223, 217] on mat-cell at bounding box center [199, 214] width 72 height 23
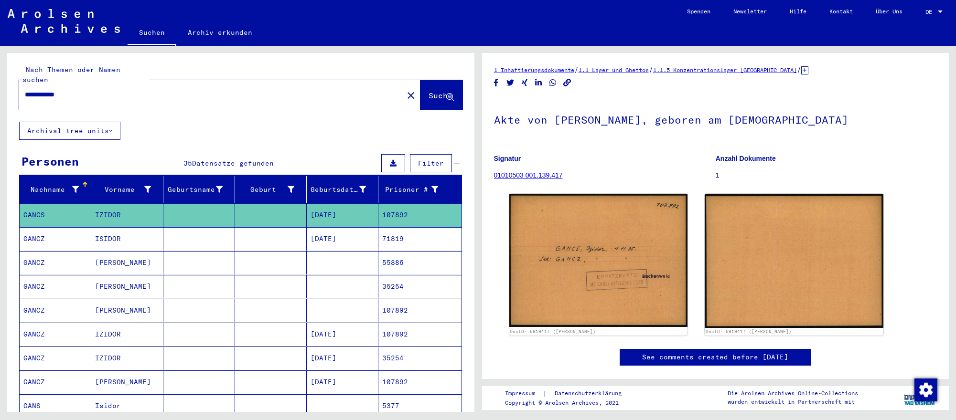
click at [347, 234] on mat-cell "[DATE]" at bounding box center [343, 238] width 72 height 23
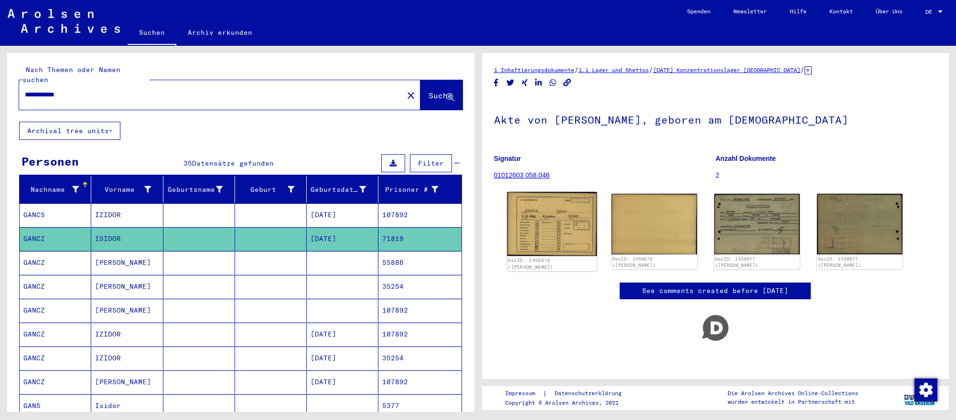
click at [581, 219] on img at bounding box center [552, 224] width 90 height 64
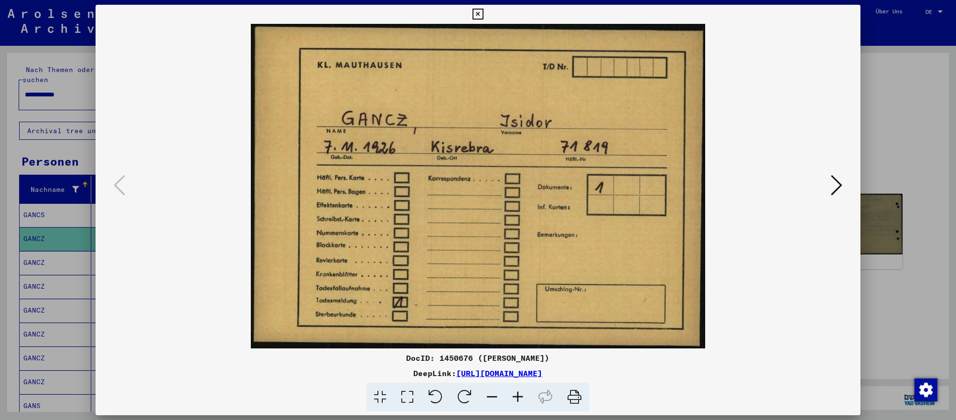
click at [17, 263] on div at bounding box center [478, 210] width 956 height 420
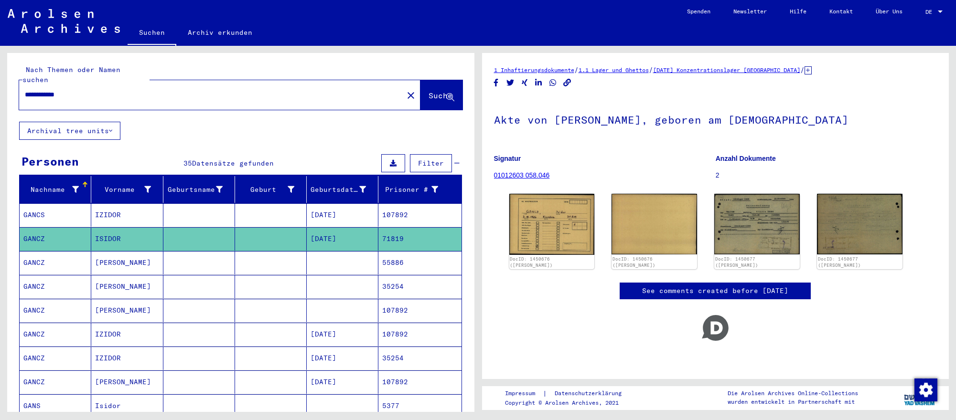
click at [46, 263] on mat-cell "GANCZ" at bounding box center [56, 262] width 72 height 23
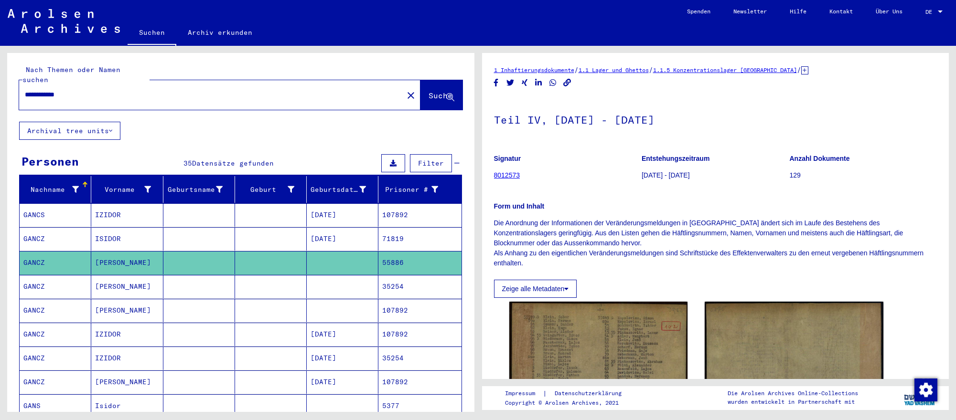
scroll to position [1, 0]
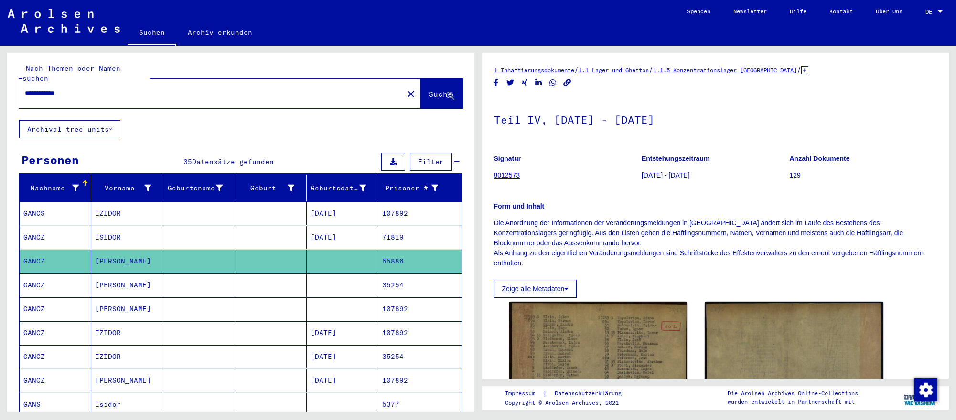
click at [344, 283] on mat-cell at bounding box center [343, 285] width 72 height 23
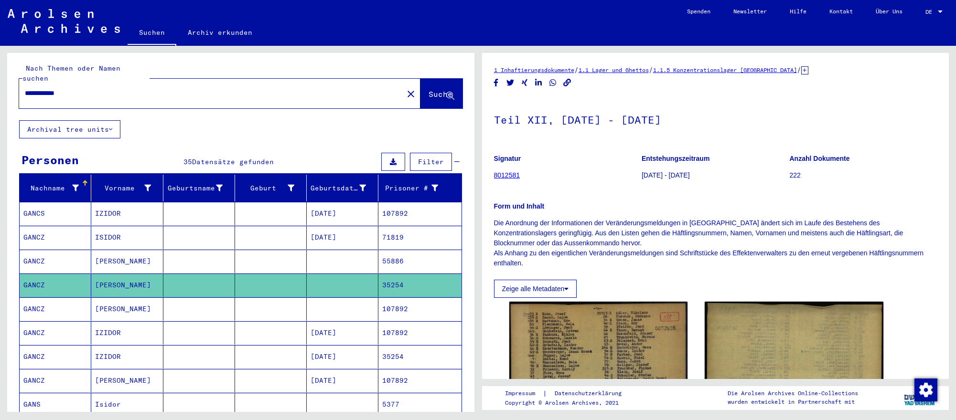
scroll to position [2, 0]
click at [420, 303] on mat-cell "107892" at bounding box center [419, 309] width 83 height 23
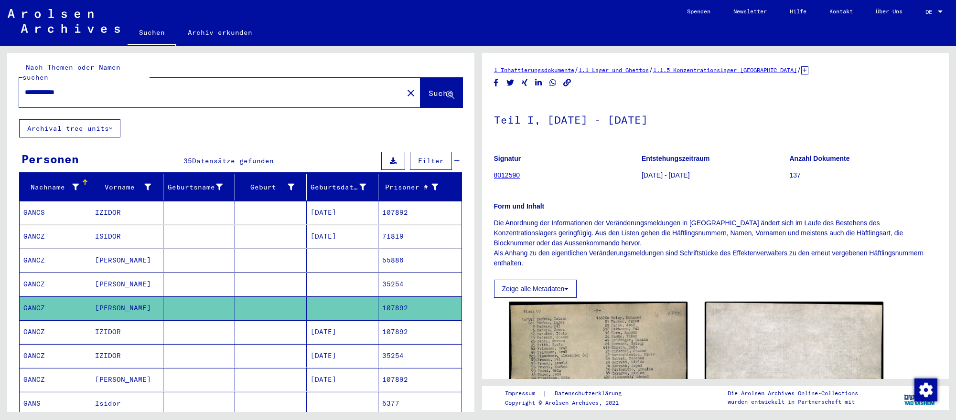
scroll to position [3, 0]
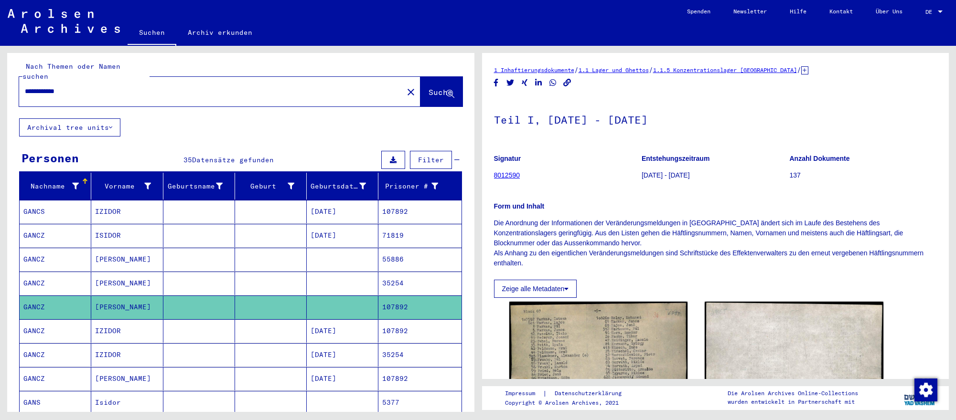
click at [401, 325] on mat-cell "107892" at bounding box center [419, 331] width 83 height 23
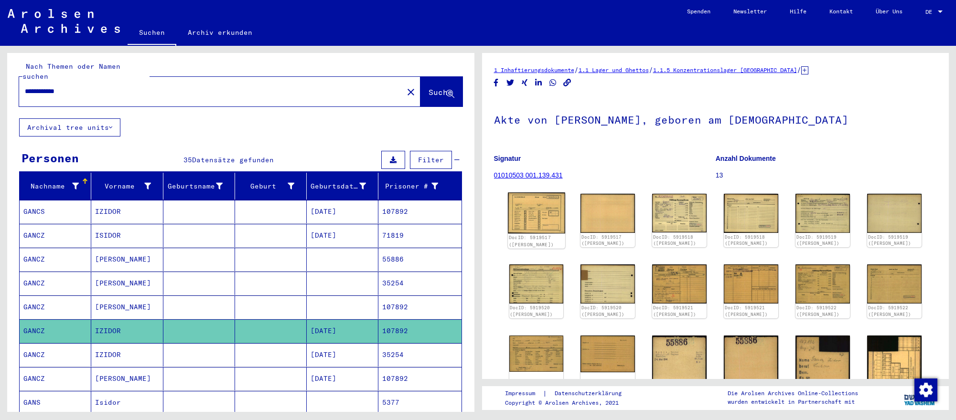
click at [558, 218] on img at bounding box center [536, 212] width 57 height 41
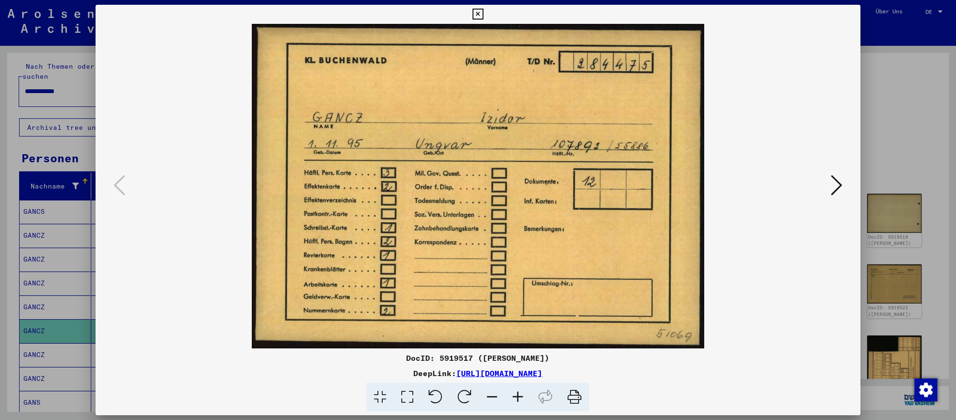
click at [840, 190] on icon at bounding box center [836, 185] width 11 height 23
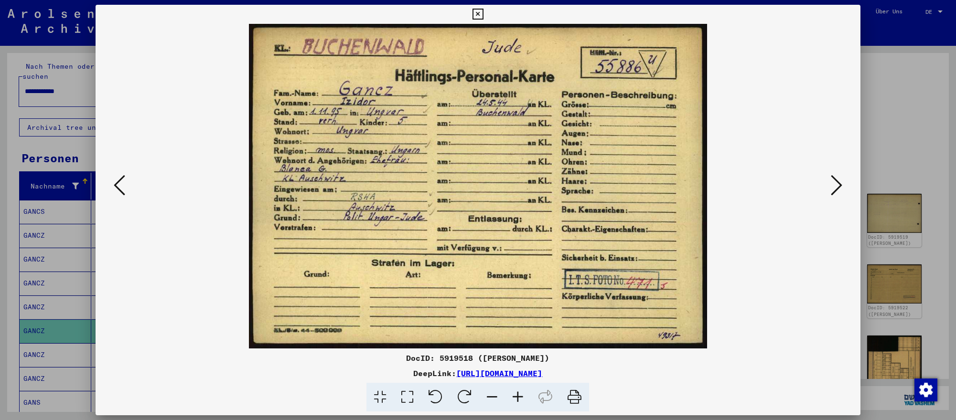
click at [840, 190] on icon at bounding box center [836, 185] width 11 height 23
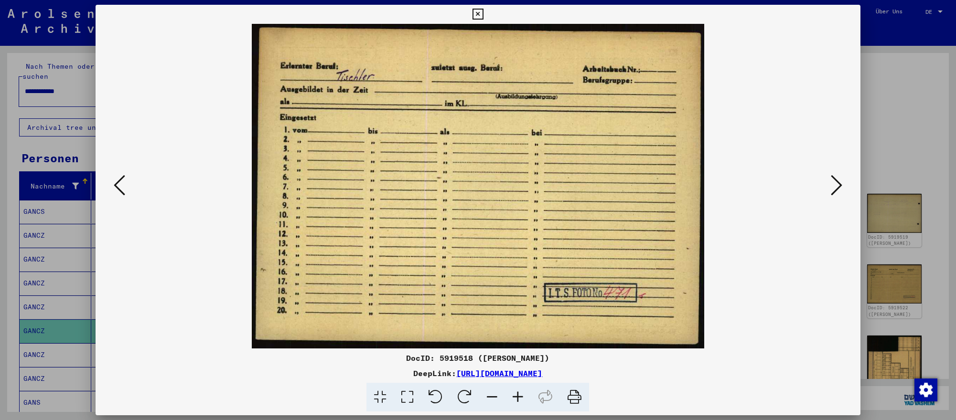
click at [840, 190] on icon at bounding box center [836, 185] width 11 height 23
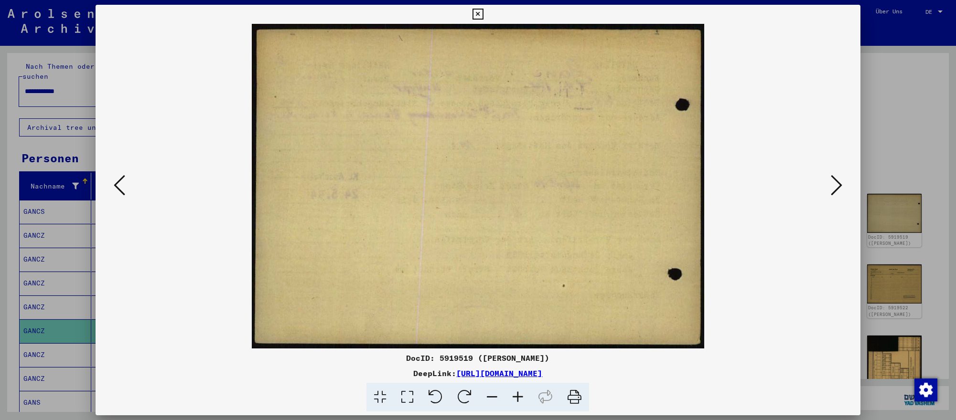
click at [840, 190] on icon at bounding box center [836, 185] width 11 height 23
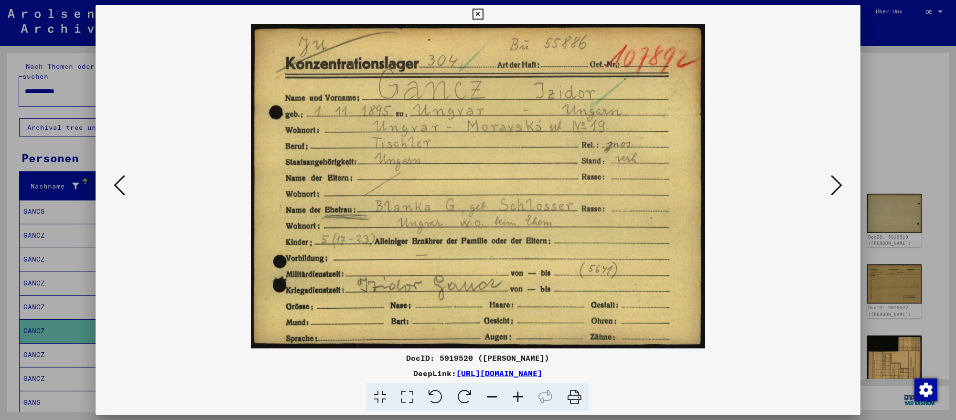
click at [840, 190] on icon at bounding box center [836, 185] width 11 height 23
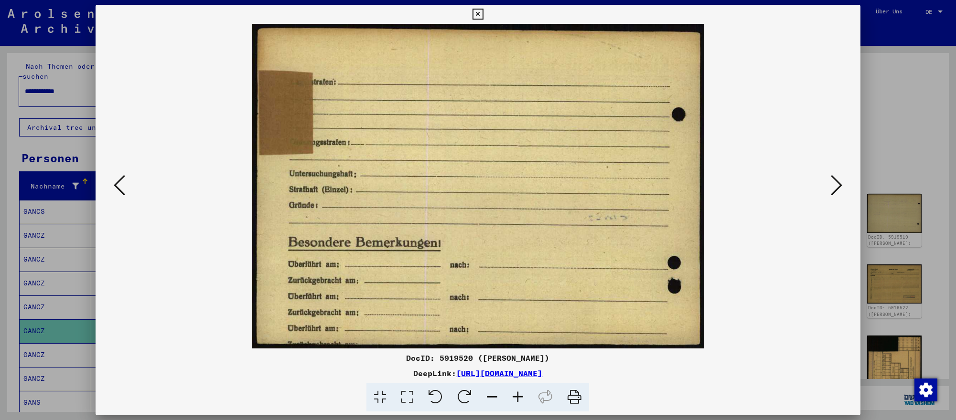
click at [840, 190] on icon at bounding box center [836, 185] width 11 height 23
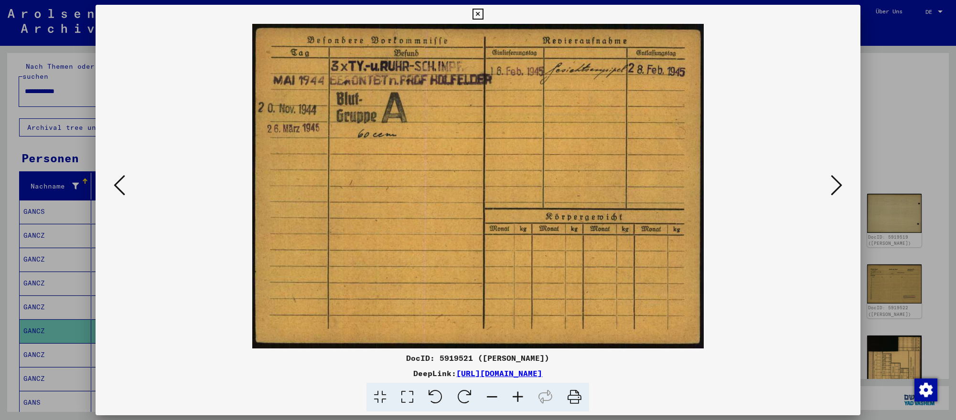
click at [840, 190] on icon at bounding box center [836, 185] width 11 height 23
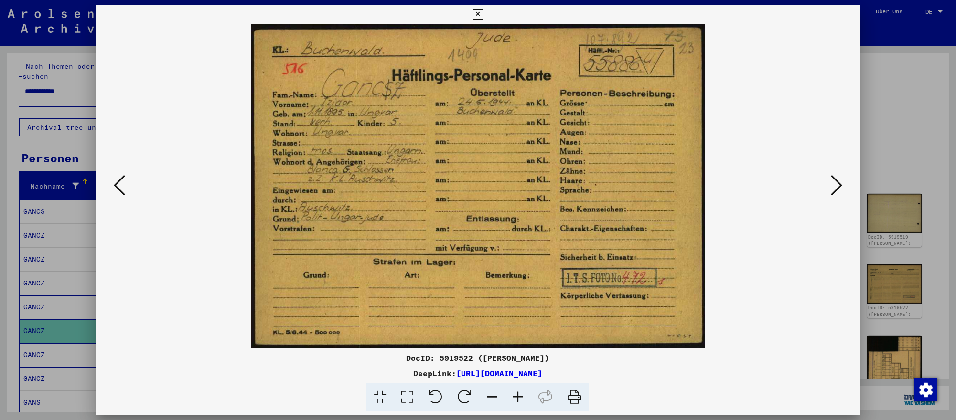
click at [840, 190] on icon at bounding box center [836, 185] width 11 height 23
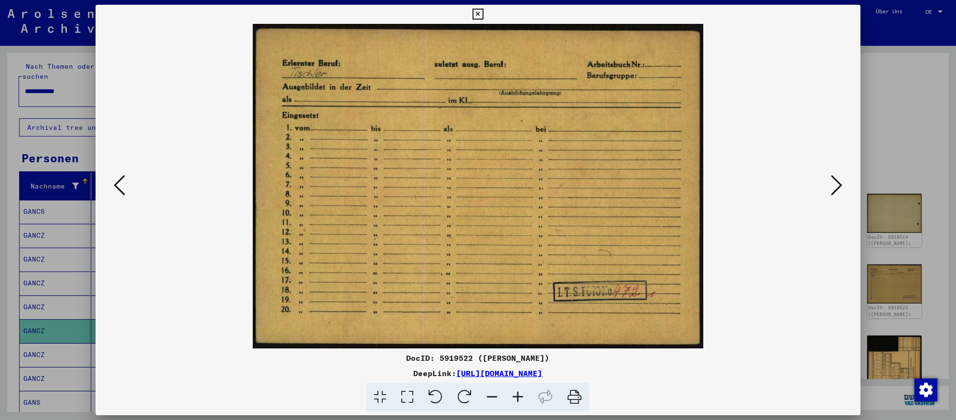
click at [840, 190] on icon at bounding box center [836, 185] width 11 height 23
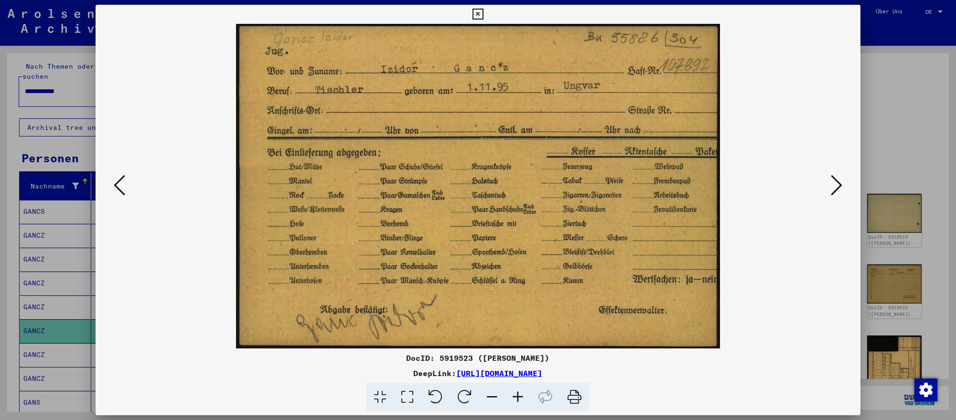
click at [840, 190] on icon at bounding box center [836, 185] width 11 height 23
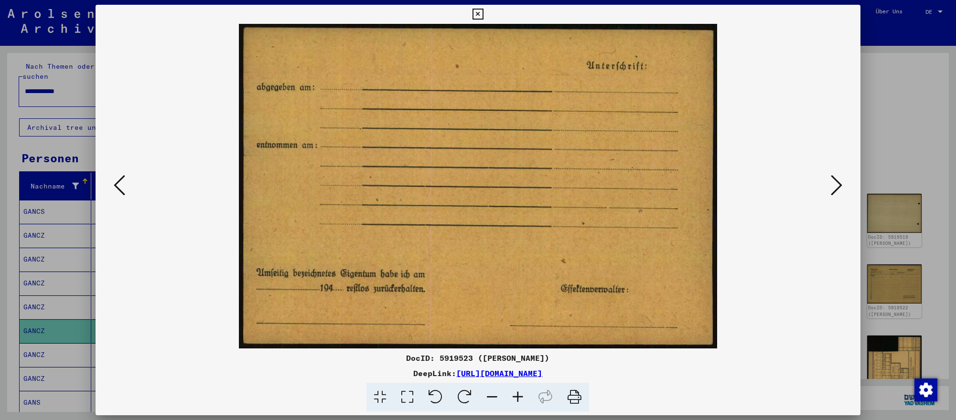
click at [840, 190] on icon at bounding box center [836, 185] width 11 height 23
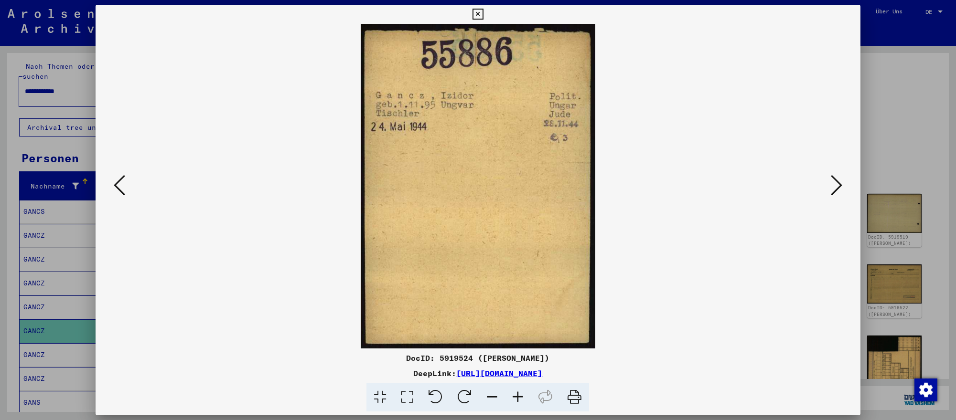
click at [840, 190] on icon at bounding box center [836, 185] width 11 height 23
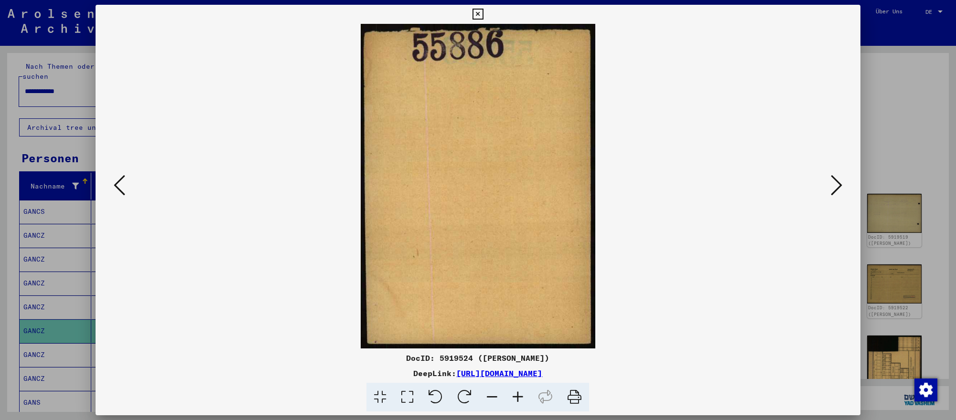
click at [840, 190] on icon at bounding box center [836, 185] width 11 height 23
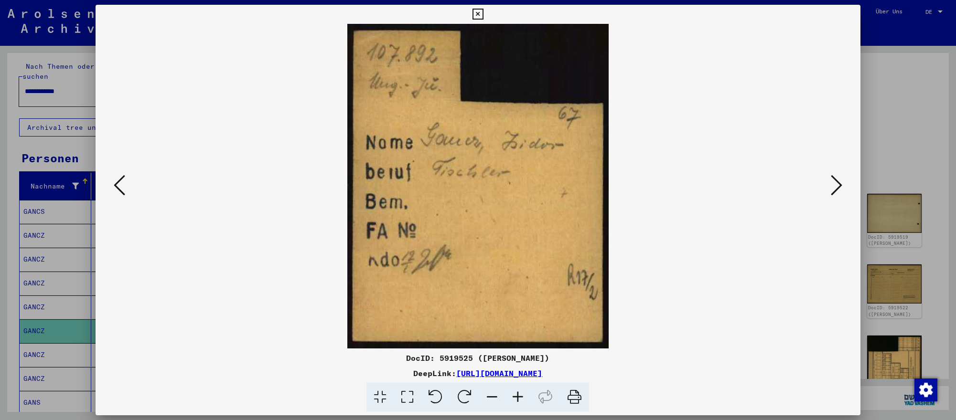
click at [840, 190] on icon at bounding box center [836, 185] width 11 height 23
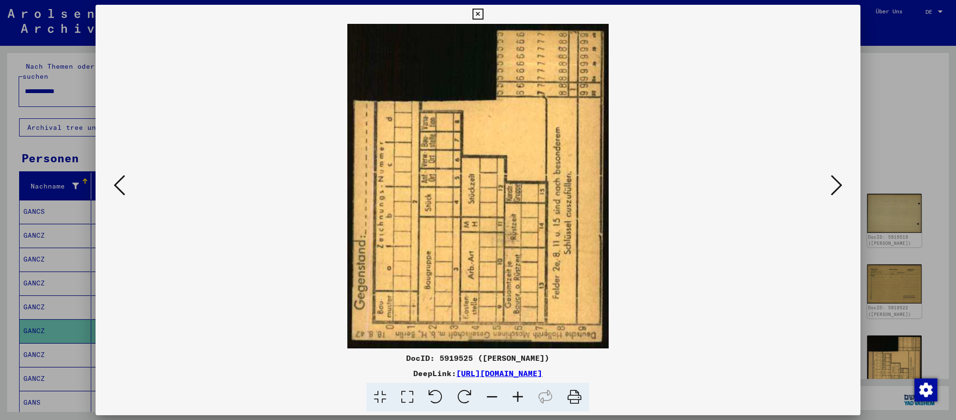
click at [120, 185] on icon at bounding box center [119, 185] width 11 height 23
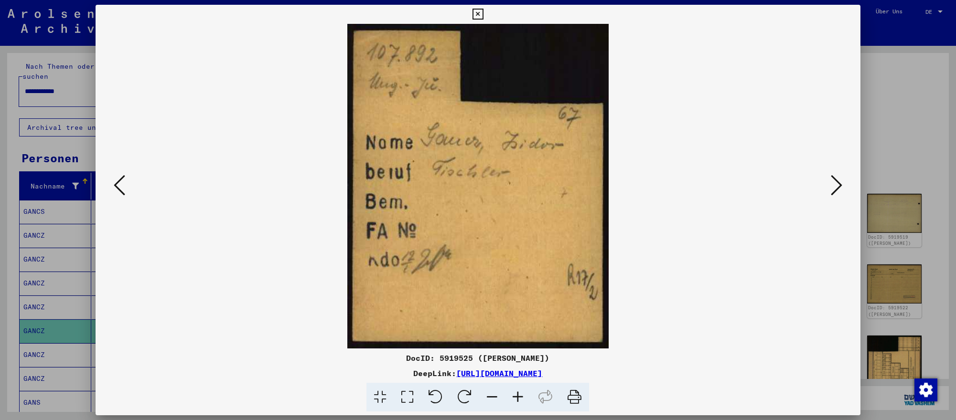
click at [834, 180] on icon at bounding box center [836, 185] width 11 height 23
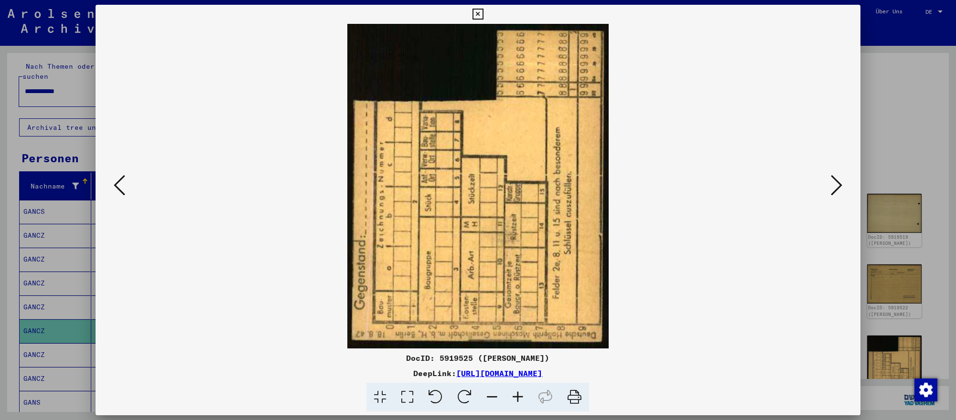
click at [834, 180] on icon at bounding box center [836, 185] width 11 height 23
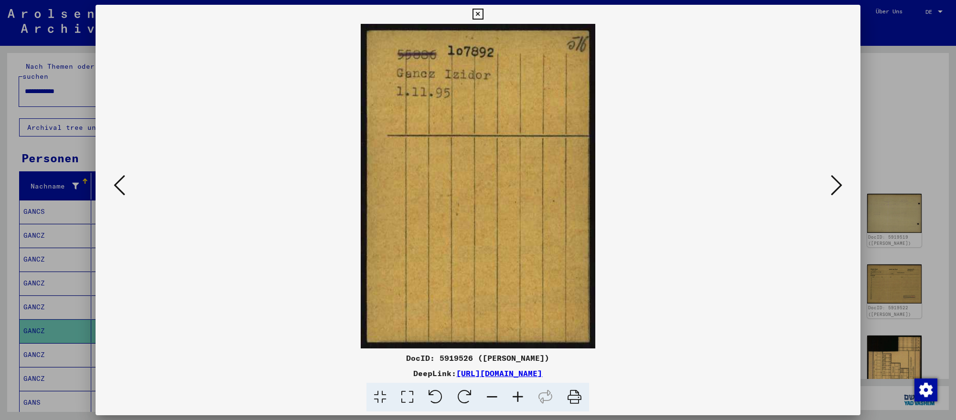
click at [834, 180] on icon at bounding box center [836, 185] width 11 height 23
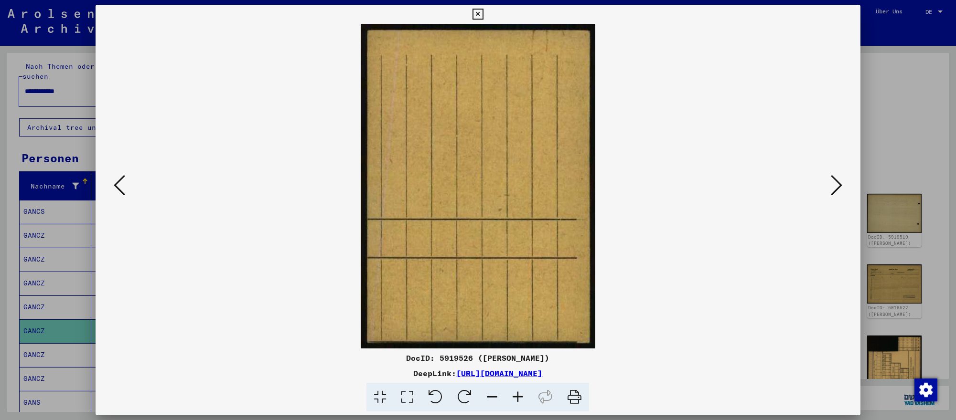
click at [834, 180] on icon at bounding box center [836, 185] width 11 height 23
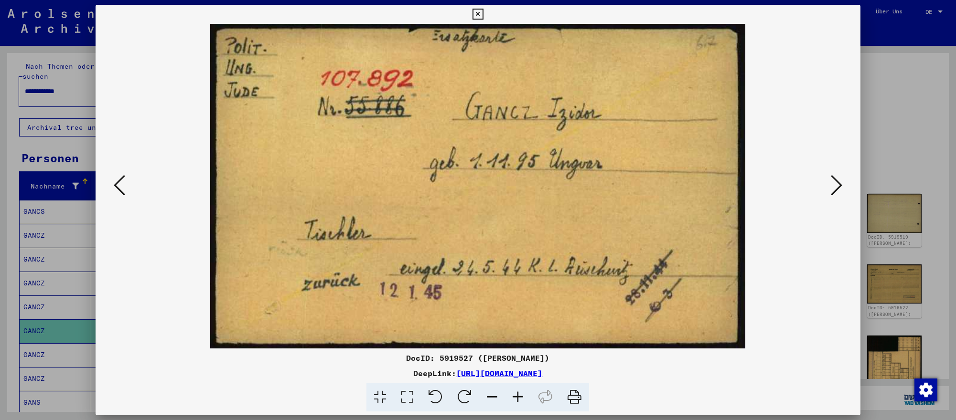
click at [834, 180] on icon at bounding box center [836, 185] width 11 height 23
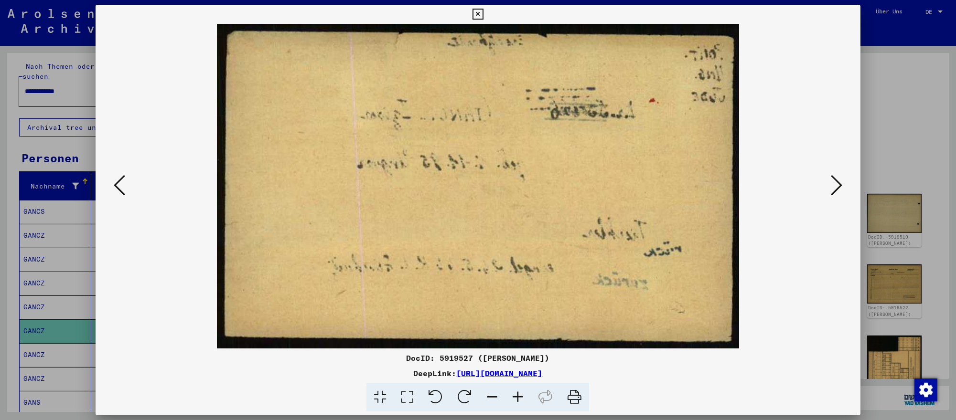
click at [834, 180] on icon at bounding box center [836, 185] width 11 height 23
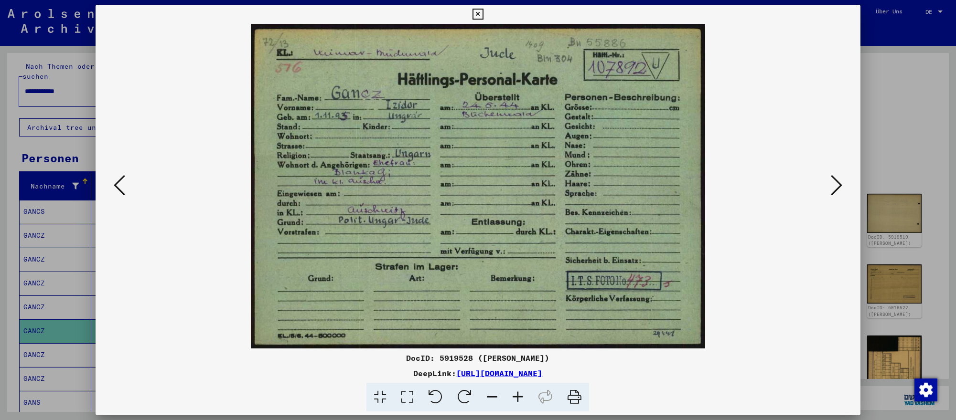
click at [834, 180] on icon at bounding box center [836, 185] width 11 height 23
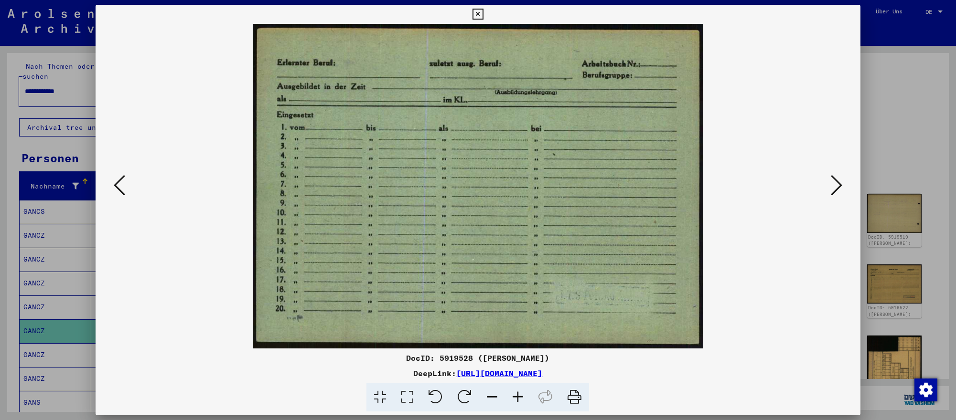
click at [834, 180] on icon at bounding box center [836, 185] width 11 height 23
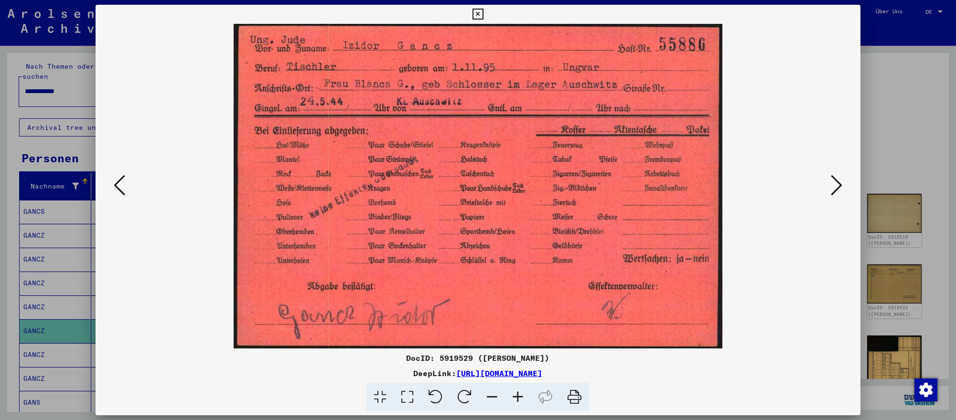
click at [834, 180] on icon at bounding box center [836, 185] width 11 height 23
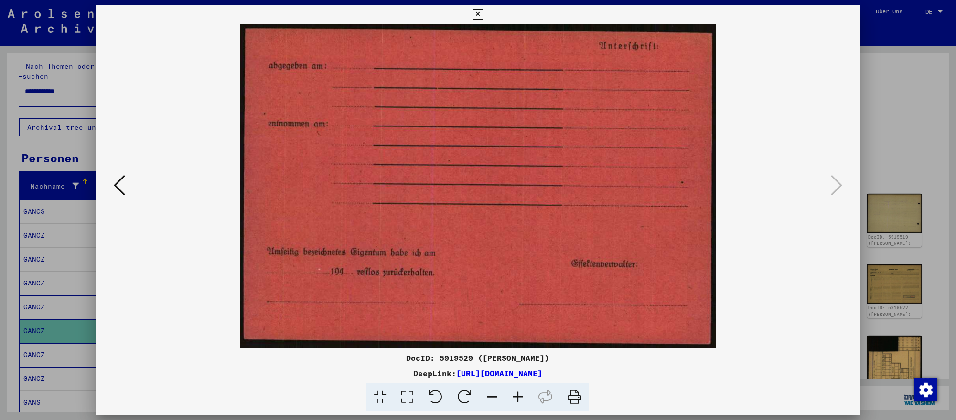
click at [78, 328] on div at bounding box center [478, 210] width 956 height 420
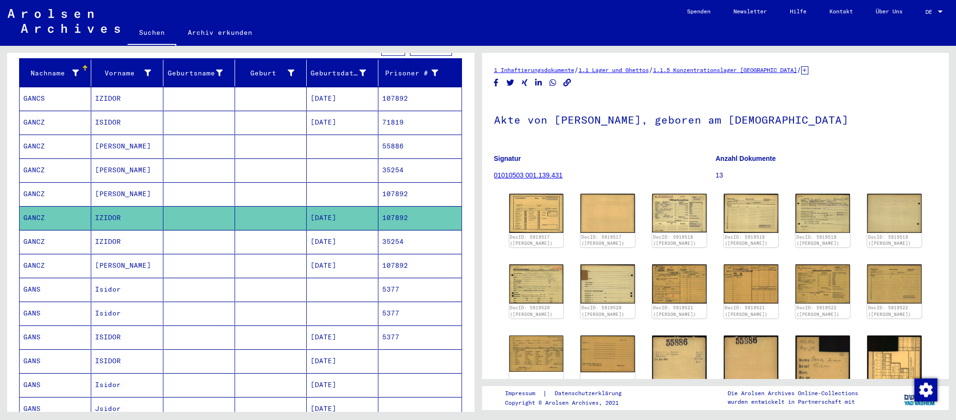
scroll to position [117, 0]
click at [341, 242] on mat-cell "[DATE]" at bounding box center [343, 241] width 72 height 23
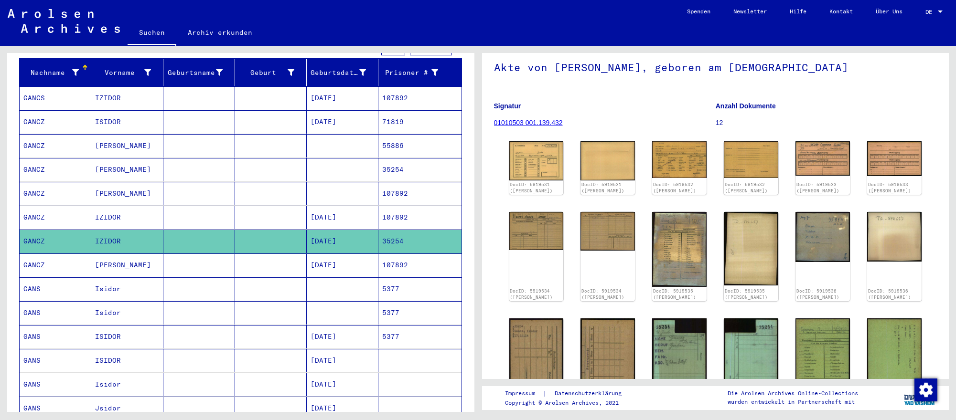
scroll to position [75, 0]
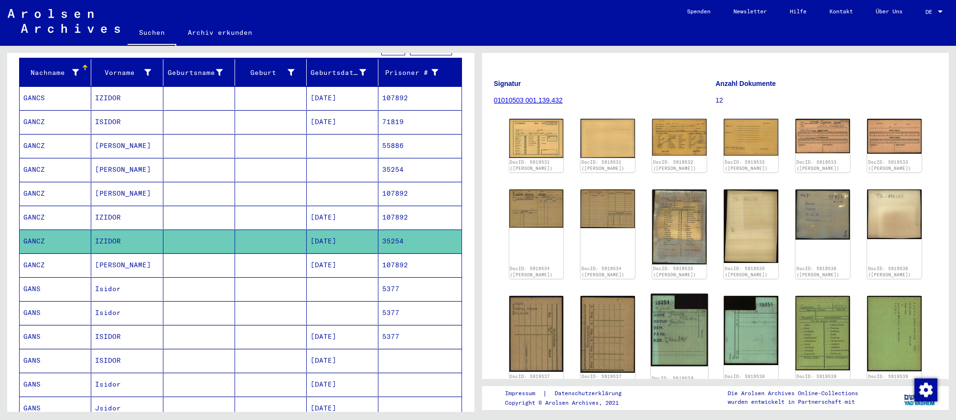
click at [689, 329] on img at bounding box center [679, 330] width 57 height 73
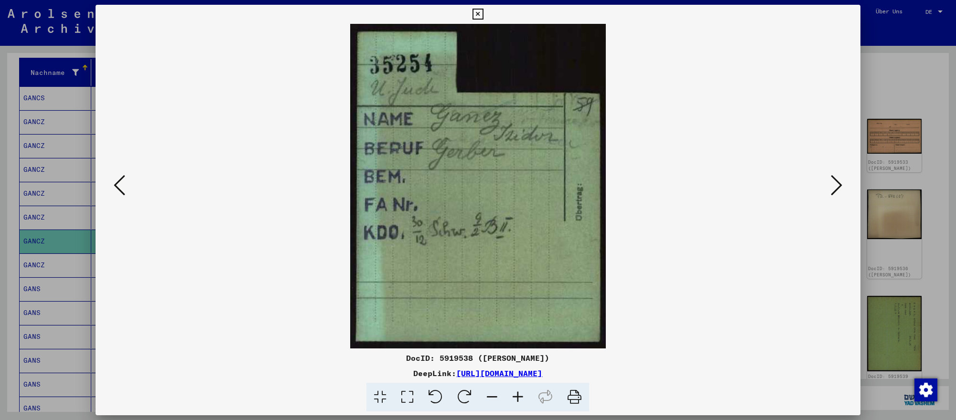
click at [904, 267] on div at bounding box center [478, 210] width 956 height 420
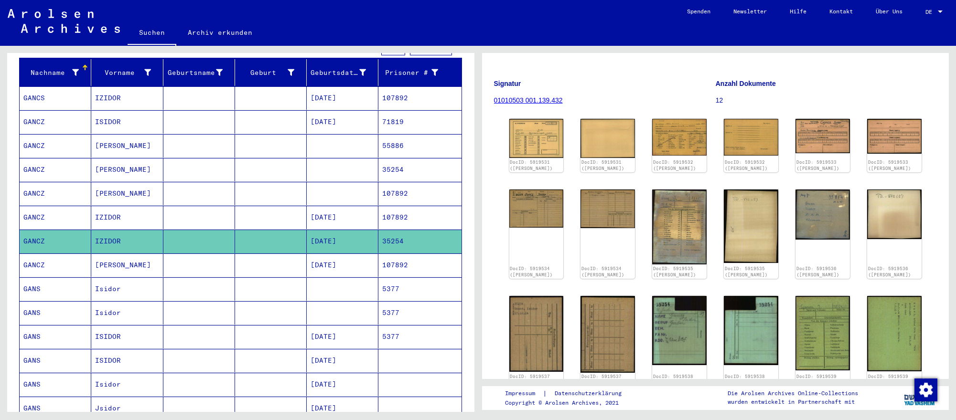
click at [374, 264] on mat-cell "[DATE]" at bounding box center [343, 265] width 72 height 23
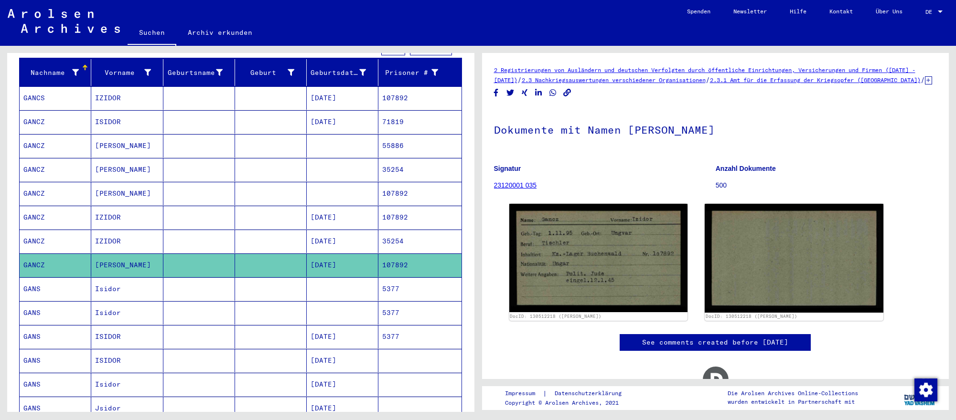
click at [419, 283] on mat-cell "5377" at bounding box center [419, 289] width 83 height 23
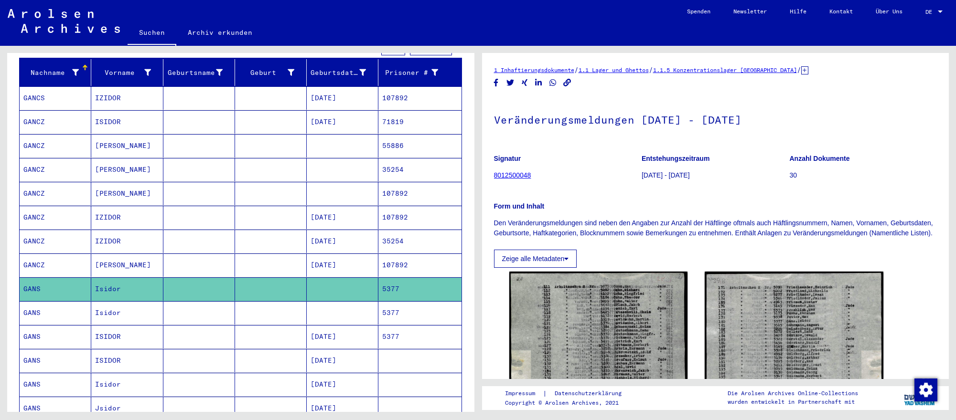
click at [414, 305] on mat-cell "5377" at bounding box center [419, 312] width 83 height 23
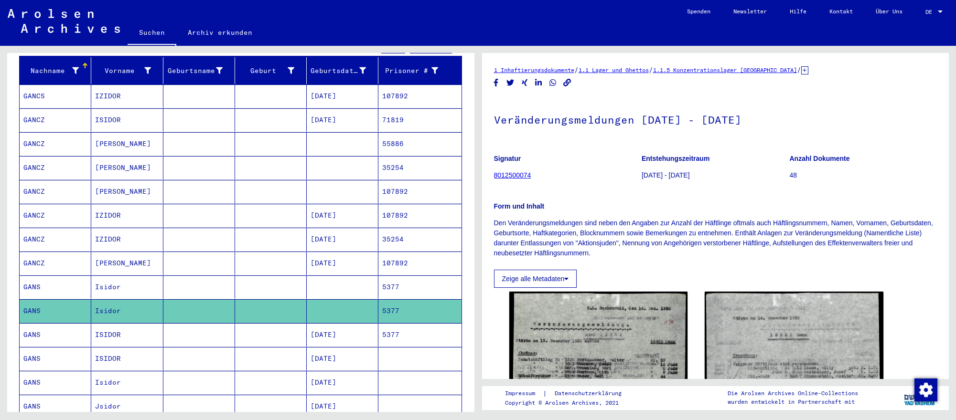
click at [419, 332] on mat-cell "5377" at bounding box center [419, 334] width 83 height 23
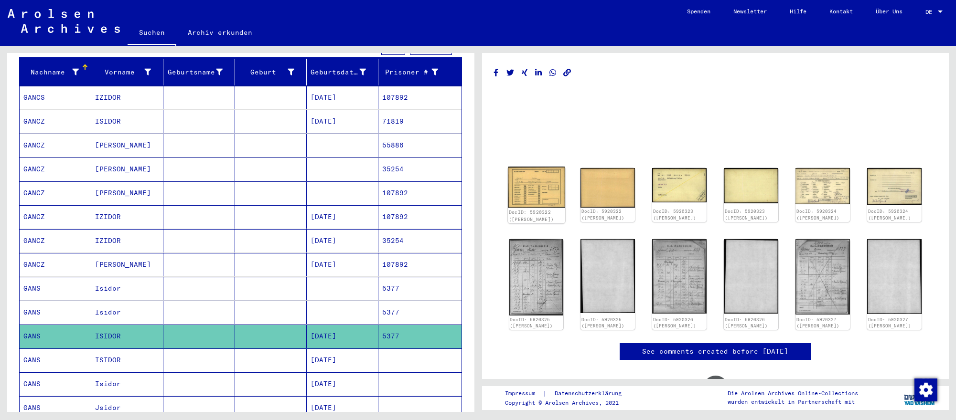
click at [538, 200] on img at bounding box center [536, 187] width 57 height 41
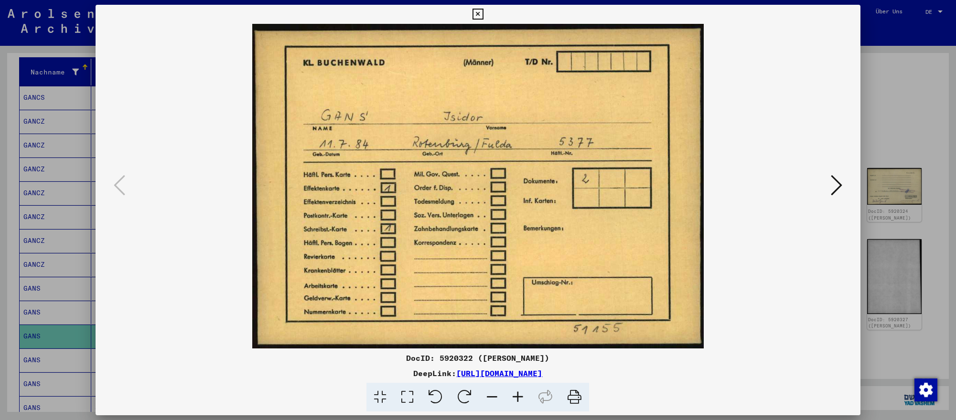
click at [55, 331] on div at bounding box center [478, 210] width 956 height 420
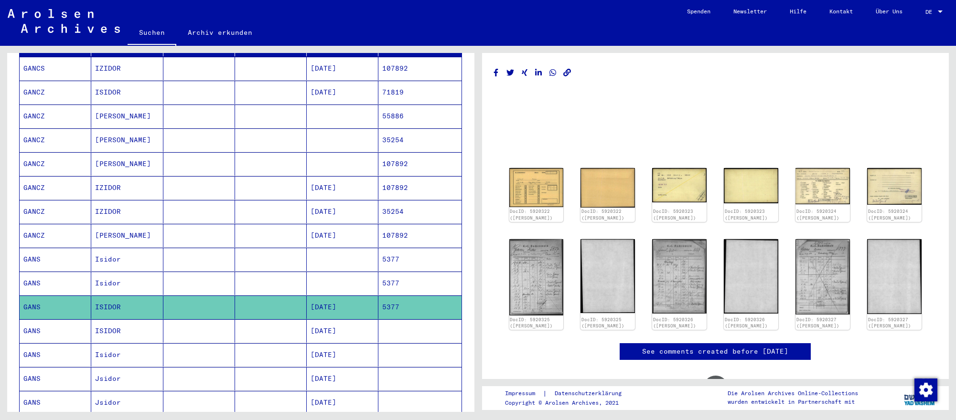
scroll to position [148, 0]
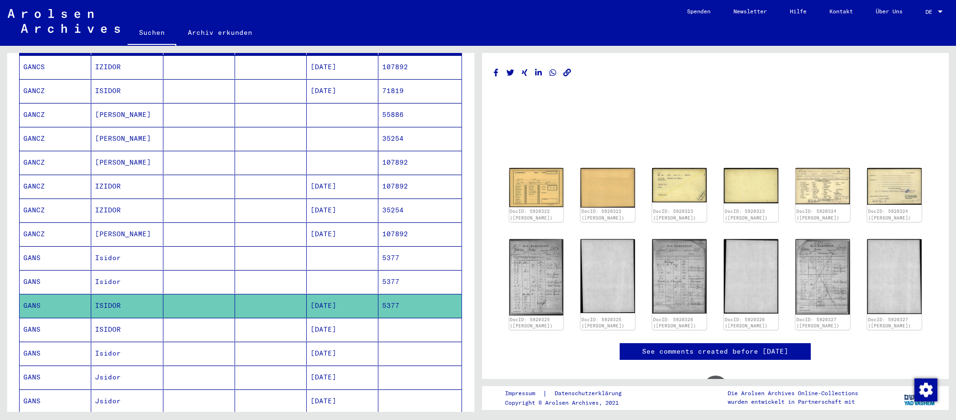
click at [355, 118] on mat-cell at bounding box center [343, 114] width 72 height 23
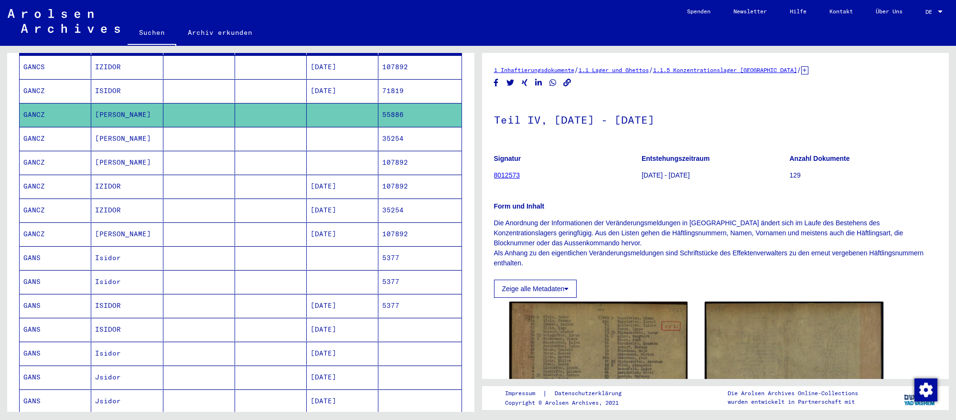
click at [353, 138] on mat-cell at bounding box center [343, 138] width 72 height 23
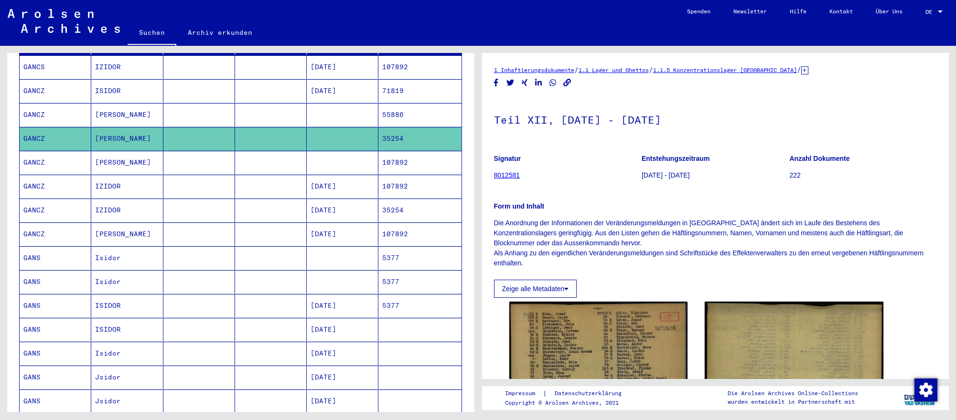
click at [353, 155] on mat-cell at bounding box center [343, 162] width 72 height 23
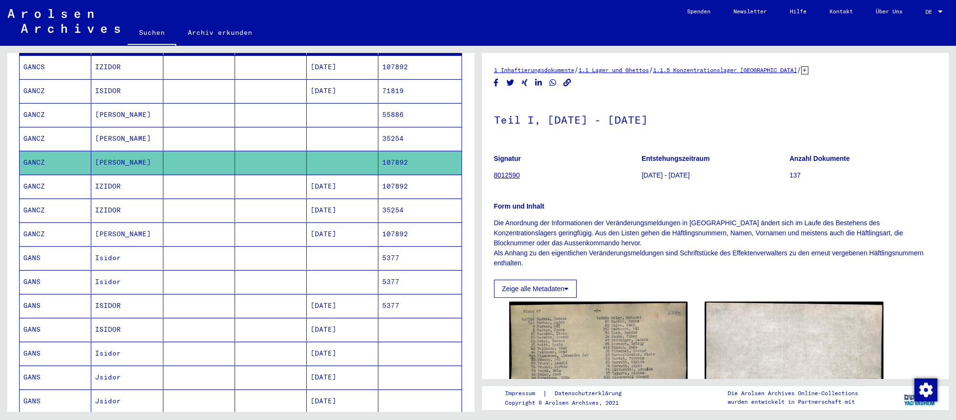
click at [364, 117] on mat-cell at bounding box center [343, 114] width 72 height 23
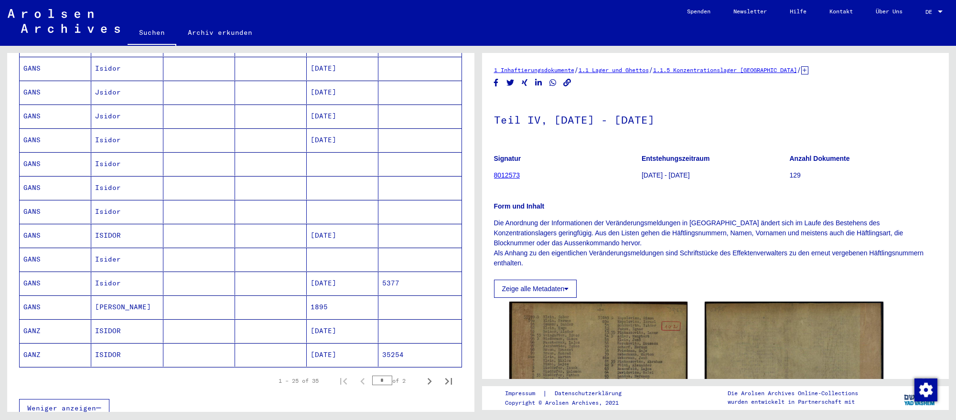
scroll to position [431, 0]
click at [428, 381] on icon "Next page" at bounding box center [430, 384] width 4 height 7
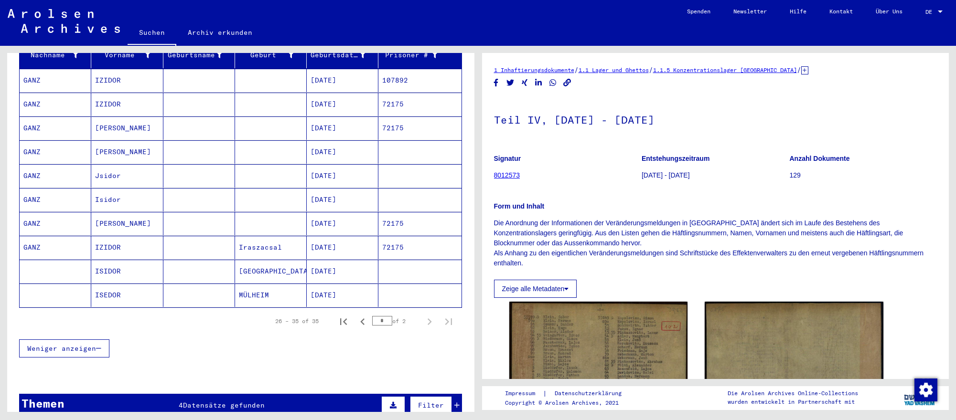
scroll to position [135, 0]
click at [365, 321] on icon "Previous page" at bounding box center [362, 321] width 13 height 13
type input "*"
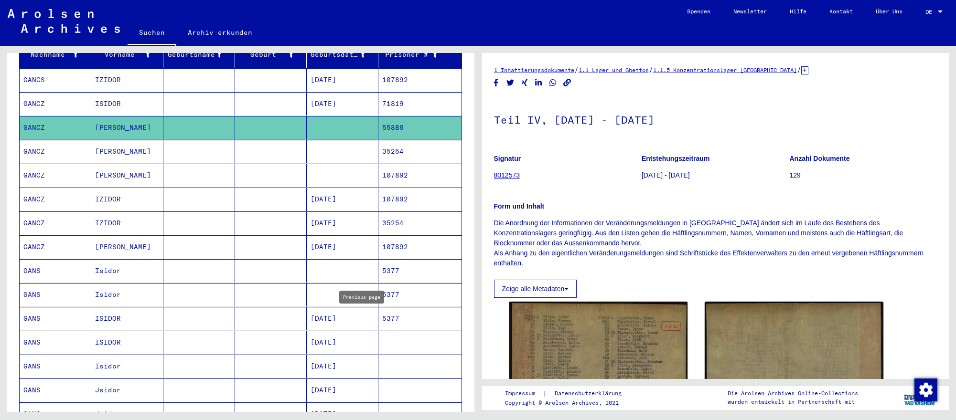
click at [365, 321] on mat-cell "[DATE]" at bounding box center [343, 318] width 72 height 23
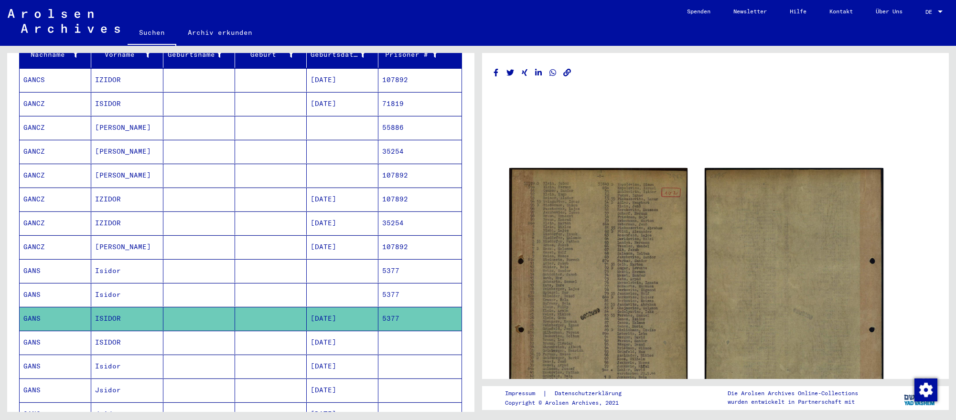
scroll to position [136, 0]
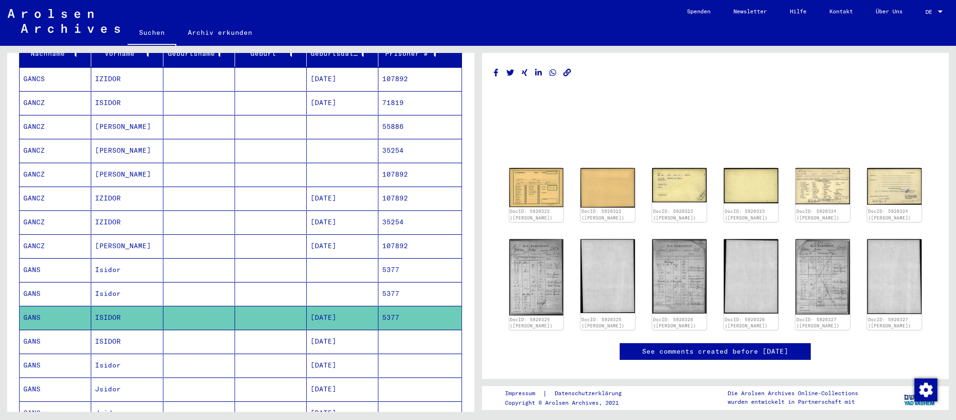
click at [415, 132] on mat-cell "55886" at bounding box center [419, 126] width 83 height 23
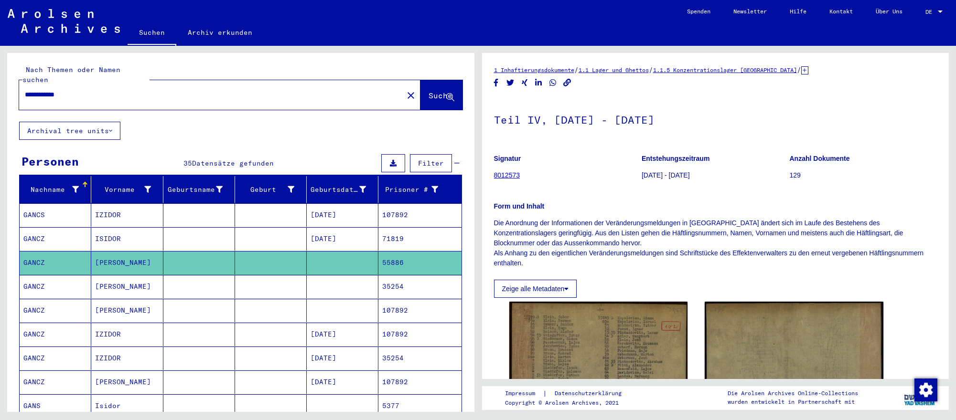
click at [266, 94] on input "**********" at bounding box center [211, 95] width 373 height 10
click at [266, 93] on input "**********" at bounding box center [211, 95] width 373 height 10
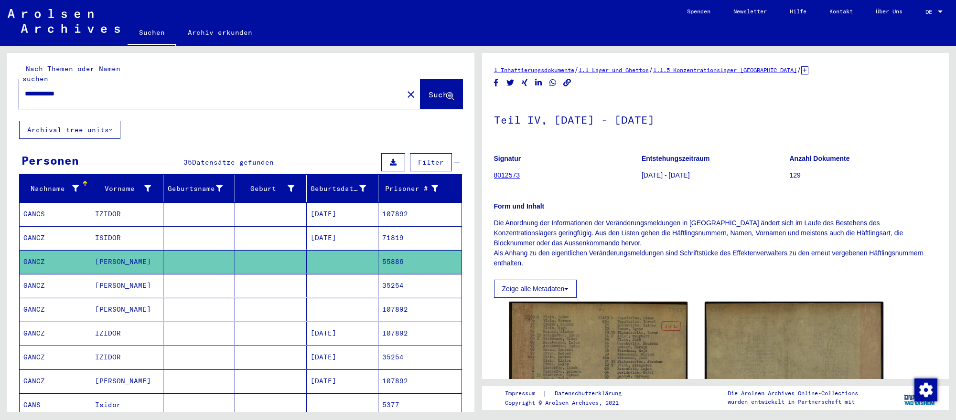
click at [266, 94] on div "**********" at bounding box center [208, 93] width 378 height 21
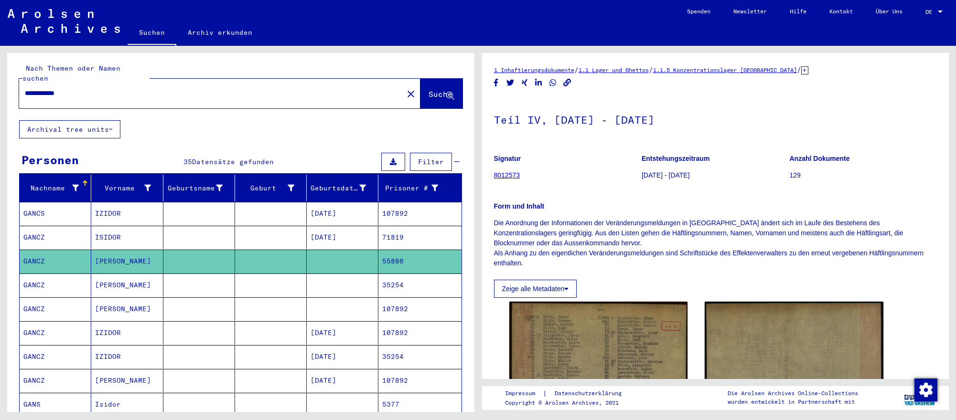
click at [266, 94] on input "**********" at bounding box center [211, 93] width 373 height 10
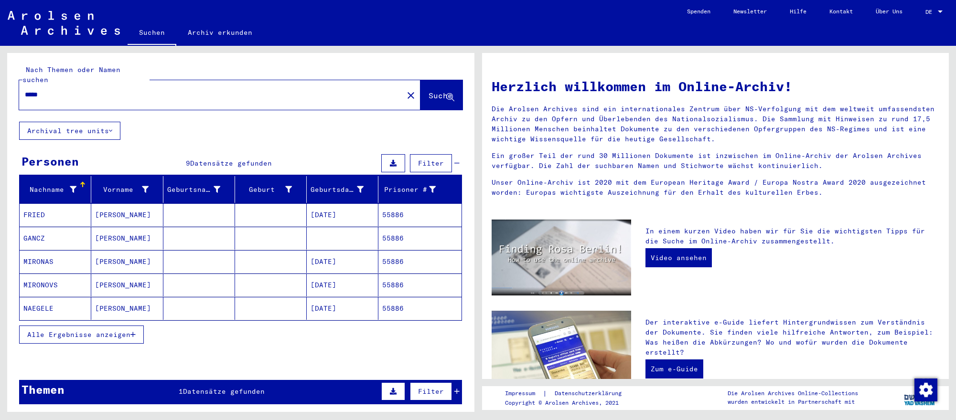
click at [372, 238] on mat-cell at bounding box center [343, 238] width 72 height 23
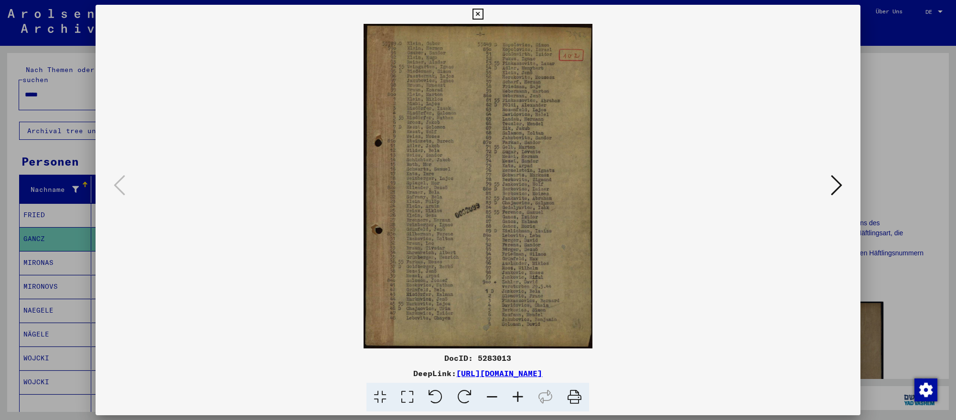
click at [928, 194] on div at bounding box center [478, 210] width 956 height 420
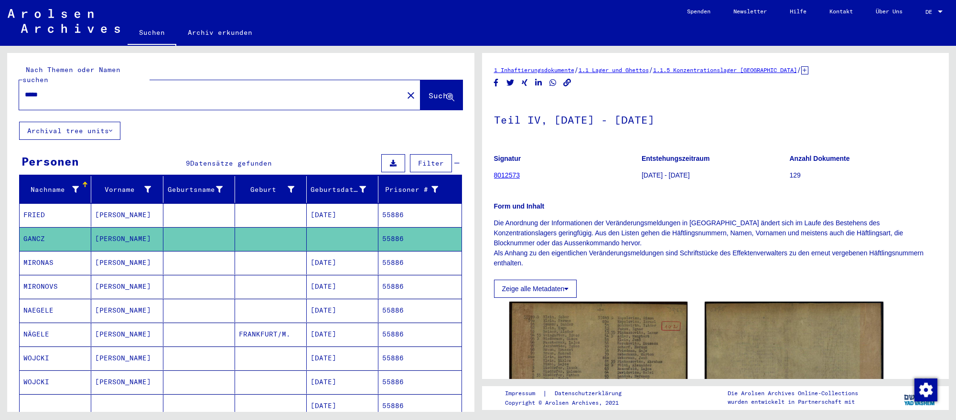
click at [86, 91] on input "*****" at bounding box center [211, 95] width 373 height 10
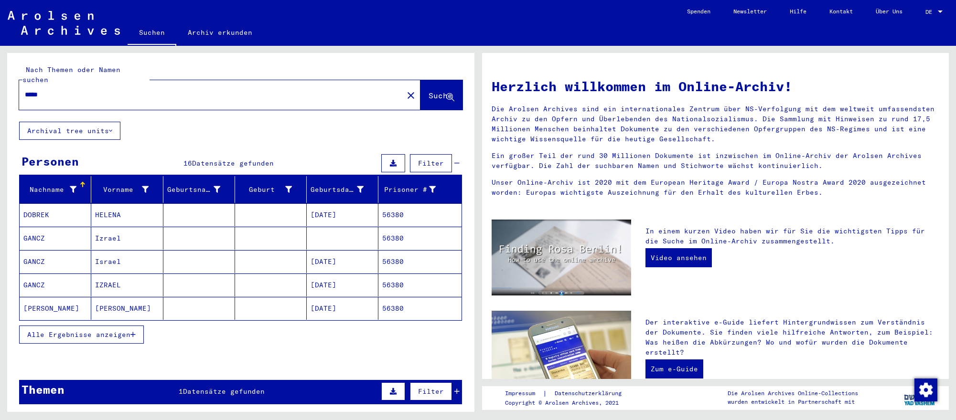
click at [362, 257] on mat-cell "[DATE]" at bounding box center [343, 261] width 72 height 23
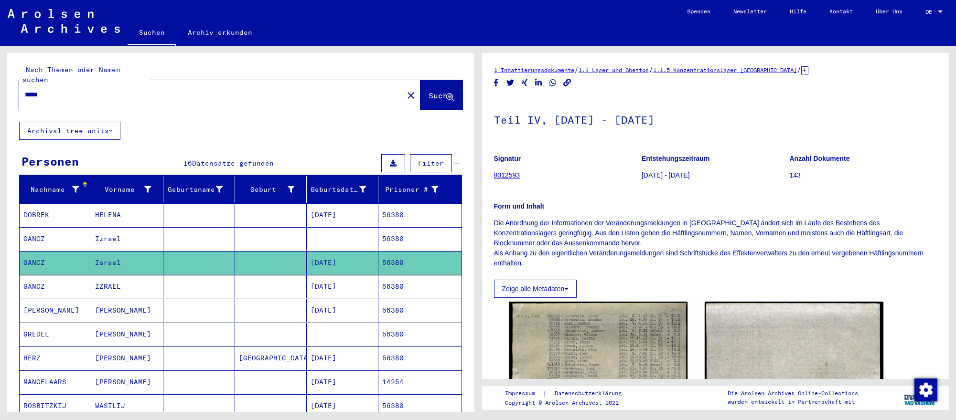
click at [362, 288] on mat-cell "[DATE]" at bounding box center [343, 286] width 72 height 23
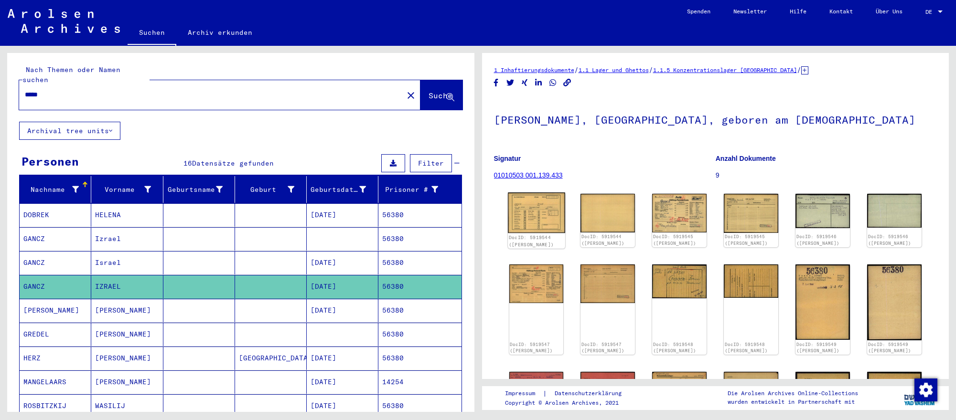
click at [556, 215] on img at bounding box center [536, 212] width 57 height 41
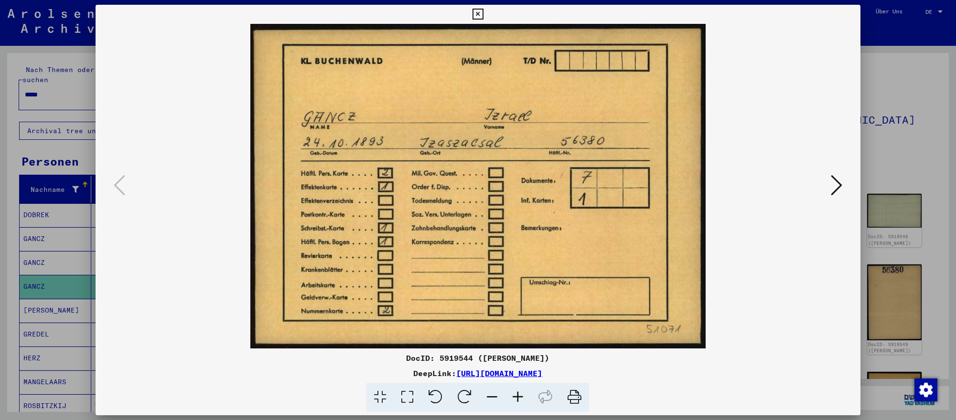
click at [836, 184] on icon at bounding box center [836, 185] width 11 height 23
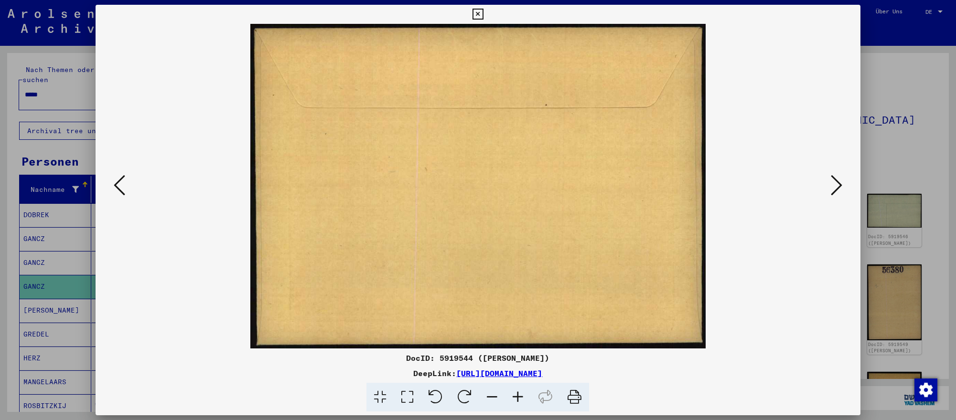
click at [836, 184] on icon at bounding box center [836, 185] width 11 height 23
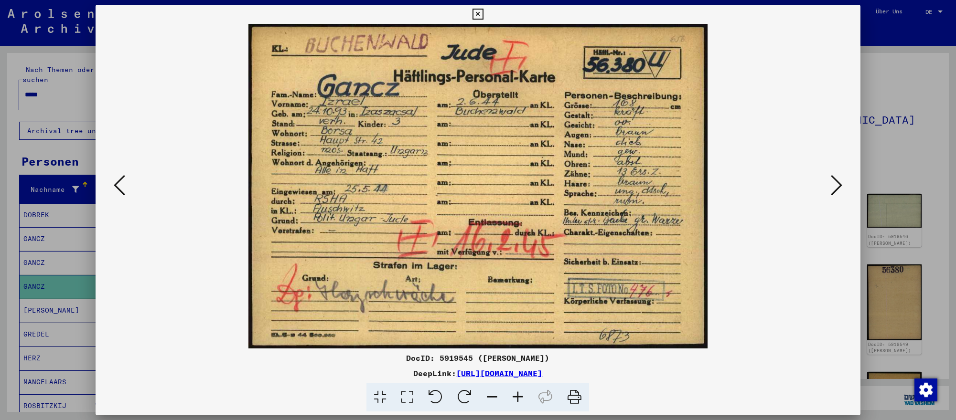
click at [836, 184] on icon at bounding box center [836, 185] width 11 height 23
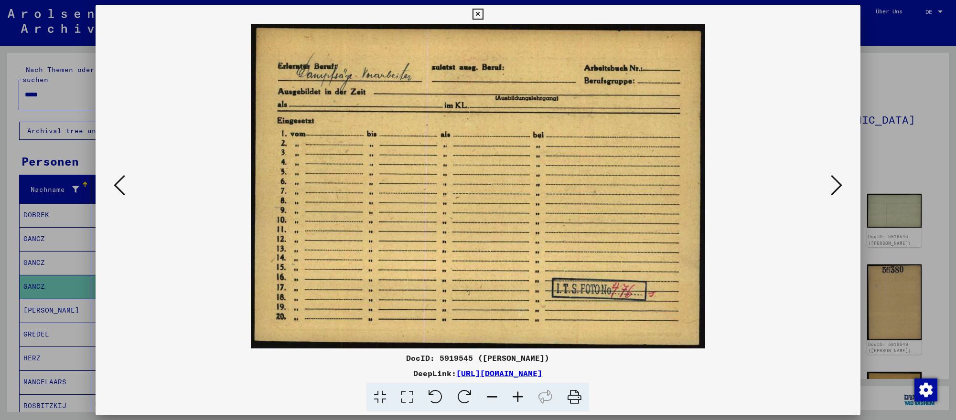
click at [836, 184] on icon at bounding box center [836, 185] width 11 height 23
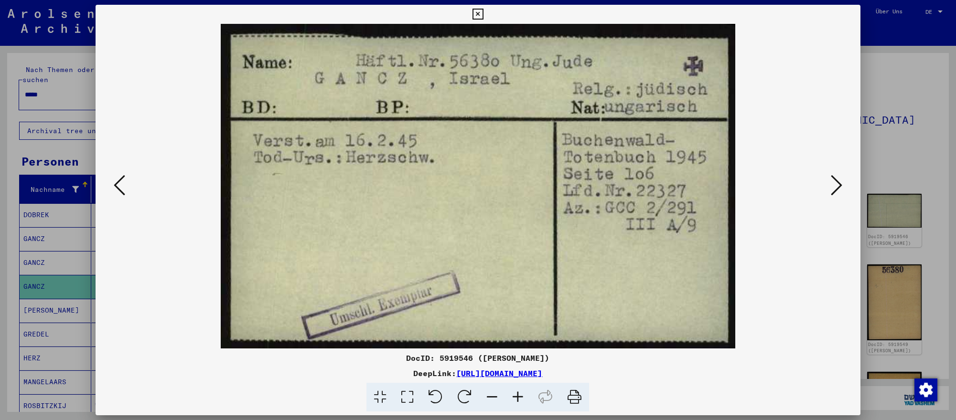
click at [836, 184] on icon at bounding box center [836, 185] width 11 height 23
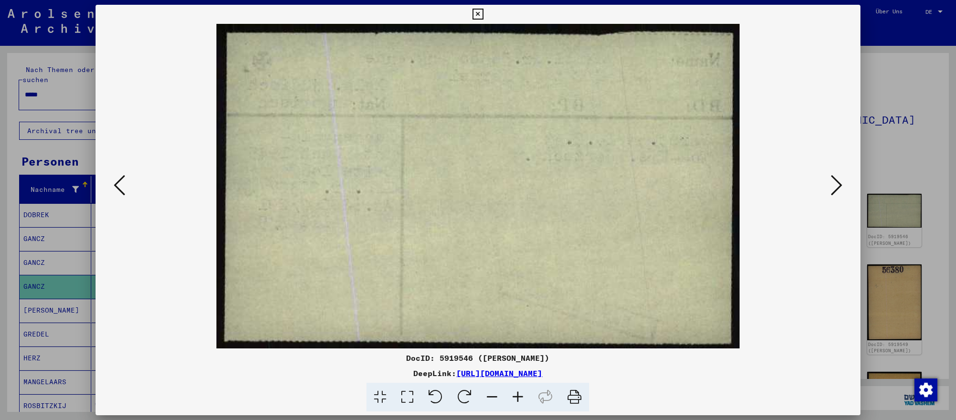
click at [836, 184] on icon at bounding box center [836, 185] width 11 height 23
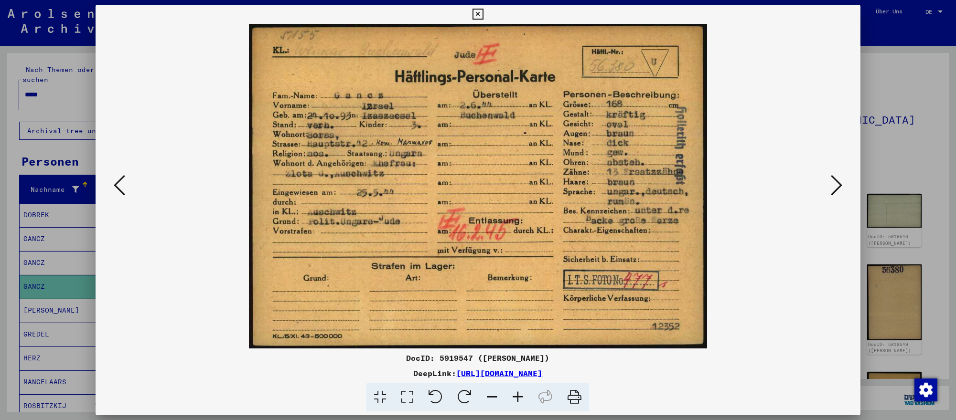
click at [836, 184] on icon at bounding box center [836, 185] width 11 height 23
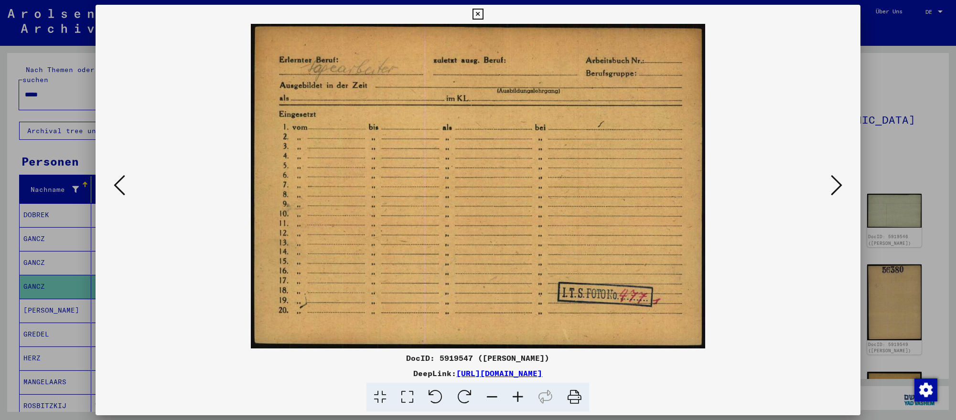
click at [844, 182] on div at bounding box center [478, 186] width 765 height 325
click at [840, 185] on icon at bounding box center [836, 185] width 11 height 23
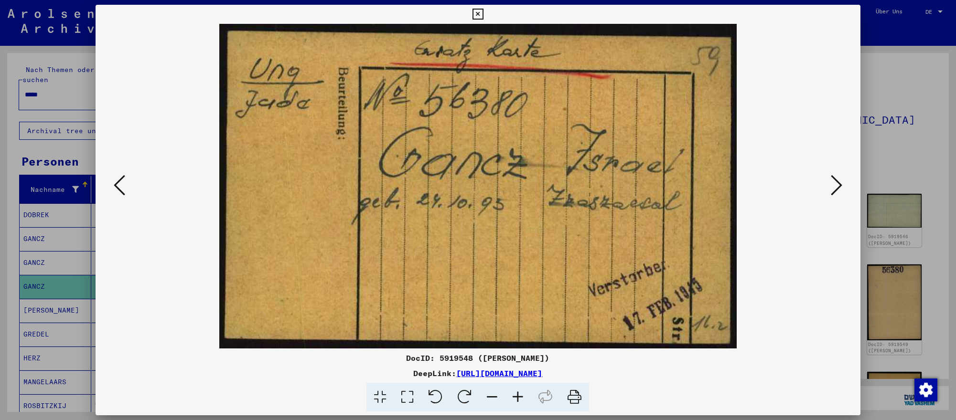
click at [840, 185] on icon at bounding box center [836, 185] width 11 height 23
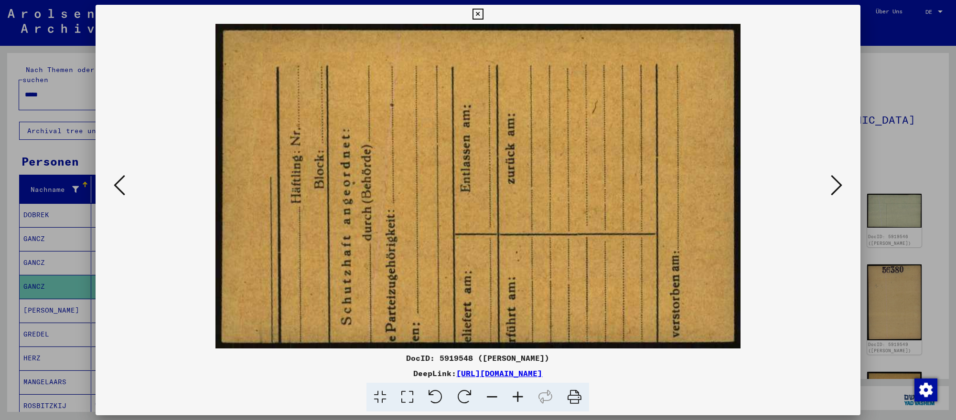
click at [840, 185] on icon at bounding box center [836, 185] width 11 height 23
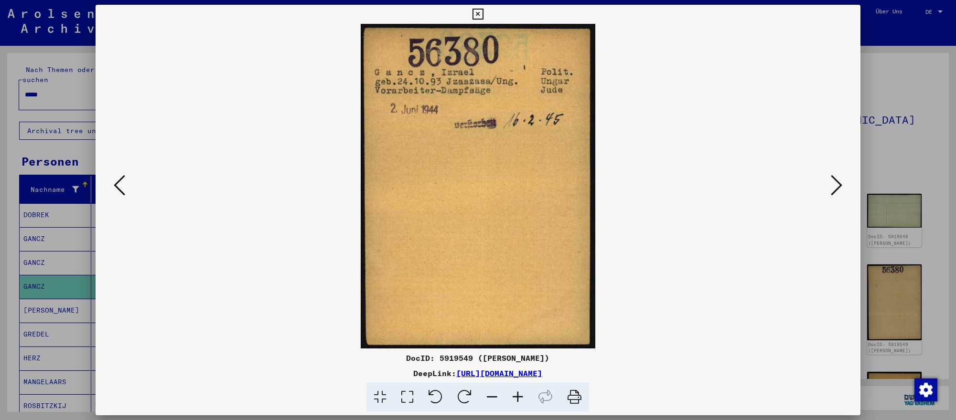
click at [941, 246] on div at bounding box center [478, 210] width 956 height 420
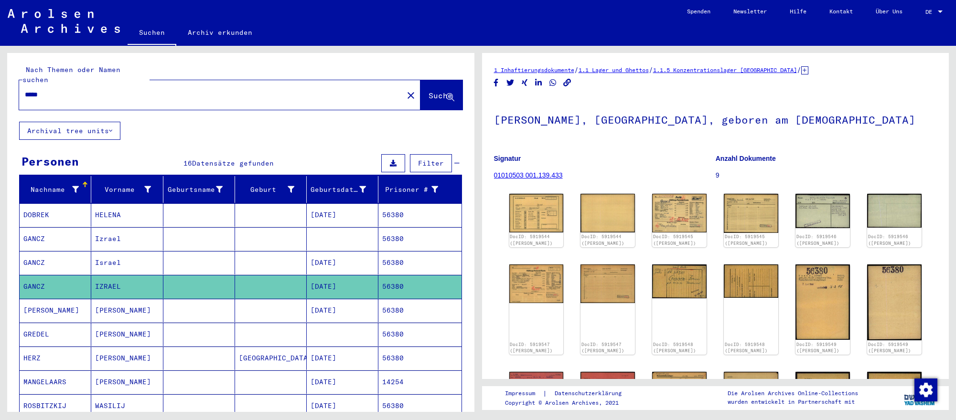
click at [286, 96] on input "*****" at bounding box center [211, 95] width 373 height 10
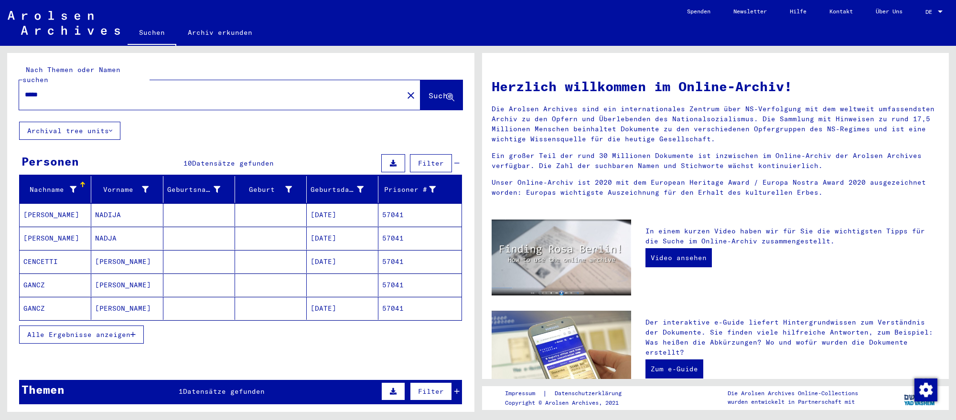
click at [346, 307] on mat-cell "[DATE]" at bounding box center [343, 308] width 72 height 23
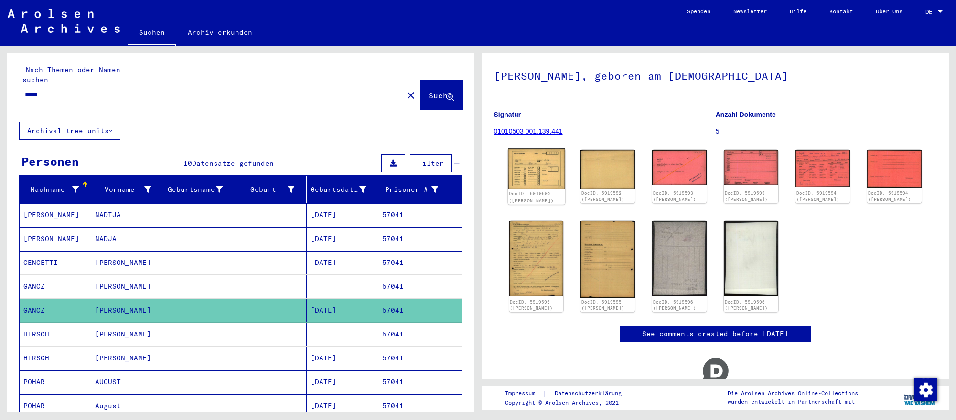
scroll to position [35, 0]
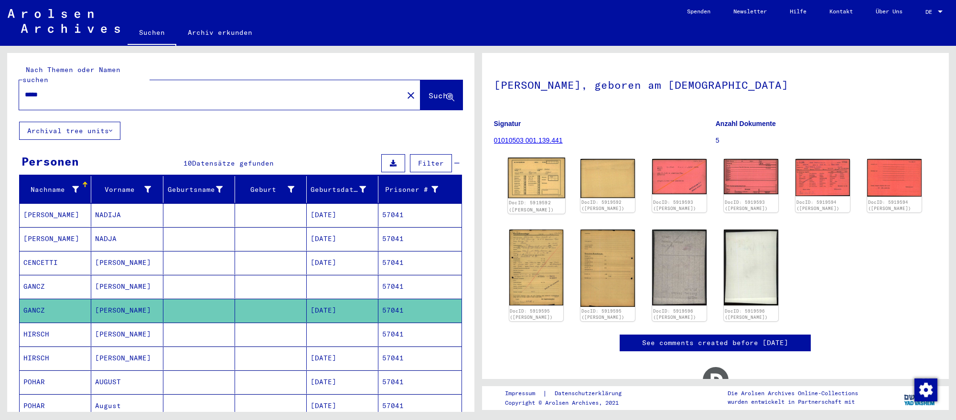
click at [549, 198] on img at bounding box center [536, 178] width 57 height 41
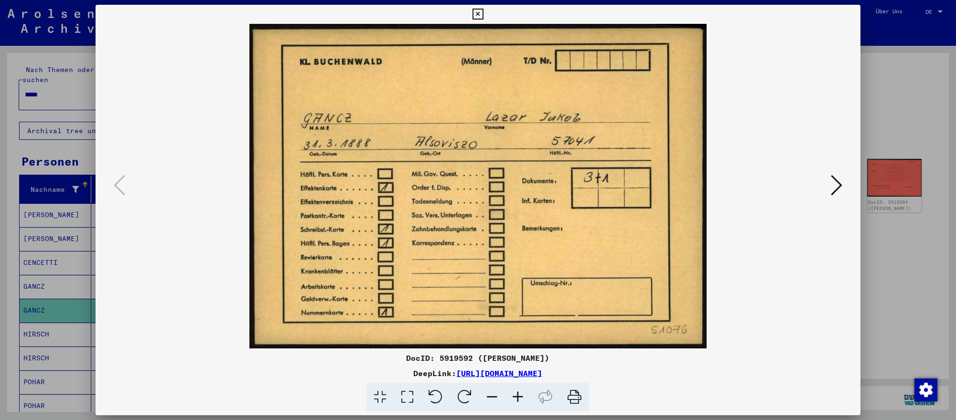
click at [836, 178] on icon at bounding box center [836, 185] width 11 height 23
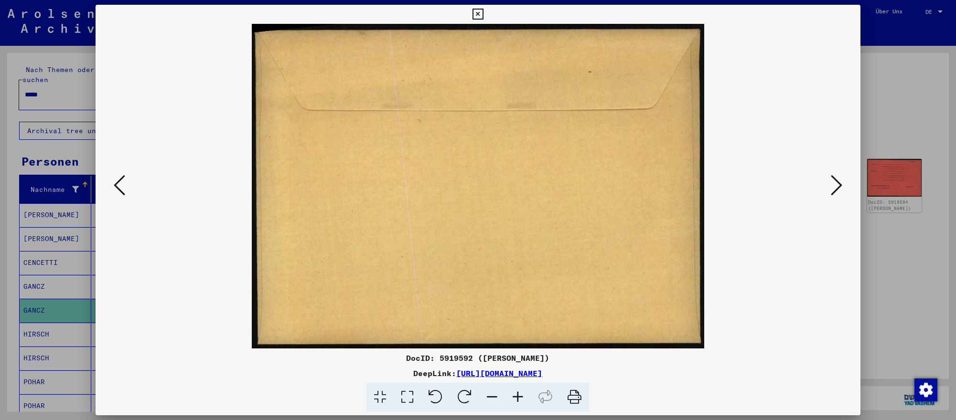
click at [836, 178] on icon at bounding box center [836, 185] width 11 height 23
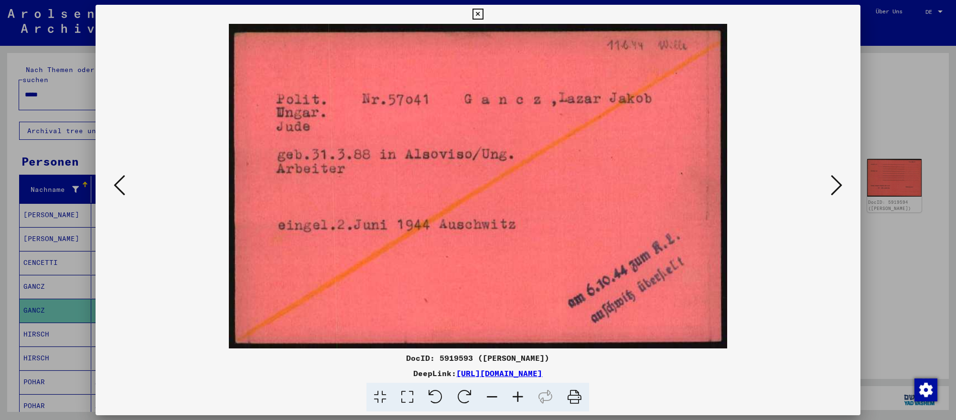
click at [926, 322] on div at bounding box center [478, 210] width 956 height 420
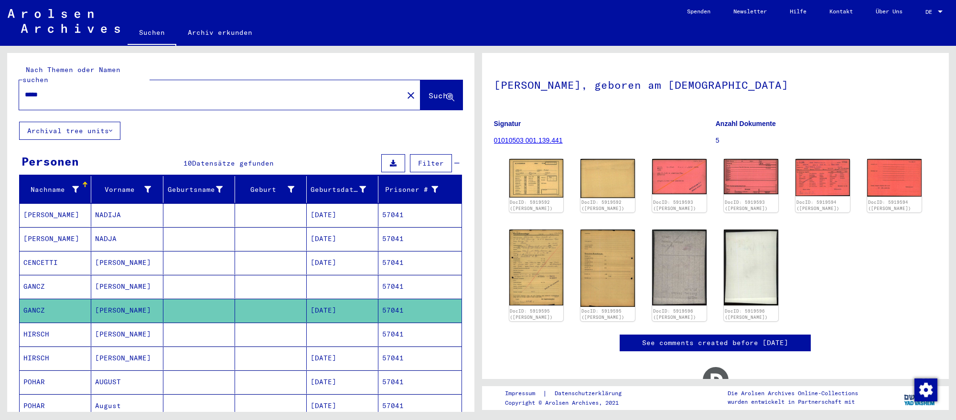
click at [288, 94] on input "*****" at bounding box center [211, 95] width 373 height 10
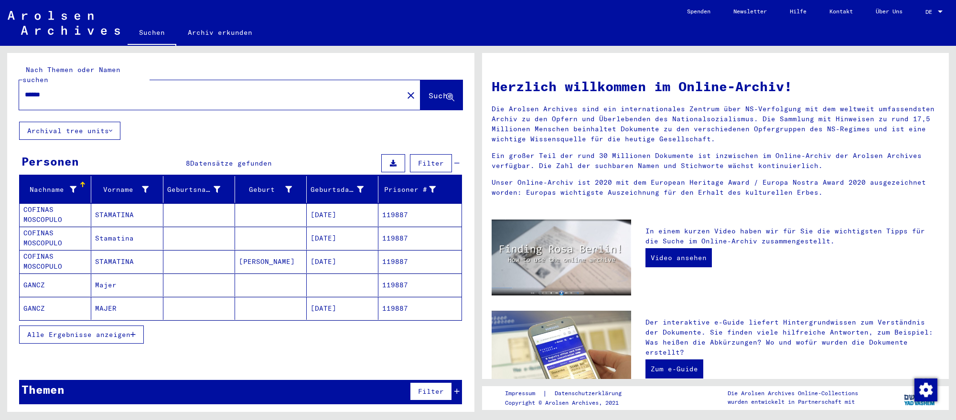
click at [363, 295] on mat-cell at bounding box center [343, 285] width 72 height 23
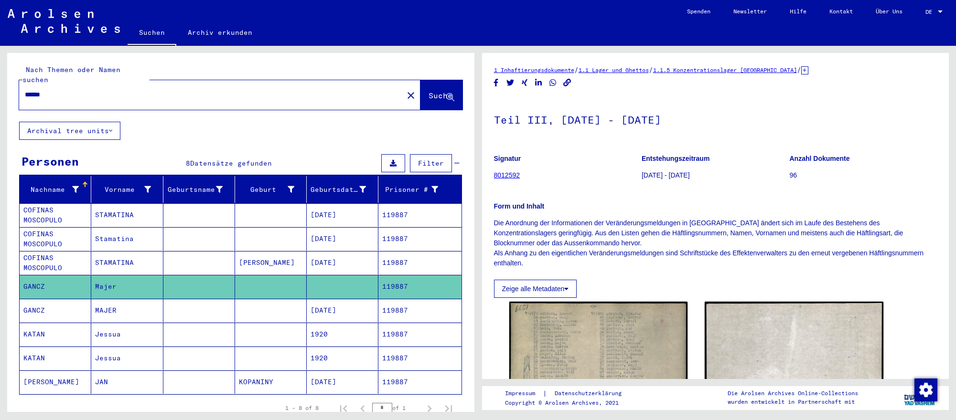
click at [361, 305] on mat-cell "[DATE]" at bounding box center [343, 310] width 72 height 23
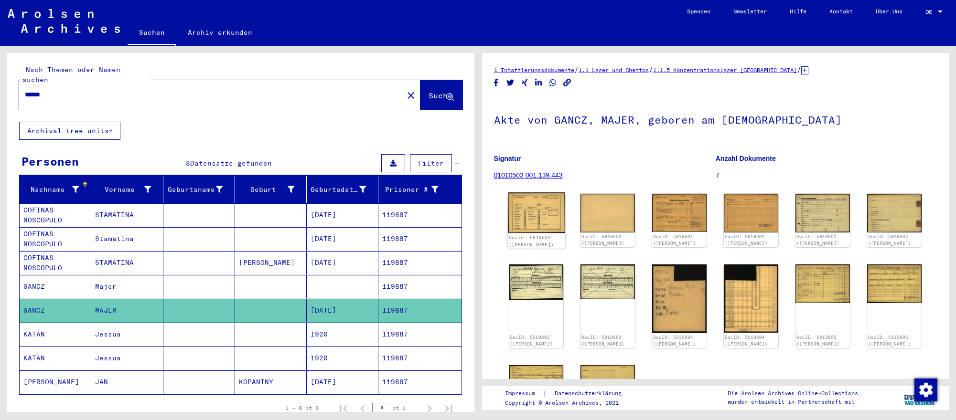
click at [542, 216] on img at bounding box center [536, 212] width 57 height 41
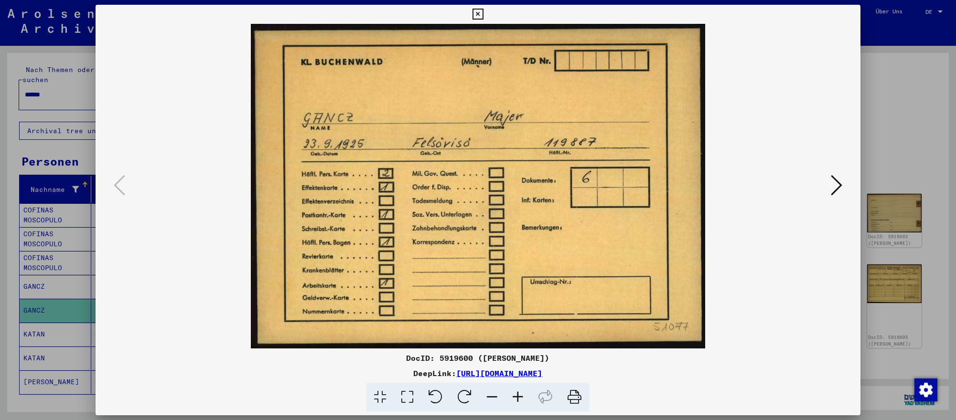
click at [836, 186] on icon at bounding box center [836, 185] width 11 height 23
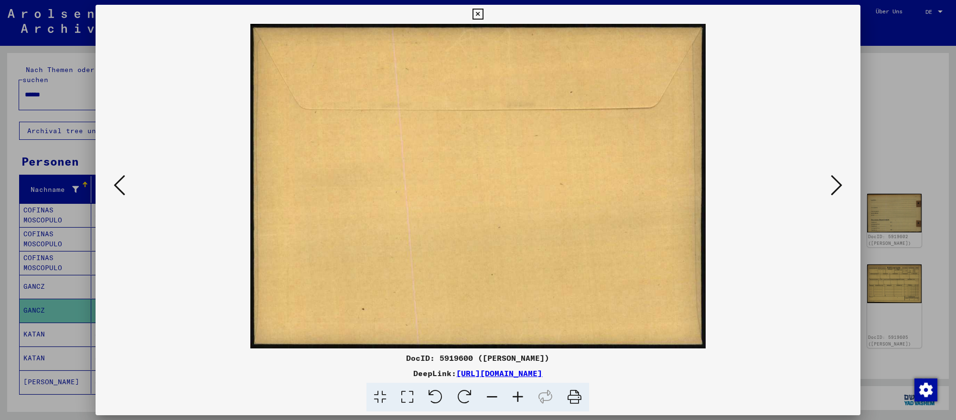
click at [836, 186] on icon at bounding box center [836, 185] width 11 height 23
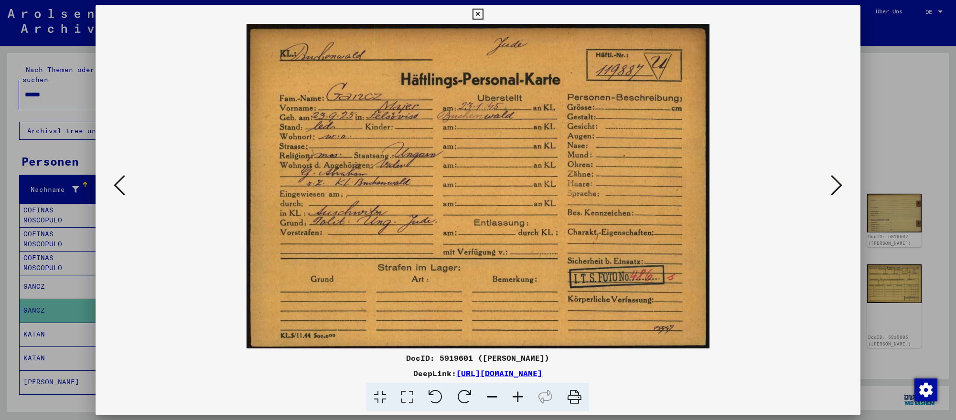
click at [836, 186] on icon at bounding box center [836, 185] width 11 height 23
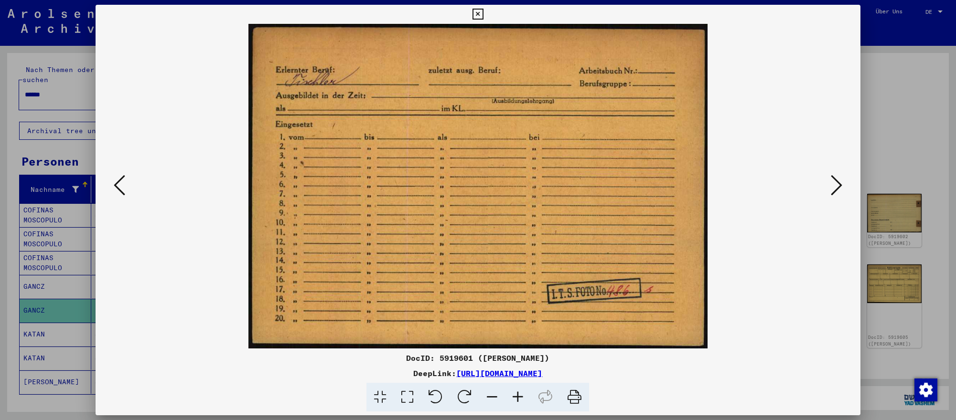
click at [932, 322] on div at bounding box center [478, 210] width 956 height 420
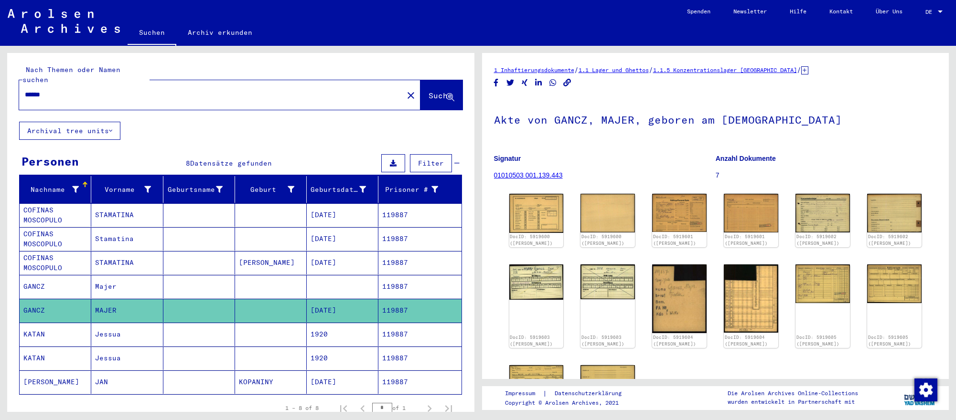
click at [251, 91] on input "******" at bounding box center [211, 95] width 373 height 10
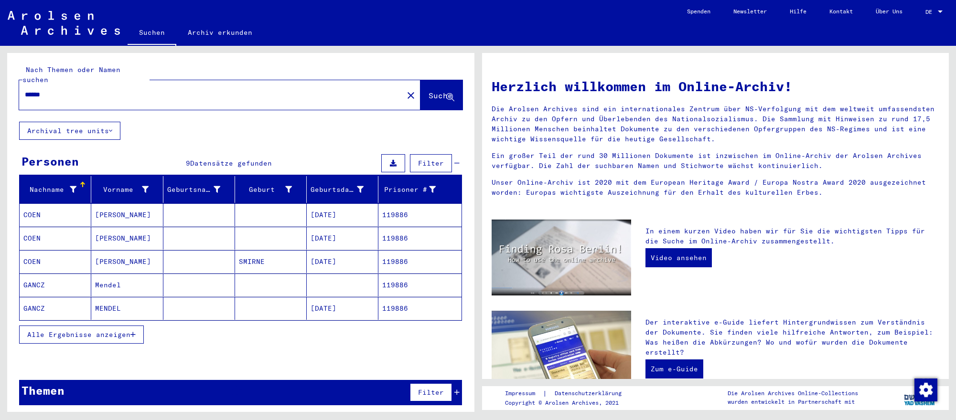
click at [333, 303] on mat-cell "[DATE]" at bounding box center [343, 308] width 72 height 23
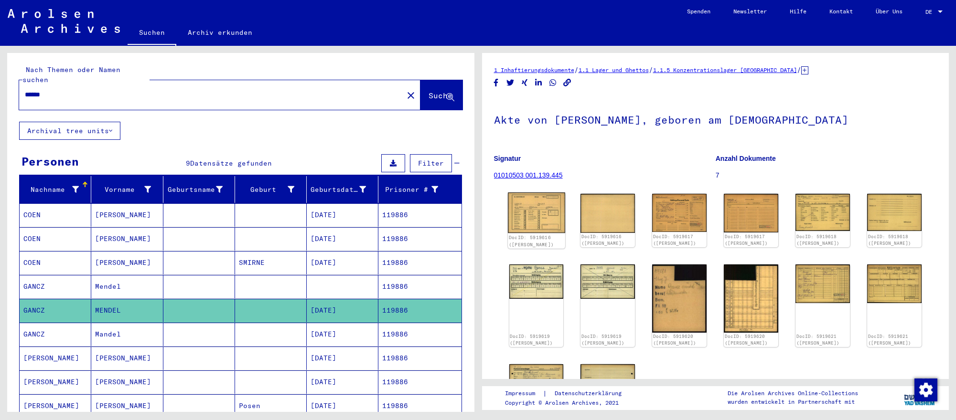
click at [542, 216] on img at bounding box center [536, 212] width 57 height 41
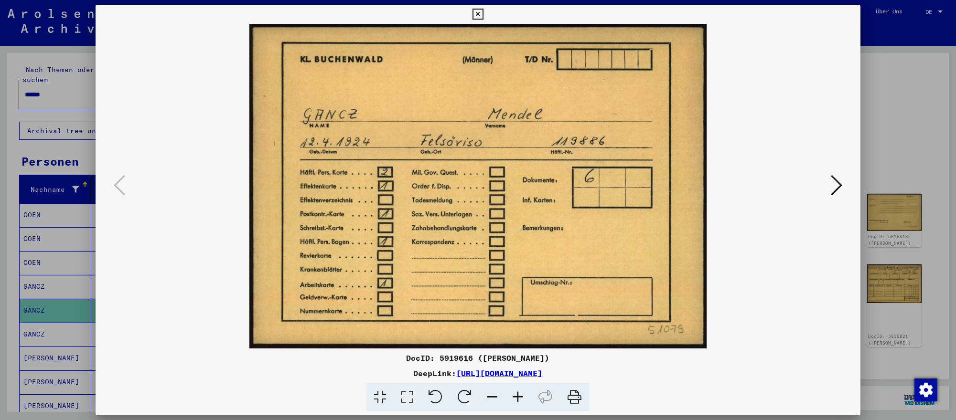
click at [834, 188] on icon at bounding box center [836, 185] width 11 height 23
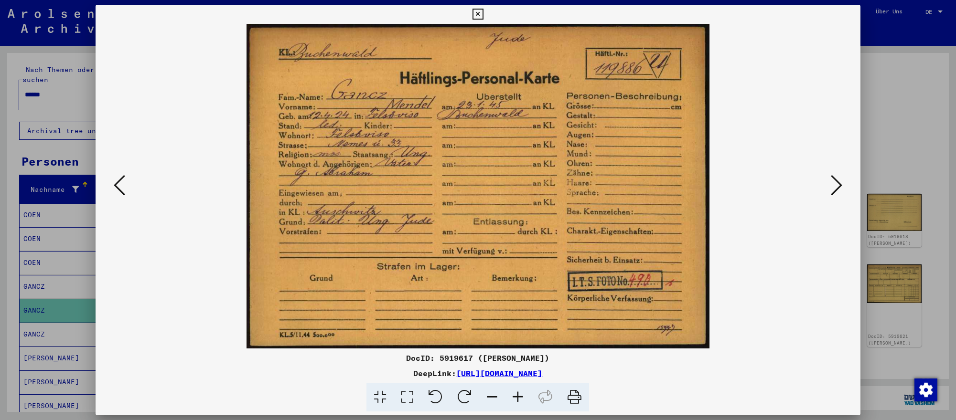
click at [834, 188] on icon at bounding box center [836, 185] width 11 height 23
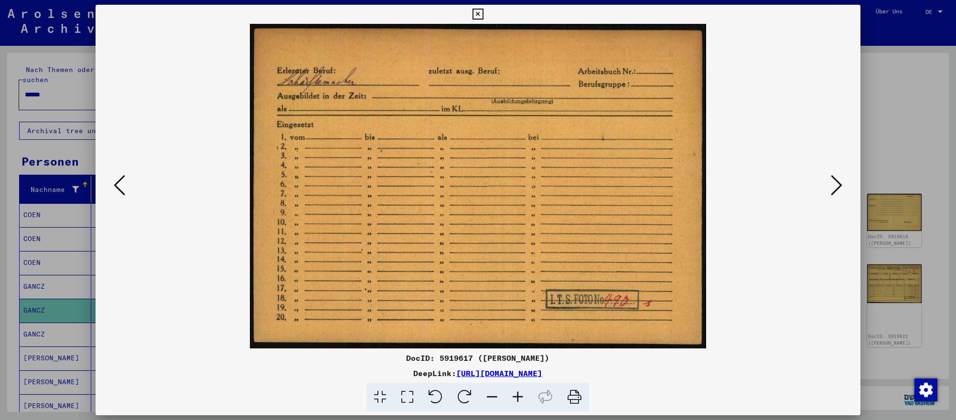
click at [834, 188] on icon at bounding box center [836, 185] width 11 height 23
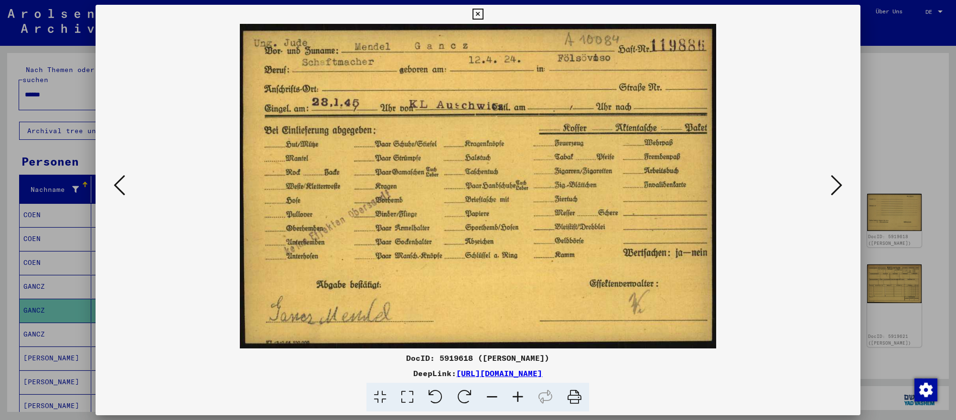
click at [834, 188] on icon at bounding box center [836, 185] width 11 height 23
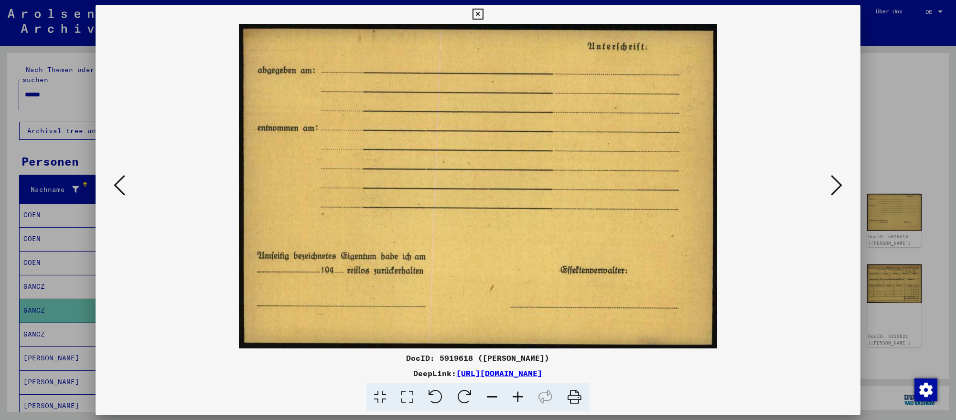
click at [59, 92] on div at bounding box center [478, 210] width 956 height 420
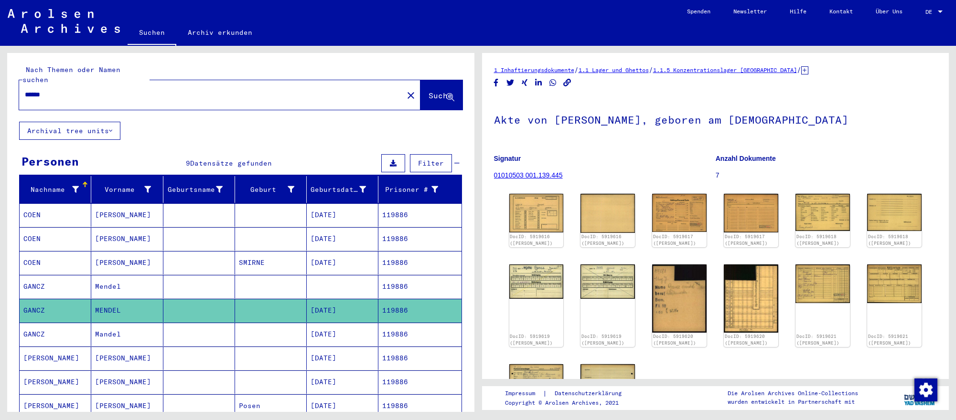
click at [59, 92] on input "******" at bounding box center [211, 95] width 373 height 10
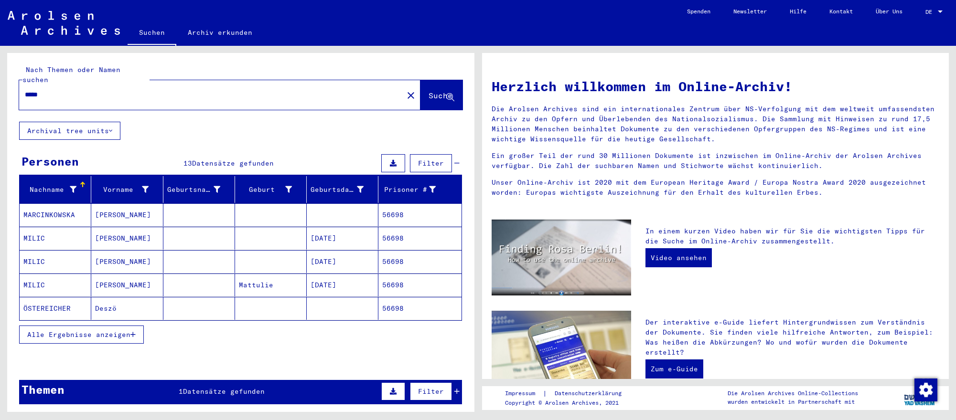
click at [55, 90] on input "*****" at bounding box center [208, 95] width 367 height 10
click at [333, 289] on mat-cell "[DATE]" at bounding box center [343, 285] width 72 height 23
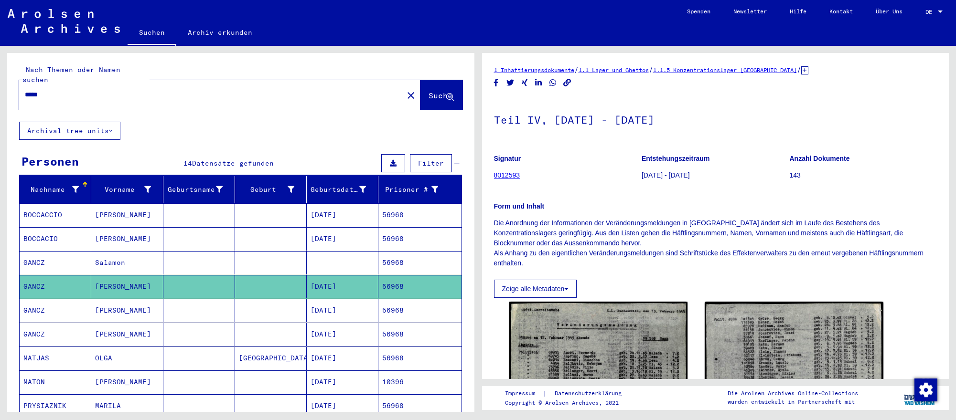
click at [374, 310] on mat-cell "[DATE]" at bounding box center [343, 310] width 72 height 23
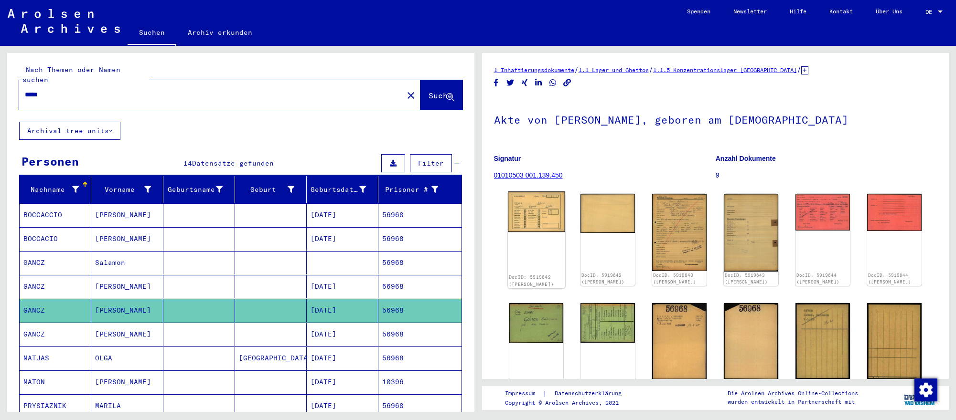
click at [545, 209] on img at bounding box center [536, 212] width 57 height 41
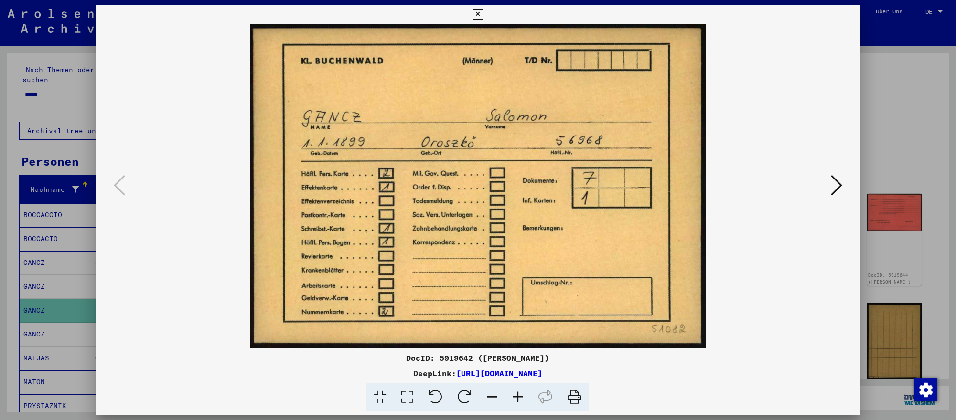
click at [831, 184] on icon at bounding box center [836, 185] width 11 height 23
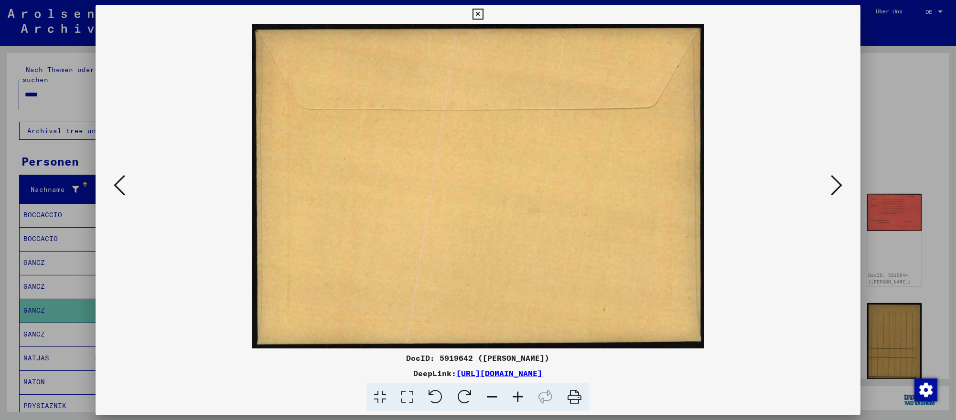
click at [831, 184] on icon at bounding box center [836, 185] width 11 height 23
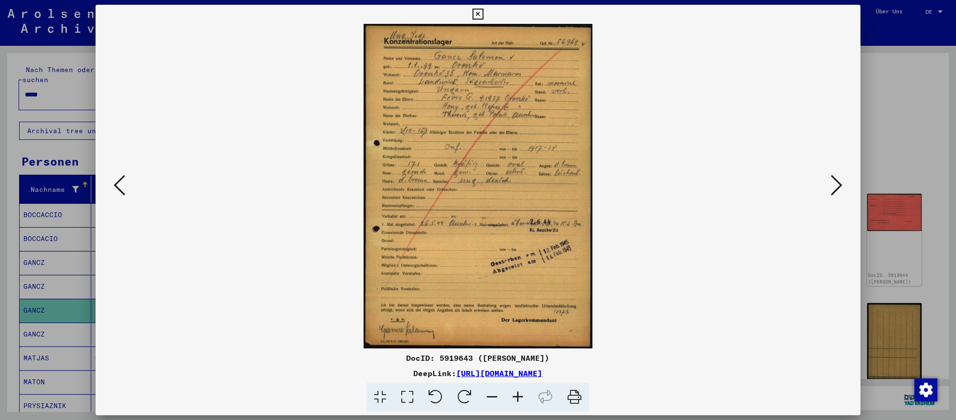
click at [831, 184] on icon at bounding box center [836, 185] width 11 height 23
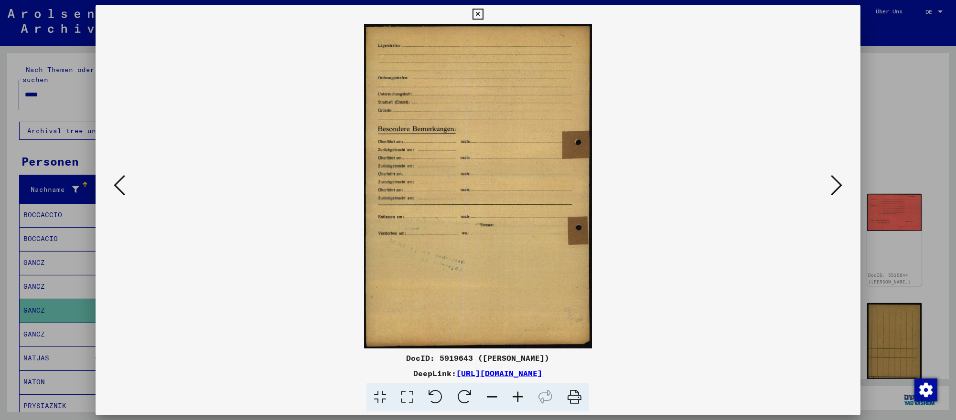
click at [831, 184] on icon at bounding box center [836, 185] width 11 height 23
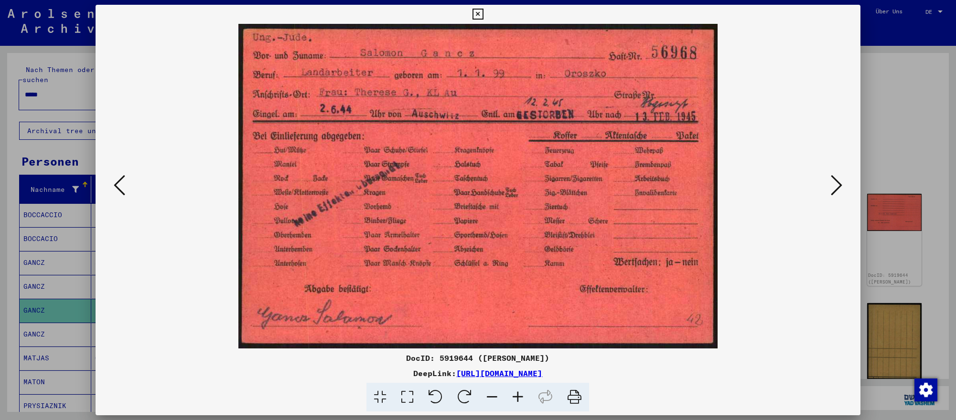
click at [920, 302] on div at bounding box center [478, 210] width 956 height 420
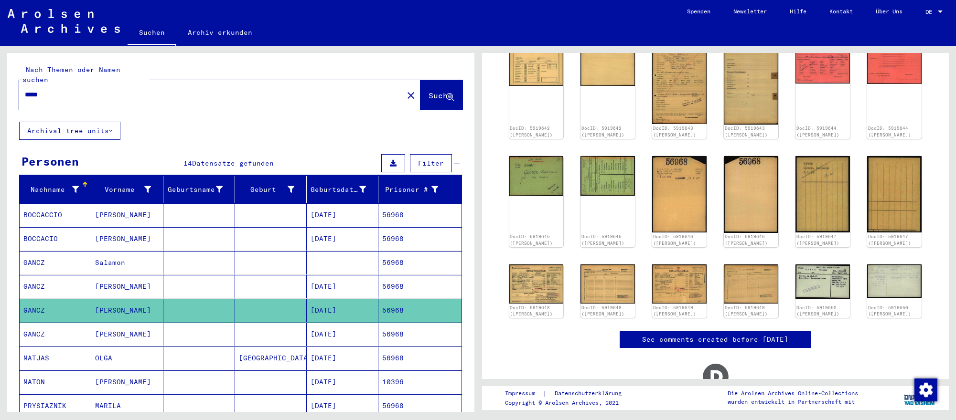
scroll to position [224, 0]
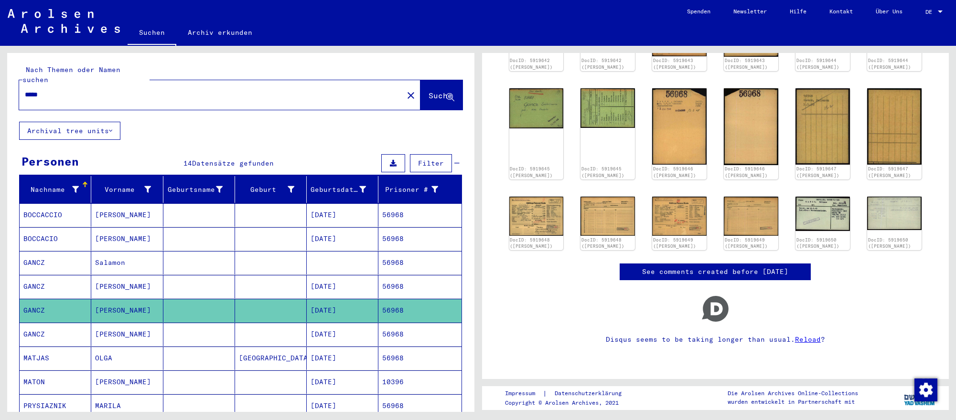
click at [318, 93] on input "*****" at bounding box center [211, 95] width 373 height 10
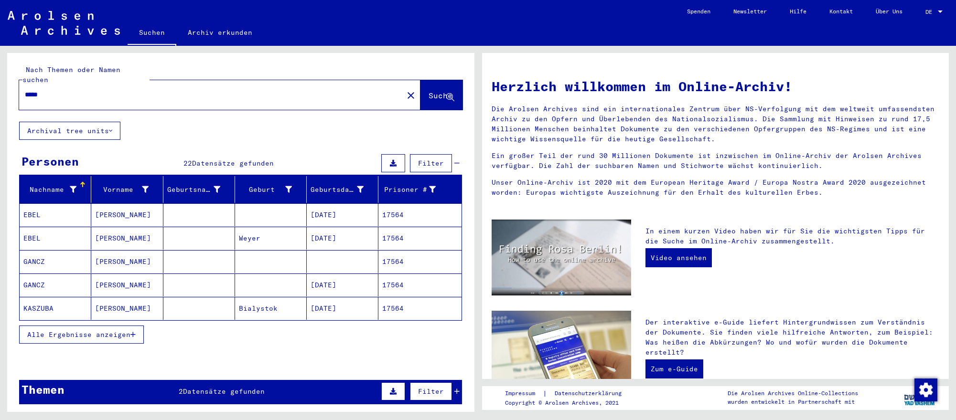
click at [369, 289] on mat-cell "[DATE]" at bounding box center [343, 285] width 72 height 23
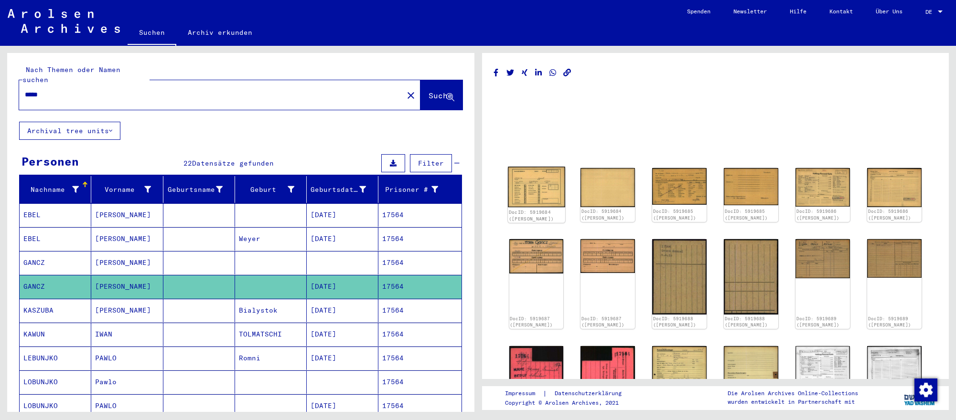
click at [532, 192] on img at bounding box center [536, 187] width 57 height 41
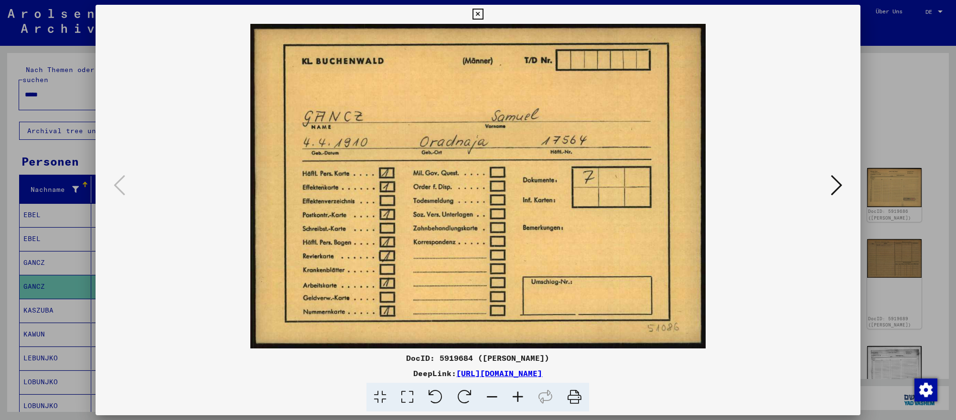
click at [828, 188] on button at bounding box center [836, 185] width 17 height 27
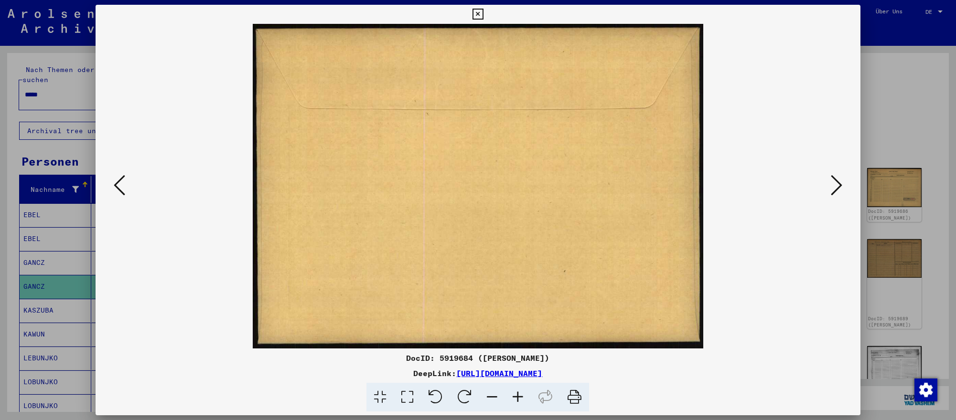
click at [828, 188] on button at bounding box center [836, 185] width 17 height 27
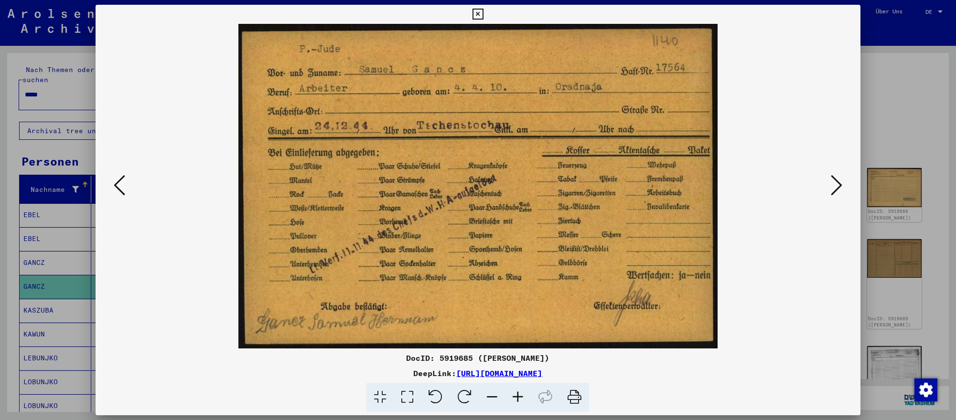
click at [69, 99] on div at bounding box center [478, 210] width 956 height 420
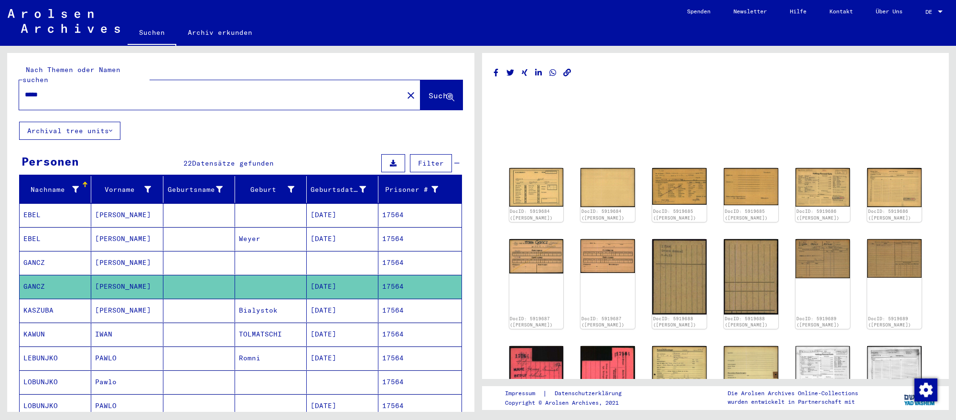
click at [78, 93] on input "*****" at bounding box center [211, 95] width 373 height 10
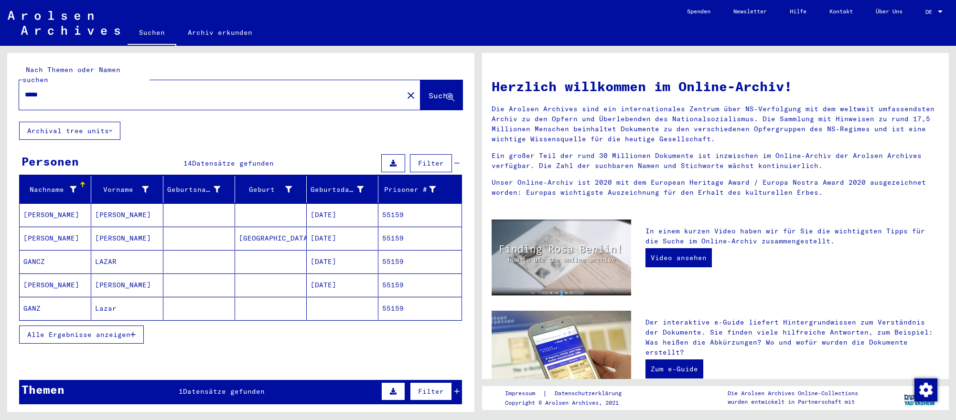
click at [320, 263] on mat-cell "[DATE]" at bounding box center [343, 261] width 72 height 23
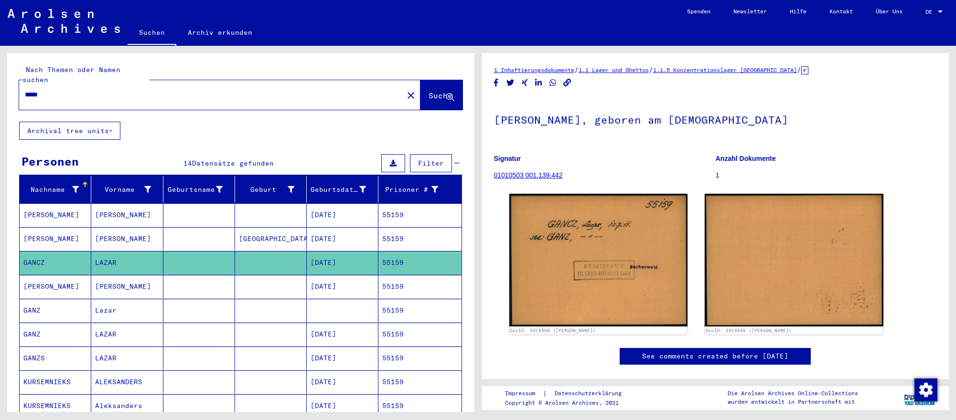
click at [331, 284] on mat-cell "[DATE]" at bounding box center [343, 286] width 72 height 23
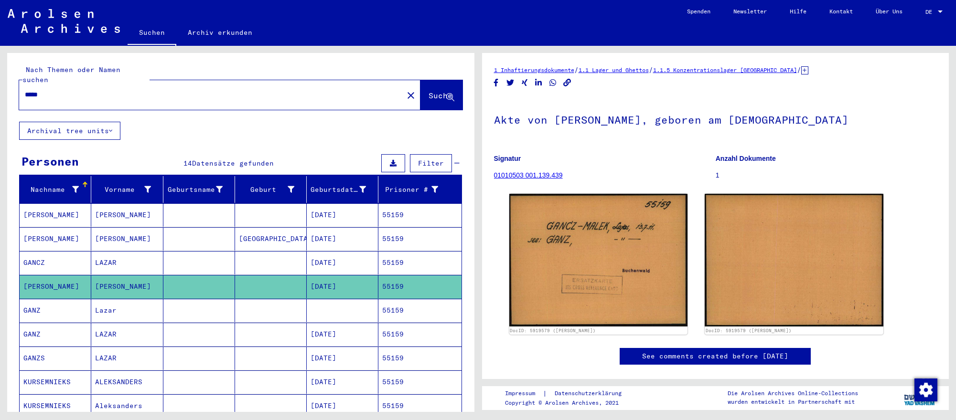
click at [312, 310] on mat-cell at bounding box center [343, 310] width 72 height 23
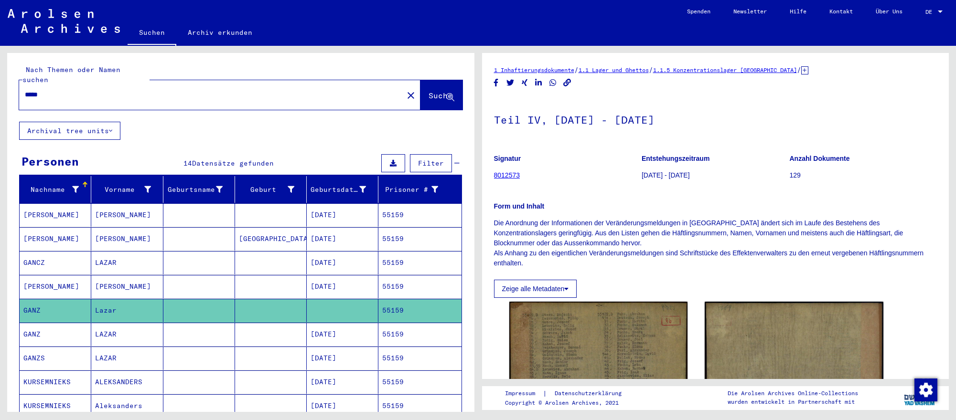
click at [352, 336] on mat-cell "[DATE]" at bounding box center [343, 334] width 72 height 23
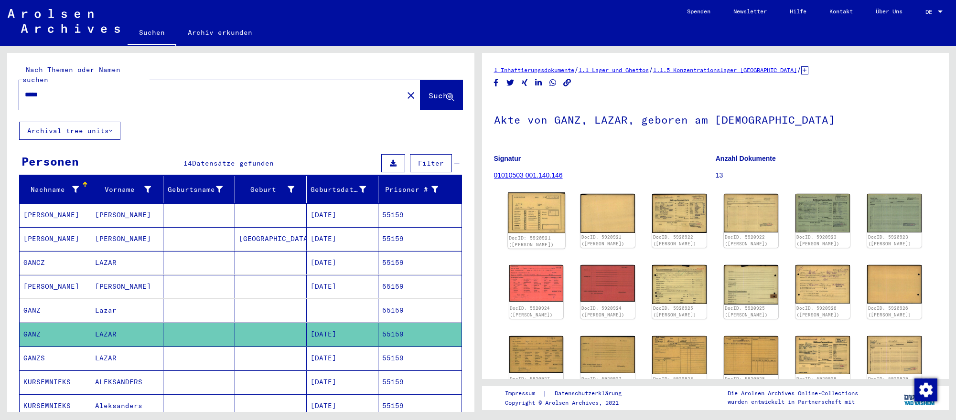
click at [549, 219] on img at bounding box center [536, 212] width 57 height 41
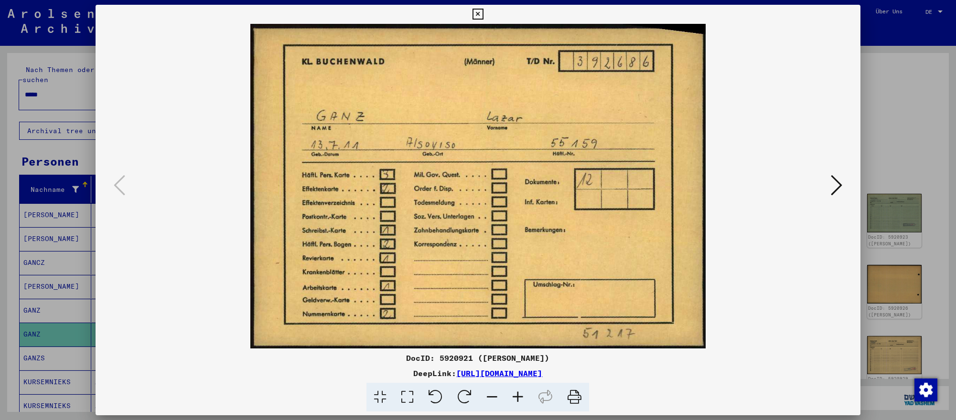
click at [835, 187] on icon at bounding box center [836, 185] width 11 height 23
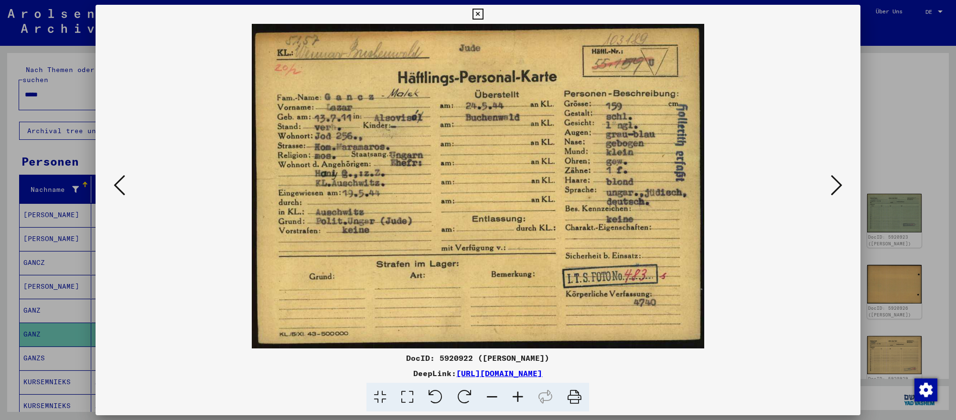
click at [833, 186] on icon at bounding box center [836, 185] width 11 height 23
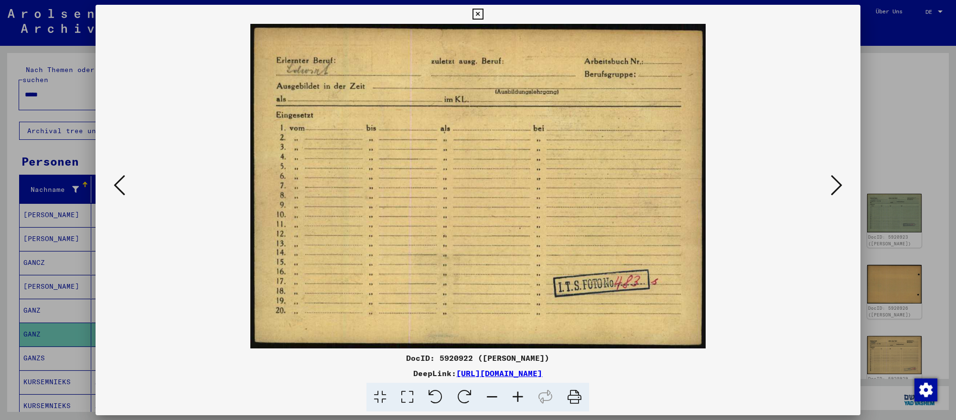
click at [833, 186] on icon at bounding box center [836, 185] width 11 height 23
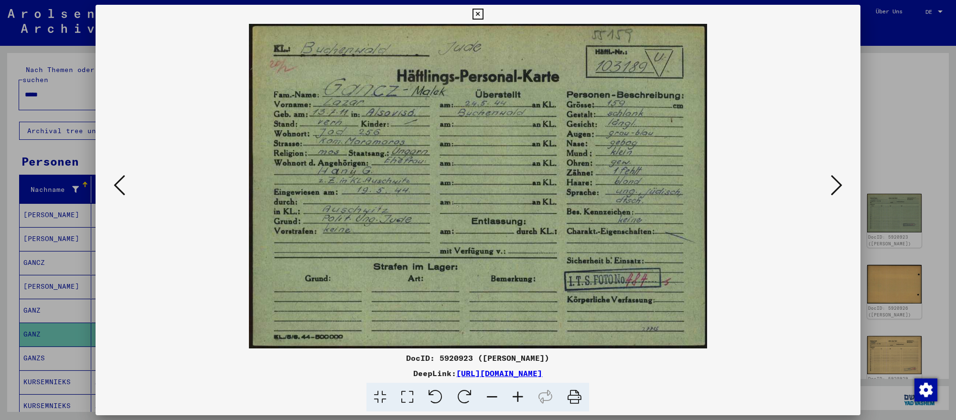
click at [833, 186] on icon at bounding box center [836, 185] width 11 height 23
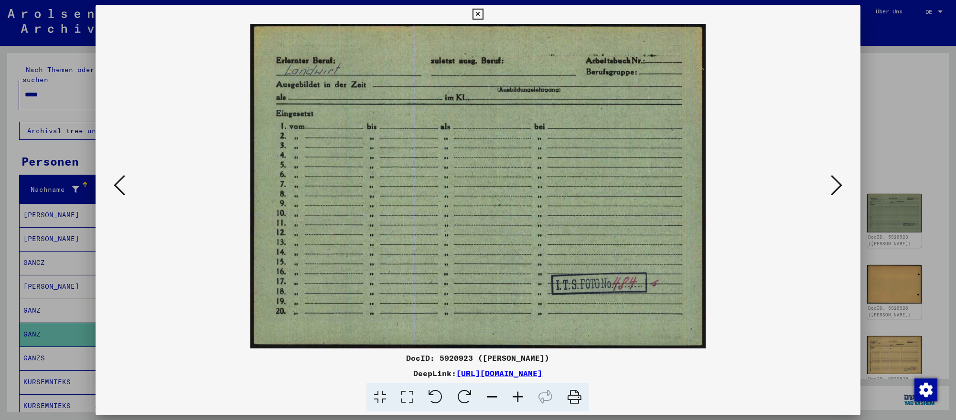
click at [915, 333] on div at bounding box center [478, 210] width 956 height 420
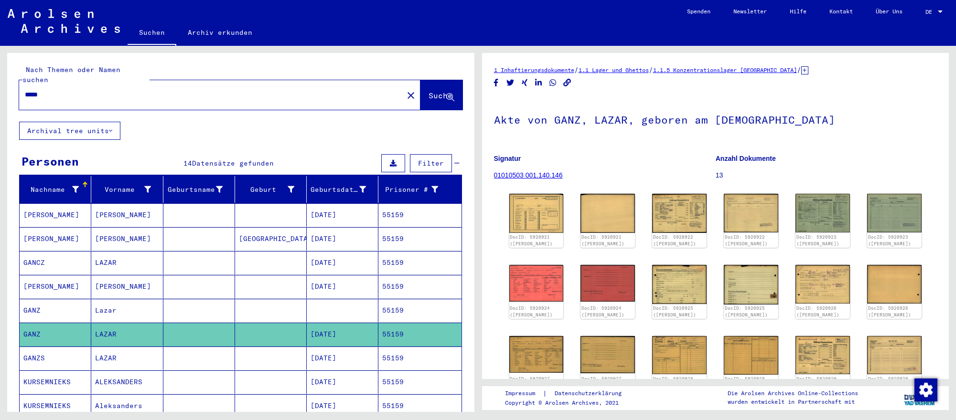
click at [320, 96] on input "*****" at bounding box center [211, 95] width 373 height 10
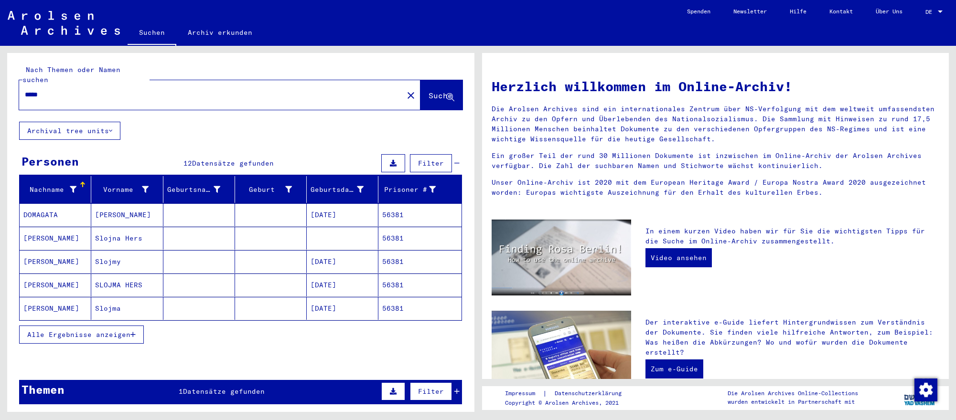
click at [355, 270] on mat-cell "[DATE]" at bounding box center [343, 261] width 72 height 23
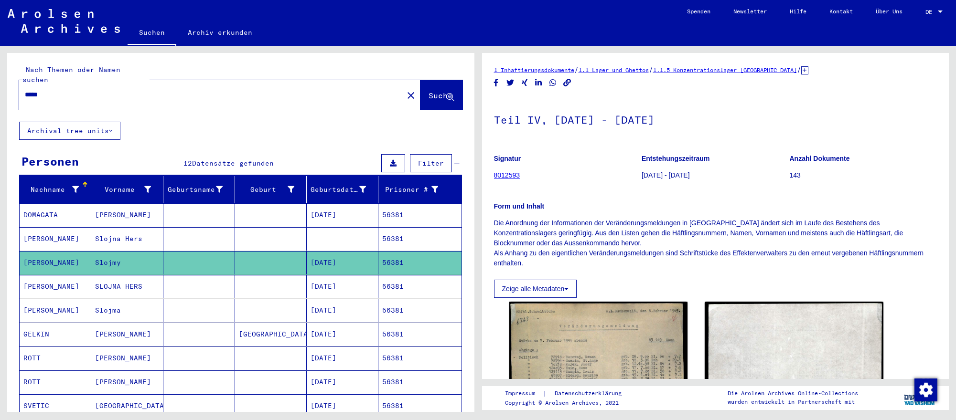
click at [353, 284] on mat-cell "[DATE]" at bounding box center [343, 286] width 72 height 23
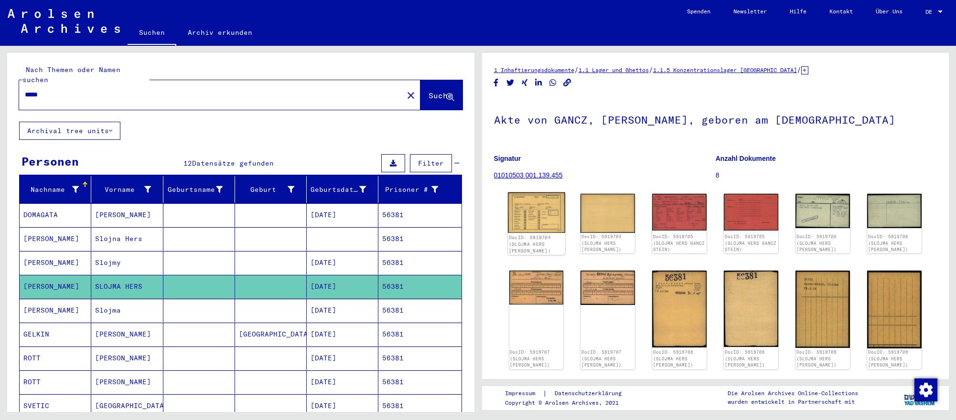
click at [542, 225] on img at bounding box center [536, 212] width 57 height 41
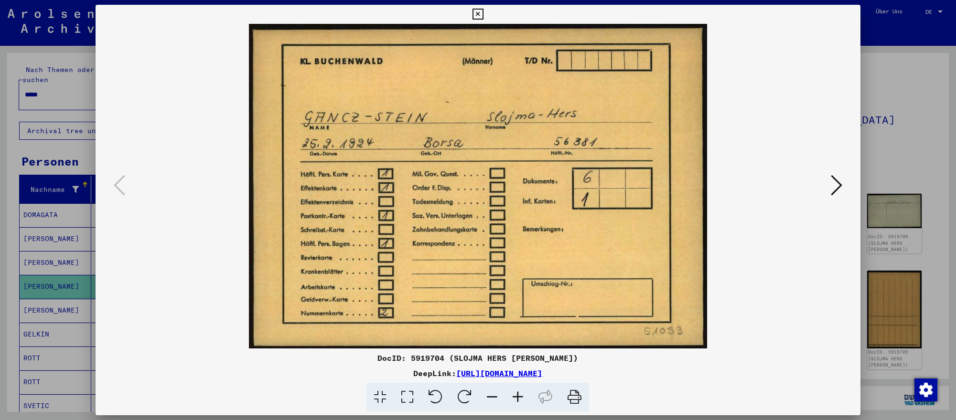
click at [832, 184] on icon at bounding box center [836, 185] width 11 height 23
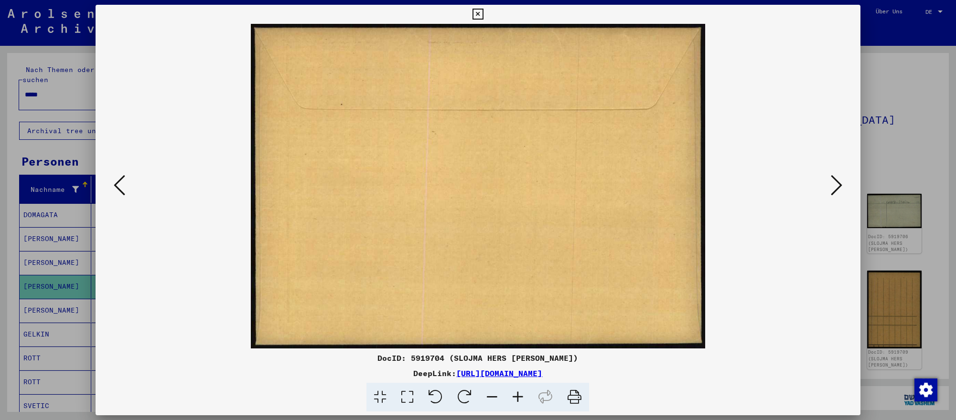
click at [832, 184] on icon at bounding box center [836, 185] width 11 height 23
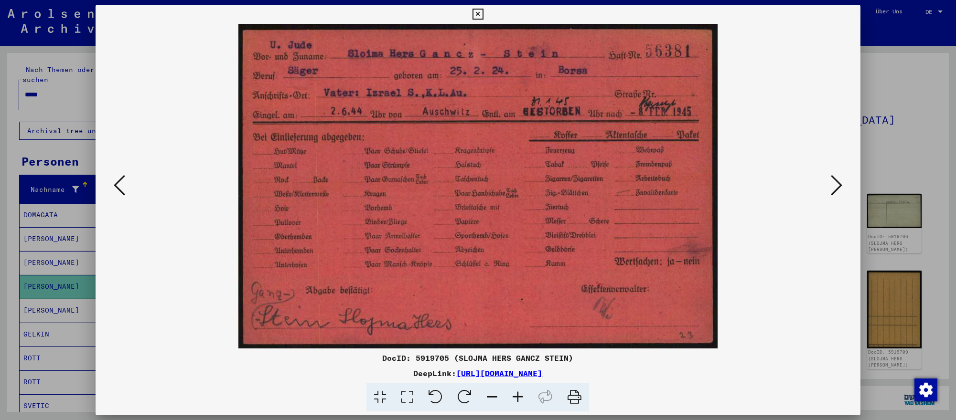
click at [66, 277] on div at bounding box center [478, 210] width 956 height 420
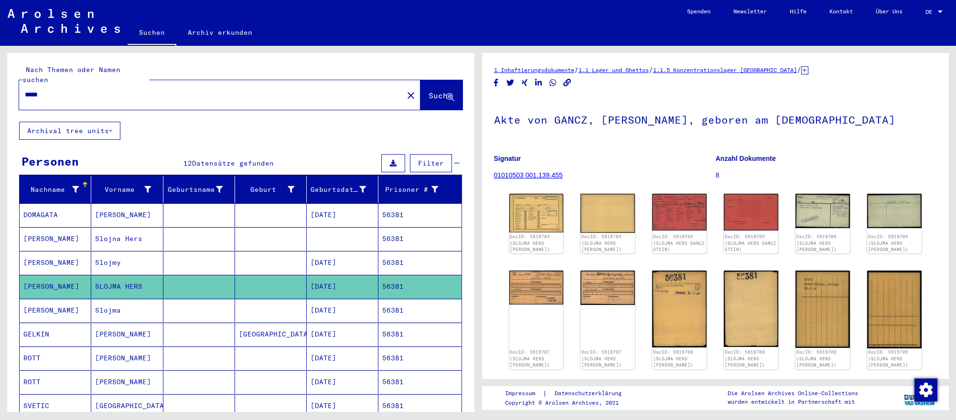
click at [134, 94] on input "*****" at bounding box center [211, 95] width 373 height 10
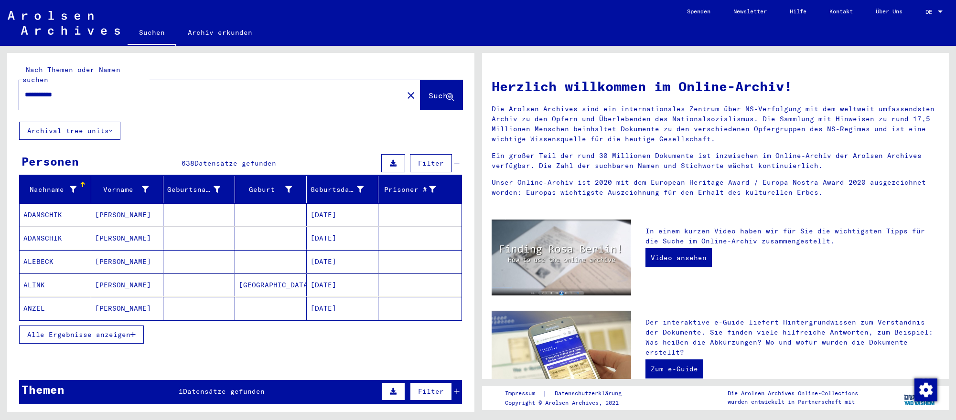
click at [321, 283] on mat-cell "[DATE]" at bounding box center [343, 285] width 72 height 23
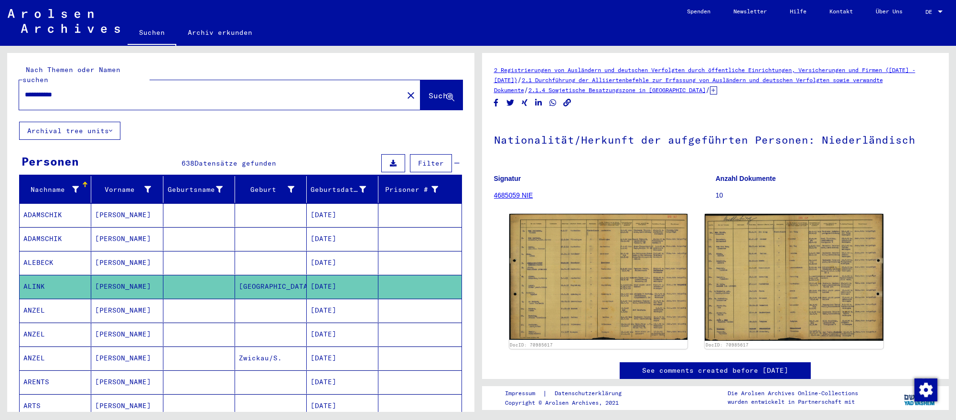
click at [85, 90] on input "**********" at bounding box center [211, 95] width 373 height 10
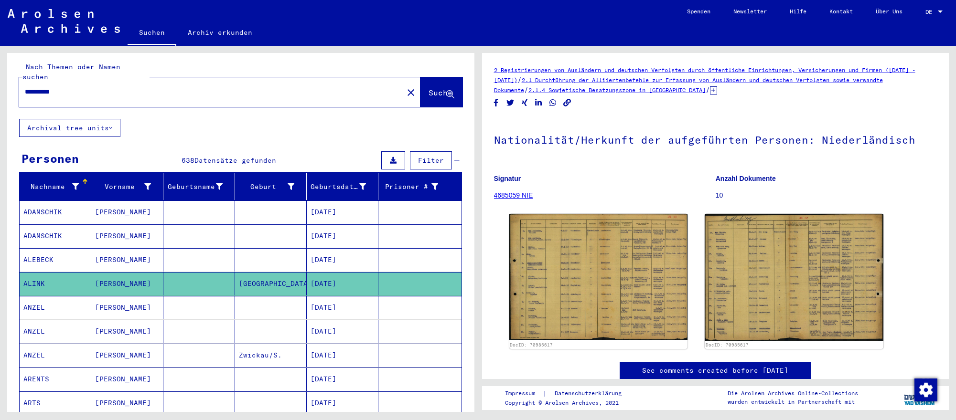
type input "**********"
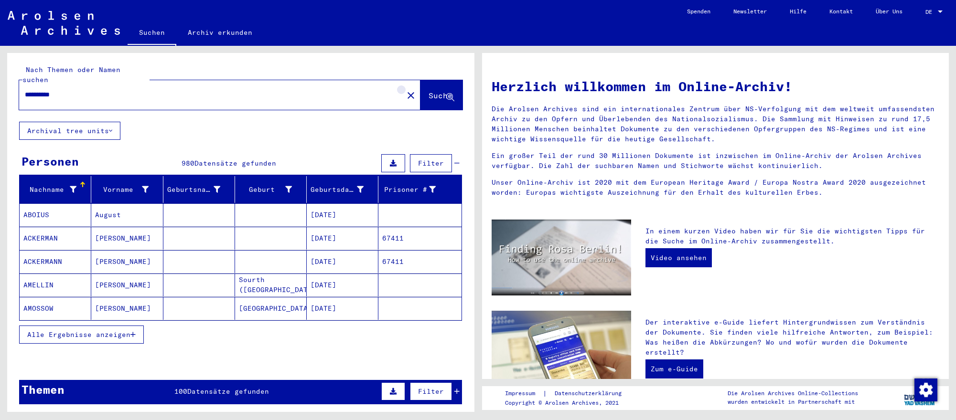
click at [405, 92] on mat-icon "close" at bounding box center [410, 95] width 11 height 11
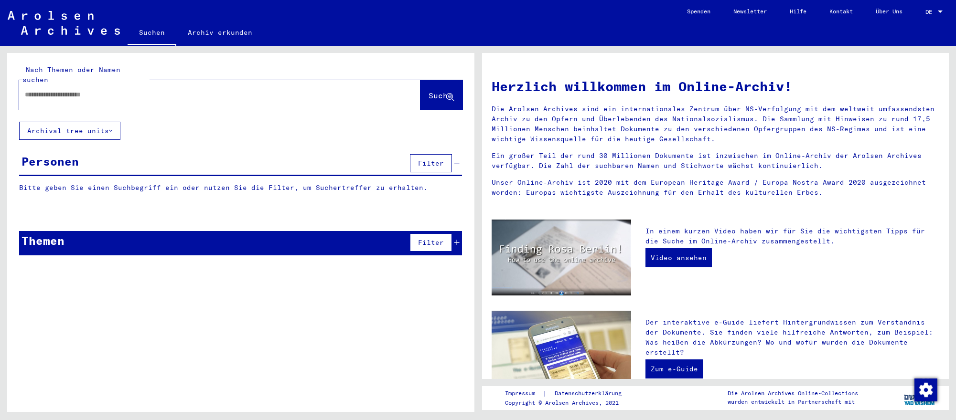
click at [110, 95] on input "text" at bounding box center [208, 95] width 367 height 10
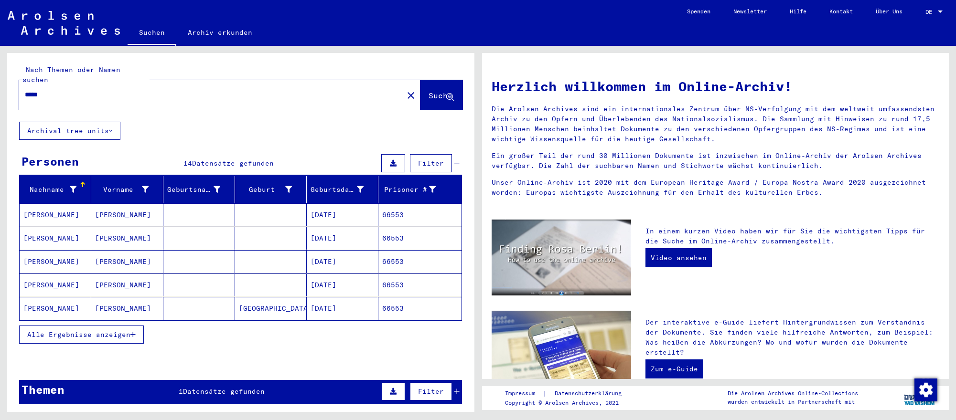
click at [306, 248] on mat-cell at bounding box center [271, 238] width 72 height 23
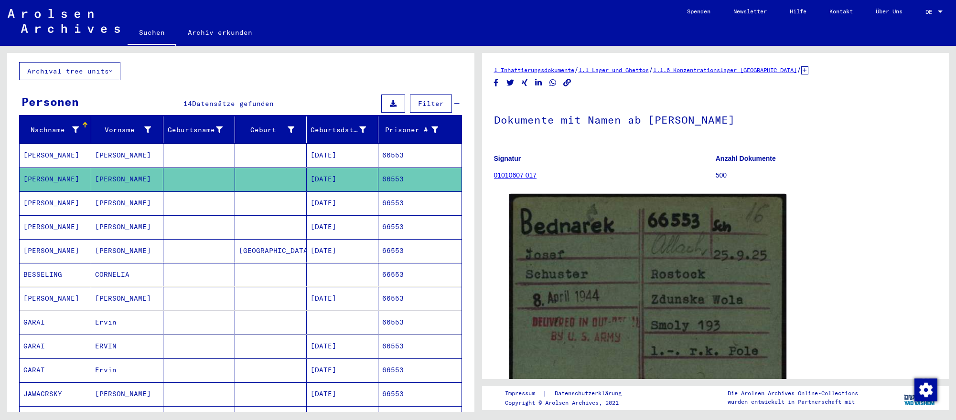
scroll to position [73, 0]
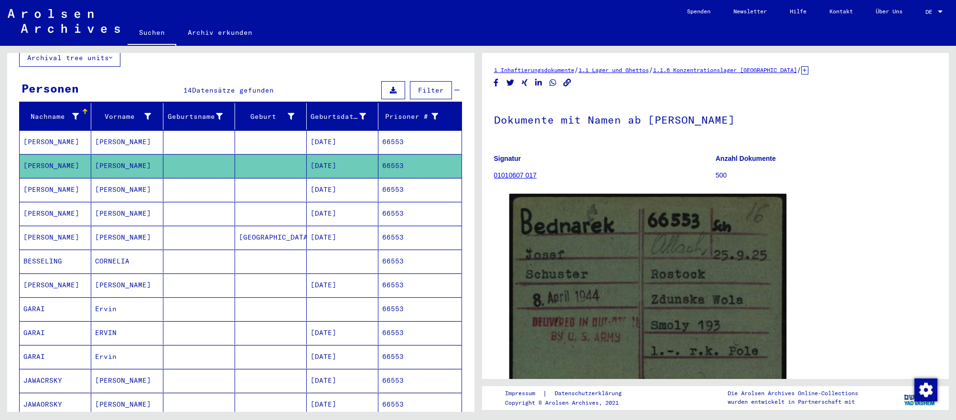
click at [344, 332] on mat-cell "[DATE]" at bounding box center [343, 332] width 72 height 23
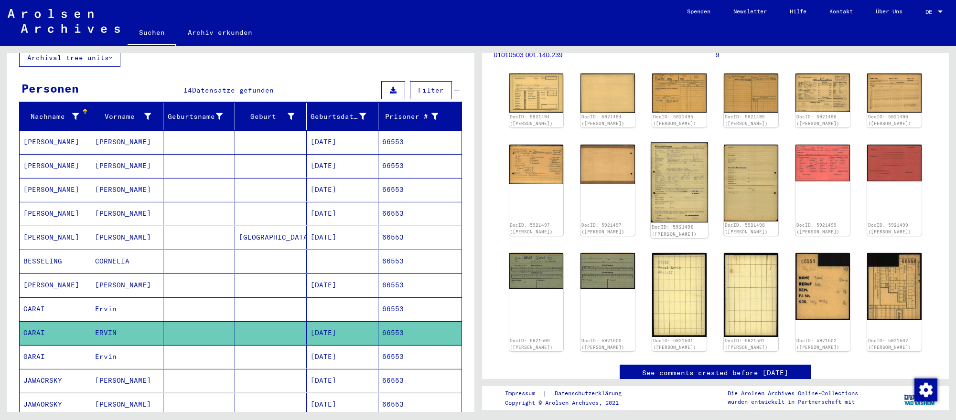
scroll to position [122, 0]
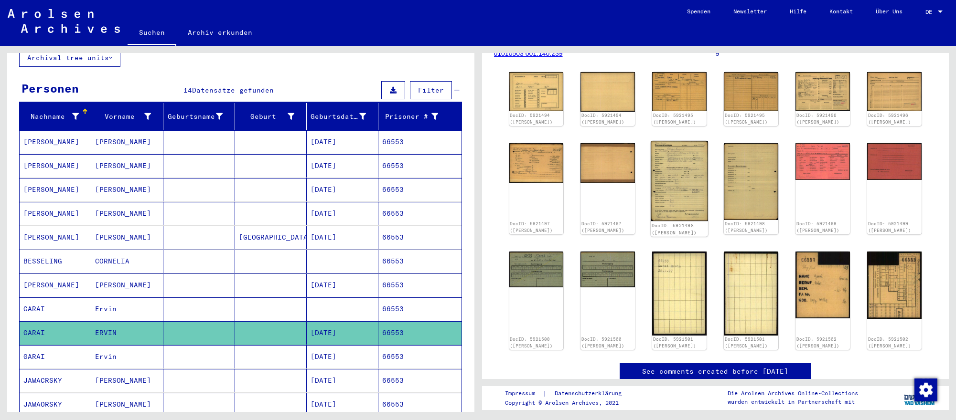
click at [686, 202] on img at bounding box center [679, 181] width 57 height 80
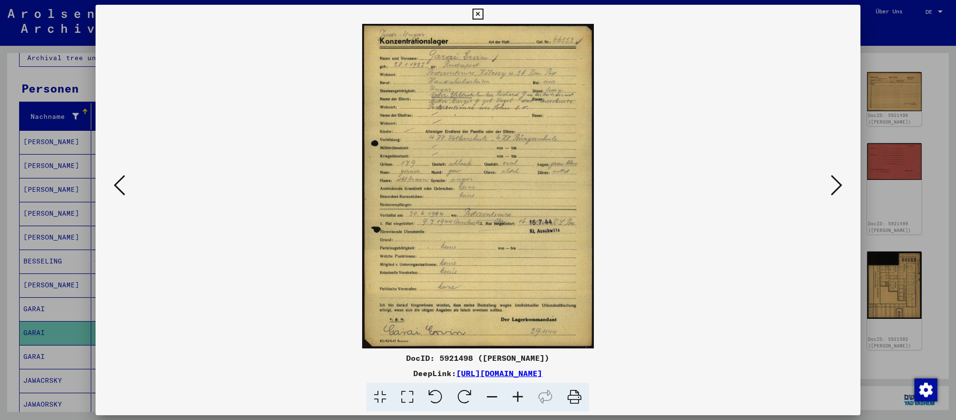
click at [893, 236] on div at bounding box center [478, 210] width 956 height 420
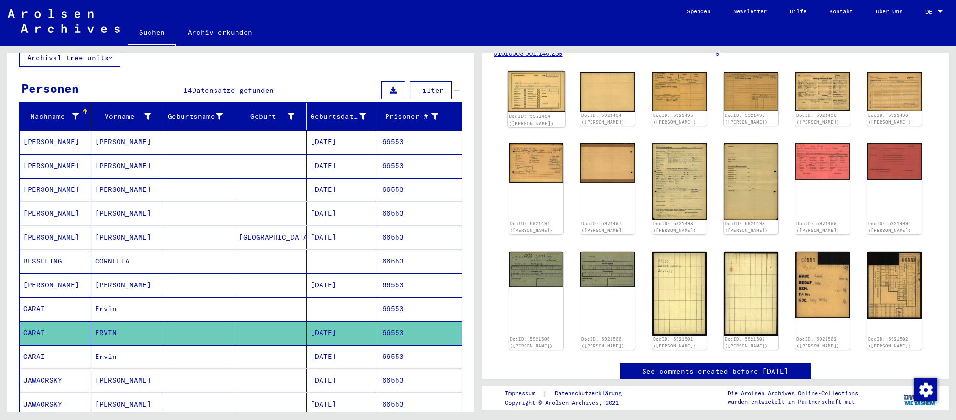
click at [551, 105] on img at bounding box center [536, 91] width 57 height 41
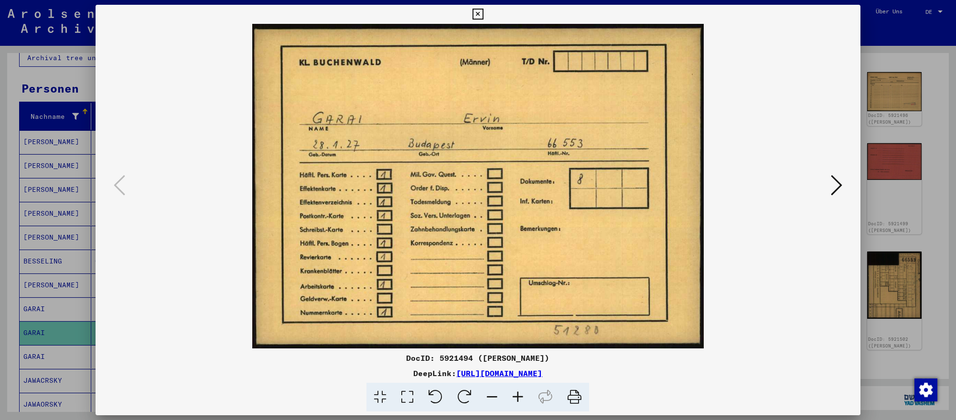
click at [835, 186] on icon at bounding box center [836, 185] width 11 height 23
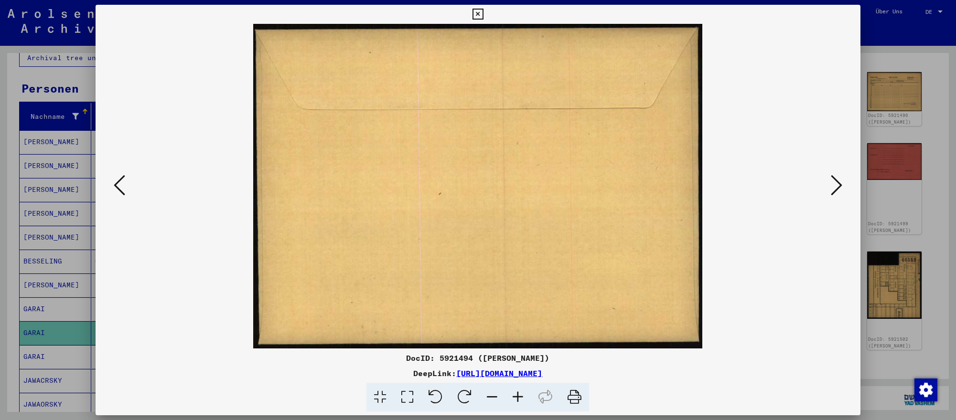
click at [835, 186] on icon at bounding box center [836, 185] width 11 height 23
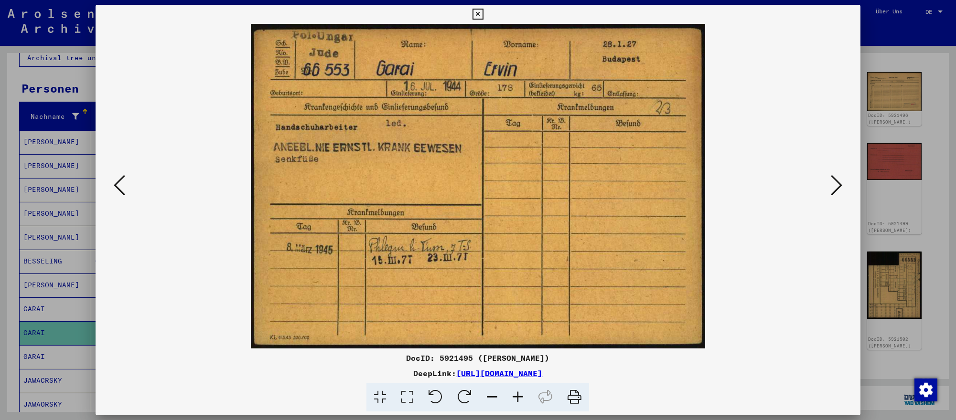
click at [939, 349] on div at bounding box center [478, 210] width 956 height 420
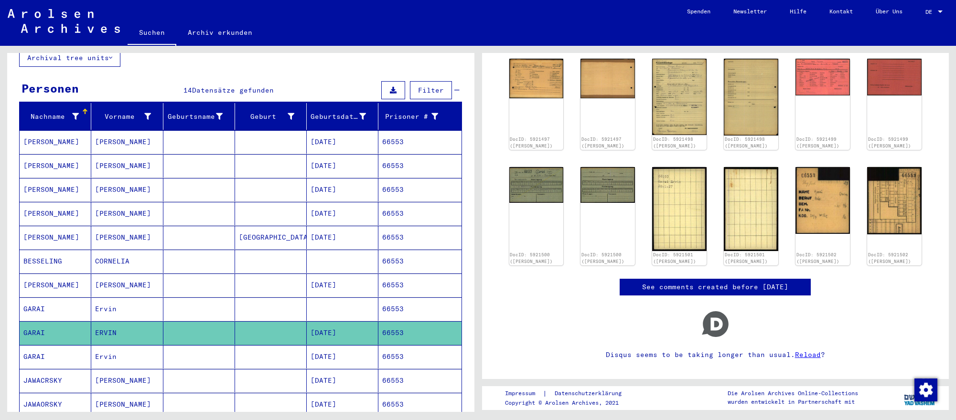
scroll to position [0, 0]
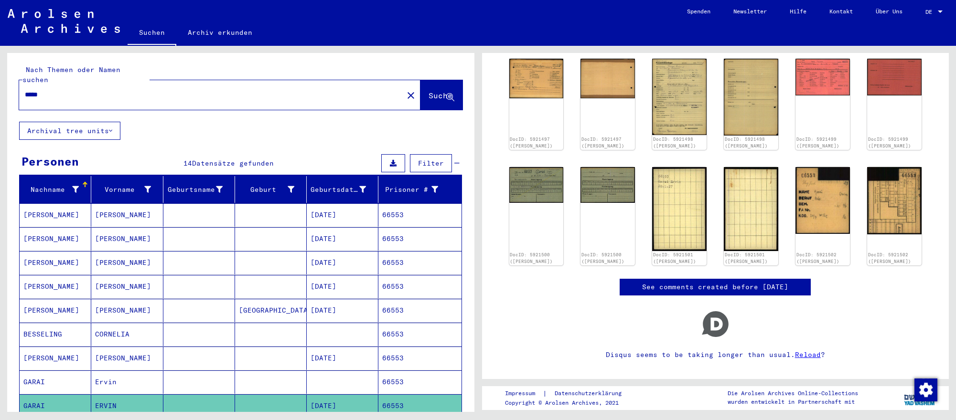
click at [148, 91] on input "*****" at bounding box center [211, 95] width 373 height 10
type input "*****"
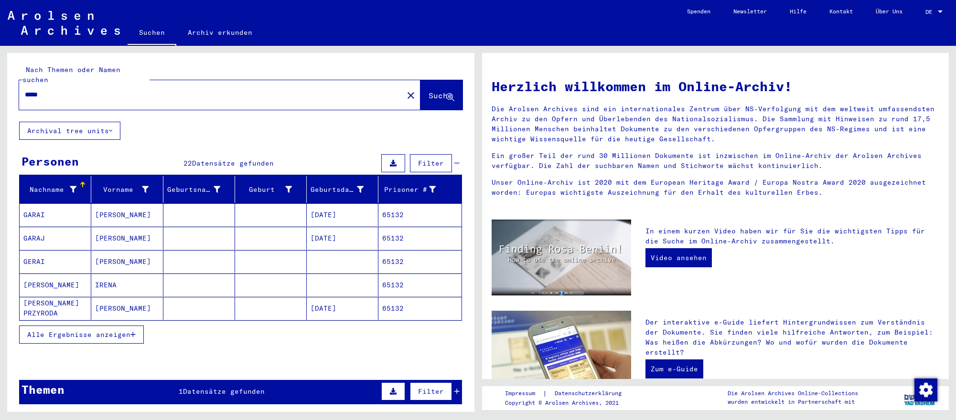
click at [359, 235] on mat-cell "[DATE]" at bounding box center [343, 238] width 72 height 23
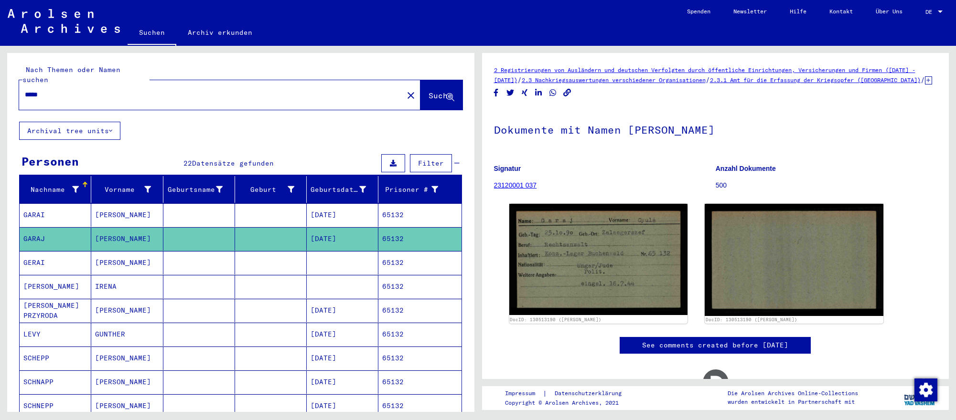
click at [322, 213] on mat-cell "[DATE]" at bounding box center [343, 214] width 72 height 23
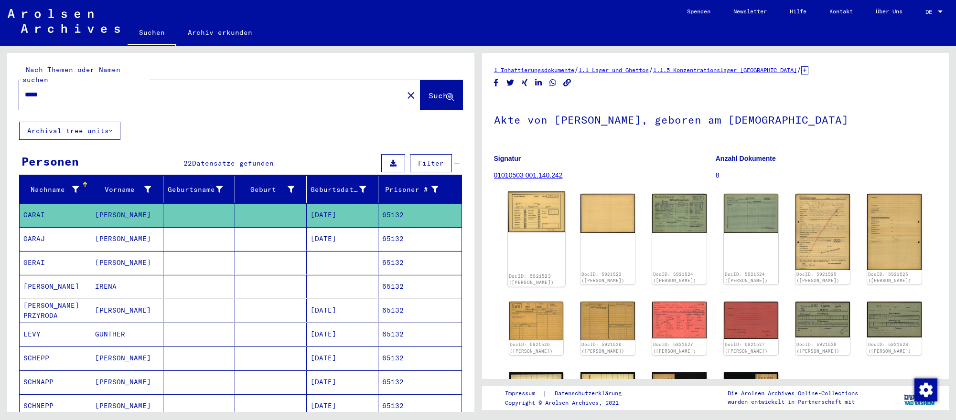
click at [533, 214] on img at bounding box center [536, 212] width 57 height 41
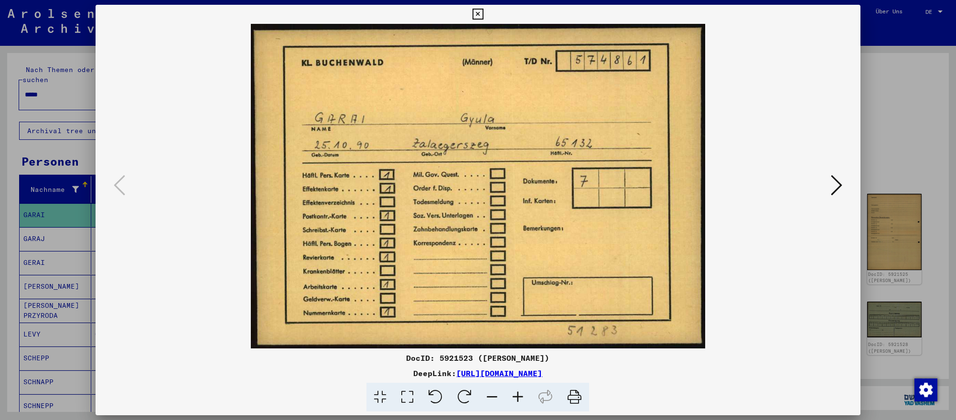
click at [833, 184] on icon at bounding box center [836, 185] width 11 height 23
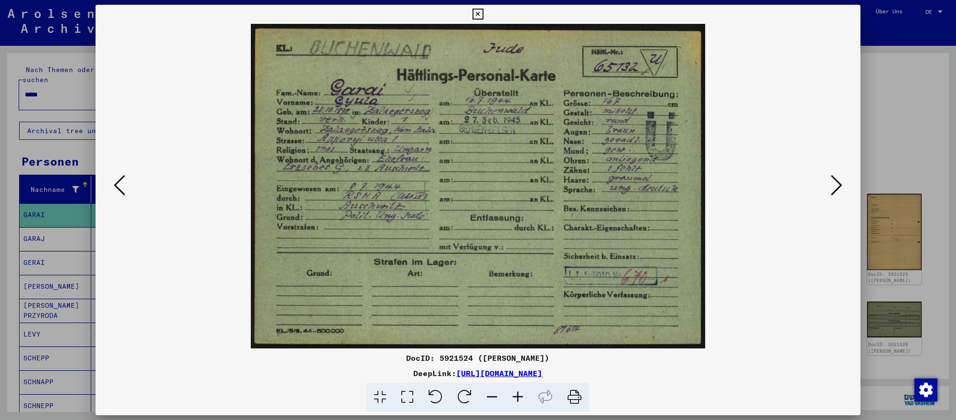
click at [833, 184] on icon at bounding box center [836, 185] width 11 height 23
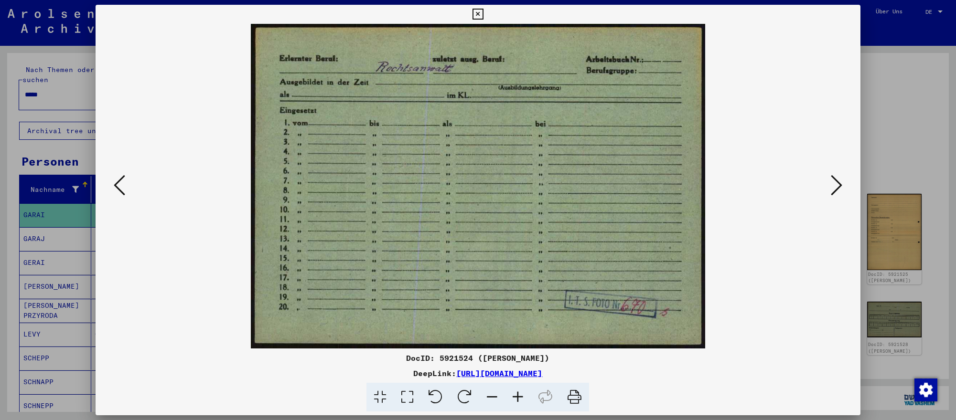
click at [927, 143] on div at bounding box center [478, 210] width 956 height 420
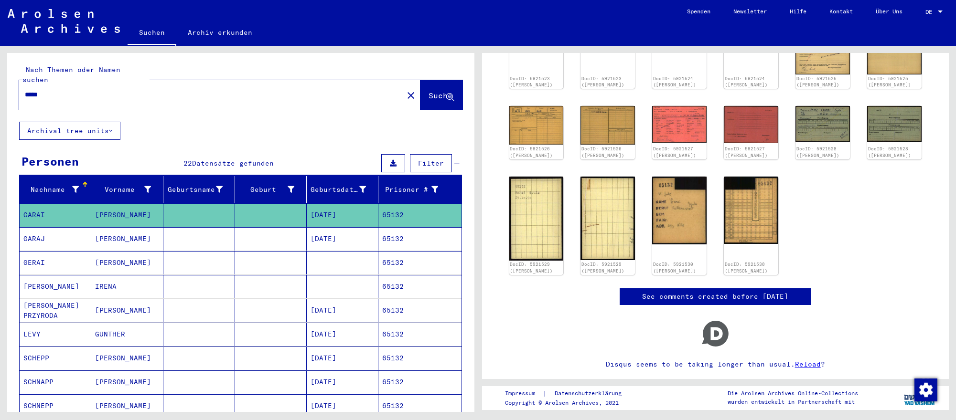
scroll to position [196, 0]
